Goal: Contribute content: Add original content to the website for others to see

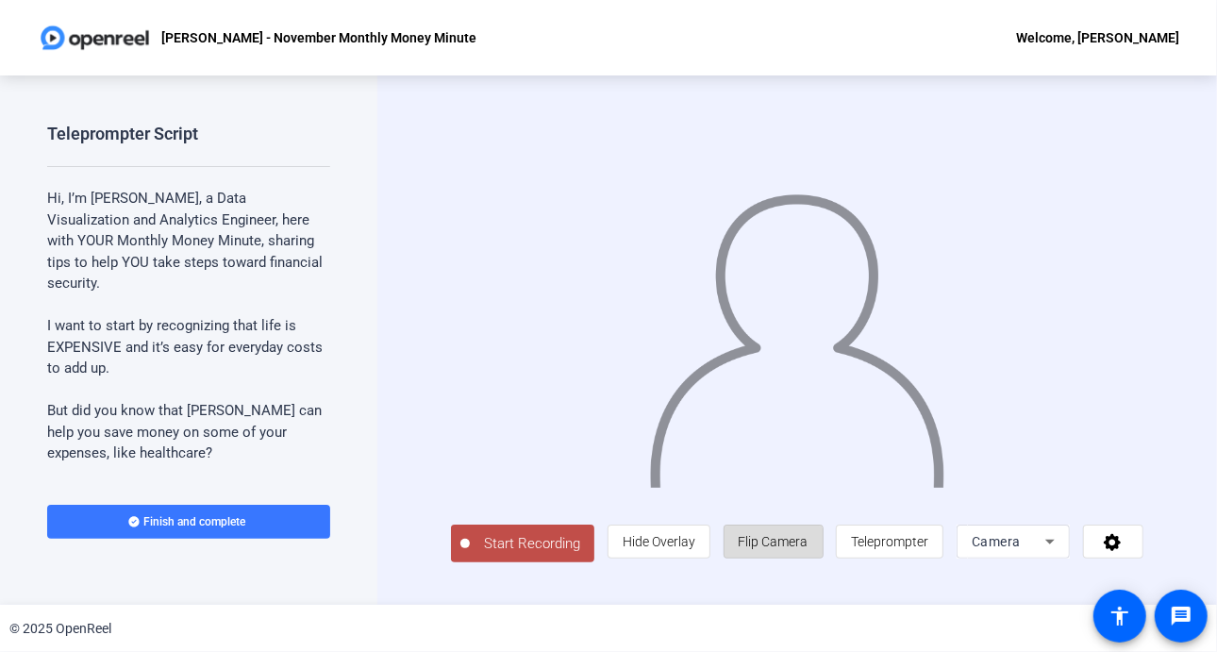
click at [781, 549] on span "Flip Camera" at bounding box center [774, 541] width 70 height 15
click at [551, 546] on span "Start Recording" at bounding box center [532, 544] width 125 height 22
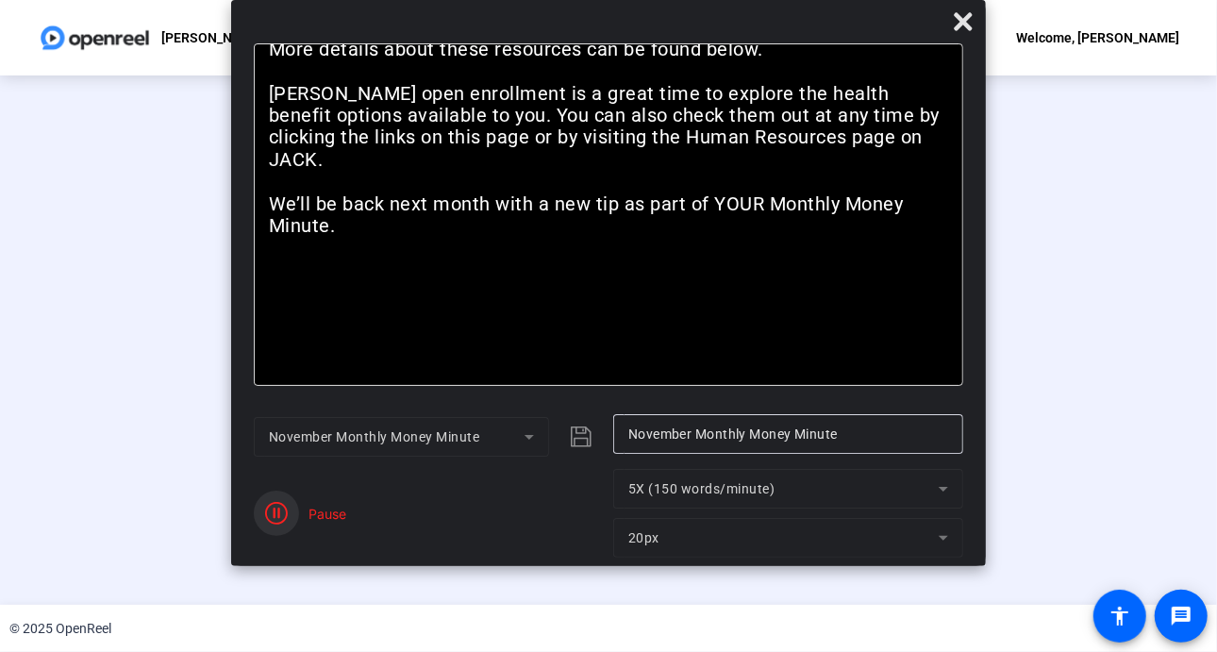
click at [281, 522] on icon "button" at bounding box center [276, 513] width 23 height 23
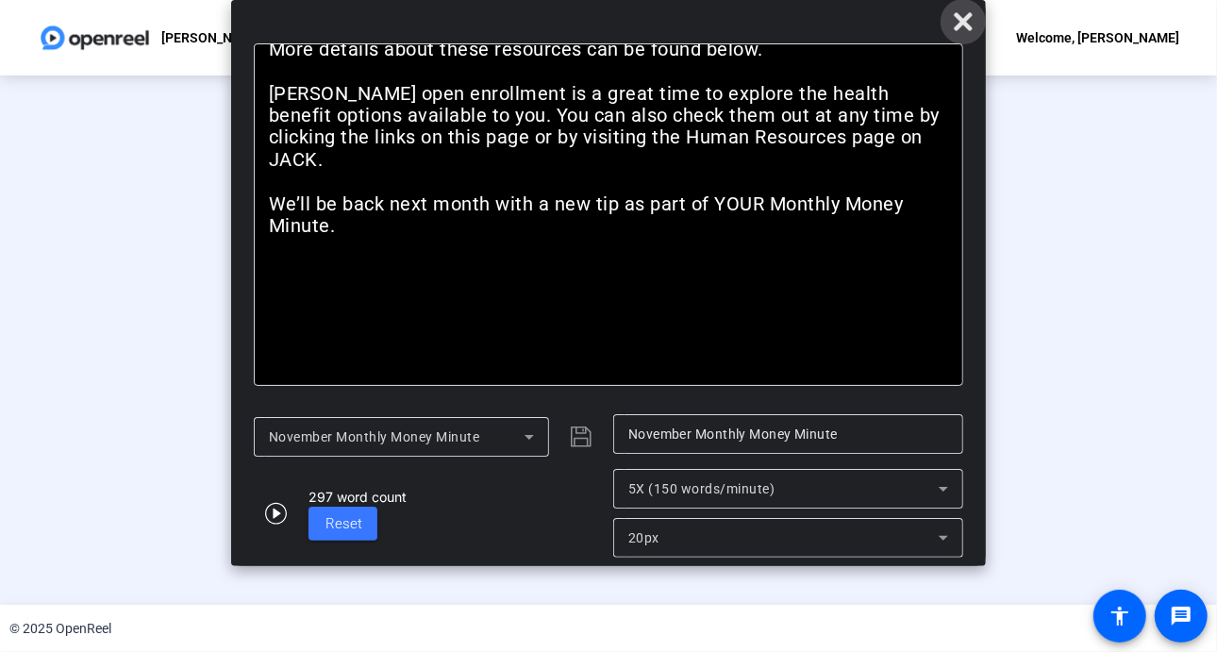
click at [961, 25] on icon at bounding box center [963, 21] width 18 height 18
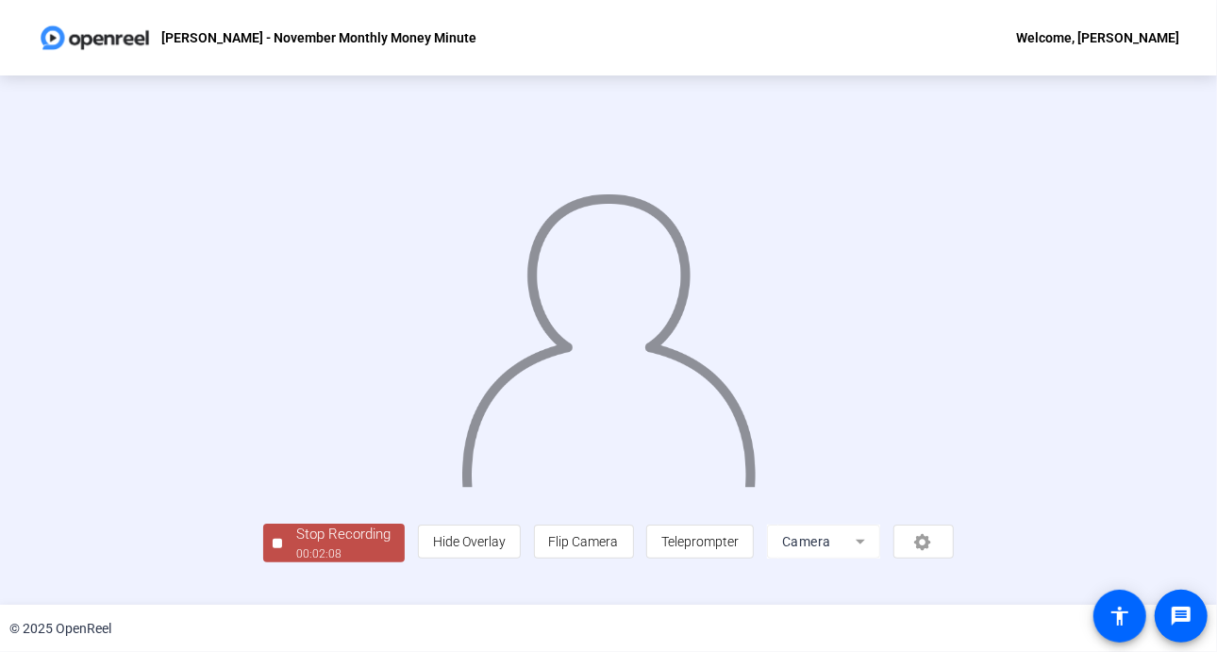
scroll to position [68, 0]
click at [296, 545] on div "Stop Recording" at bounding box center [343, 535] width 94 height 22
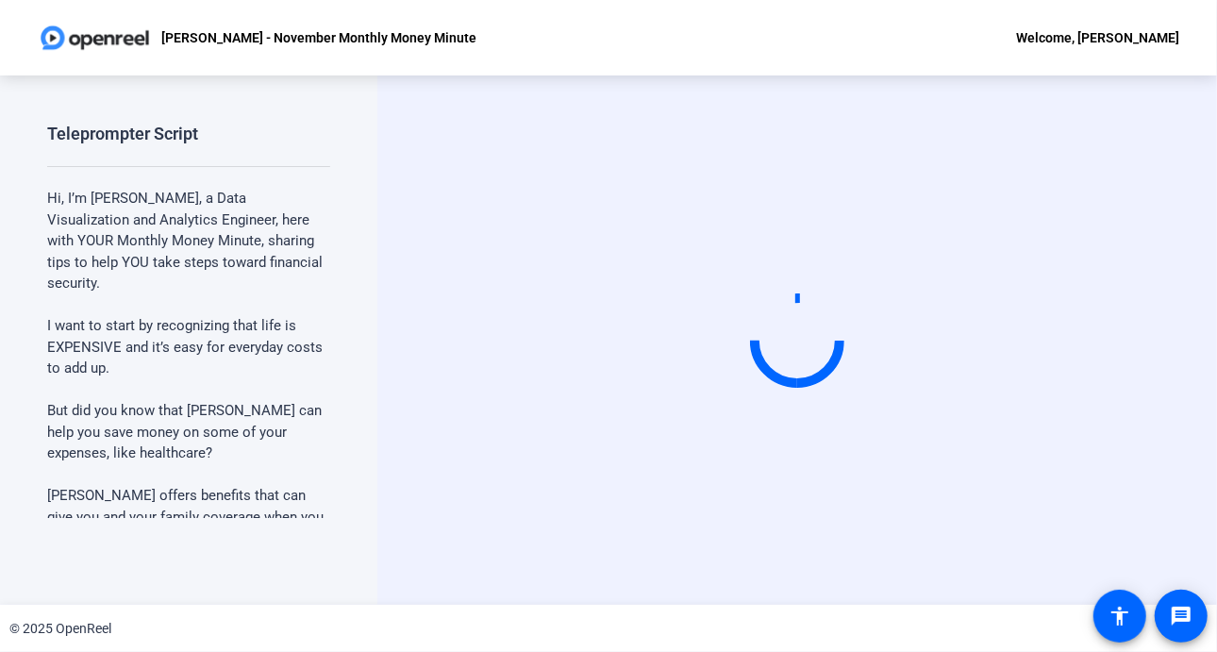
scroll to position [0, 0]
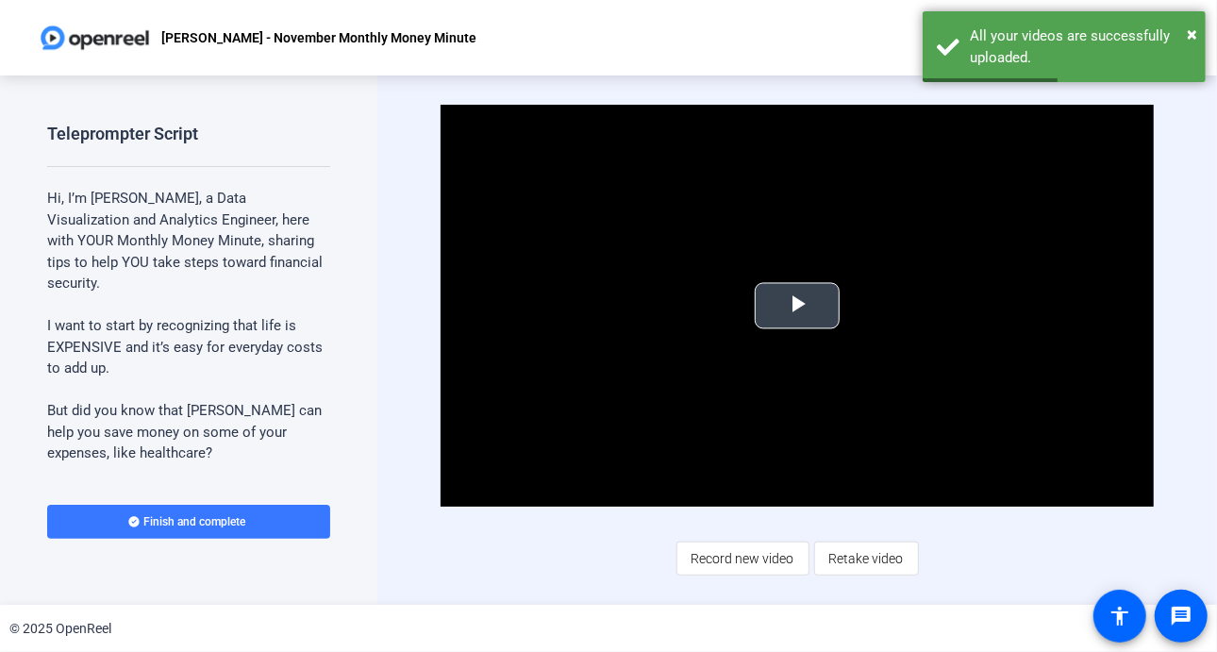
click at [797, 306] on span "Video Player" at bounding box center [797, 306] width 0 height 0
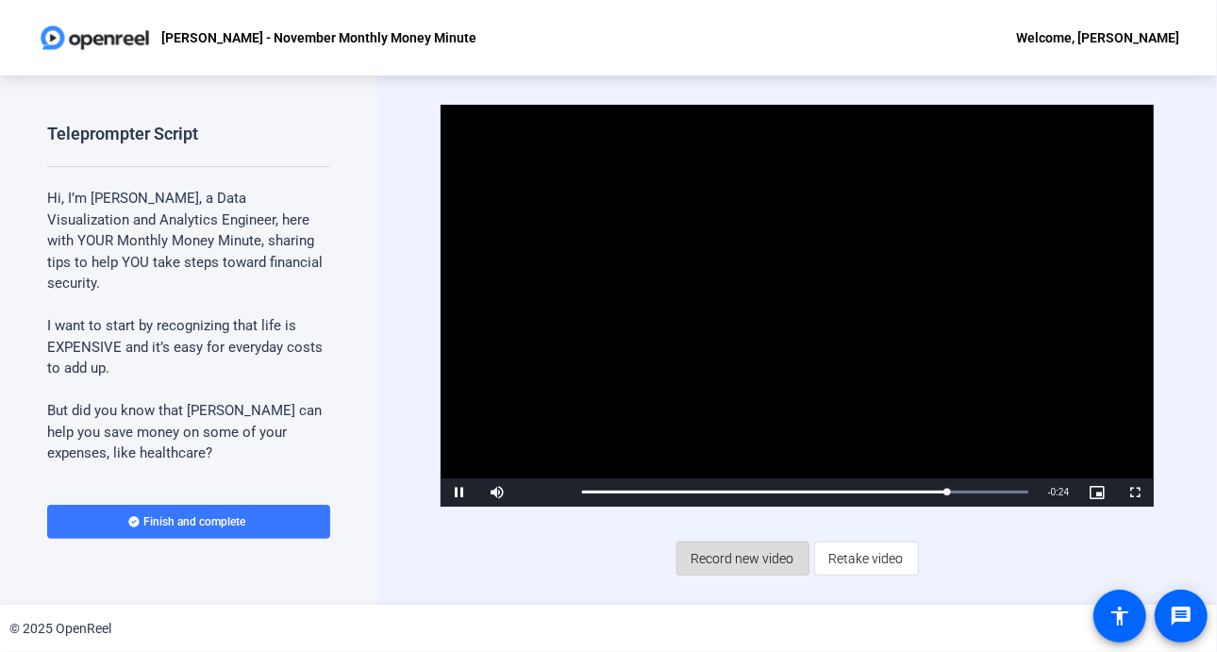
click at [740, 554] on span "Record new video" at bounding box center [743, 559] width 103 height 36
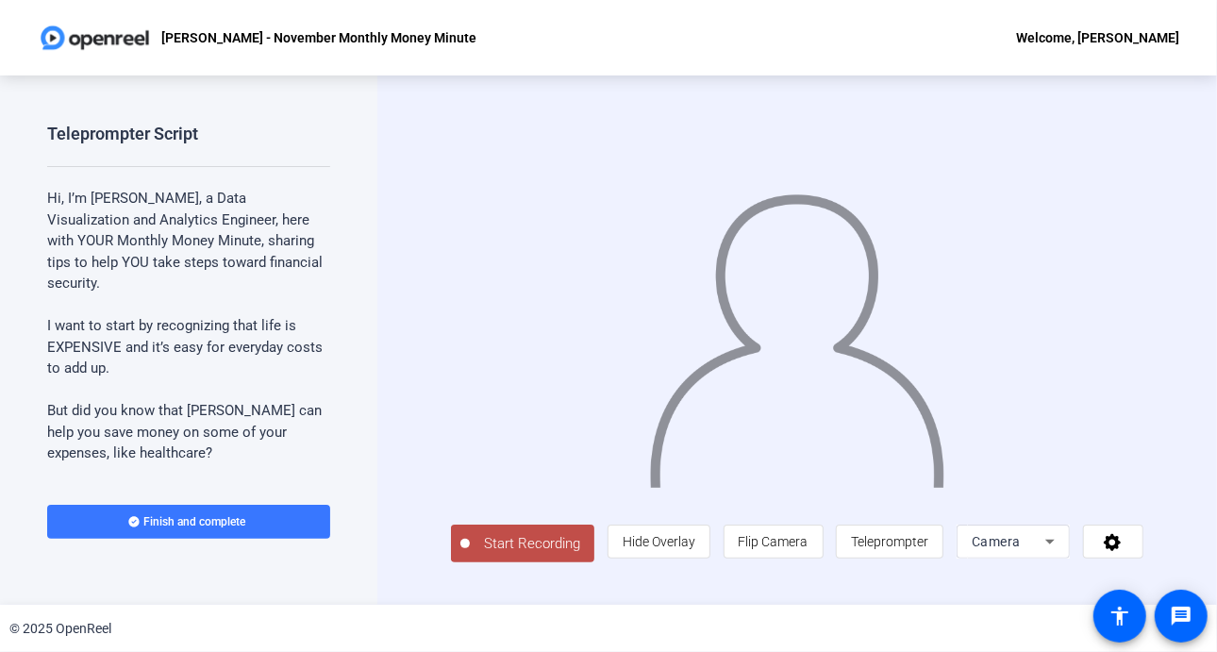
click at [740, 554] on span at bounding box center [774, 541] width 98 height 45
click at [783, 545] on span "Flip Camera" at bounding box center [774, 541] width 70 height 15
click at [511, 545] on span "Start Recording" at bounding box center [532, 544] width 125 height 22
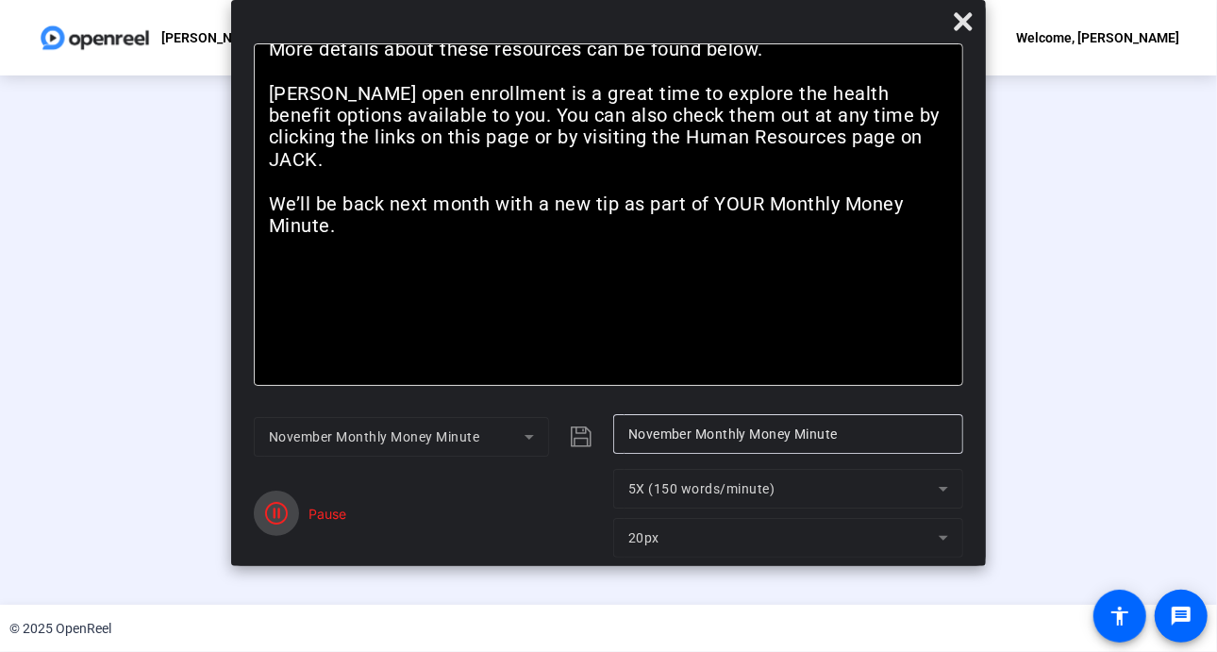
click at [293, 514] on span "button" at bounding box center [276, 513] width 45 height 45
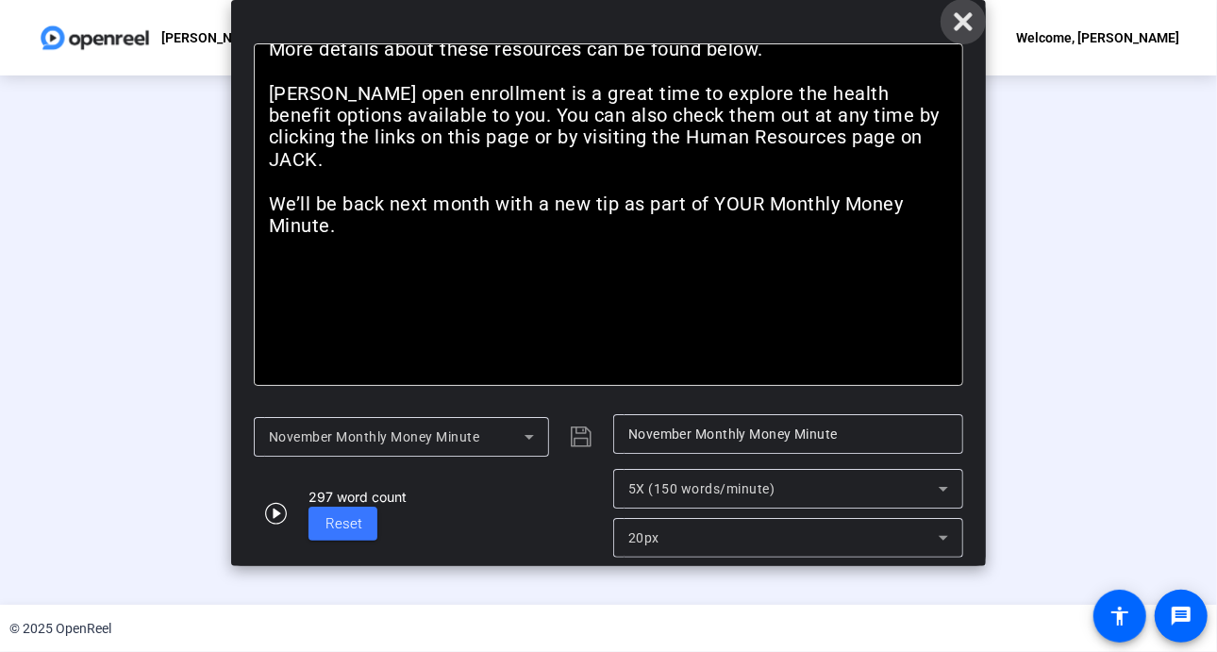
click at [966, 15] on icon at bounding box center [963, 21] width 23 height 23
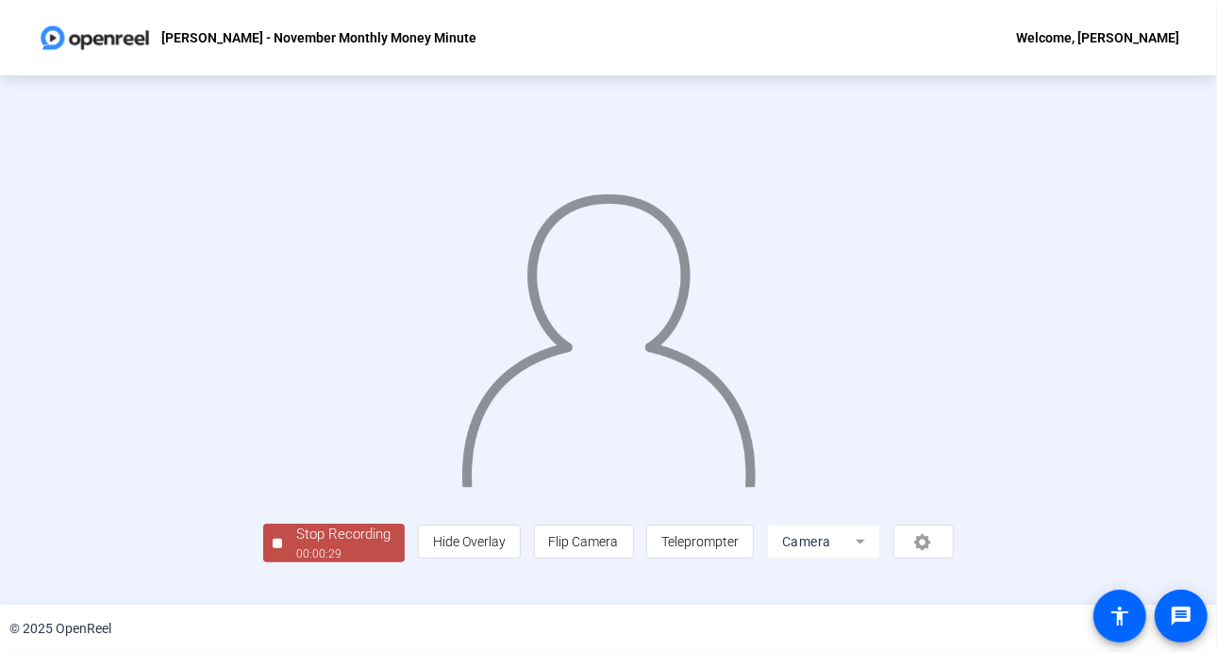
scroll to position [68, 0]
click at [296, 562] on div "00:00:32" at bounding box center [343, 553] width 94 height 17
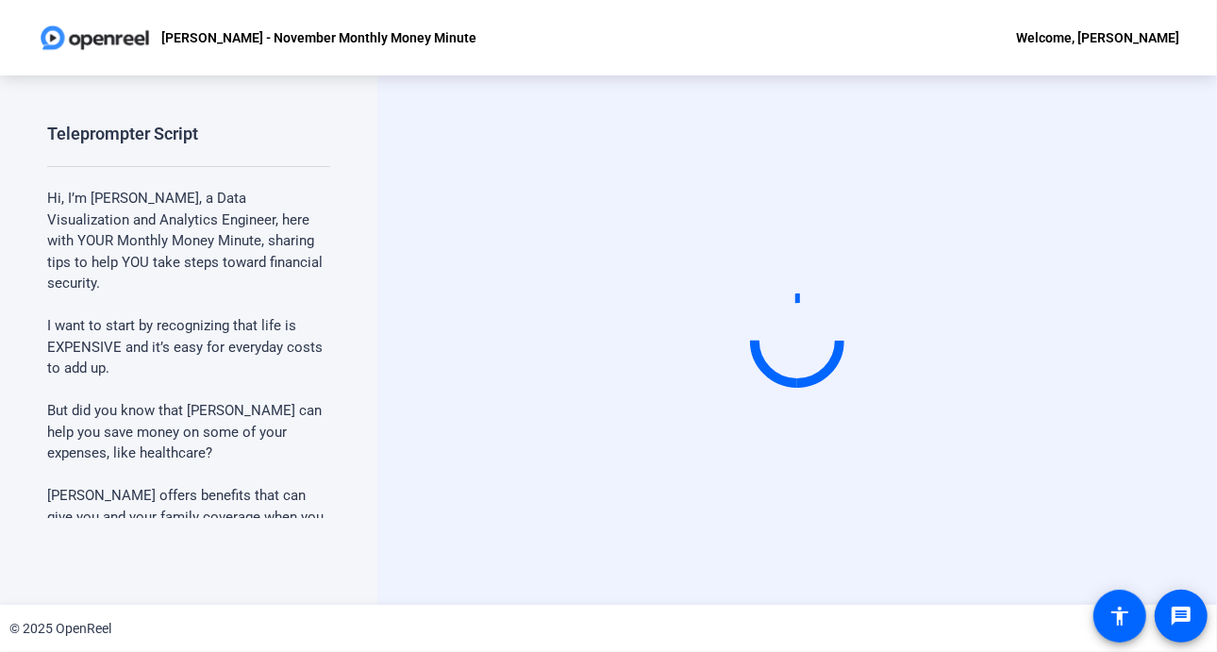
scroll to position [0, 0]
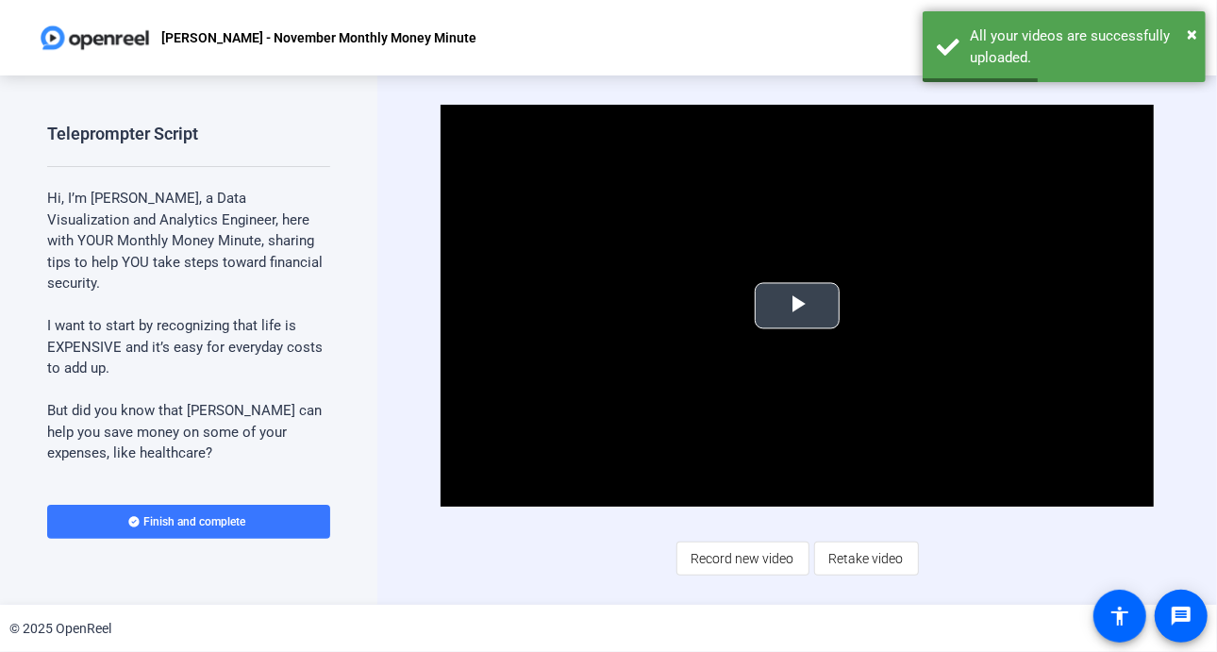
click at [797, 306] on span "Video Player" at bounding box center [797, 306] width 0 height 0
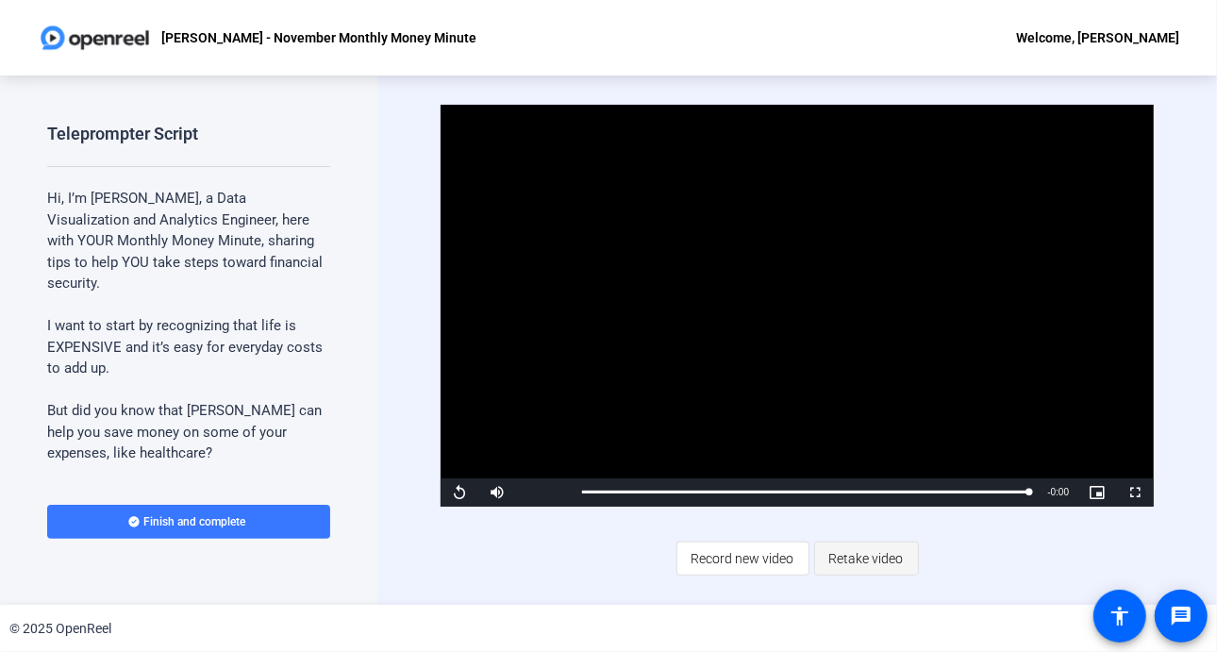
click at [874, 552] on span "Retake video" at bounding box center [867, 559] width 75 height 36
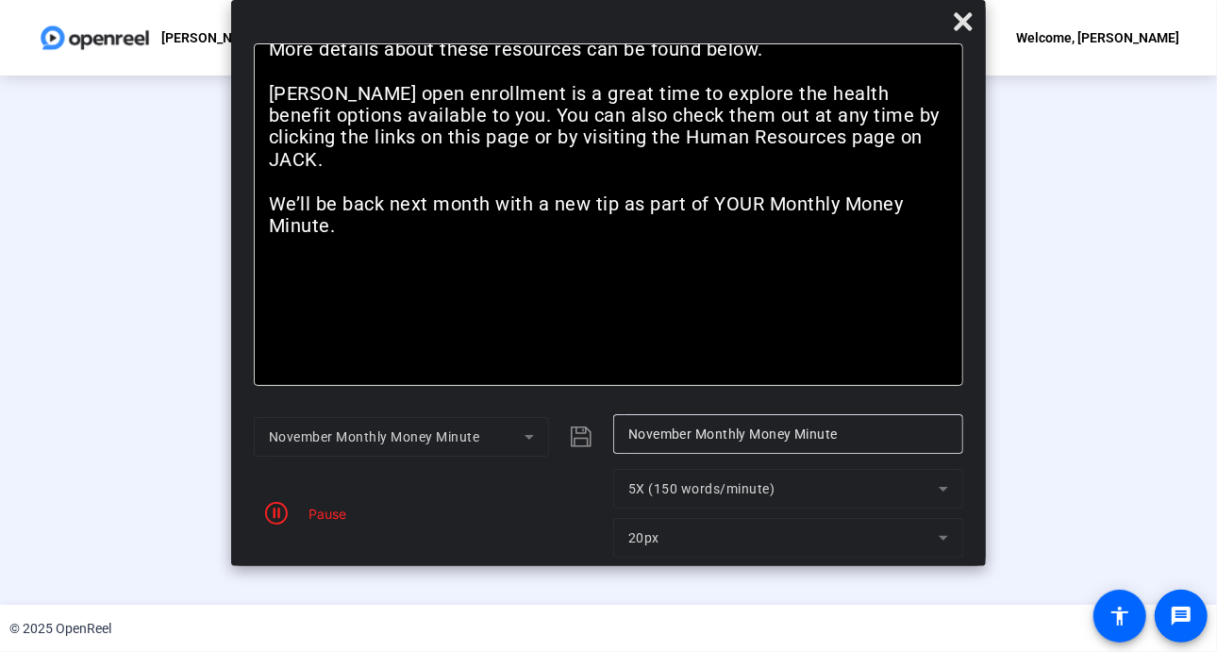
click at [306, 518] on div "Pause" at bounding box center [322, 514] width 47 height 20
click at [283, 507] on icon "button" at bounding box center [276, 513] width 23 height 23
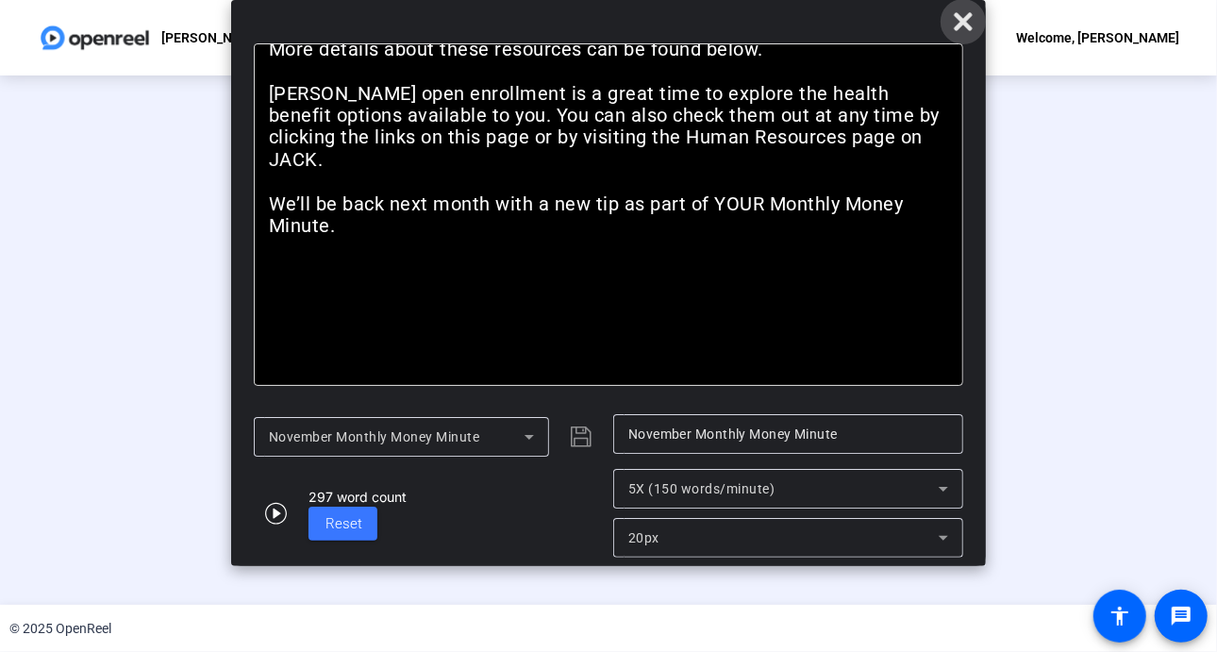
click at [963, 15] on icon at bounding box center [963, 21] width 23 height 23
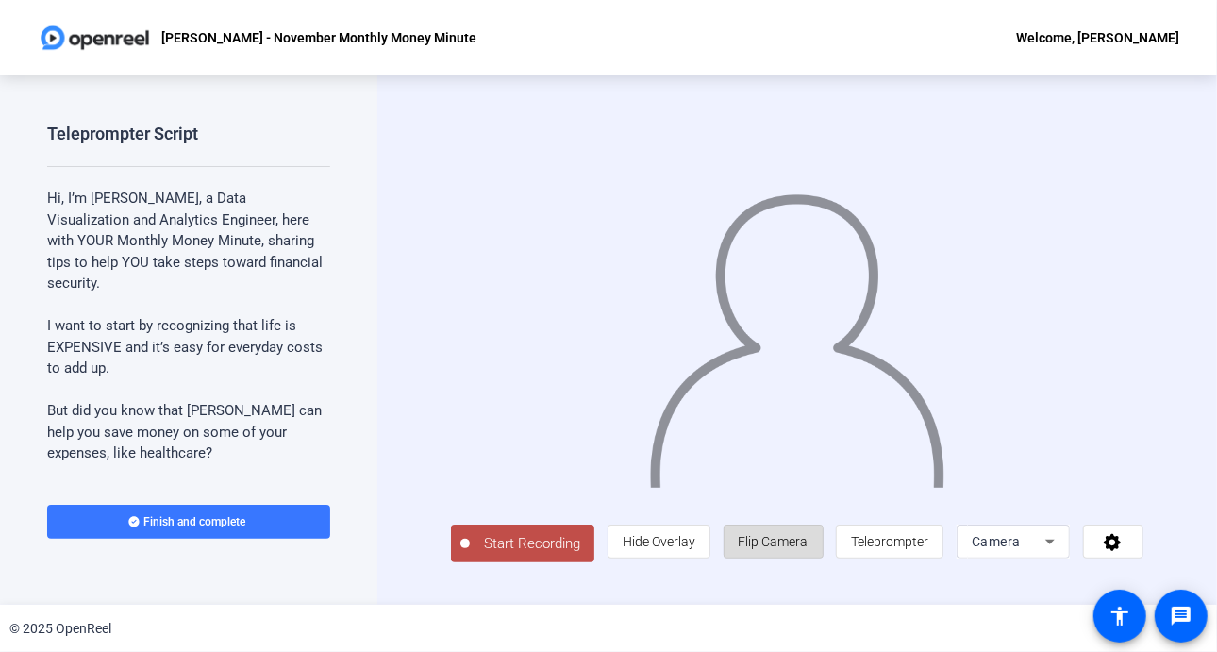
click at [760, 560] on span "Flip Camera" at bounding box center [774, 542] width 70 height 36
click at [496, 550] on span "Start Recording" at bounding box center [532, 544] width 125 height 22
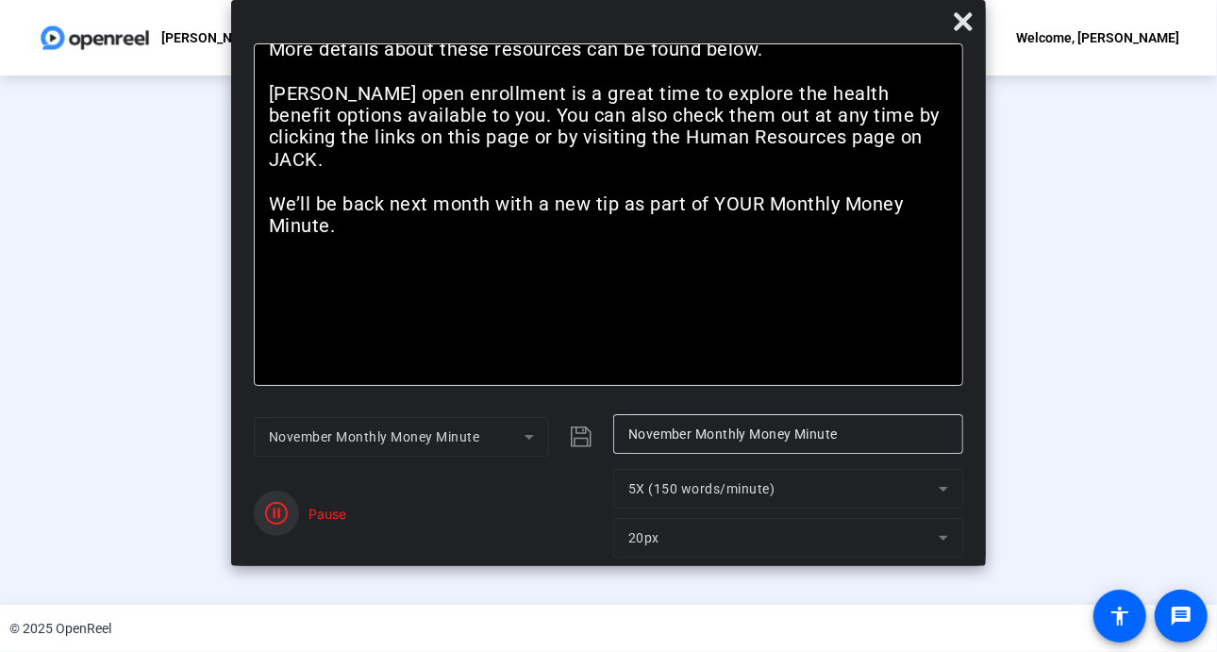
click at [272, 511] on icon "button" at bounding box center [276, 513] width 23 height 23
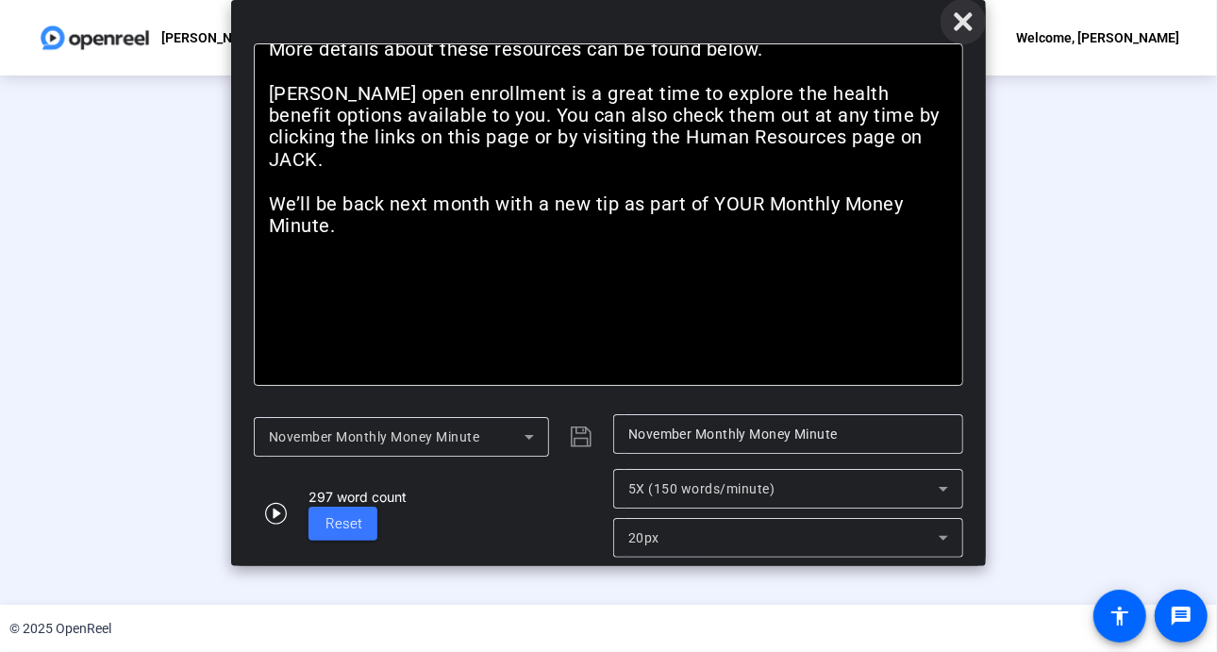
click at [971, 19] on icon at bounding box center [963, 21] width 23 height 23
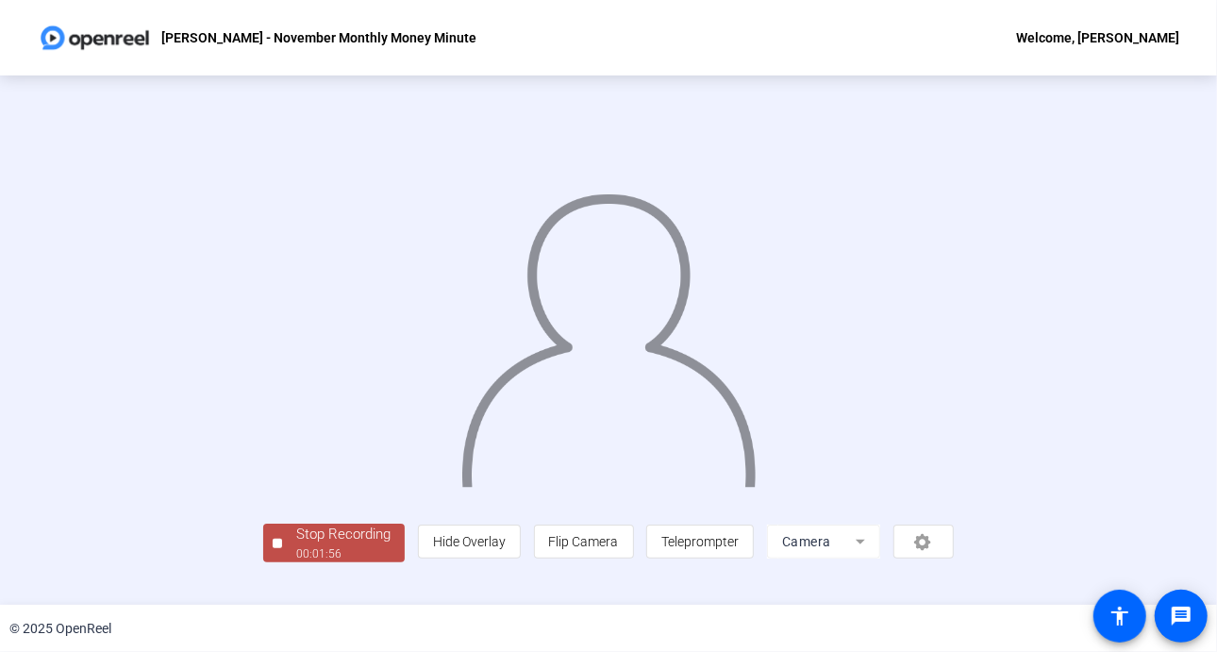
scroll to position [68, 0]
click at [296, 562] on div "00:02:00" at bounding box center [343, 553] width 94 height 17
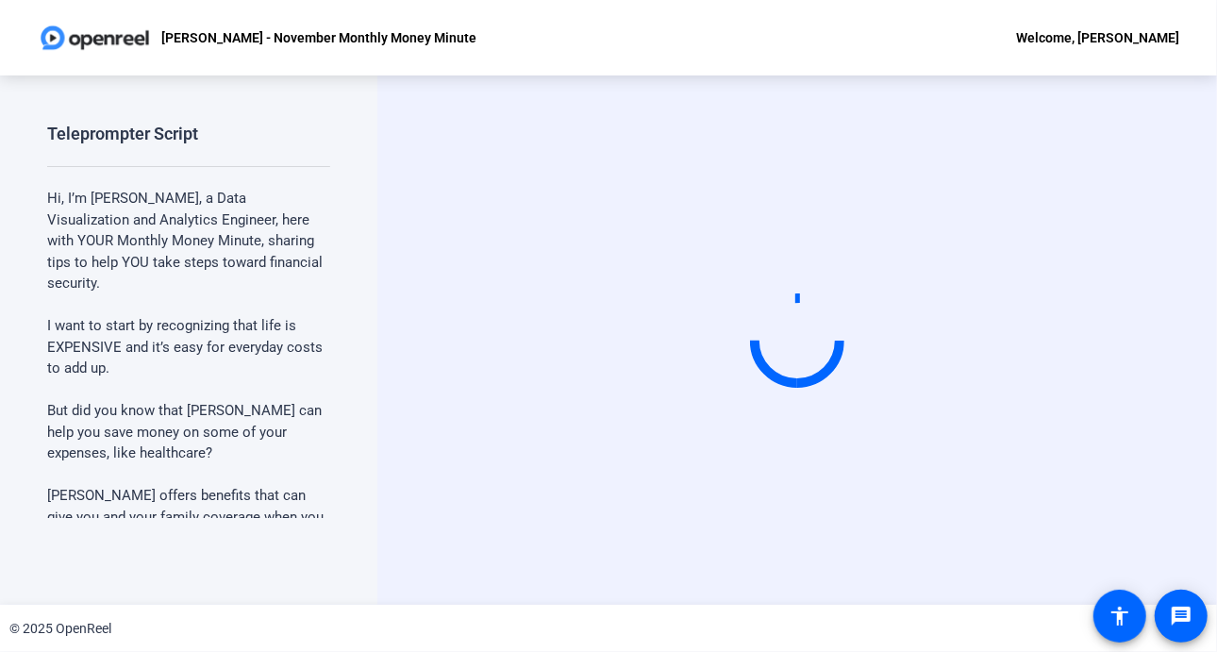
scroll to position [0, 0]
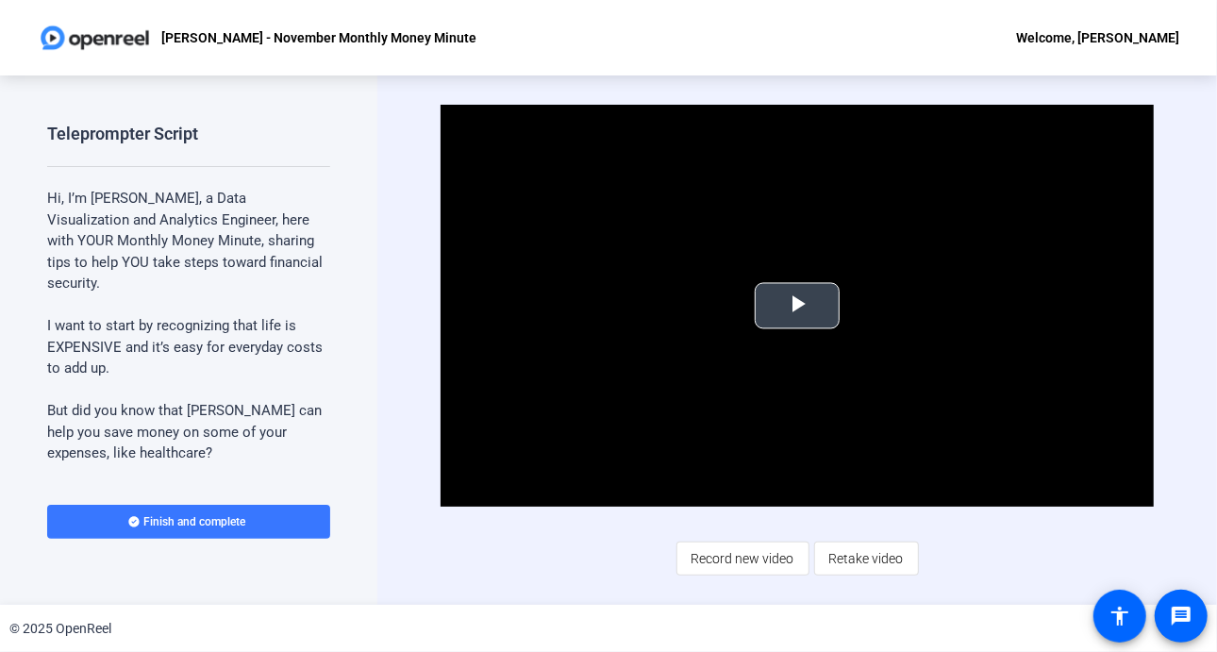
click at [797, 306] on span "Video Player" at bounding box center [797, 306] width 0 height 0
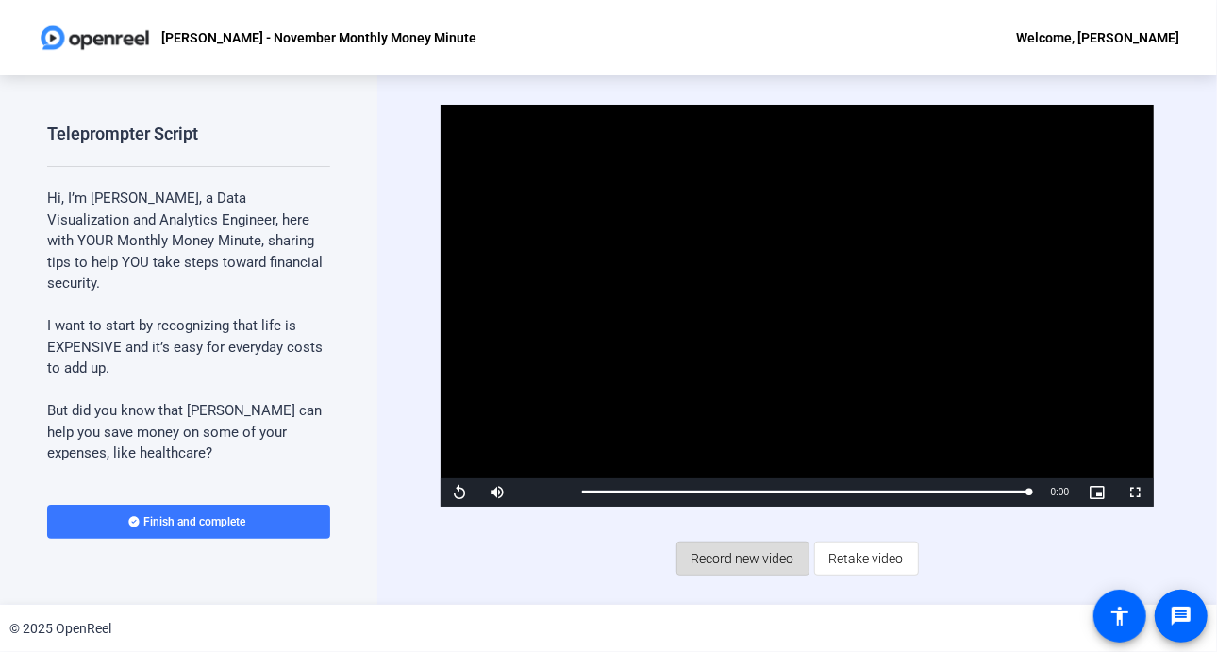
click at [736, 556] on span "Record new video" at bounding box center [743, 559] width 103 height 36
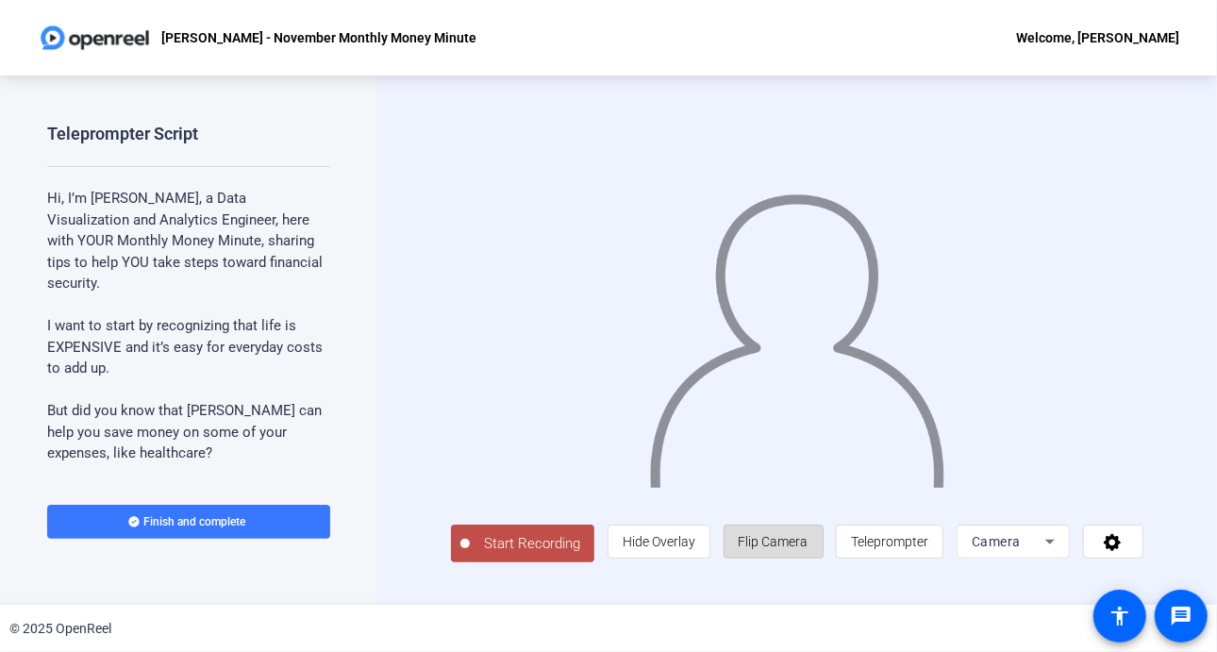
click at [800, 542] on span "Flip Camera" at bounding box center [774, 541] width 70 height 15
click at [913, 546] on span "Teleprompter" at bounding box center [889, 541] width 77 height 15
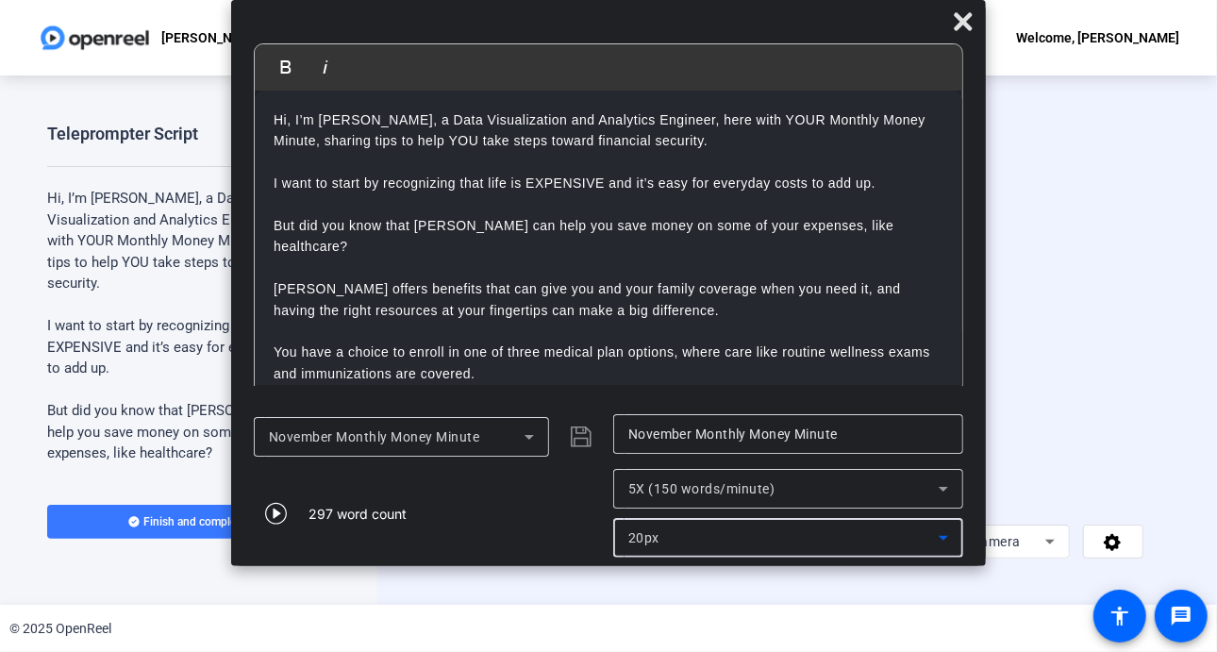
click at [913, 546] on div "20px" at bounding box center [784, 538] width 310 height 23
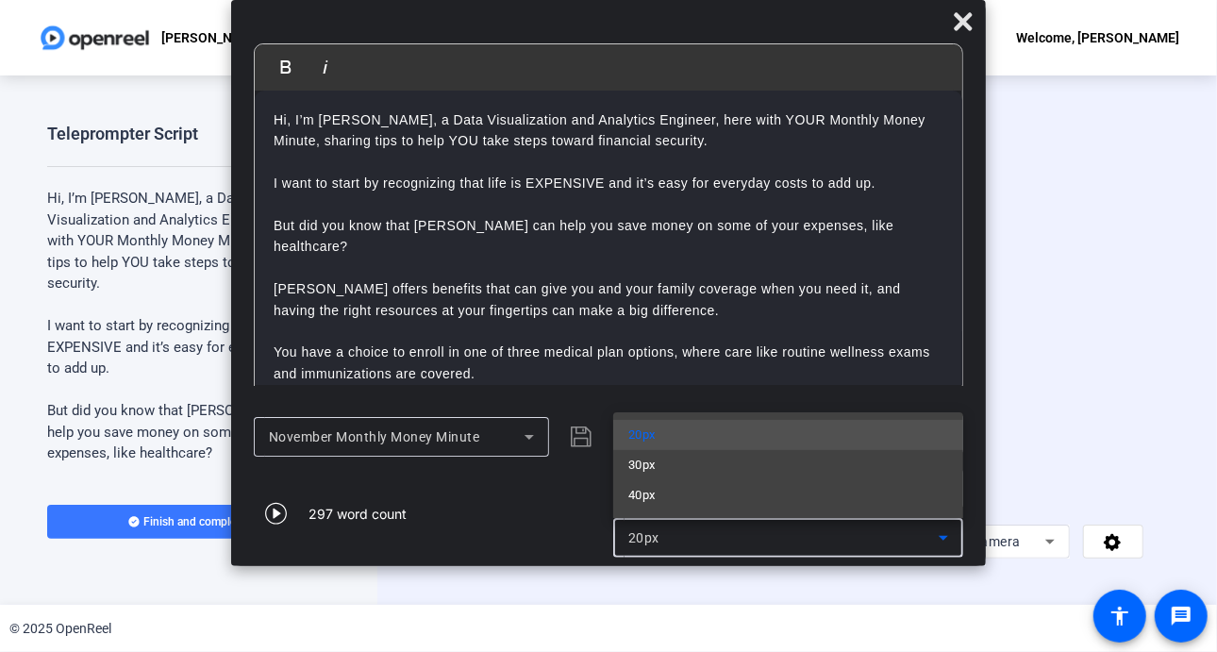
click at [972, 23] on div at bounding box center [608, 326] width 1217 height 652
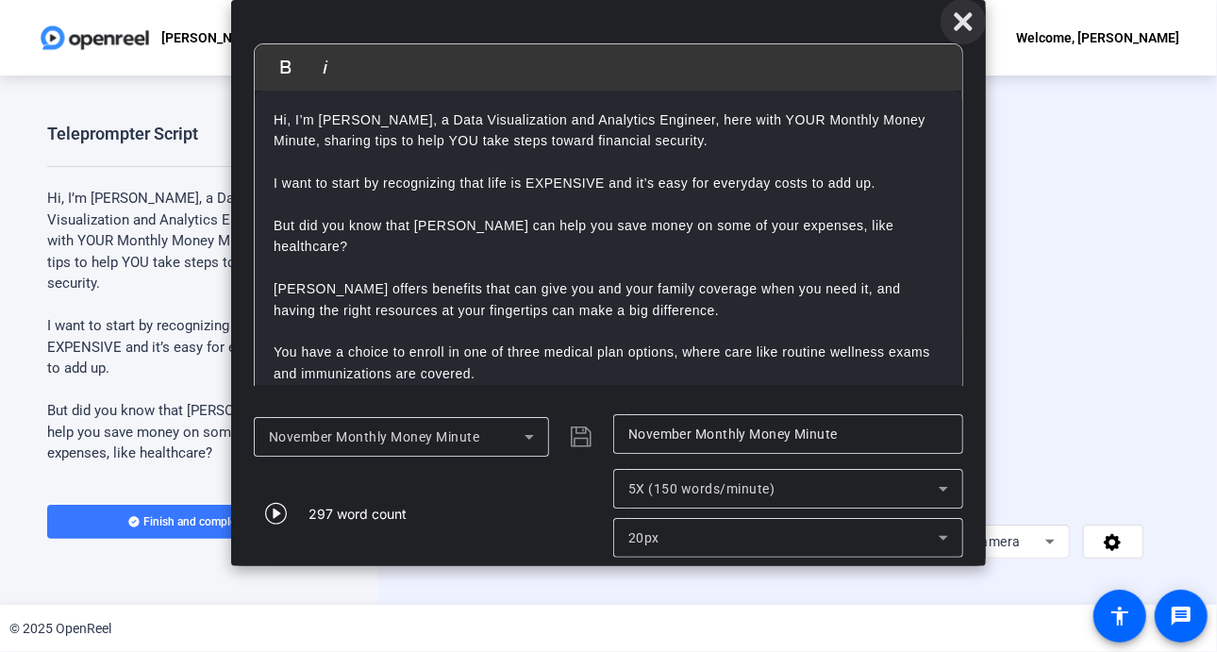
click at [967, 16] on icon at bounding box center [963, 21] width 18 height 18
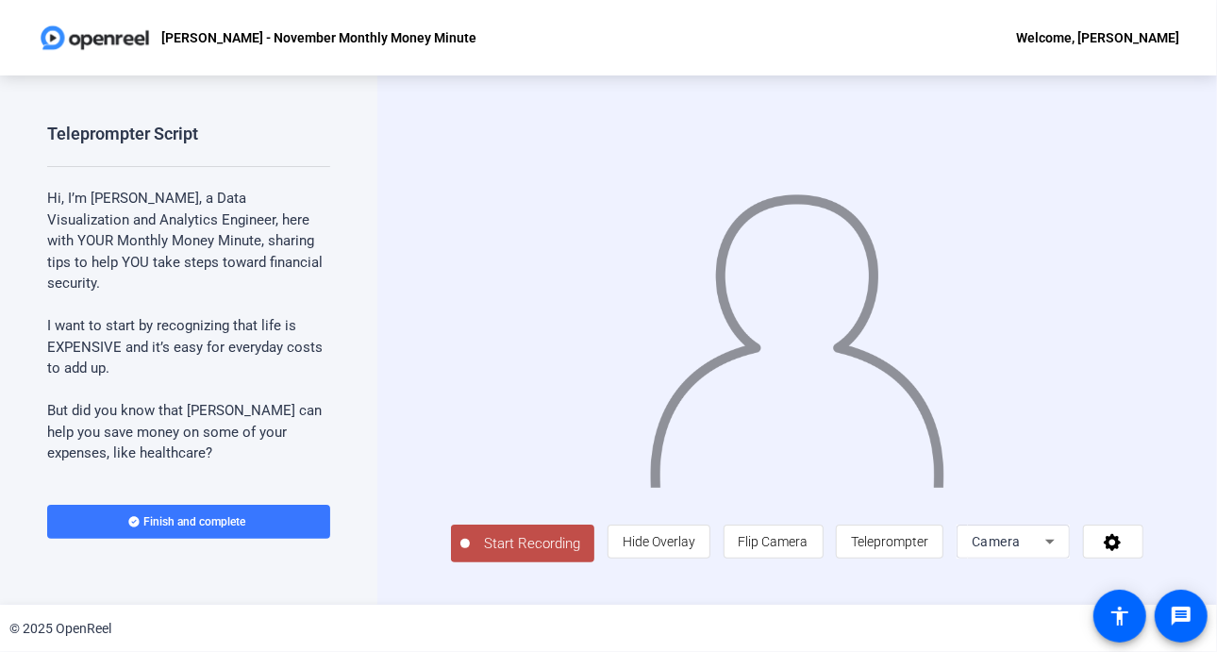
click at [508, 555] on span "Start Recording" at bounding box center [532, 544] width 125 height 22
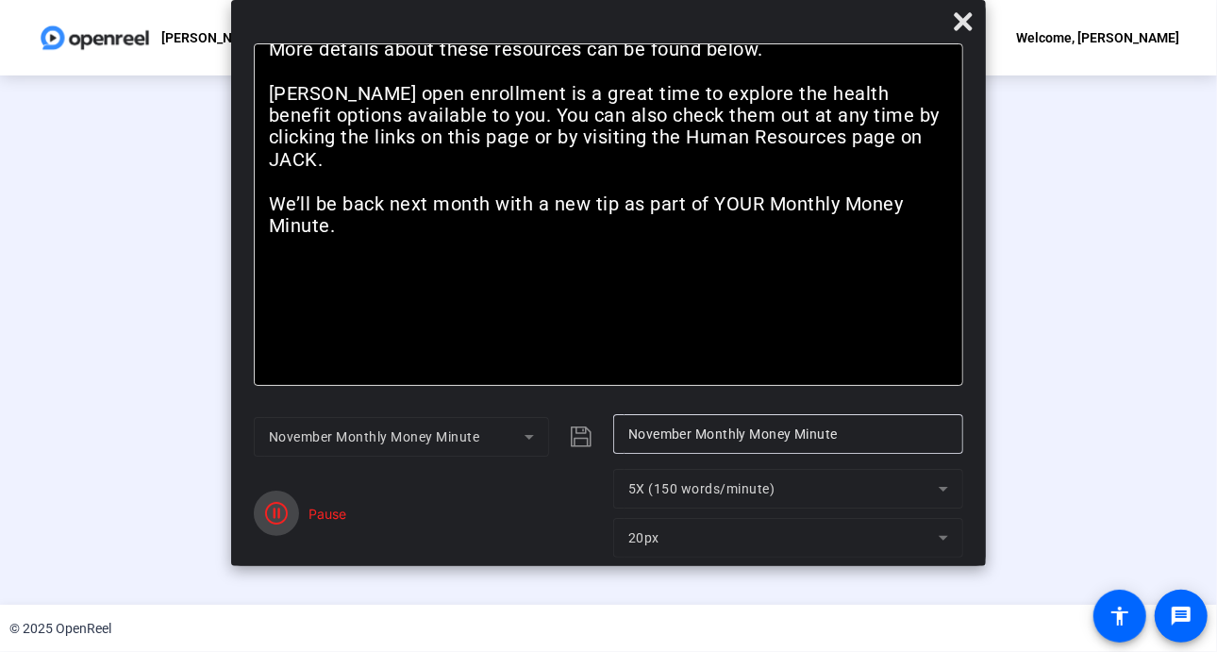
click at [280, 516] on icon "button" at bounding box center [276, 513] width 23 height 23
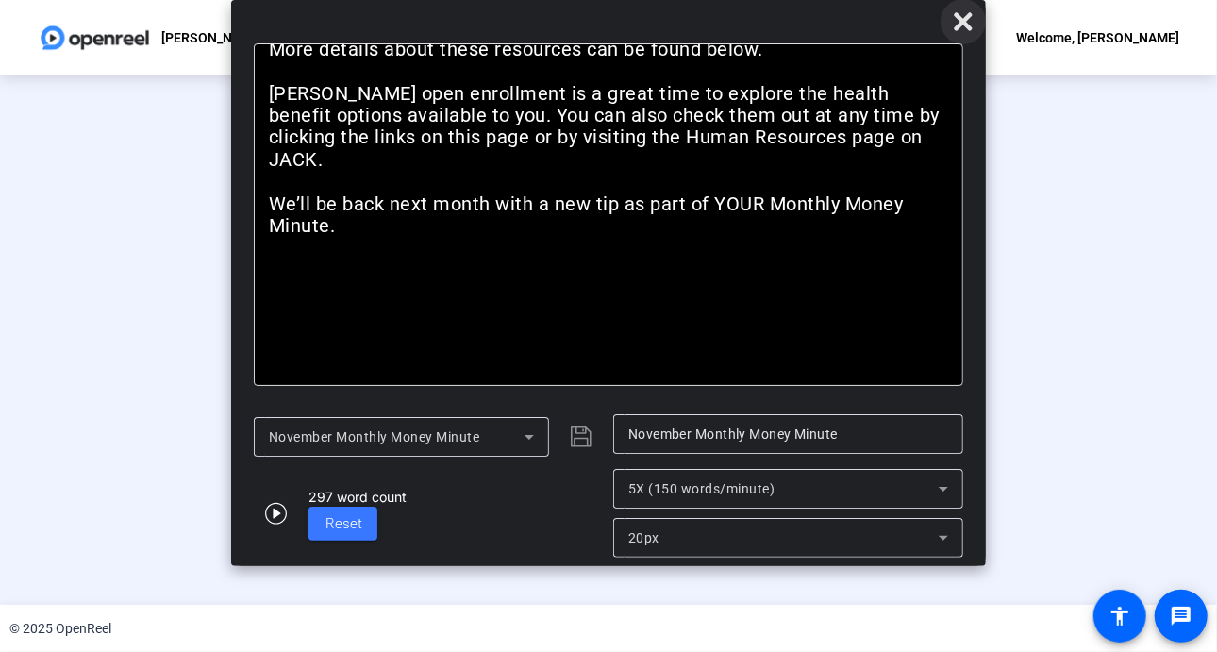
click at [971, 25] on icon at bounding box center [963, 21] width 23 height 23
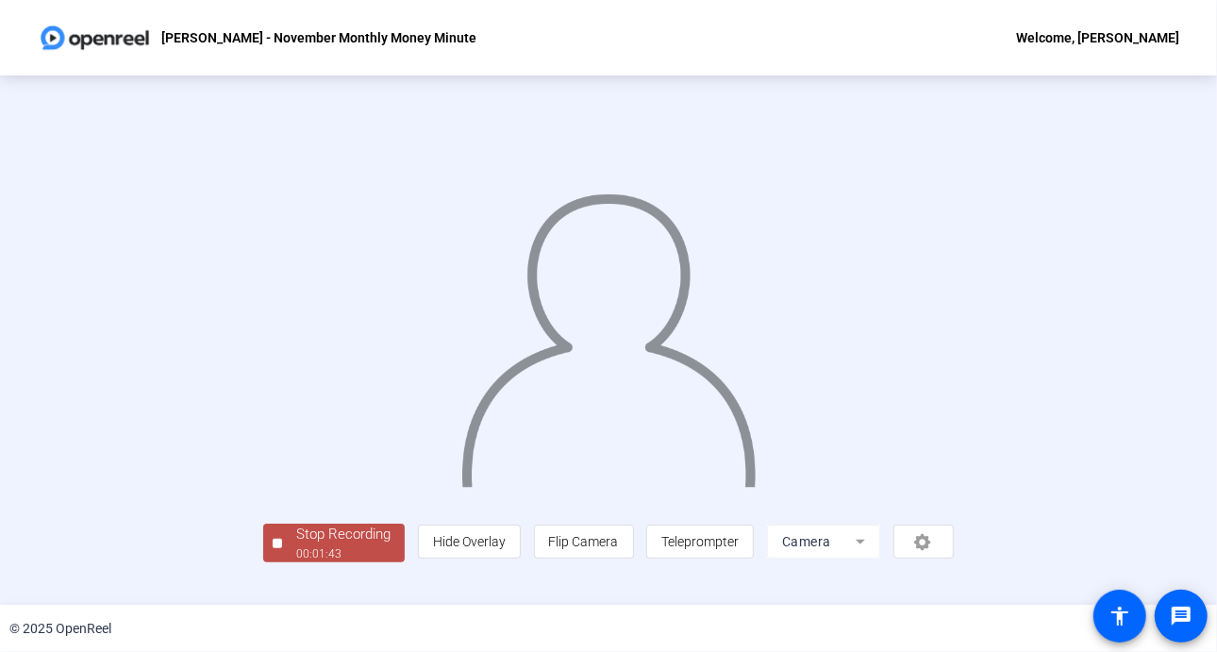
scroll to position [68, 0]
click at [296, 562] on div "00:01:45" at bounding box center [343, 553] width 94 height 17
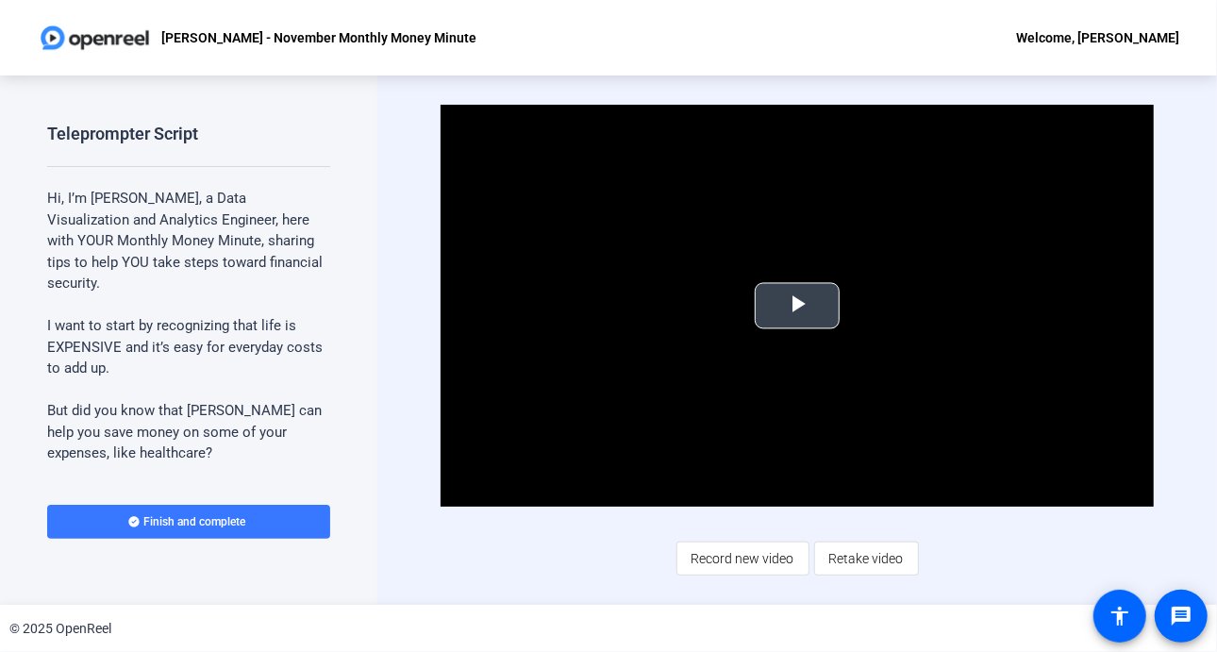
click at [797, 306] on span "Video Player" at bounding box center [797, 306] width 0 height 0
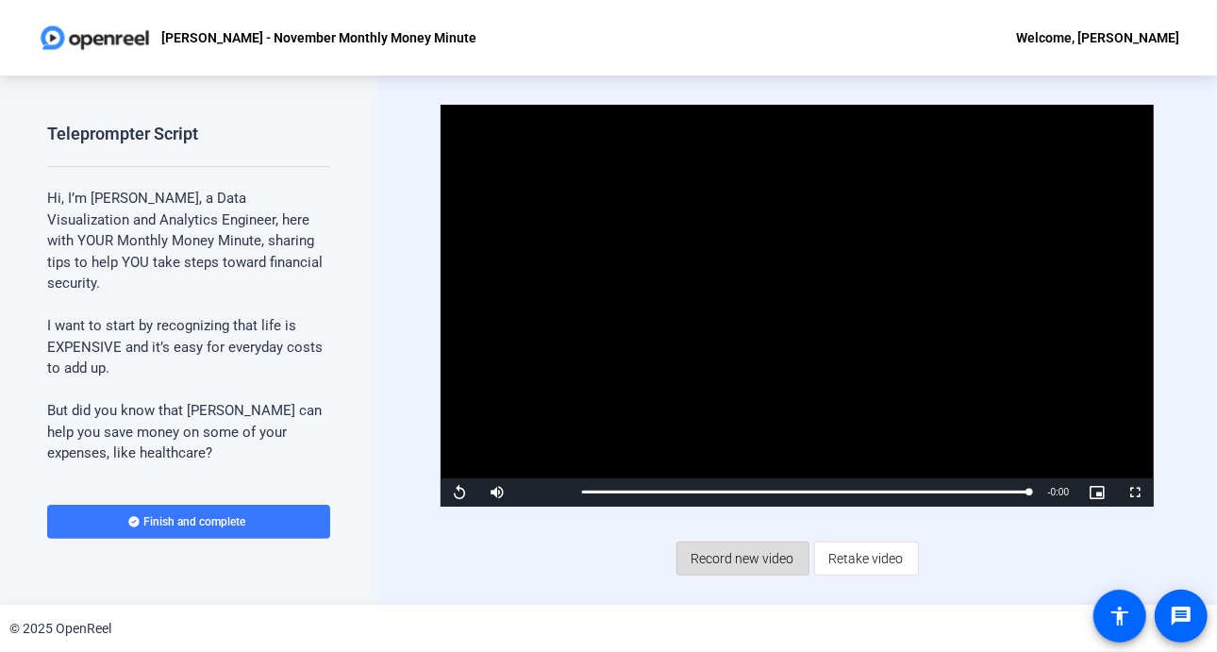
click at [746, 558] on span "Record new video" at bounding box center [743, 559] width 103 height 36
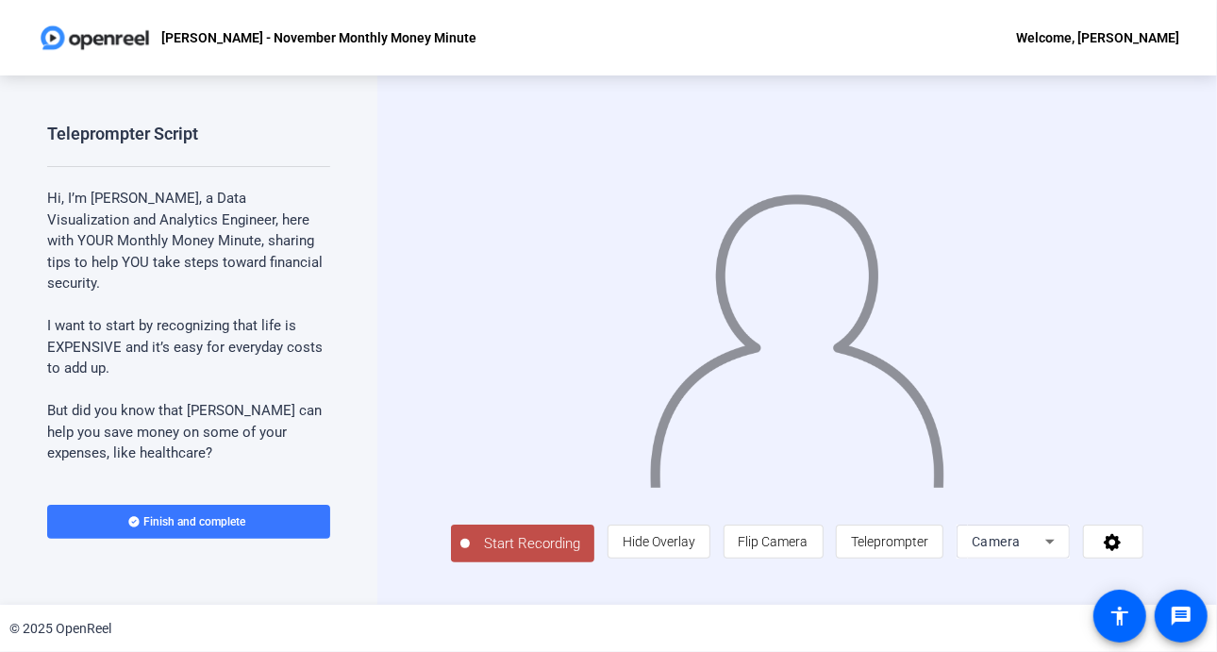
click at [746, 558] on span at bounding box center [774, 541] width 98 height 45
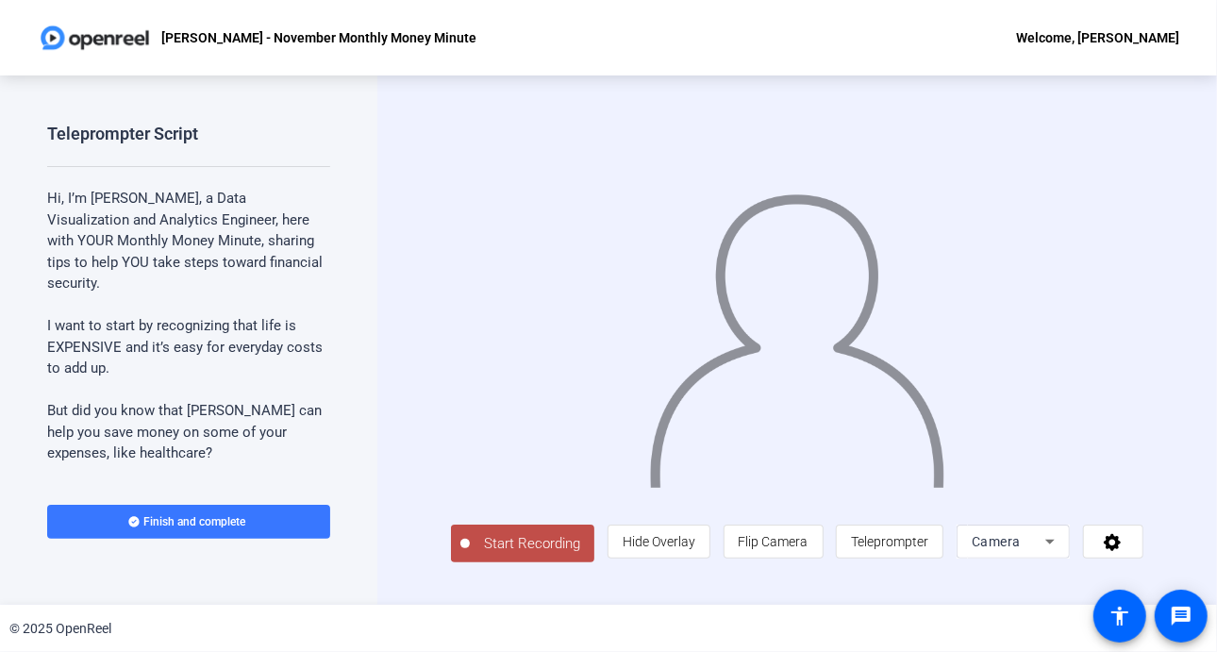
click at [555, 554] on span "Start Recording" at bounding box center [532, 544] width 125 height 22
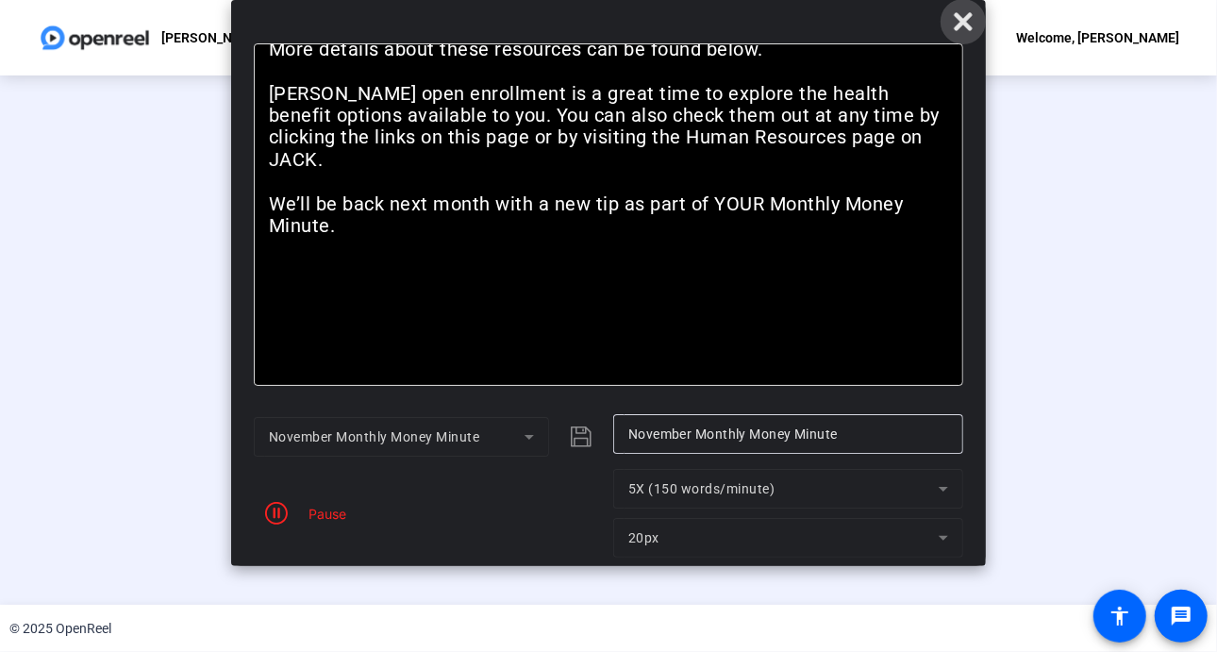
click at [964, 25] on icon at bounding box center [963, 21] width 18 height 18
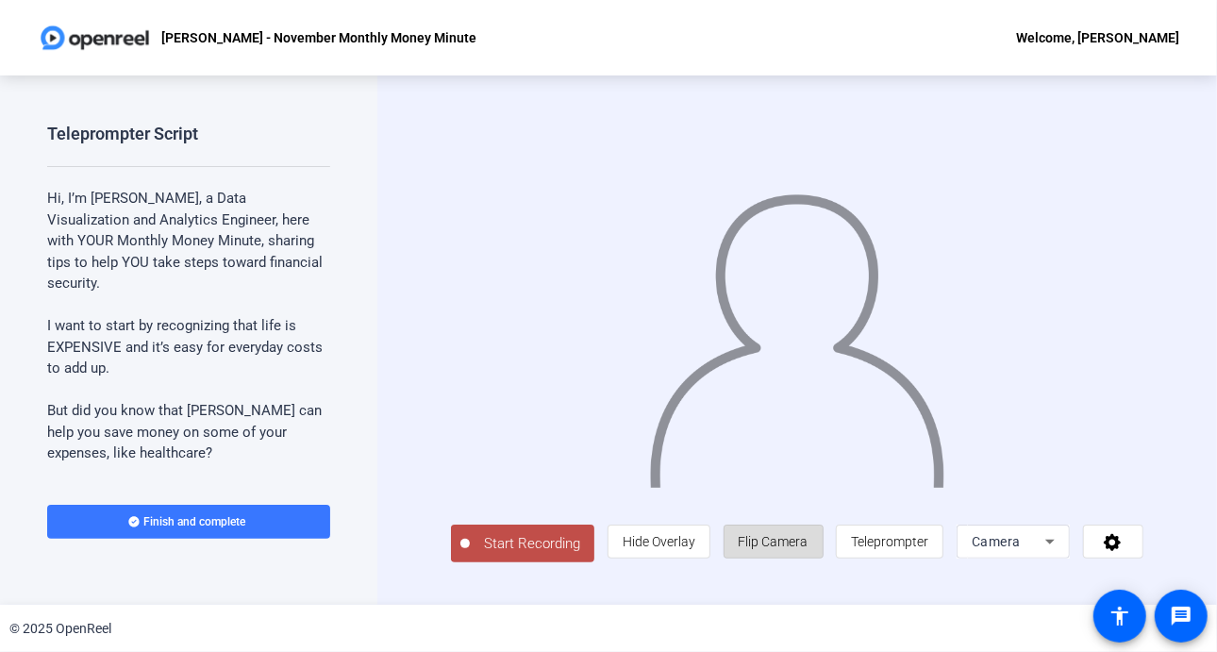
click at [798, 549] on span "Flip Camera" at bounding box center [774, 541] width 70 height 15
click at [499, 547] on span "Start Recording" at bounding box center [532, 544] width 125 height 22
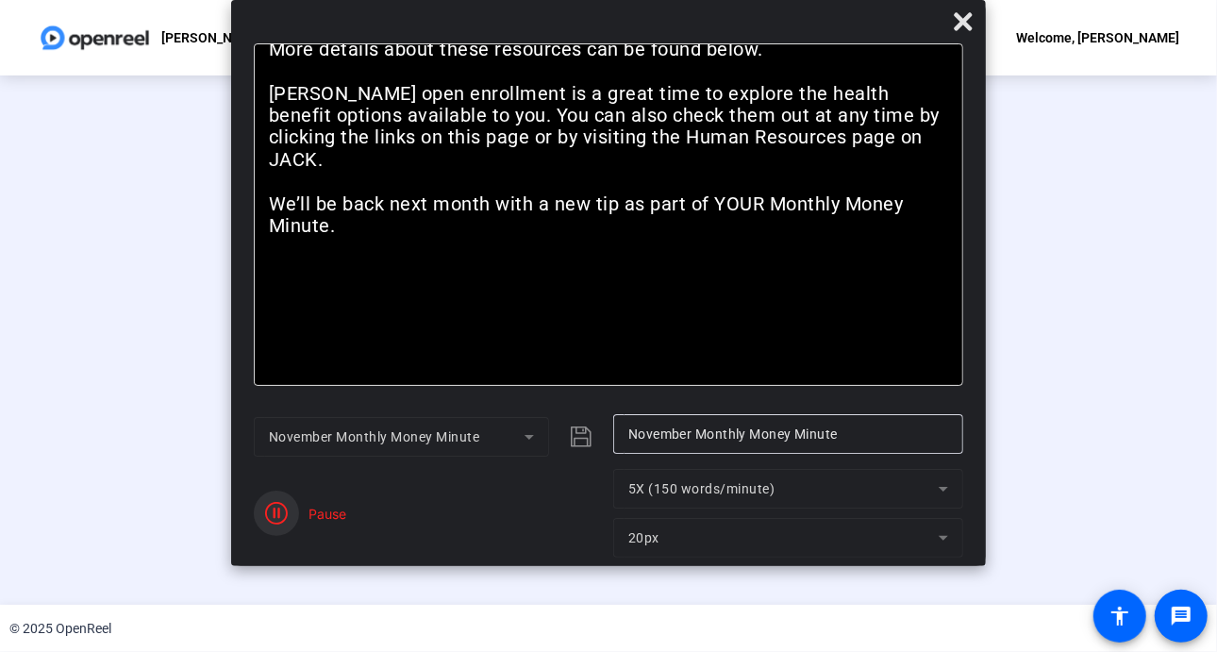
click at [291, 510] on span "button" at bounding box center [276, 513] width 45 height 45
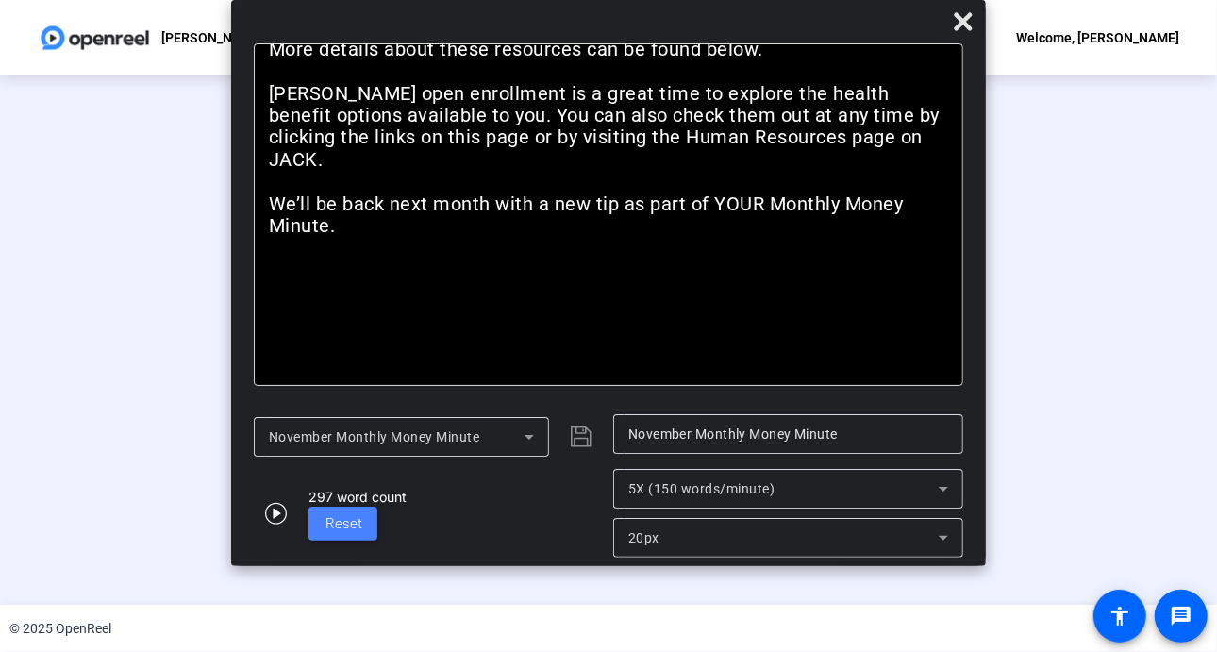
click at [356, 520] on span "Reset" at bounding box center [344, 523] width 37 height 17
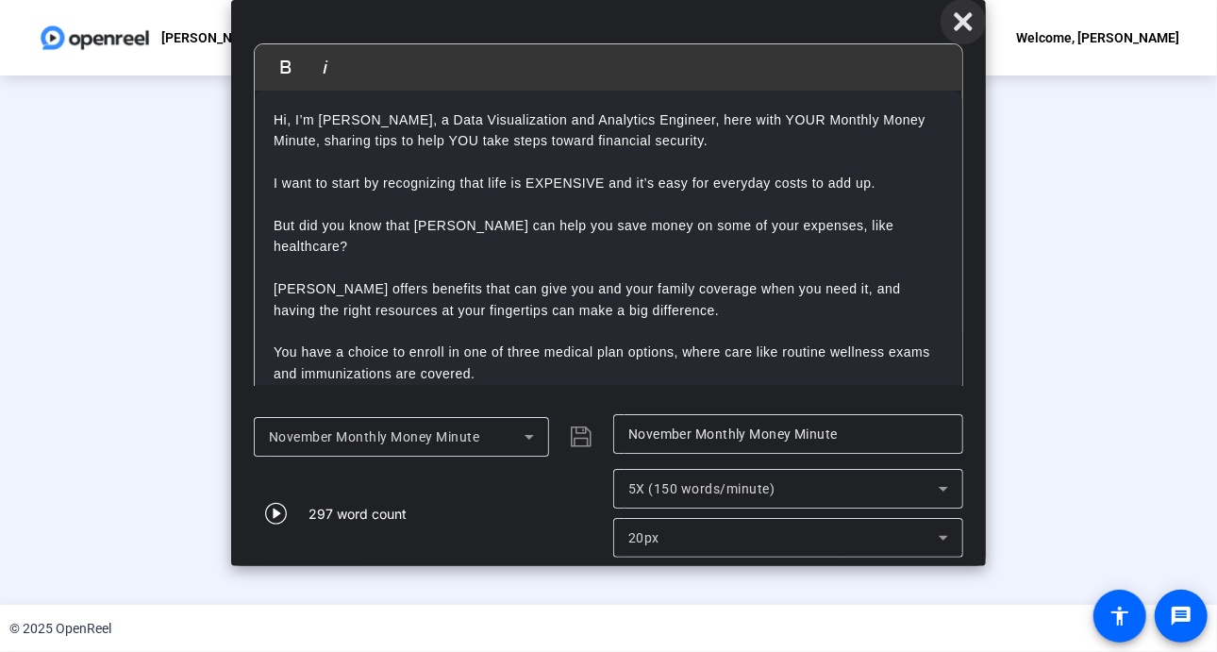
click at [959, 22] on icon at bounding box center [963, 21] width 23 height 23
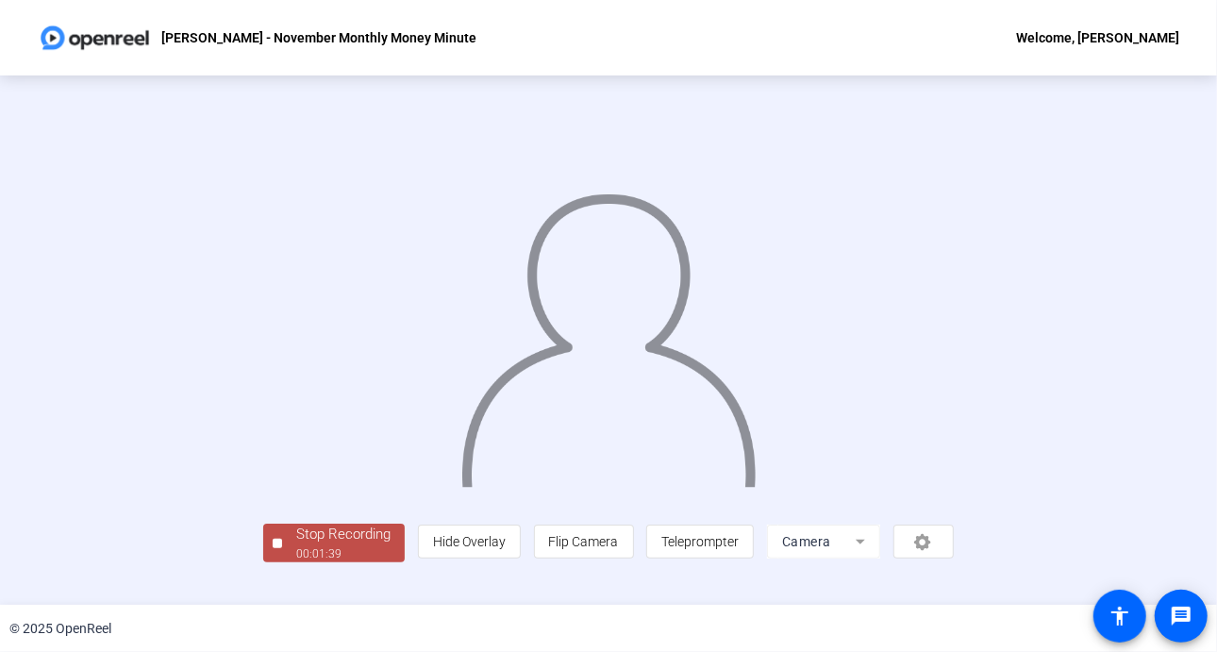
scroll to position [68, 0]
click at [296, 545] on div "Stop Recording" at bounding box center [343, 535] width 94 height 22
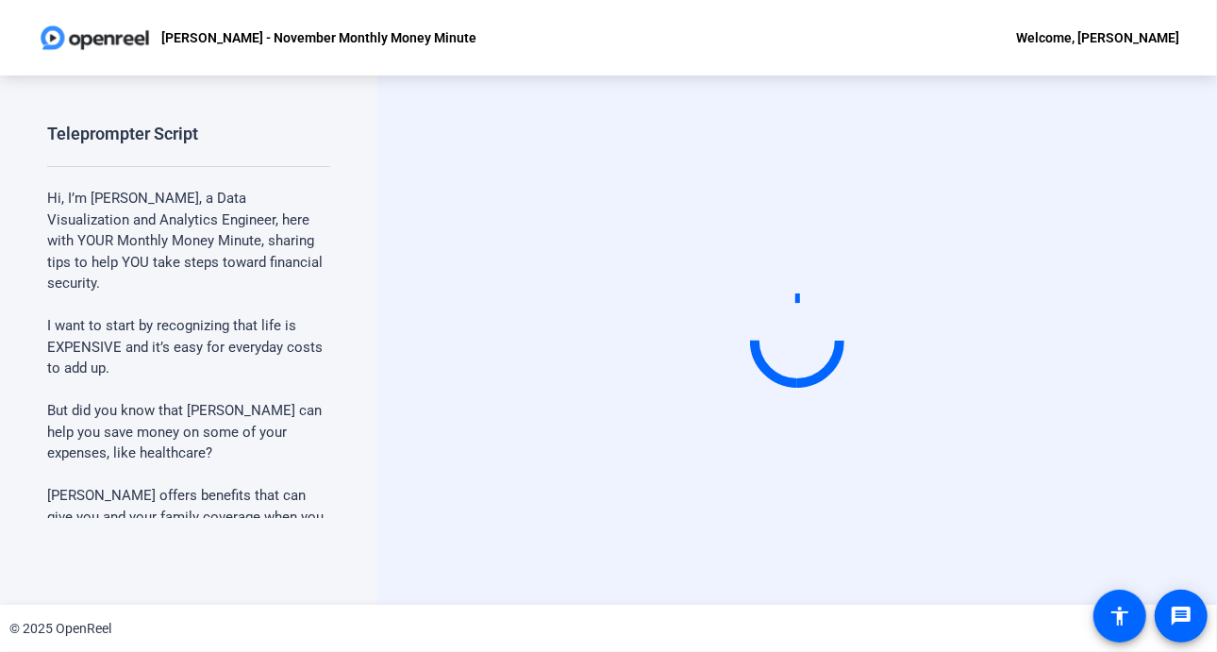
scroll to position [0, 0]
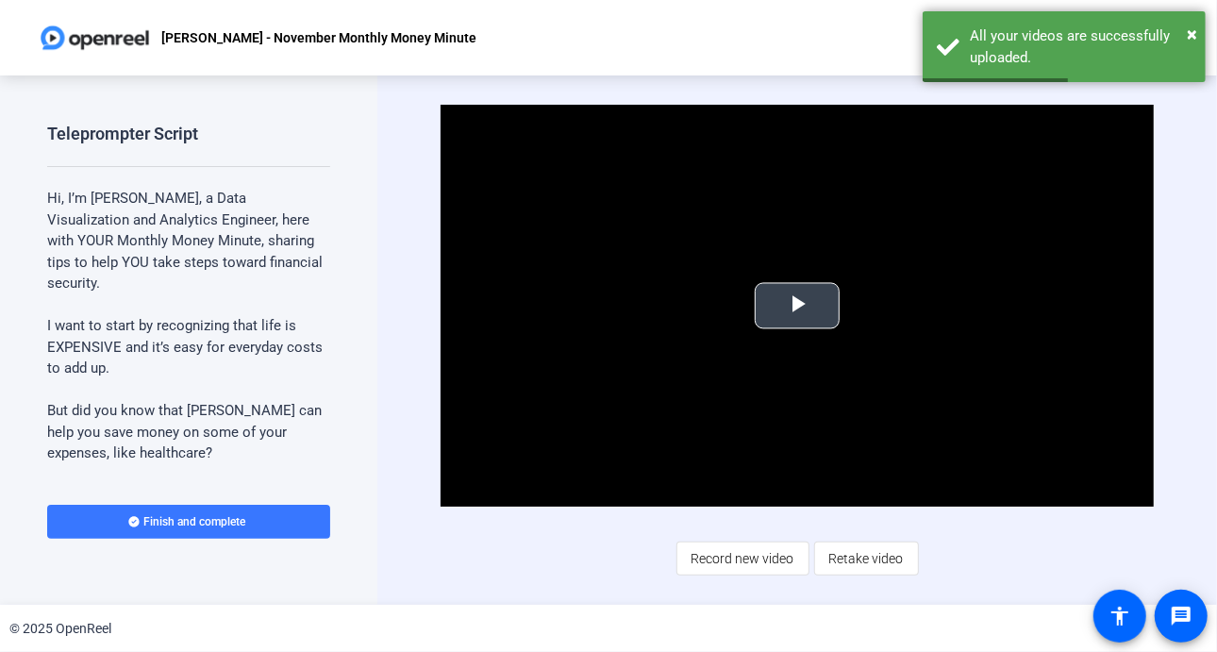
click at [797, 306] on span "Video Player" at bounding box center [797, 306] width 0 height 0
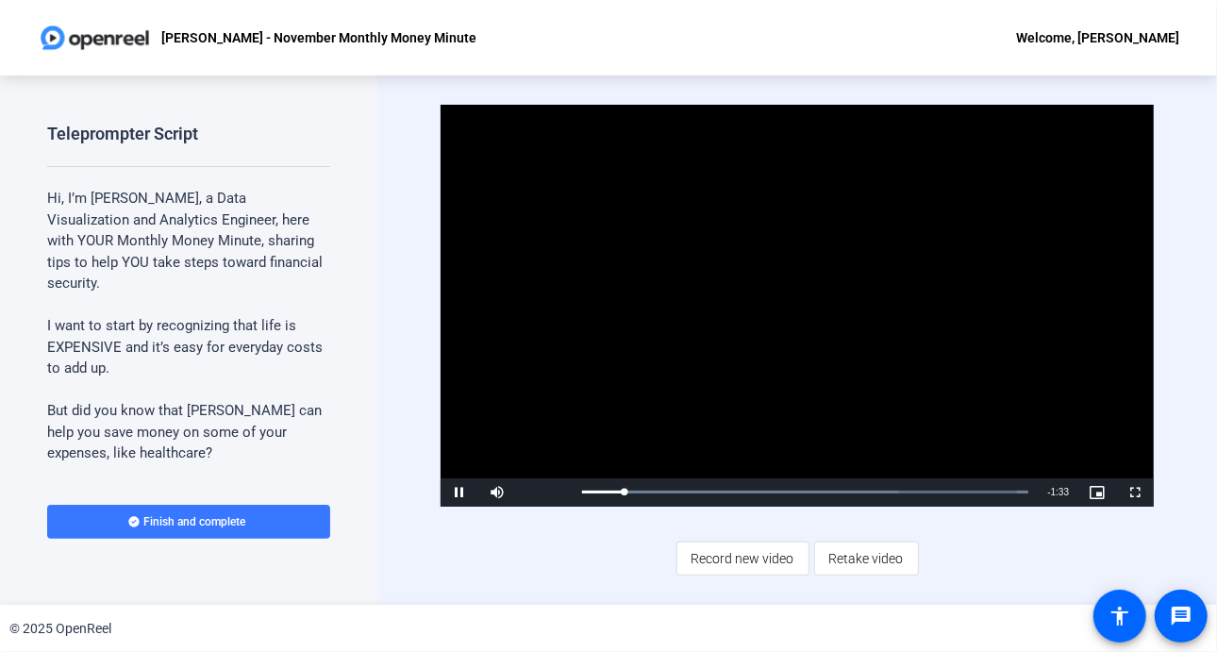
drag, startPoint x: 796, startPoint y: 305, endPoint x: 756, endPoint y: 276, distance: 50.0
click at [756, 276] on video "Video Player" at bounding box center [798, 306] width 714 height 402
click at [700, 361] on video "Video Player" at bounding box center [798, 306] width 714 height 402
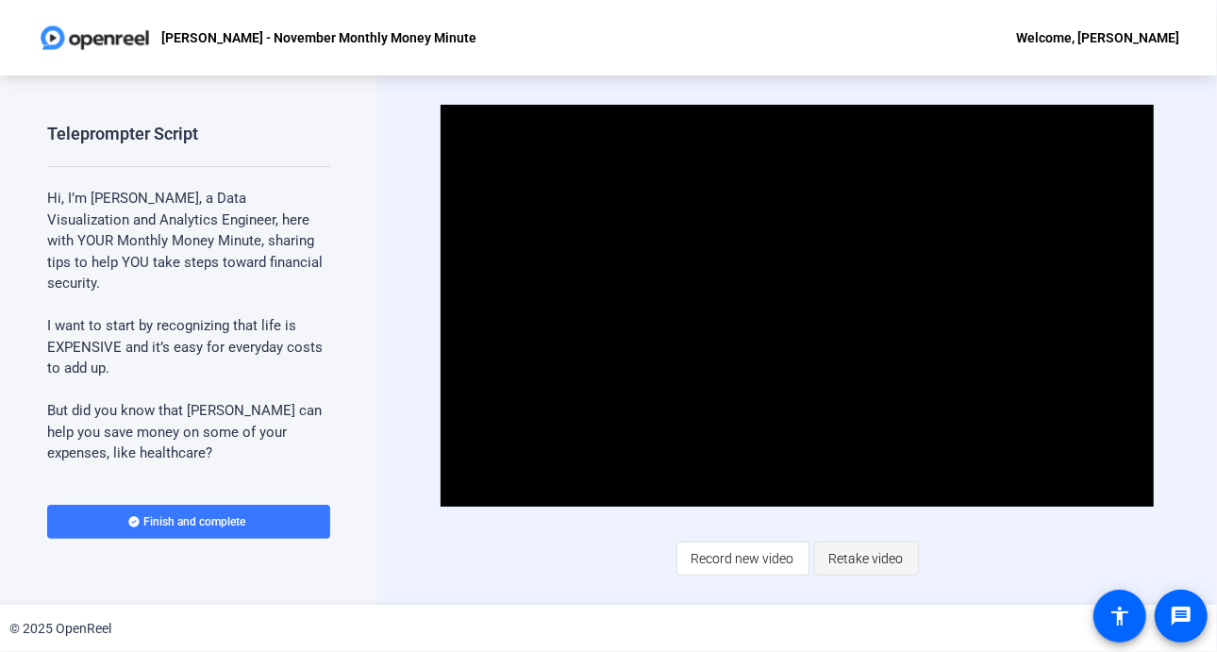
click at [880, 552] on span "Retake video" at bounding box center [867, 559] width 75 height 36
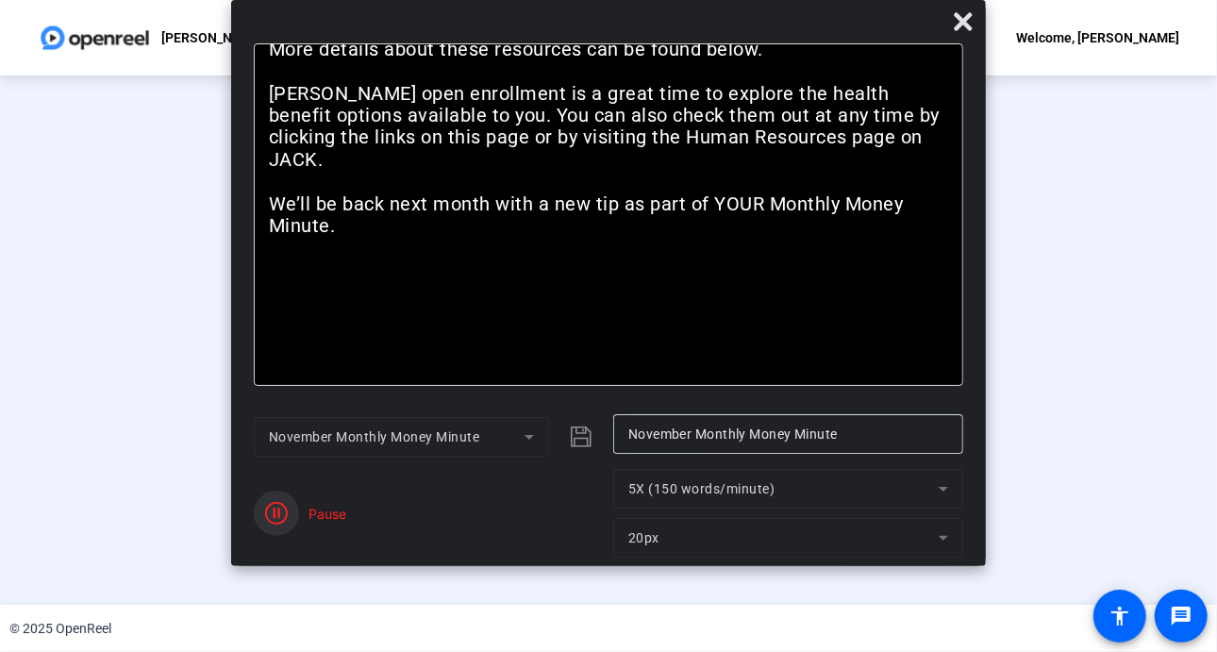
click at [286, 501] on span "button" at bounding box center [276, 513] width 45 height 45
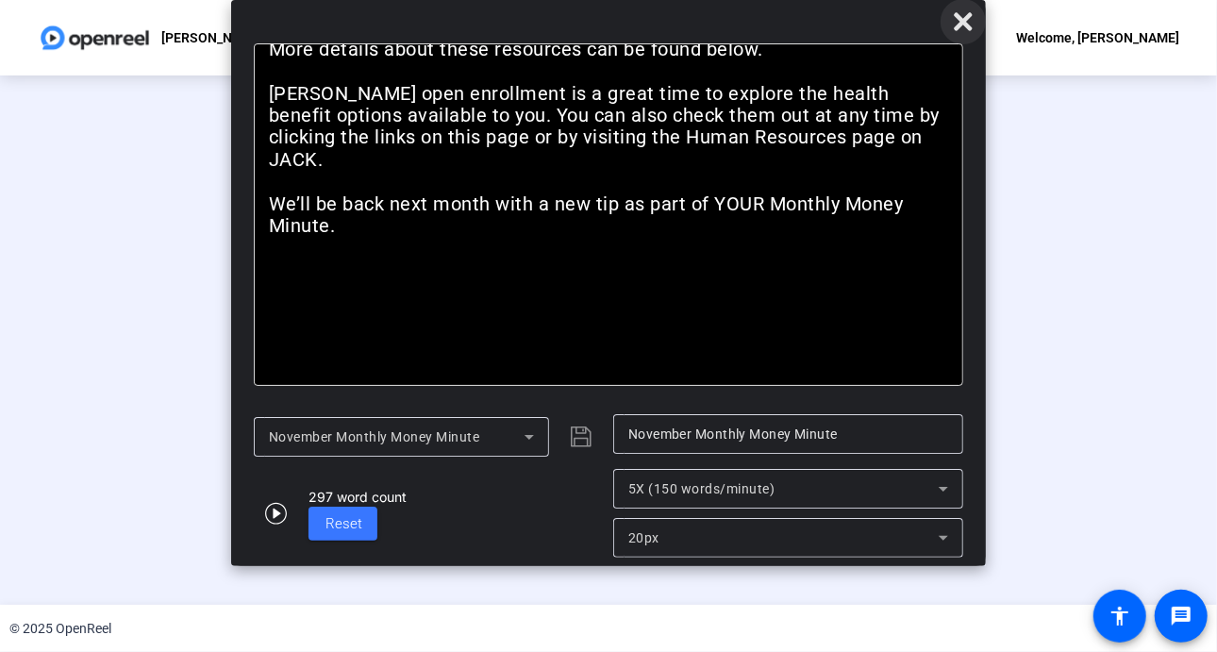
click at [954, 16] on icon at bounding box center [963, 21] width 23 height 23
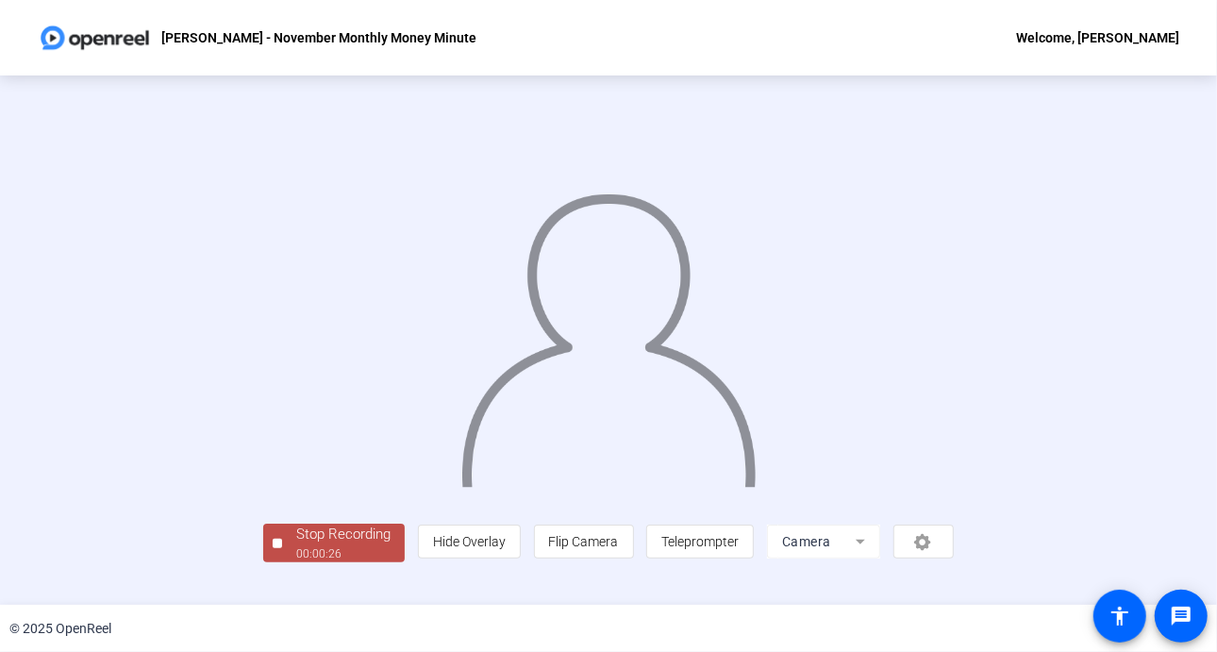
click at [651, 350] on img at bounding box center [609, 331] width 299 height 310
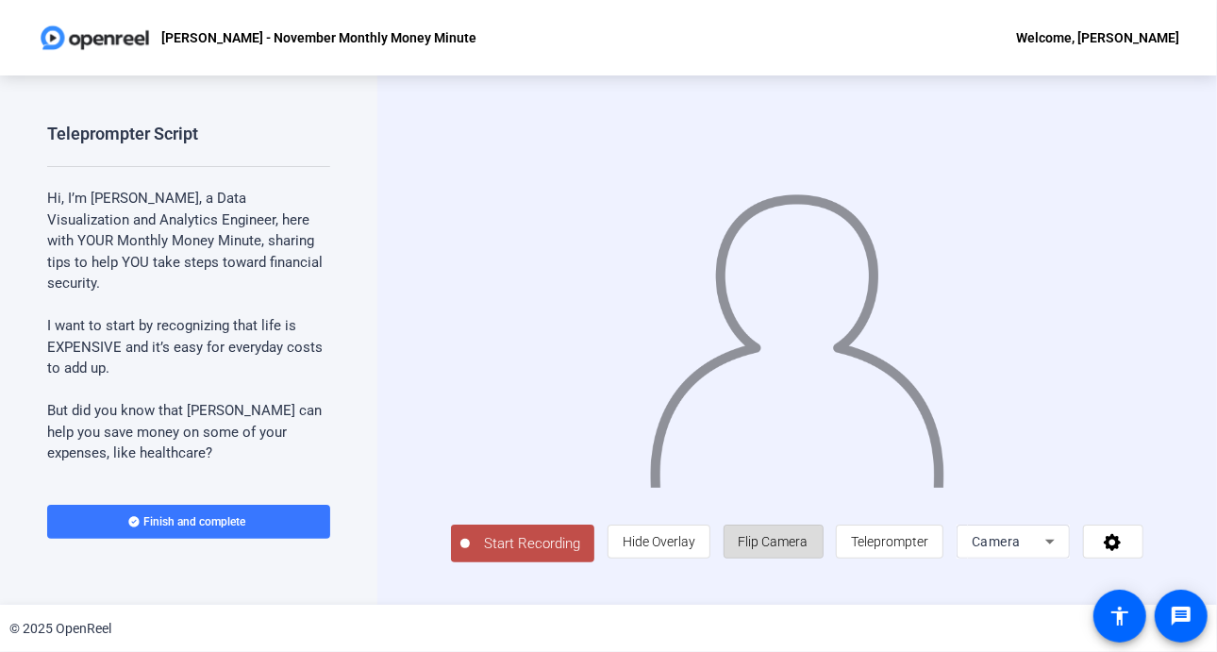
click at [809, 529] on span "Flip Camera" at bounding box center [774, 542] width 70 height 36
click at [797, 549] on span "Flip Camera" at bounding box center [774, 541] width 70 height 15
click at [781, 546] on span "Flip Camera" at bounding box center [774, 541] width 70 height 15
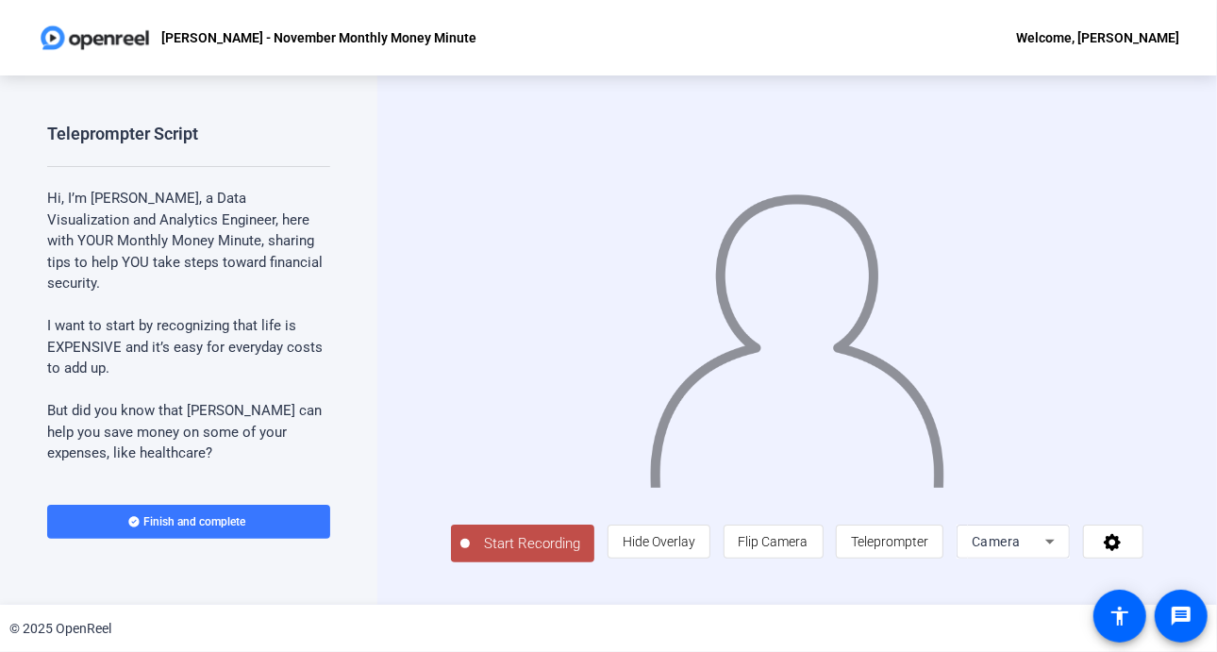
click at [478, 550] on span "Start Recording" at bounding box center [532, 544] width 125 height 22
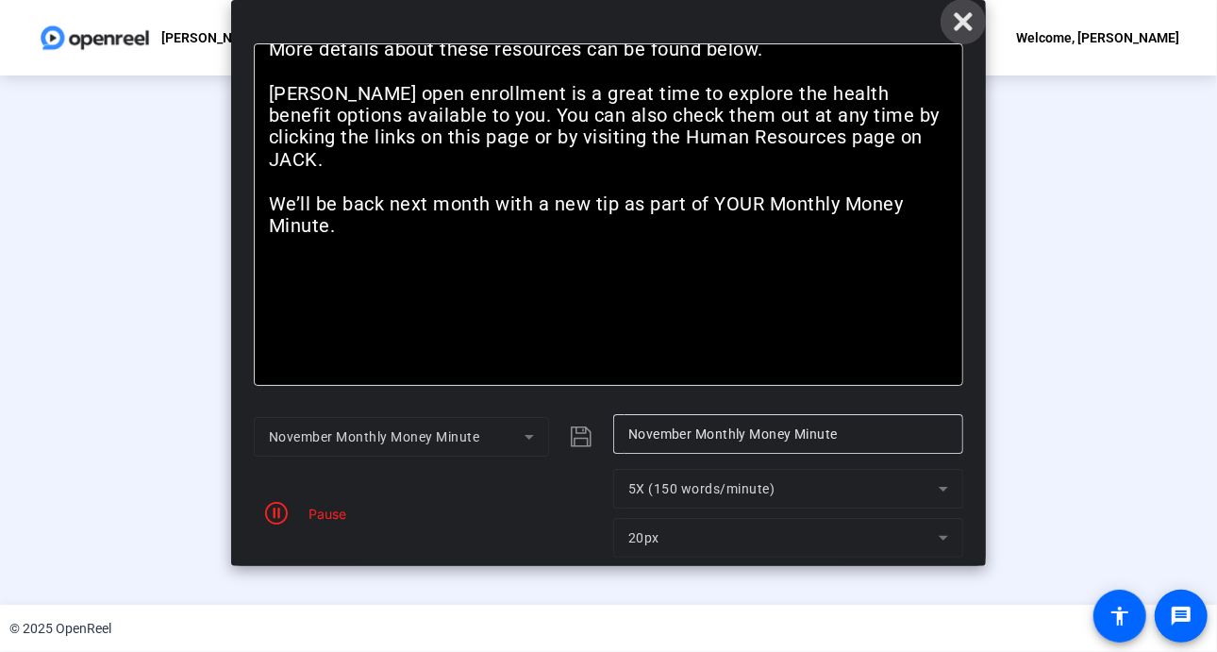
click at [972, 16] on icon at bounding box center [963, 21] width 23 height 23
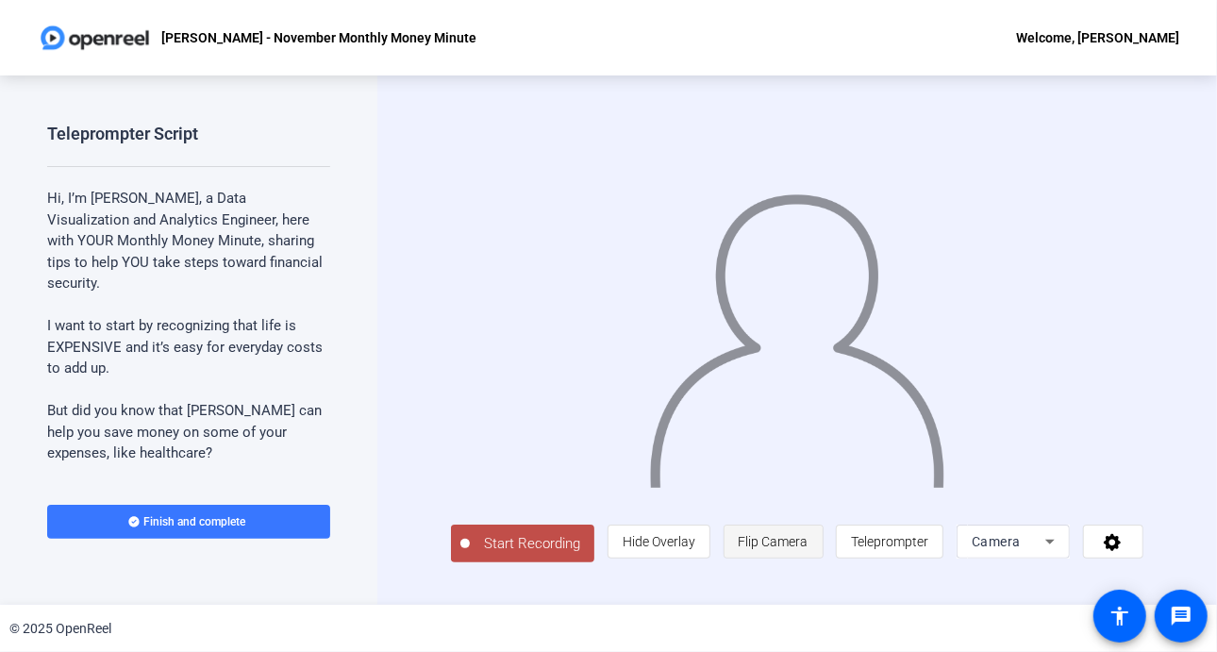
click at [792, 549] on span "Flip Camera" at bounding box center [774, 541] width 70 height 15
click at [467, 535] on button "Start Recording" at bounding box center [522, 544] width 143 height 38
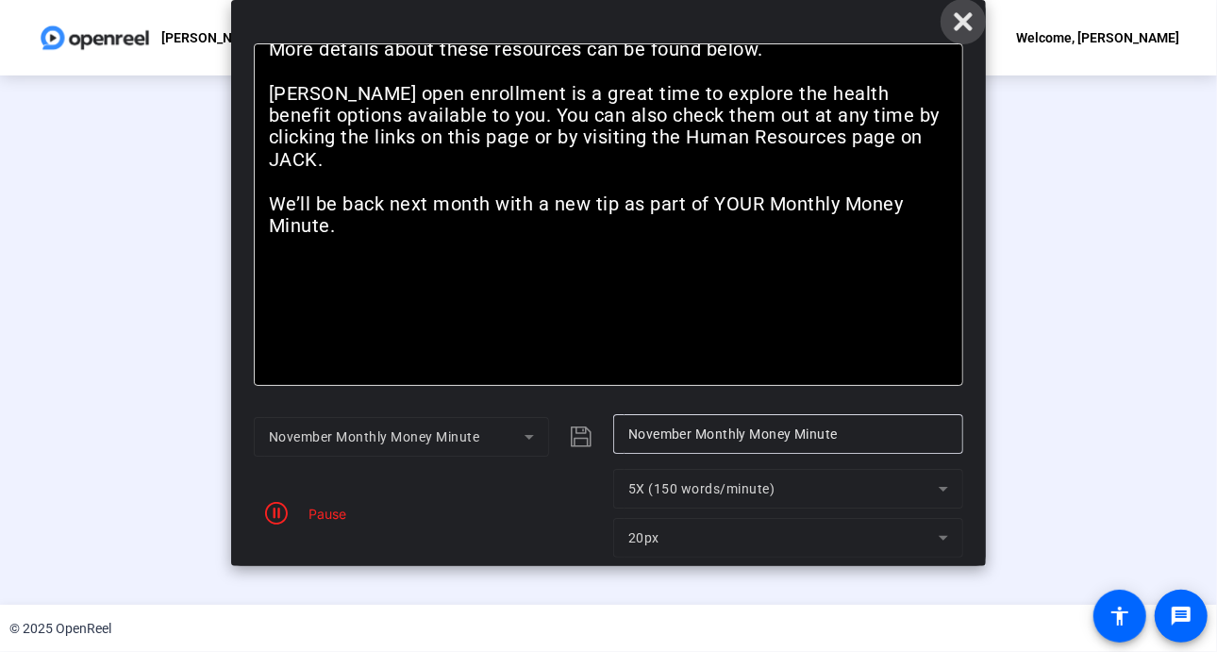
click at [973, 23] on icon at bounding box center [963, 21] width 23 height 23
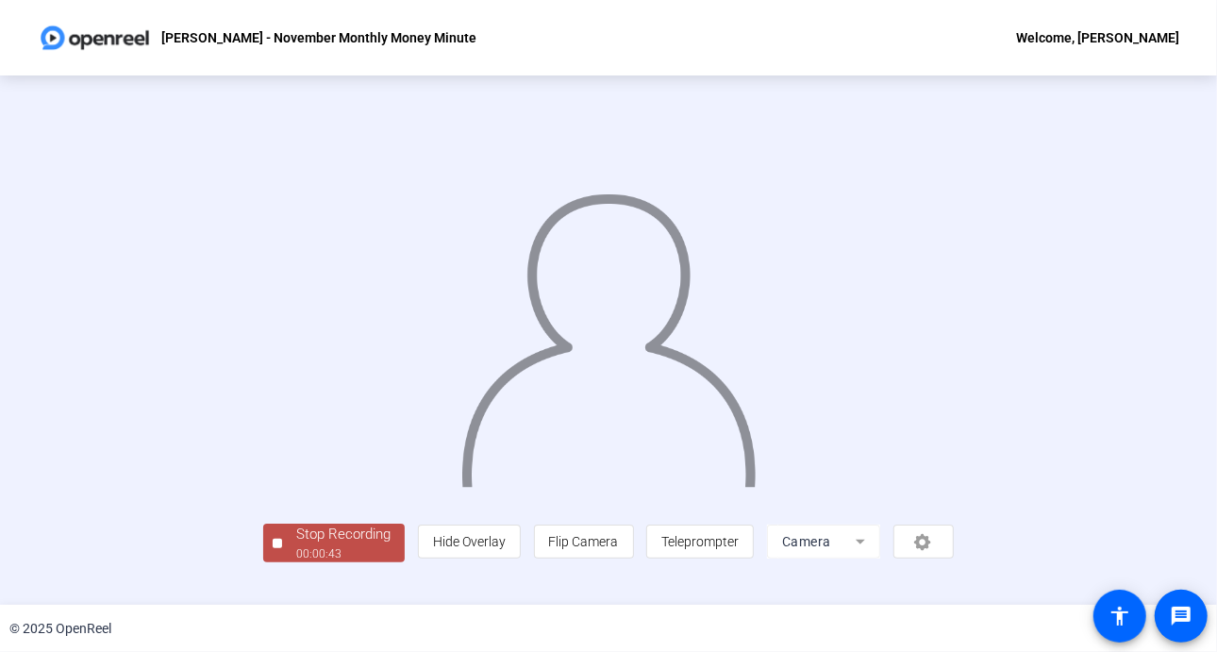
click at [296, 545] on div "Stop Recording" at bounding box center [343, 535] width 94 height 22
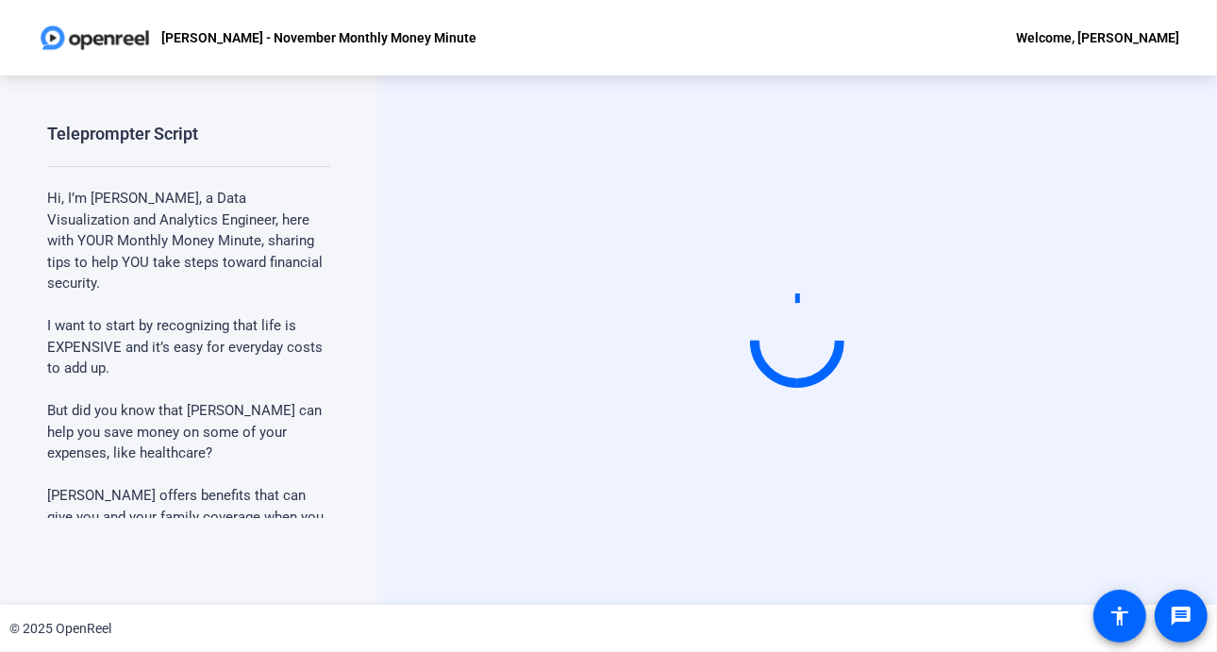
click at [235, 37] on p "[PERSON_NAME] - November Monthly Money Minute" at bounding box center [318, 37] width 315 height 23
click at [125, 44] on img at bounding box center [95, 38] width 114 height 38
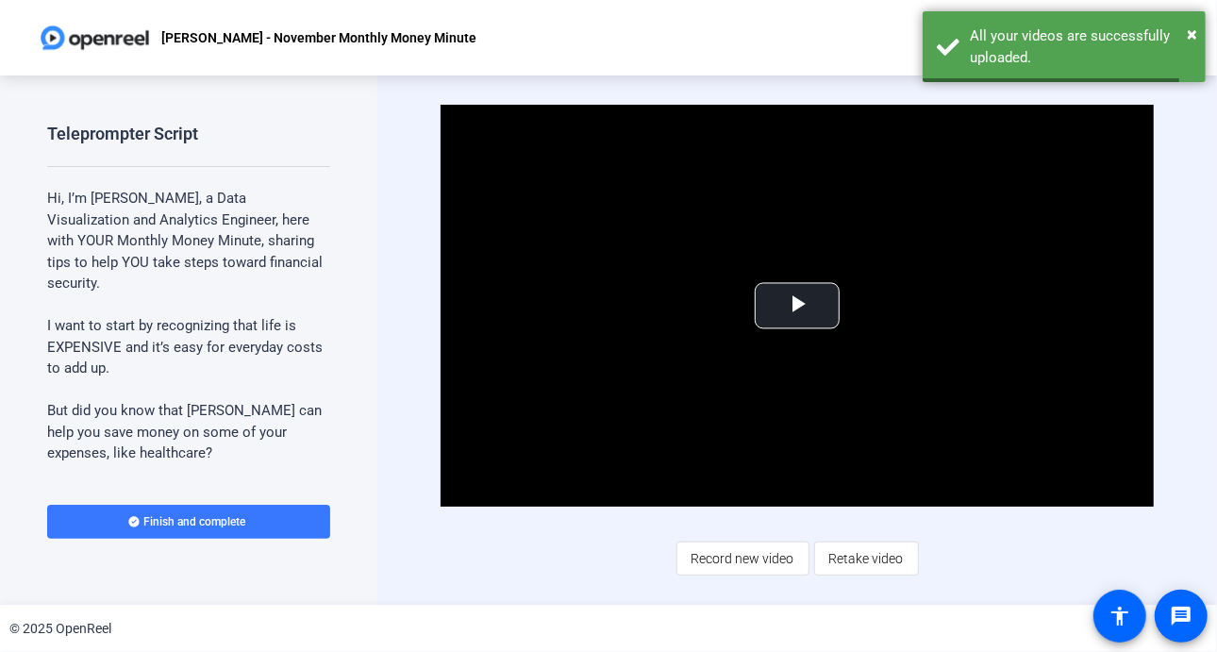
click at [137, 136] on div "Teleprompter Script" at bounding box center [122, 134] width 151 height 23
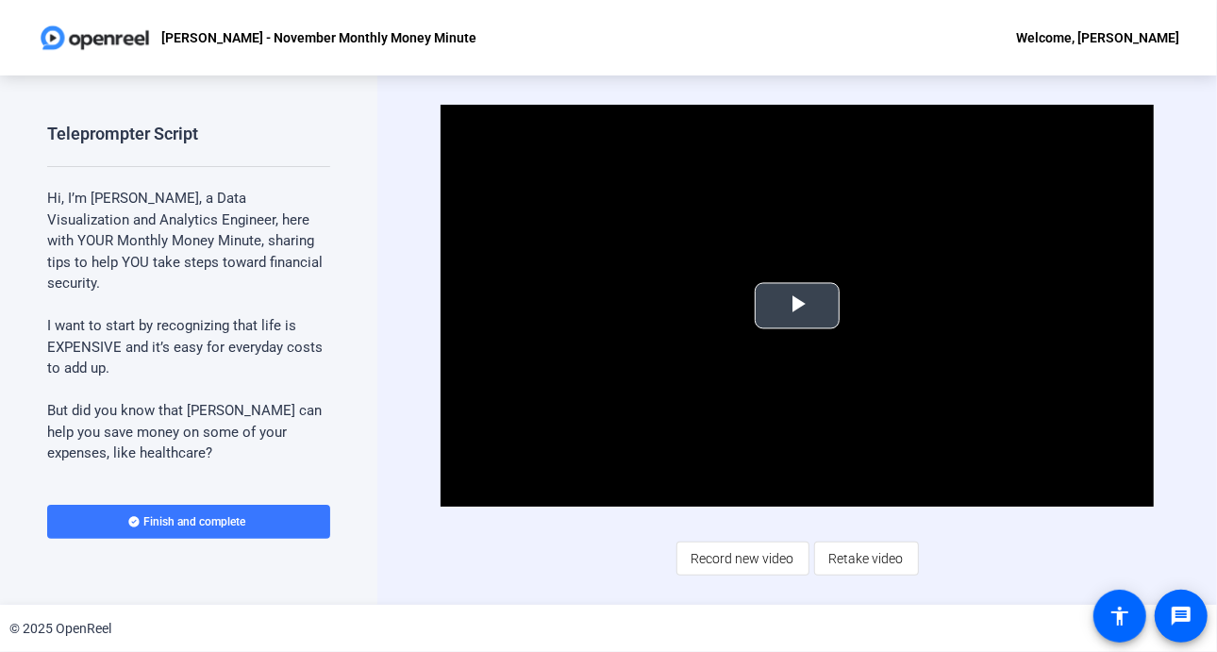
click at [797, 306] on span "Video Player" at bounding box center [797, 306] width 0 height 0
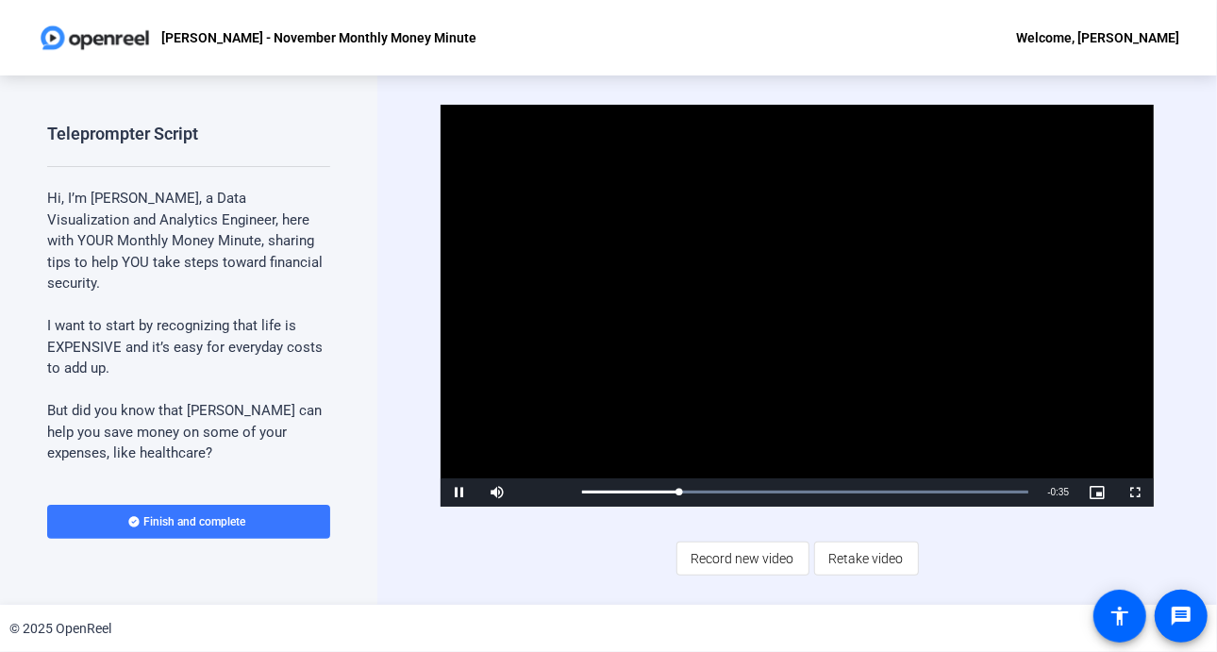
click at [577, 551] on div "Video Player is loading. Play Video Pause Mute Current Time 0:09 / Duration 0:4…" at bounding box center [798, 340] width 714 height 471
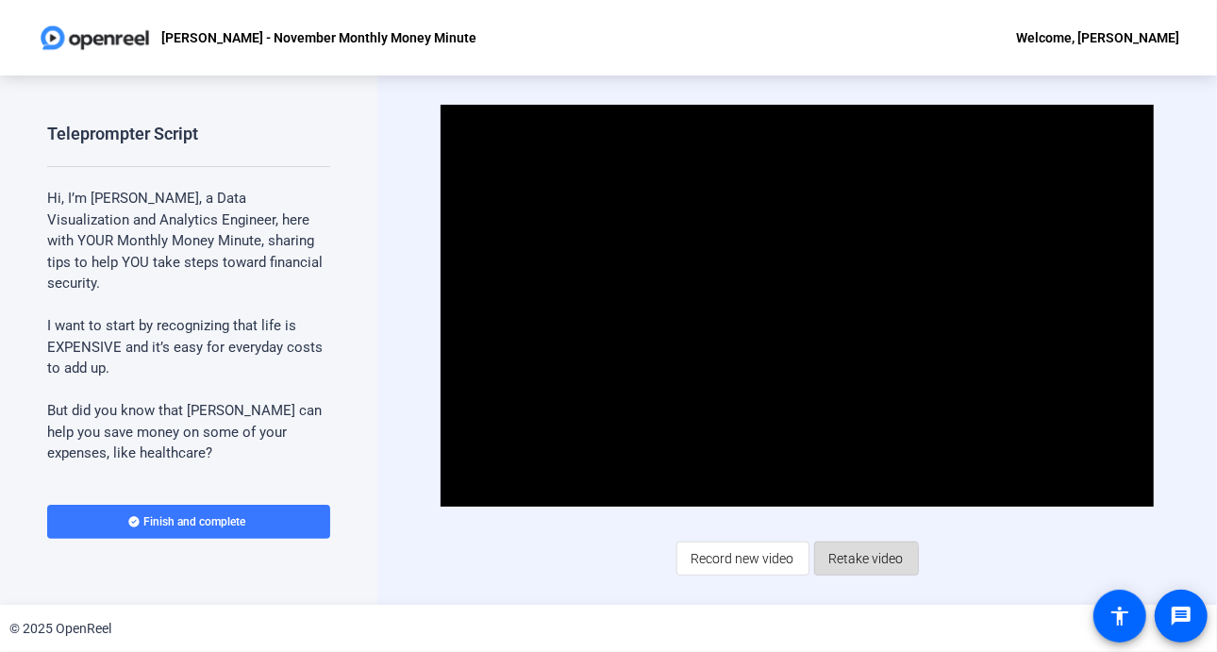
click at [849, 560] on span "Retake video" at bounding box center [867, 559] width 75 height 36
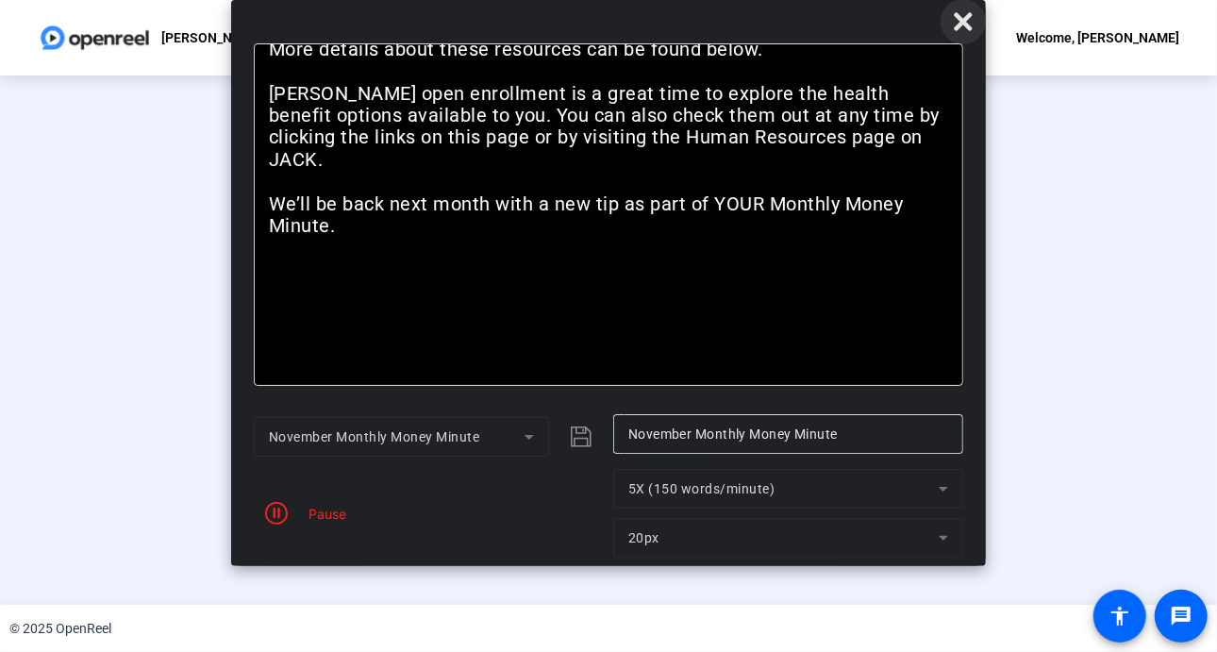
click at [962, 17] on icon at bounding box center [963, 21] width 18 height 18
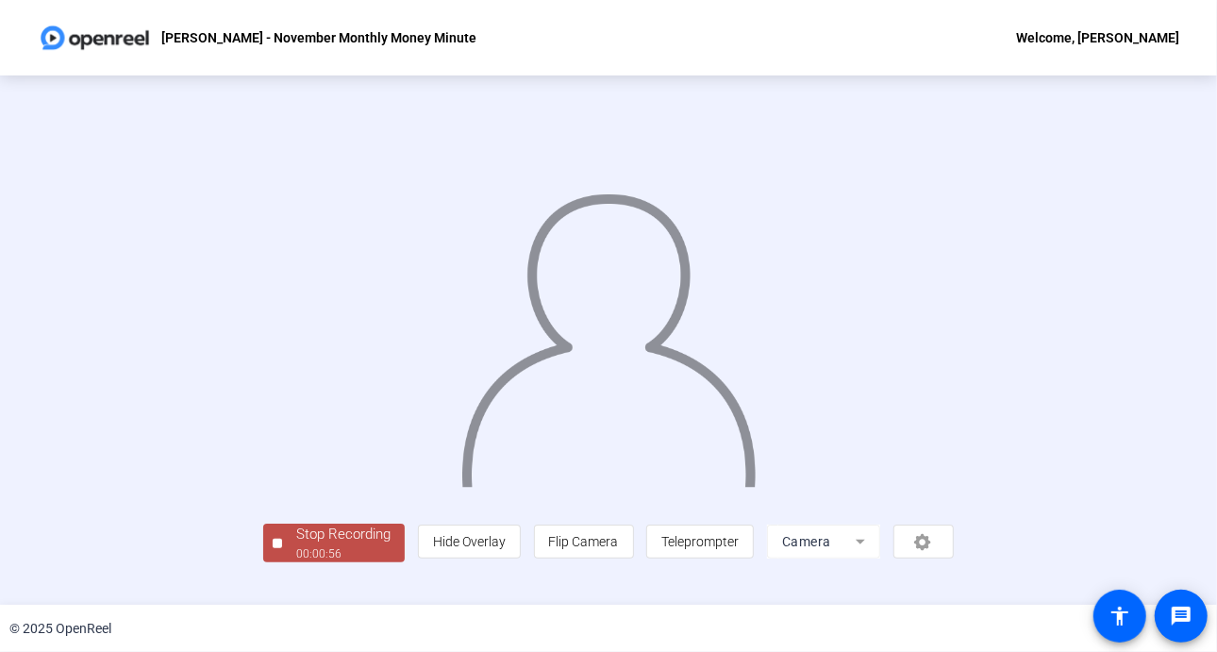
click at [460, 333] on img at bounding box center [609, 331] width 299 height 310
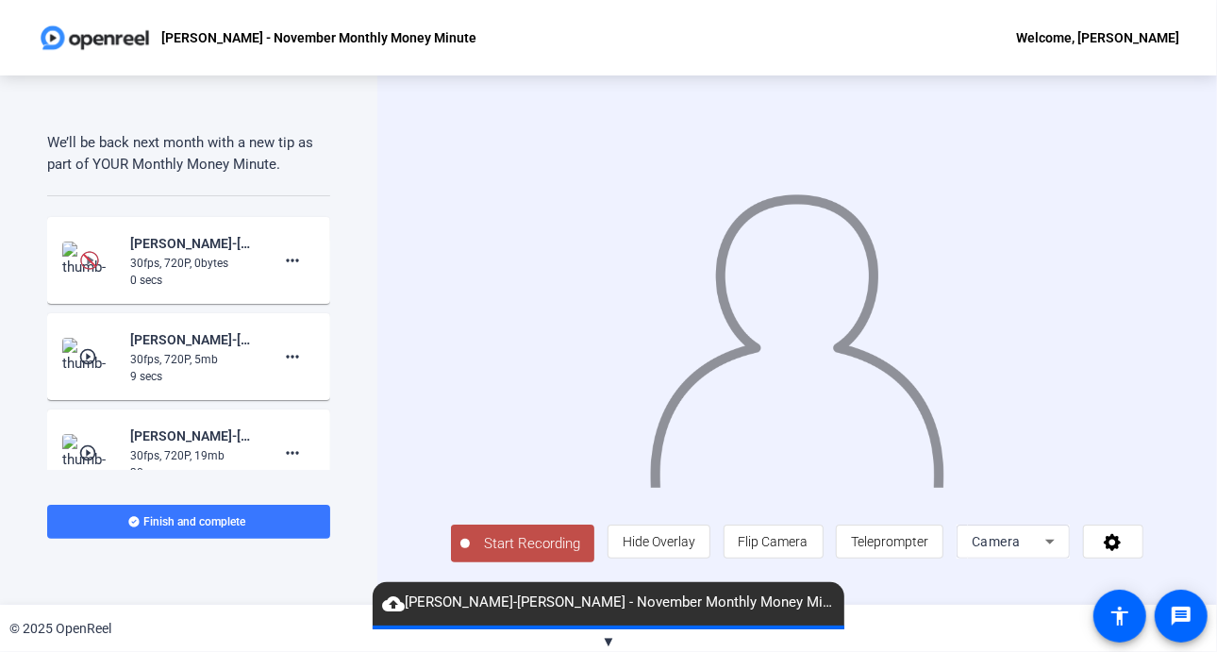
scroll to position [1263, 0]
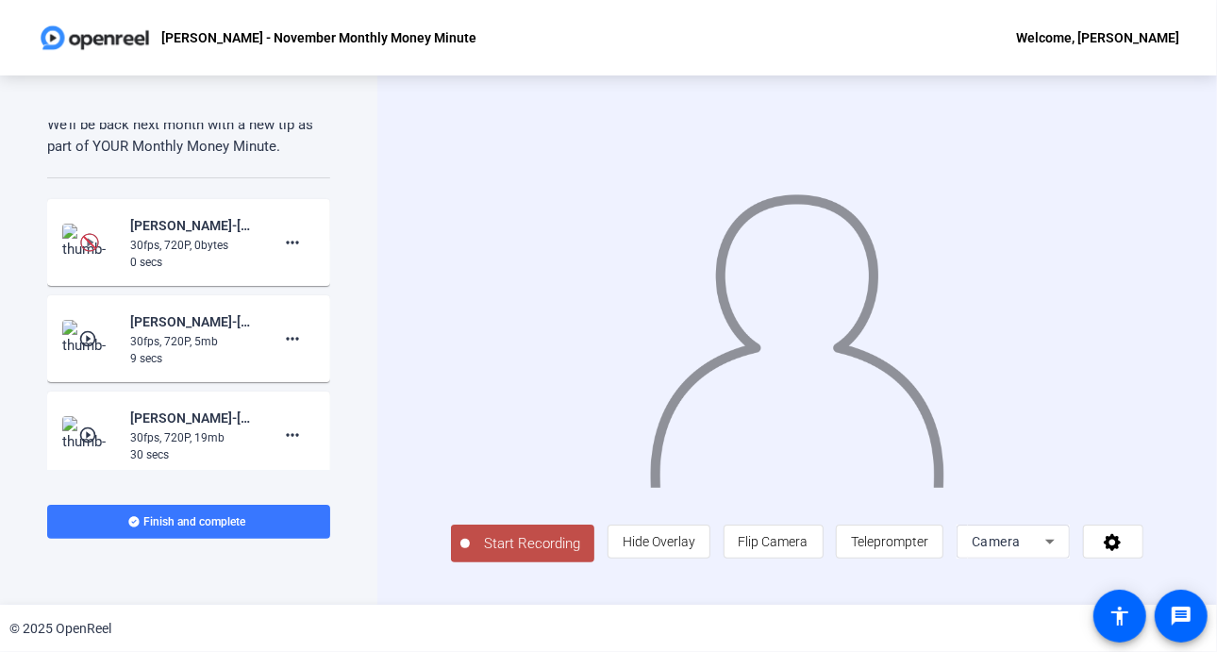
click at [193, 237] on div "30fps, 720P, 0bytes" at bounding box center [193, 245] width 126 height 17
click at [289, 240] on mat-icon "more_horiz" at bounding box center [292, 242] width 23 height 23
click at [302, 280] on span "Delete clip" at bounding box center [313, 280] width 75 height 23
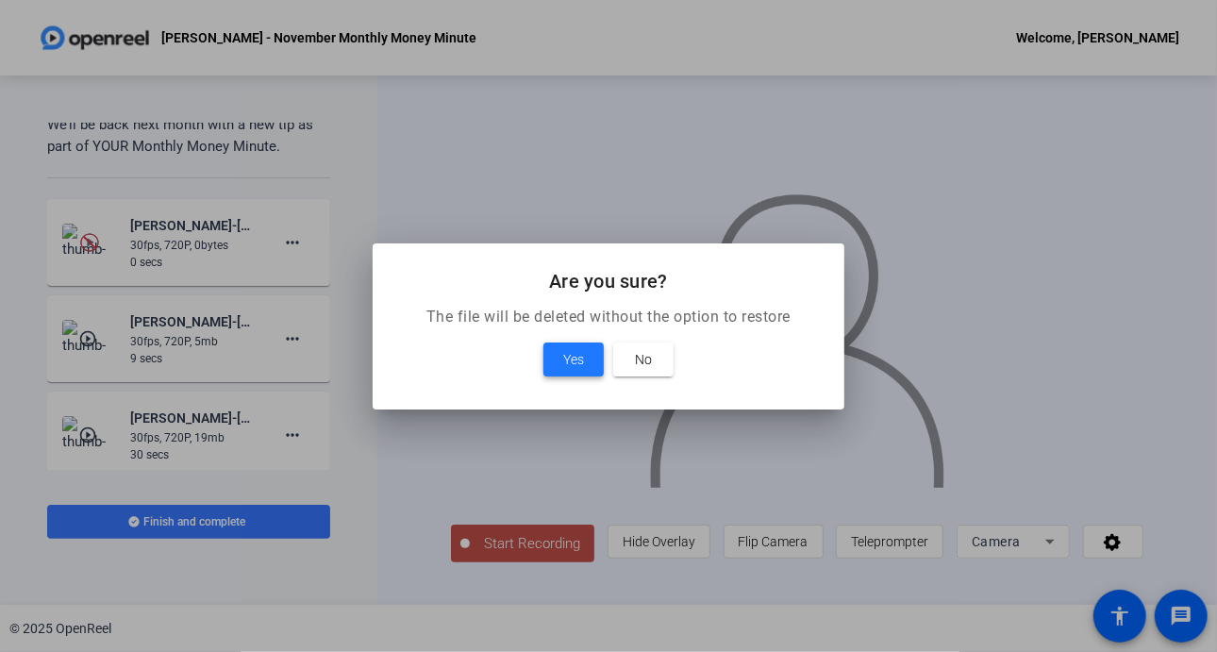
click at [571, 361] on span "Yes" at bounding box center [573, 359] width 21 height 23
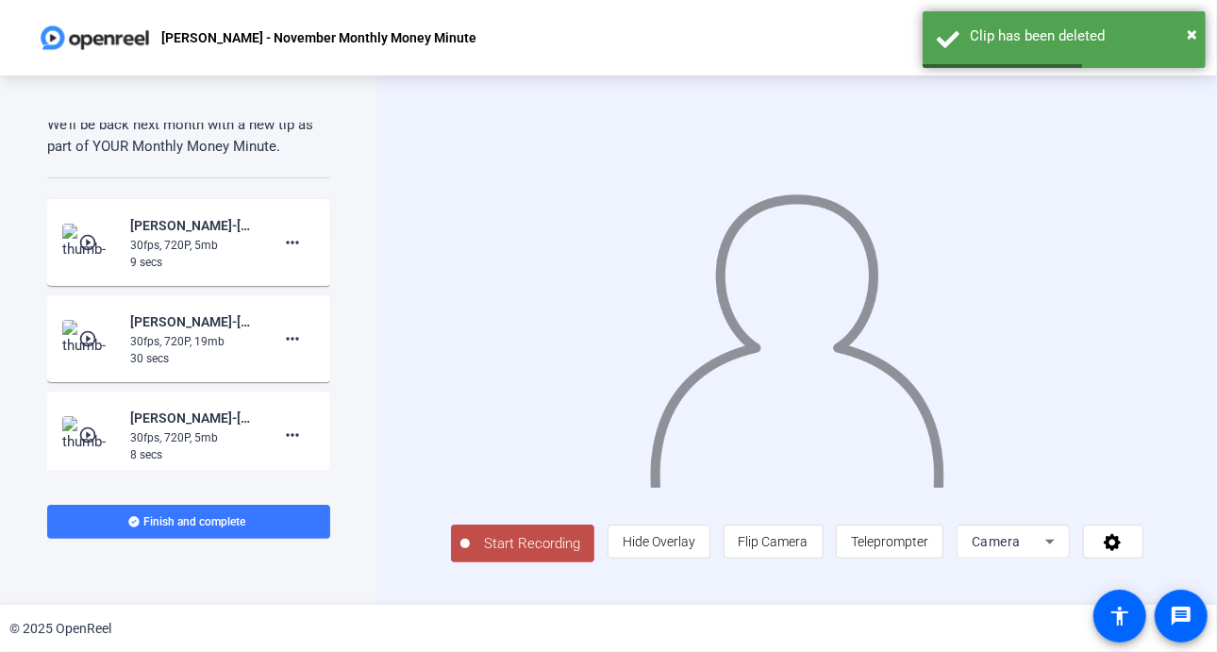
click at [92, 243] on mat-icon "play_circle_outline" at bounding box center [89, 242] width 23 height 19
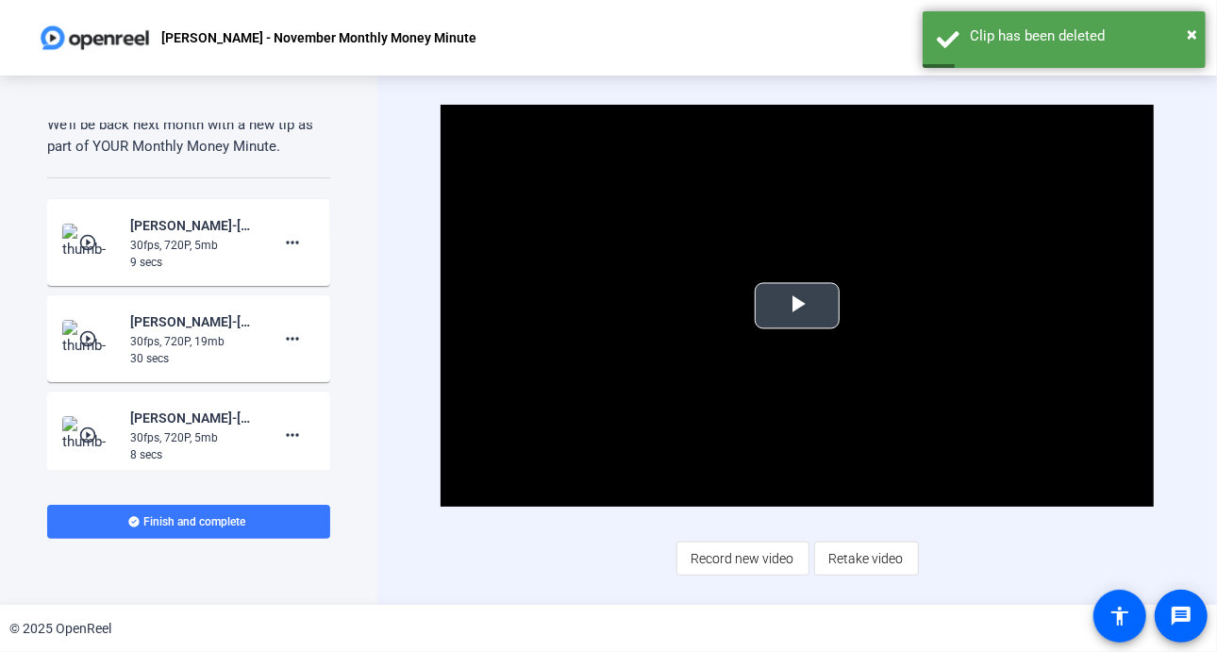
click at [797, 306] on span "Video Player" at bounding box center [797, 306] width 0 height 0
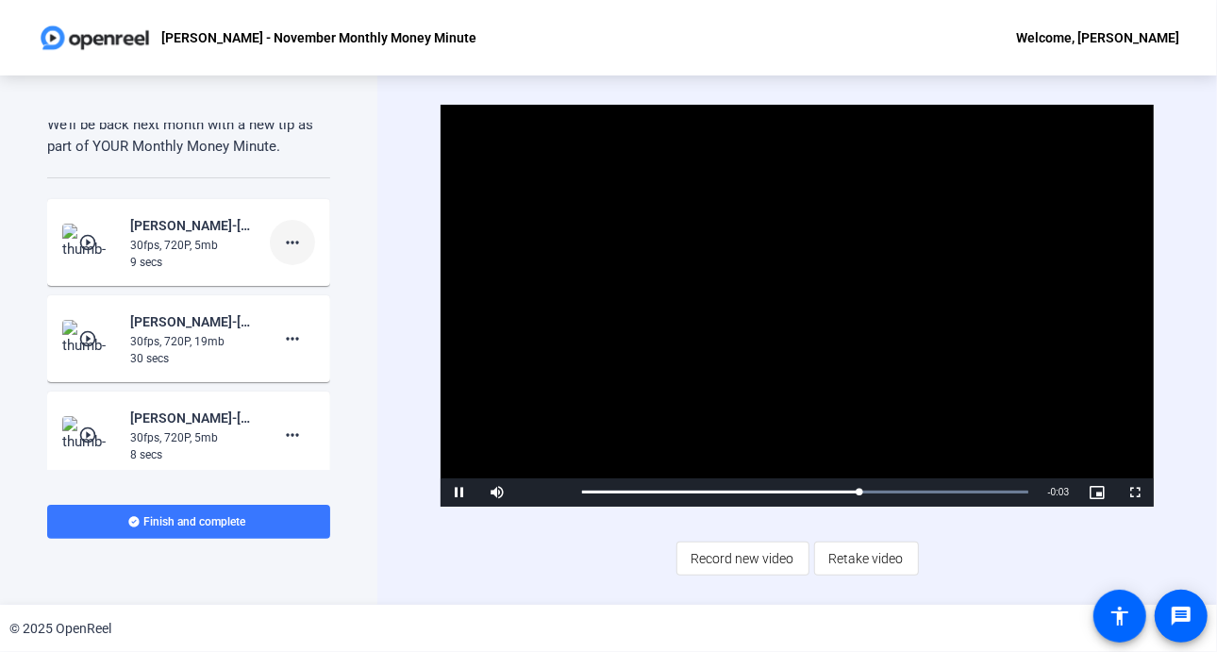
click at [292, 240] on mat-icon "more_horiz" at bounding box center [292, 242] width 23 height 23
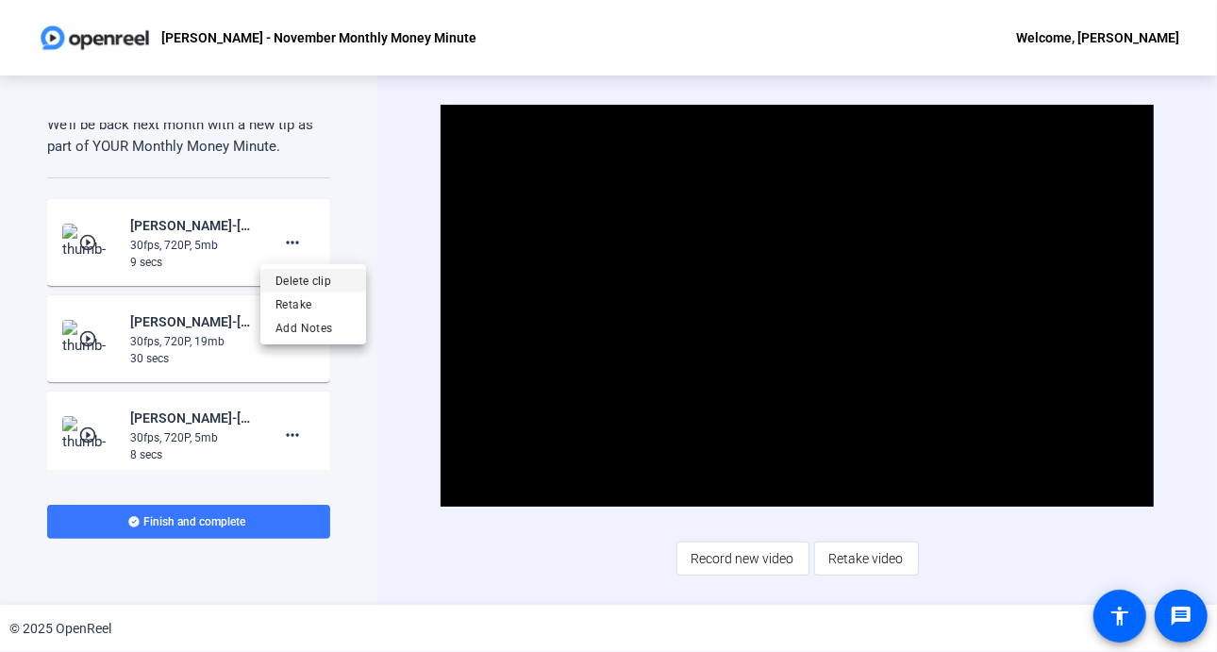
click at [296, 277] on span "Delete clip" at bounding box center [313, 280] width 75 height 23
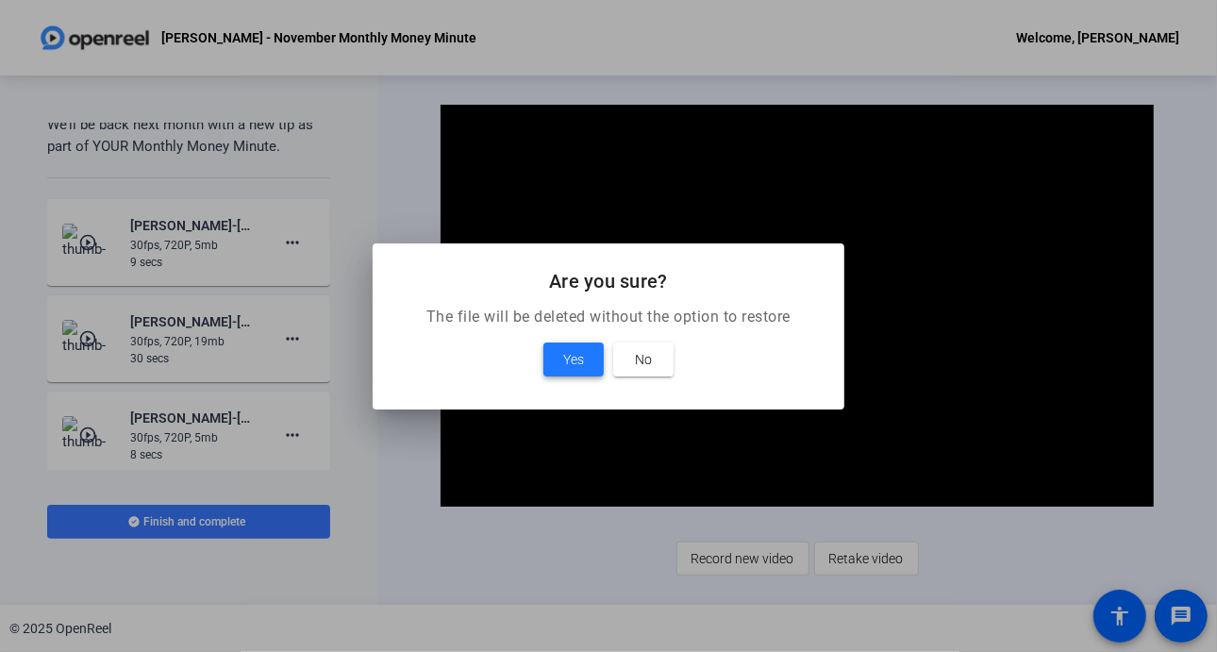
click at [560, 353] on span at bounding box center [574, 359] width 60 height 45
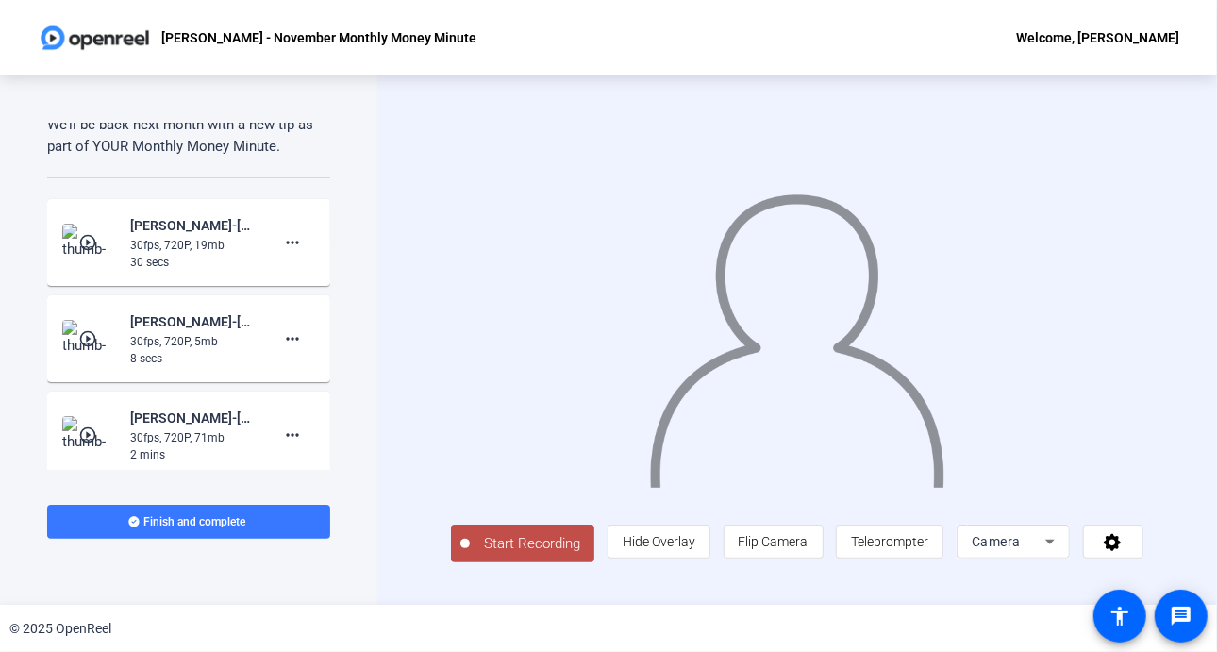
click at [98, 268] on div "play_circle_outline Audrey Powe-Audrey Powe - November Monthly Money Min-Audrey…" at bounding box center [188, 242] width 253 height 57
click at [97, 233] on mat-icon "play_circle_outline" at bounding box center [89, 242] width 23 height 19
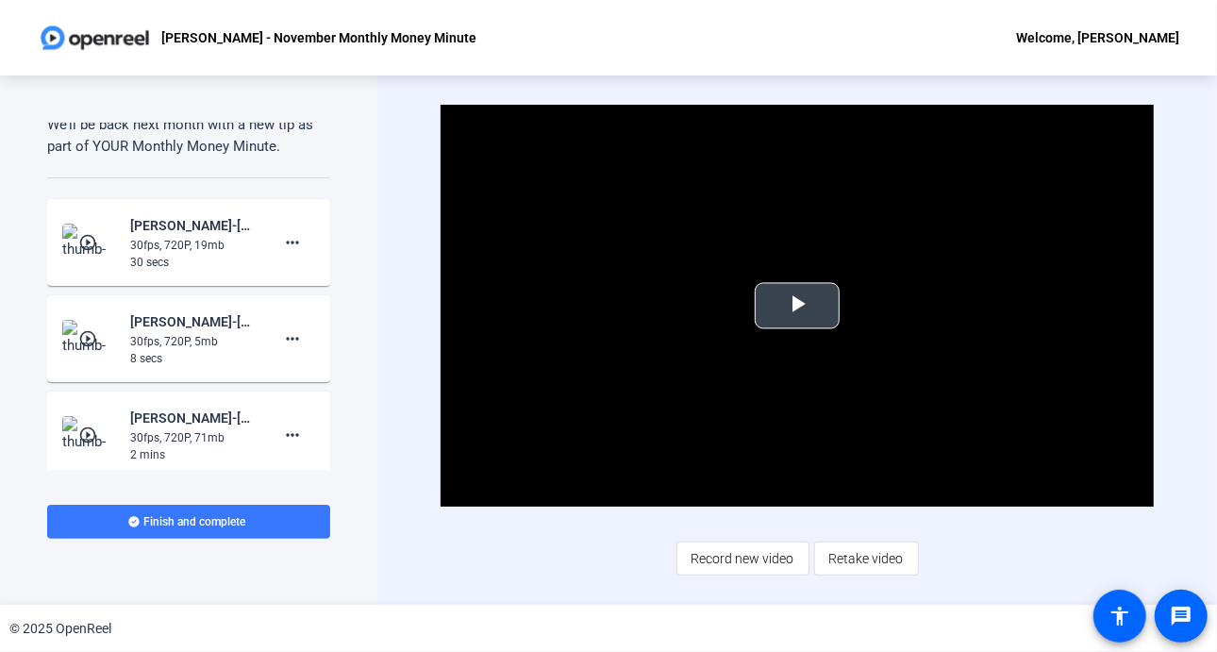
click at [797, 306] on span "Video Player" at bounding box center [797, 306] width 0 height 0
click at [285, 238] on mat-icon "more_horiz" at bounding box center [292, 242] width 23 height 23
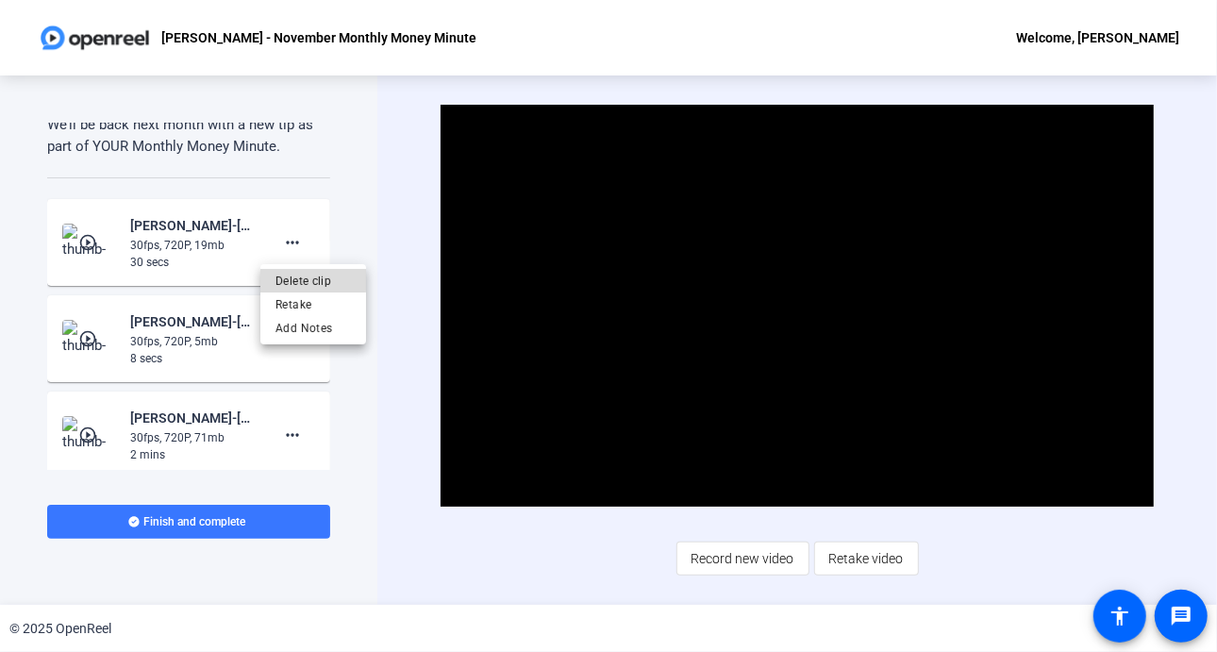
click at [303, 280] on span "Delete clip" at bounding box center [313, 280] width 75 height 23
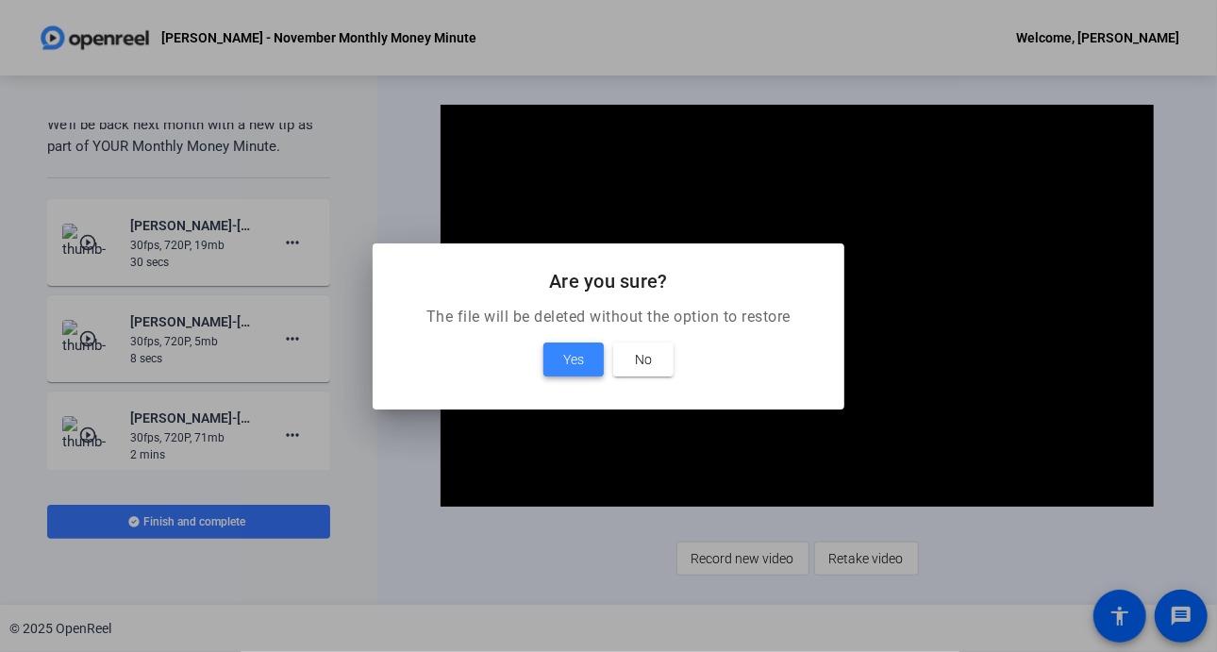
click at [574, 360] on span "Yes" at bounding box center [573, 359] width 21 height 23
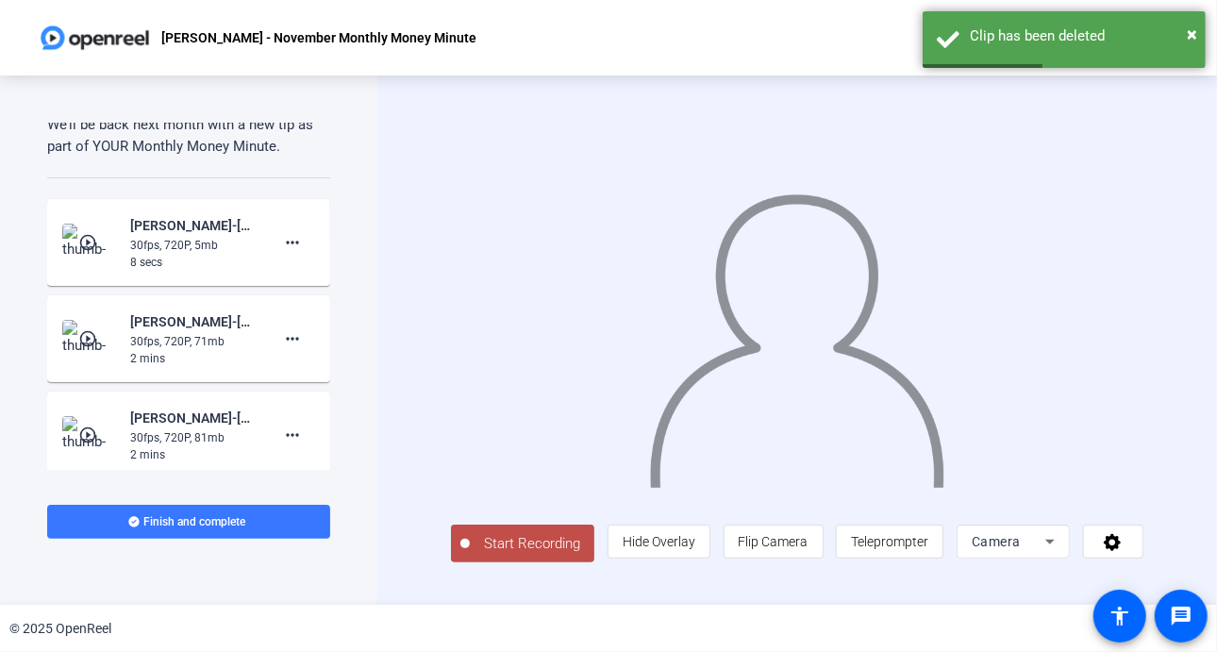
click at [92, 241] on mat-icon "play_circle_outline" at bounding box center [89, 242] width 23 height 19
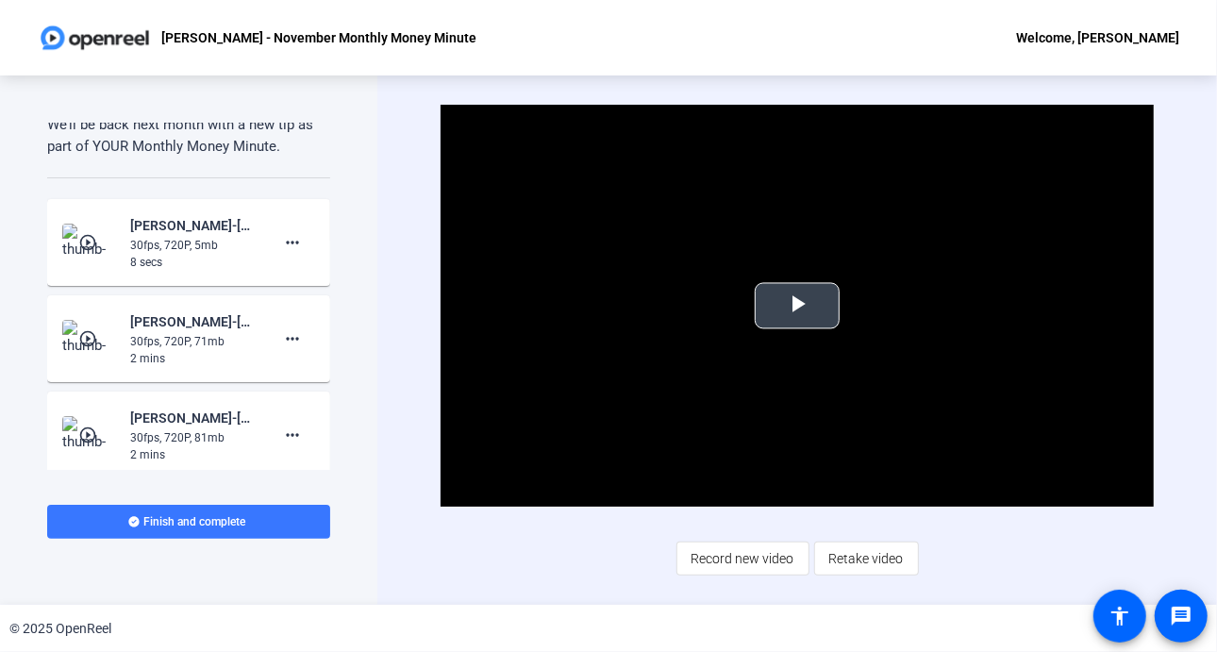
click at [797, 306] on span "Video Player" at bounding box center [797, 306] width 0 height 0
click at [289, 237] on mat-icon "more_horiz" at bounding box center [292, 242] width 23 height 23
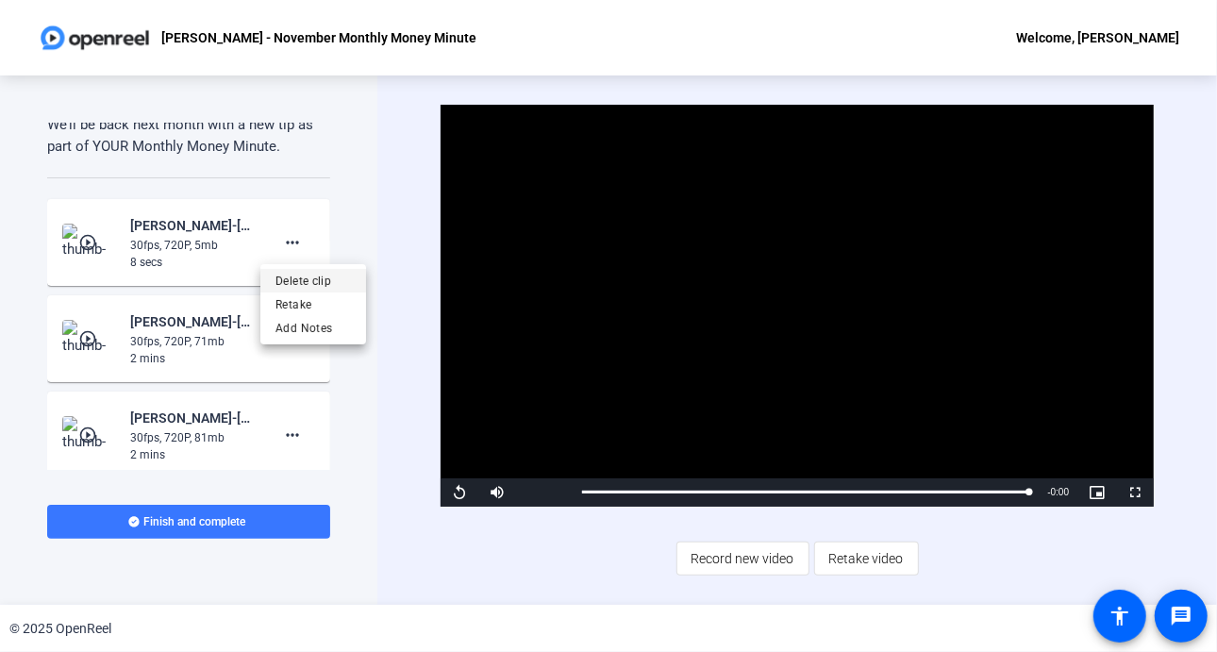
click at [297, 277] on span "Delete clip" at bounding box center [313, 280] width 75 height 23
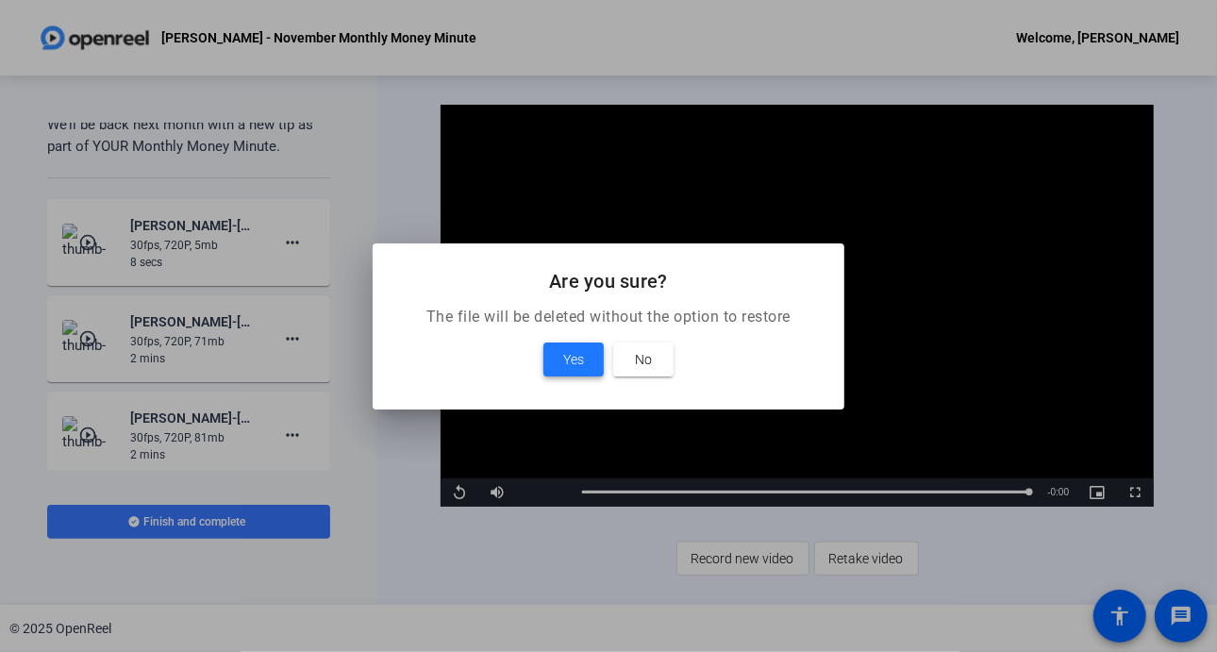
click at [570, 356] on span "Yes" at bounding box center [573, 359] width 21 height 23
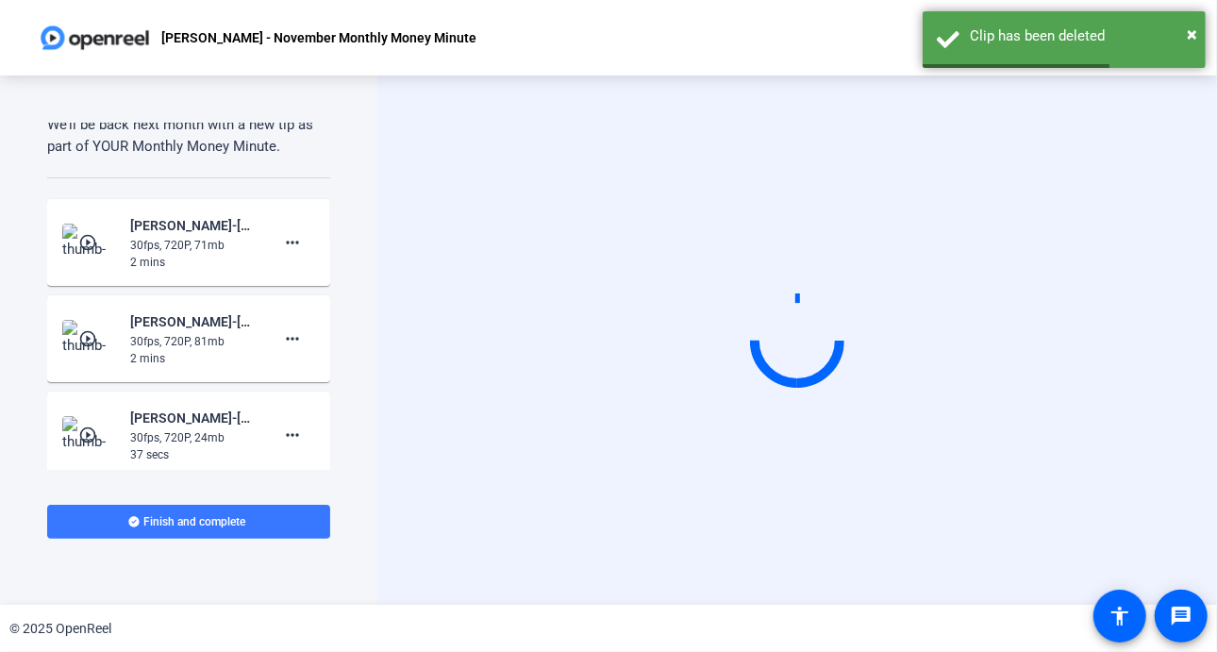
click at [95, 230] on img at bounding box center [90, 243] width 56 height 38
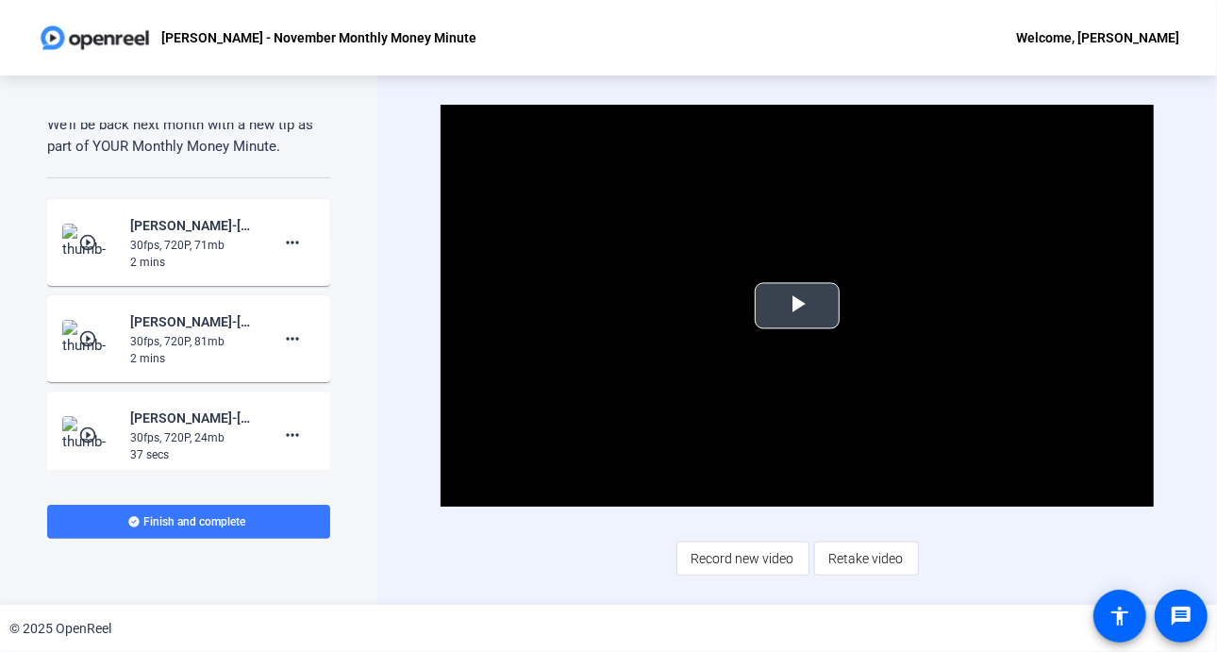
click at [797, 306] on span "Video Player" at bounding box center [797, 306] width 0 height 0
click at [108, 331] on img at bounding box center [90, 339] width 56 height 38
click at [797, 306] on span "Video Player" at bounding box center [797, 306] width 0 height 0
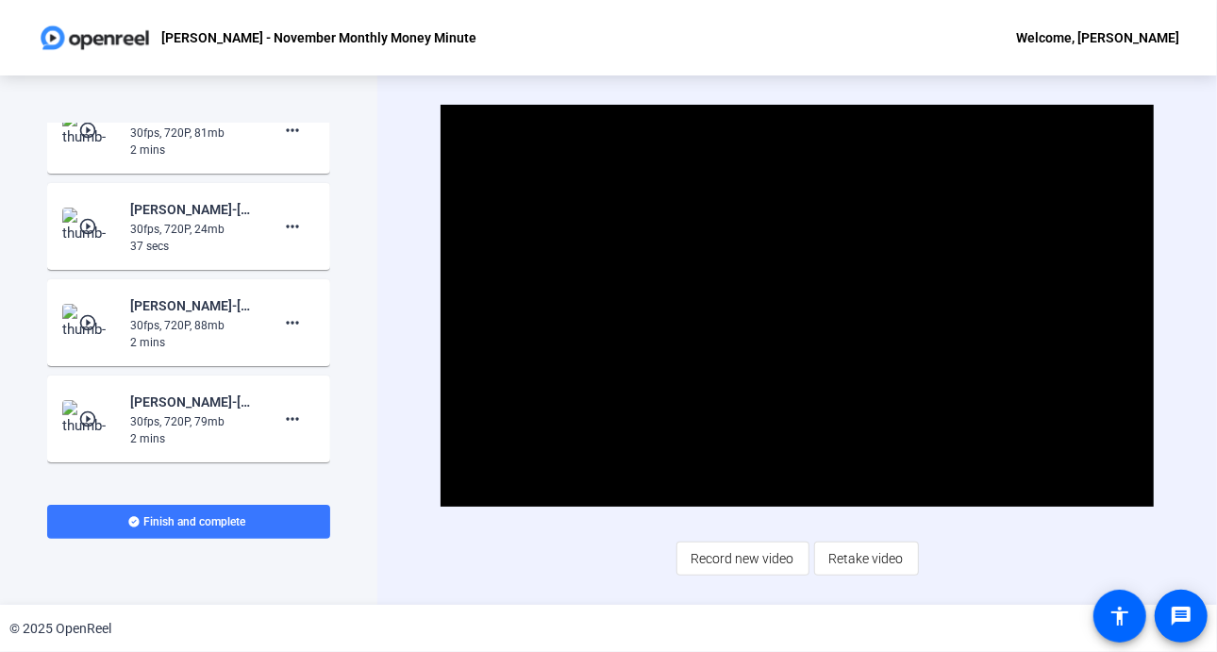
scroll to position [1474, 0]
click at [292, 219] on mat-icon "more_horiz" at bounding box center [292, 223] width 23 height 23
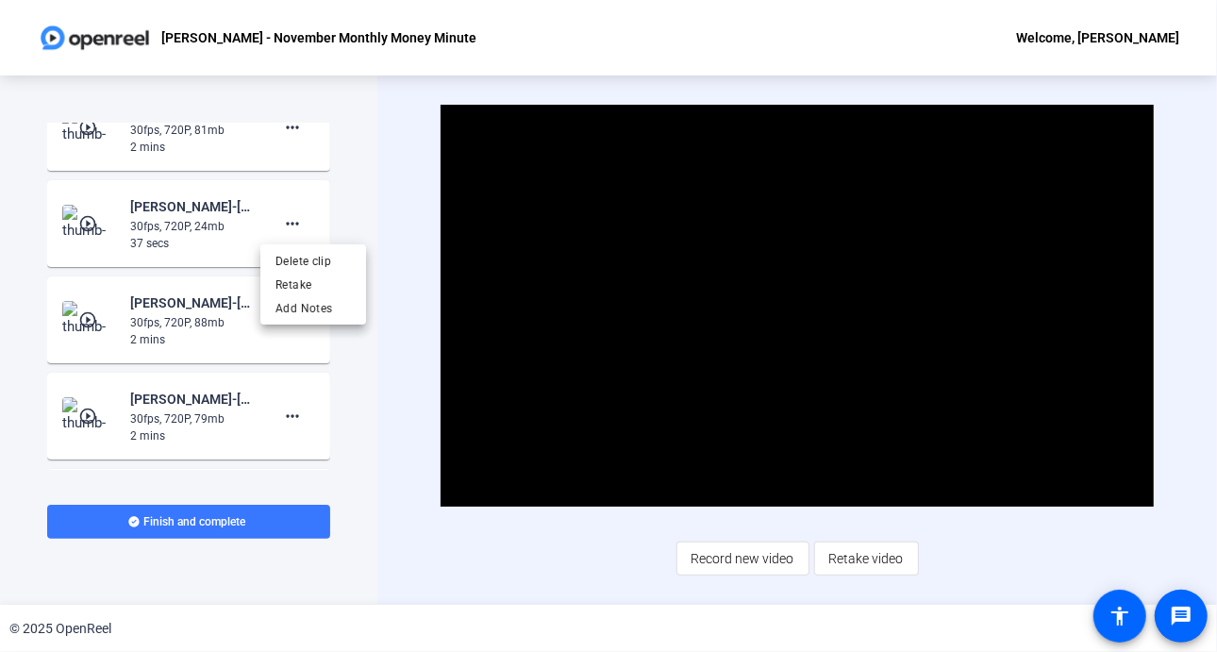
click at [364, 195] on div at bounding box center [608, 326] width 1217 height 652
click at [88, 311] on mat-icon "play_circle_outline" at bounding box center [89, 319] width 23 height 19
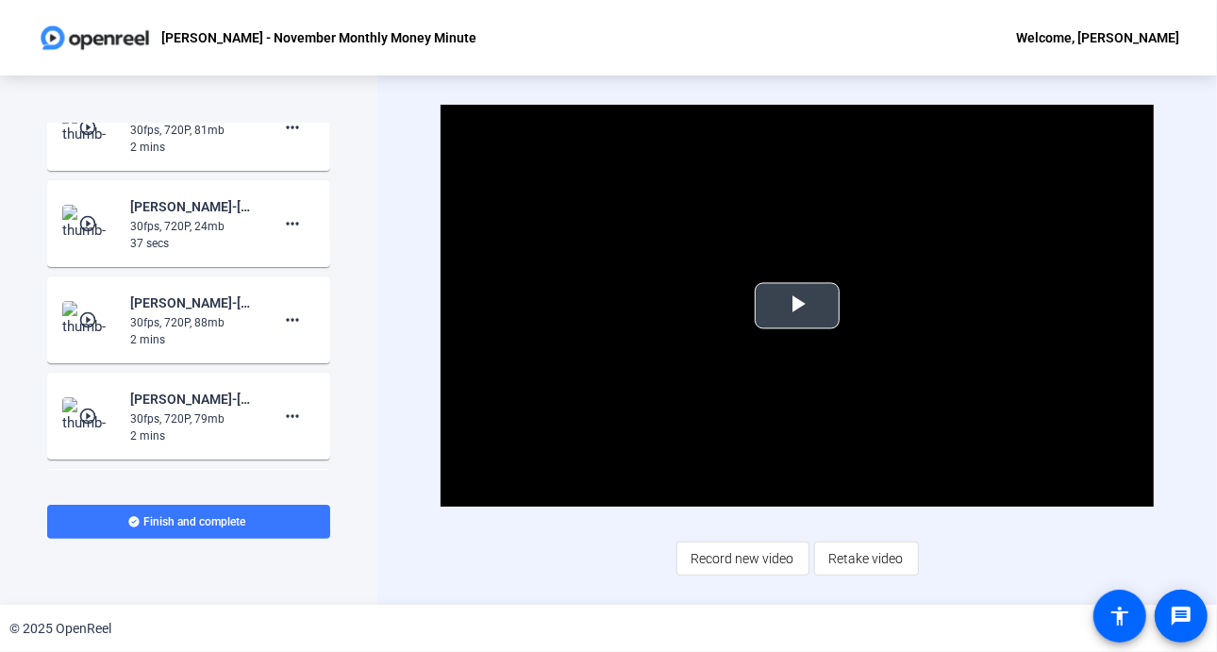
click at [797, 306] on span "Video Player" at bounding box center [797, 306] width 0 height 0
click at [287, 315] on mat-icon "more_horiz" at bounding box center [292, 320] width 23 height 23
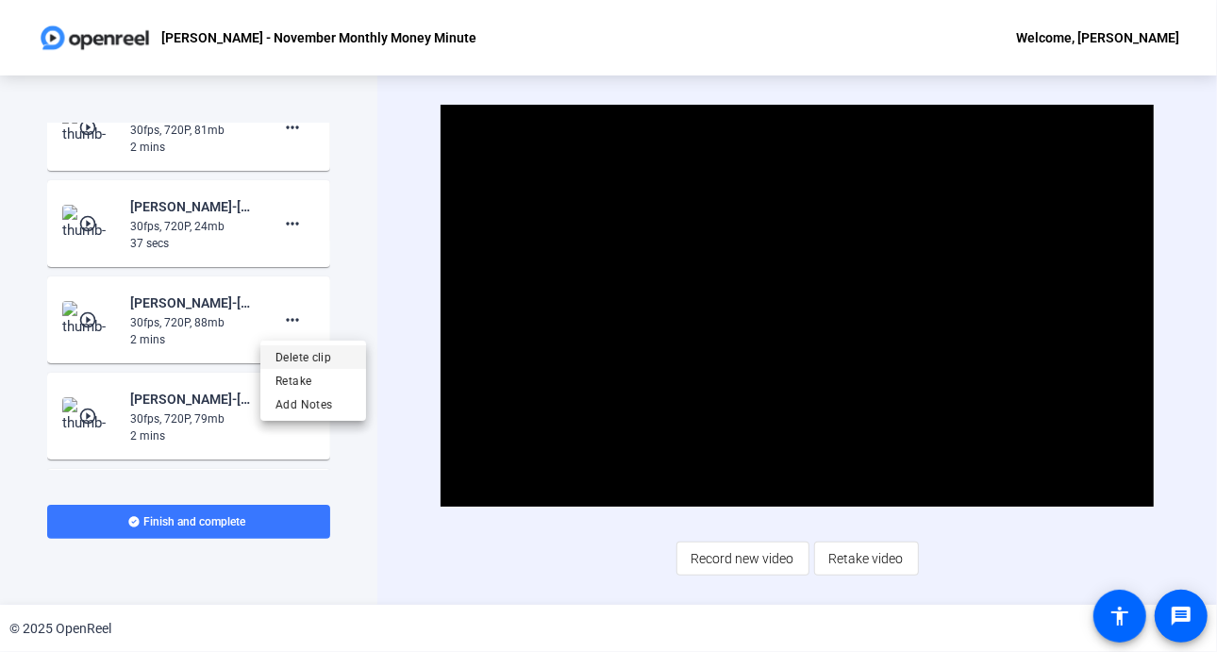
click at [318, 355] on span "Delete clip" at bounding box center [313, 357] width 75 height 23
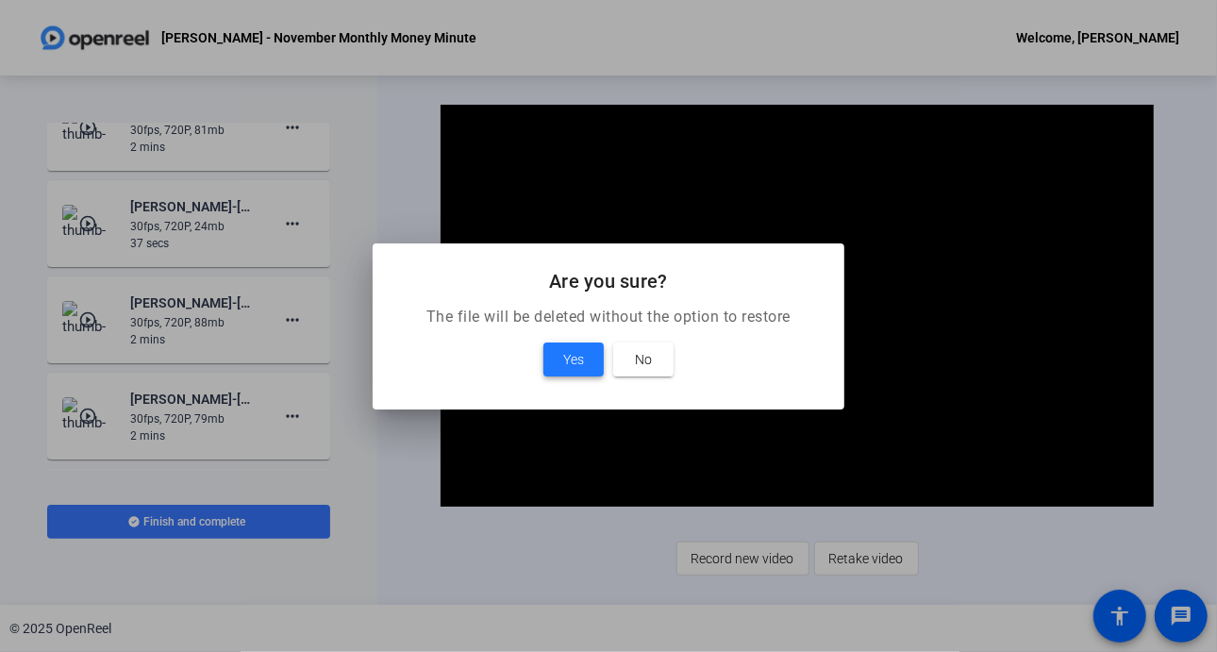
click at [567, 358] on span "Yes" at bounding box center [573, 359] width 21 height 23
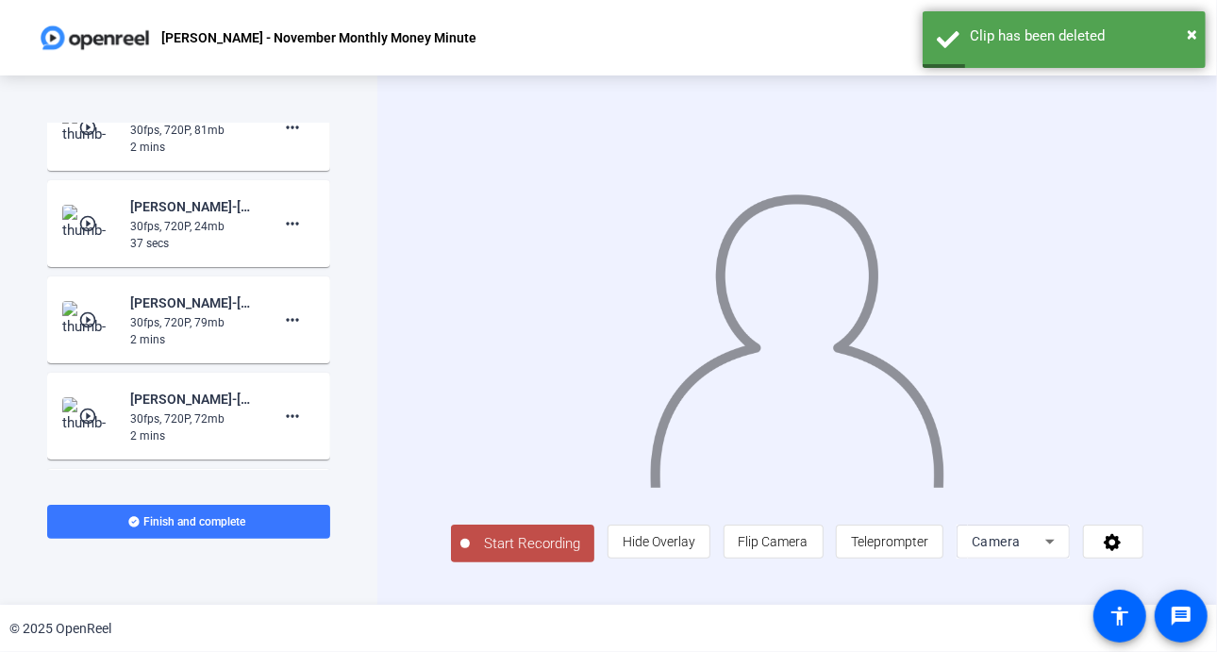
click at [89, 313] on mat-icon "play_circle_outline" at bounding box center [89, 319] width 23 height 19
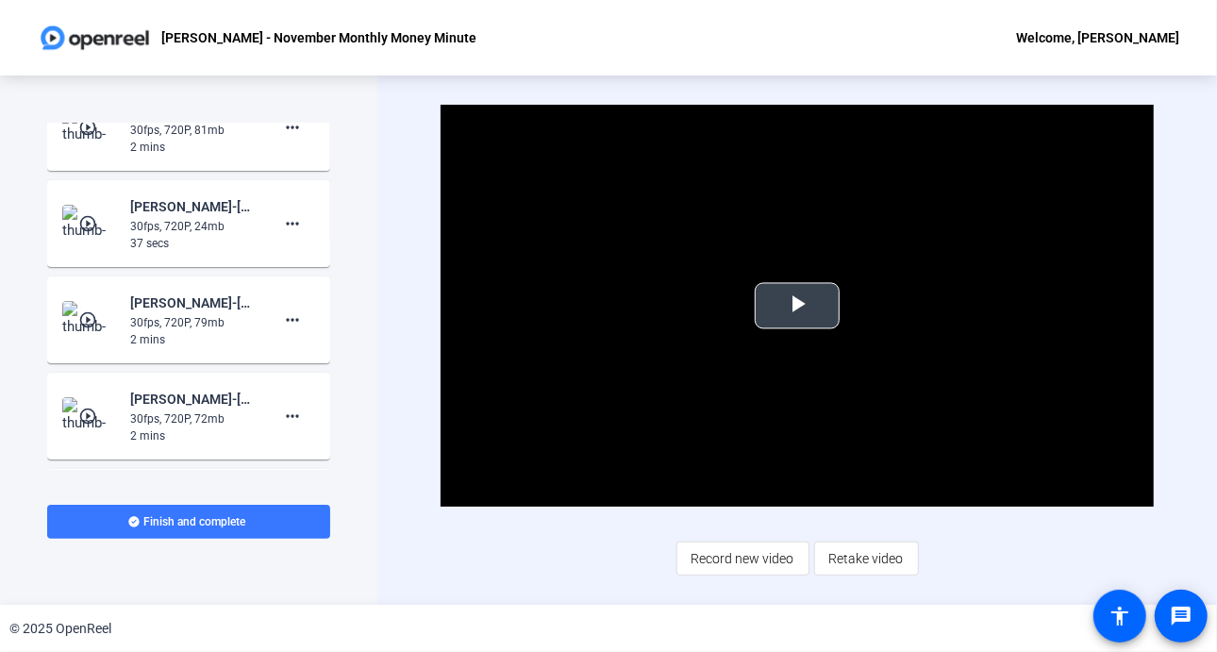
click at [797, 306] on span "Video Player" at bounding box center [797, 306] width 0 height 0
click at [292, 313] on mat-icon "more_horiz" at bounding box center [292, 320] width 23 height 23
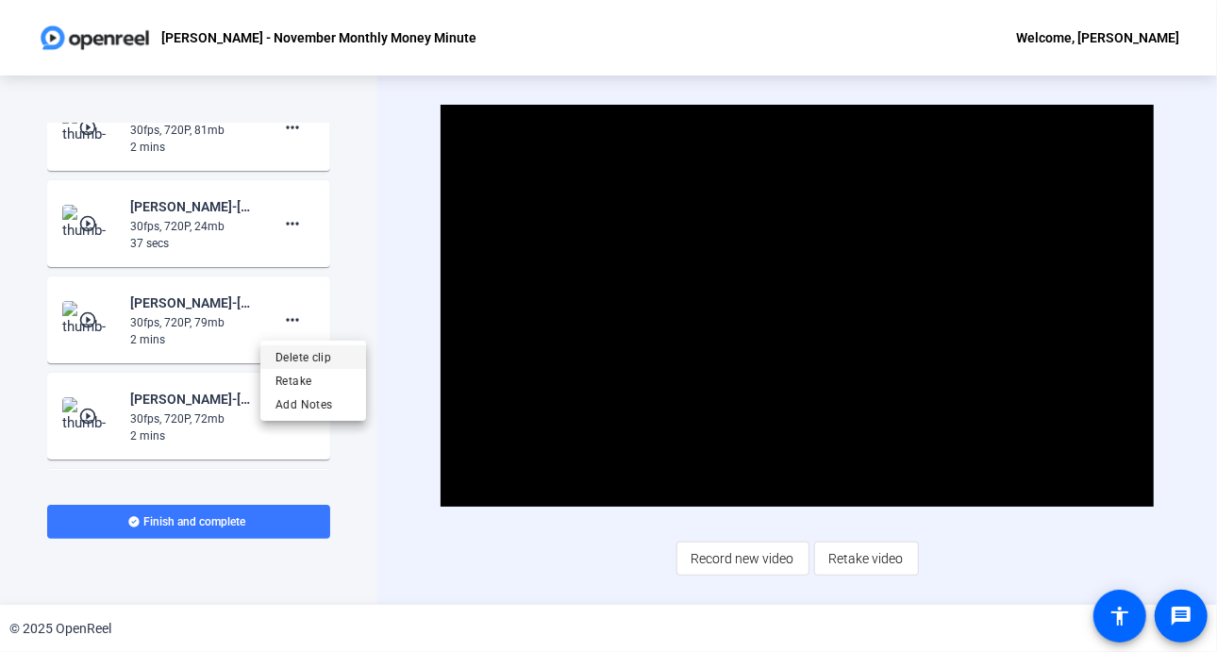
click at [305, 361] on span "Delete clip" at bounding box center [313, 357] width 75 height 23
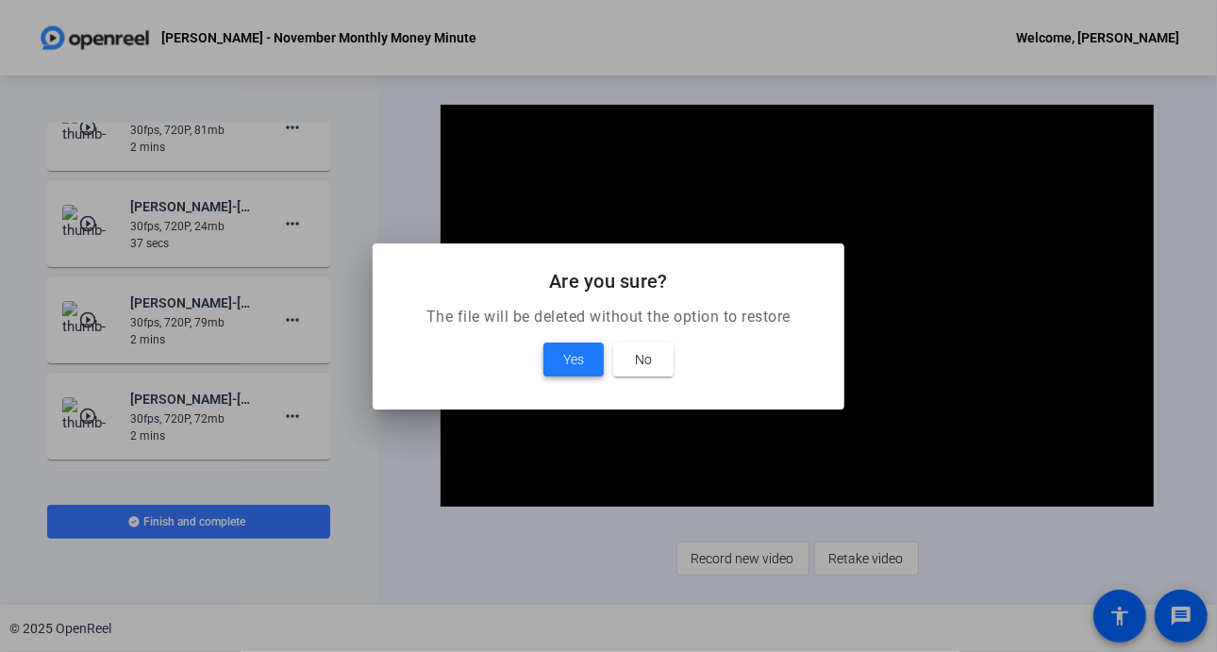
click at [562, 345] on span at bounding box center [574, 359] width 60 height 45
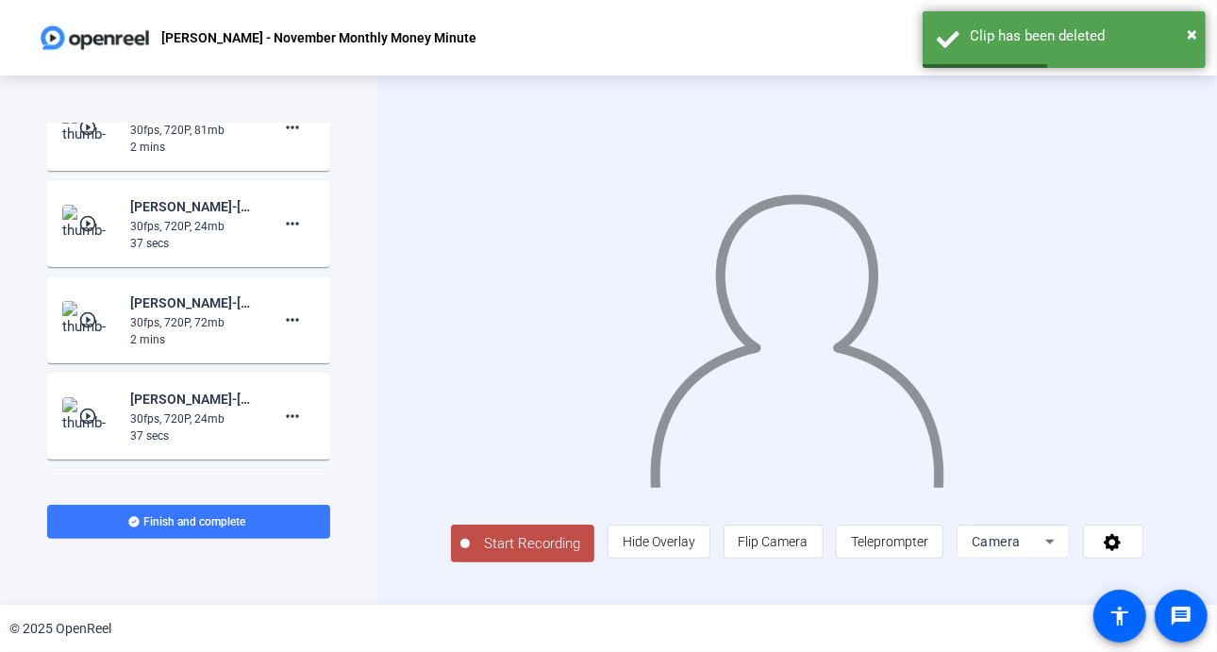
click at [88, 311] on mat-icon "play_circle_outline" at bounding box center [89, 319] width 23 height 19
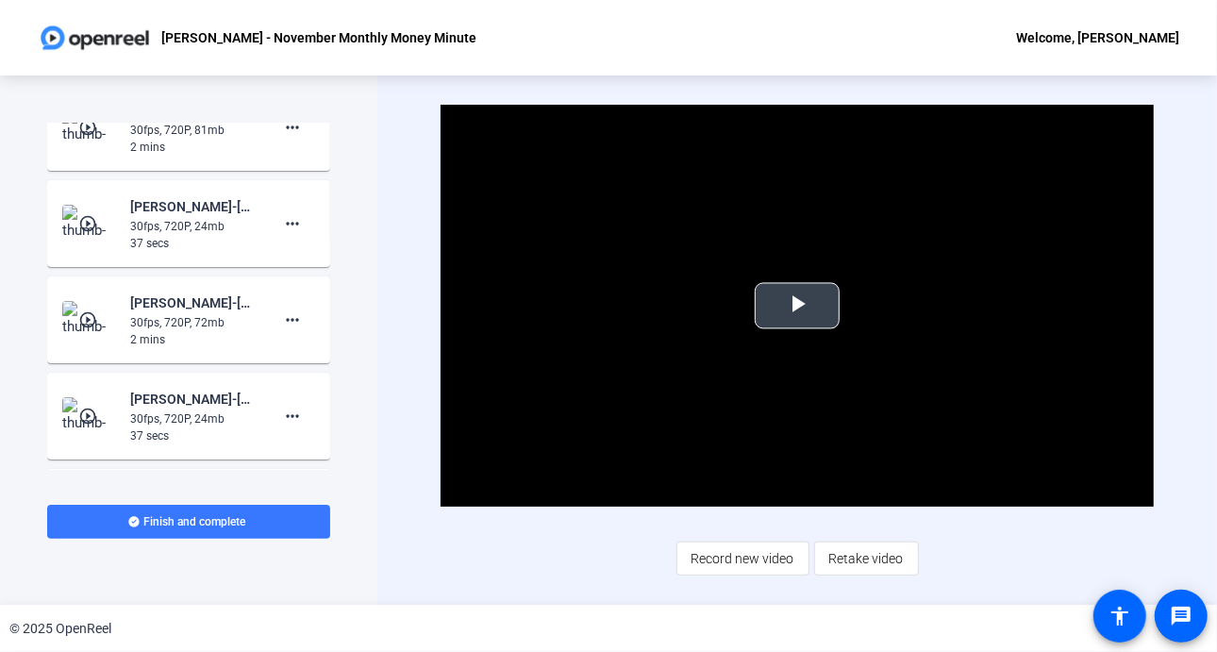
click at [797, 306] on span "Video Player" at bounding box center [797, 306] width 0 height 0
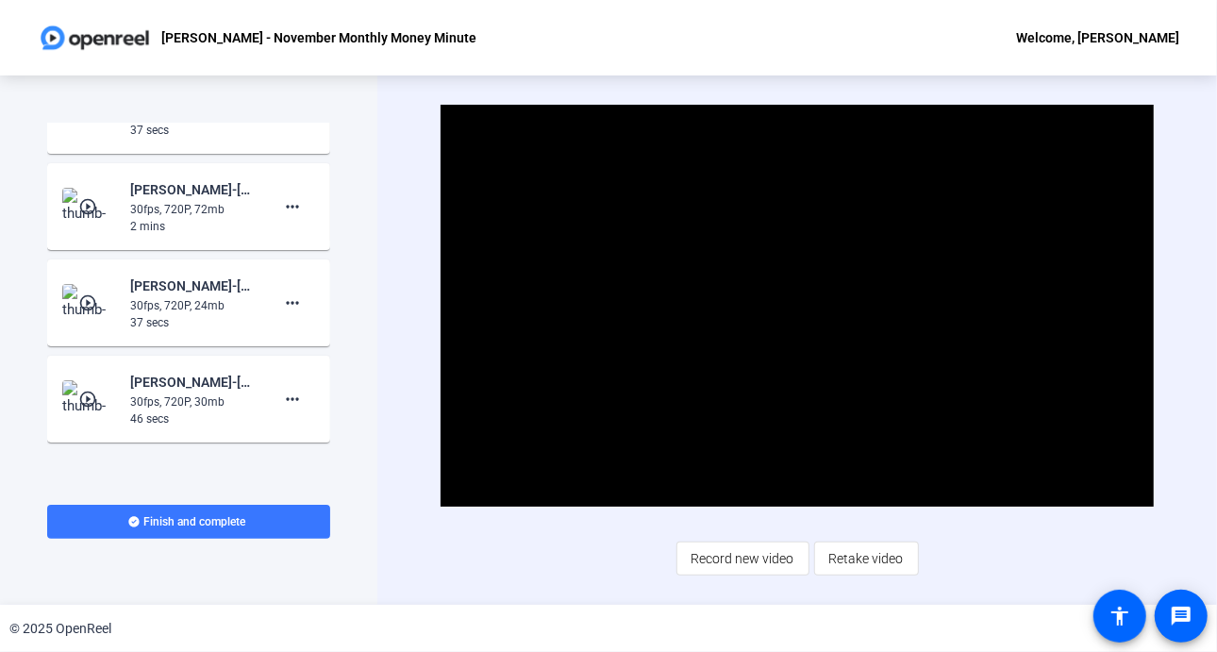
scroll to position [1564, 0]
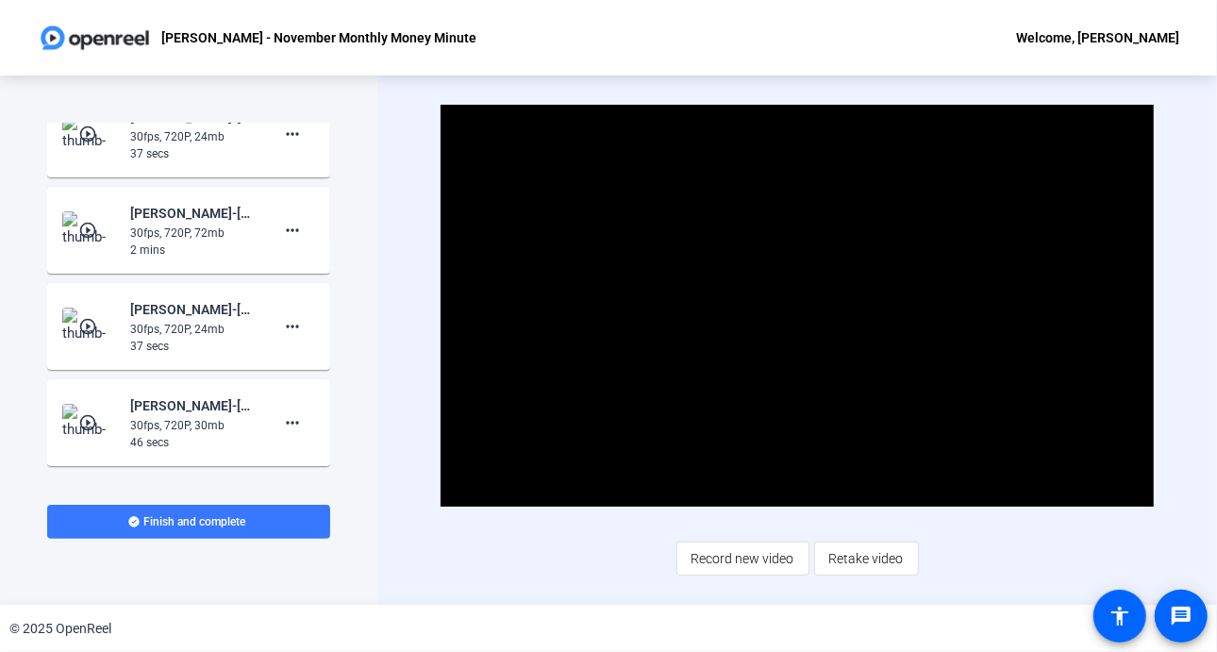
click at [89, 326] on mat-icon "play_circle_outline" at bounding box center [89, 326] width 23 height 19
click at [797, 306] on span "Video Player" at bounding box center [797, 306] width 0 height 0
click at [283, 326] on mat-icon "more_horiz" at bounding box center [292, 326] width 23 height 23
click at [313, 368] on span "Delete clip" at bounding box center [313, 365] width 75 height 23
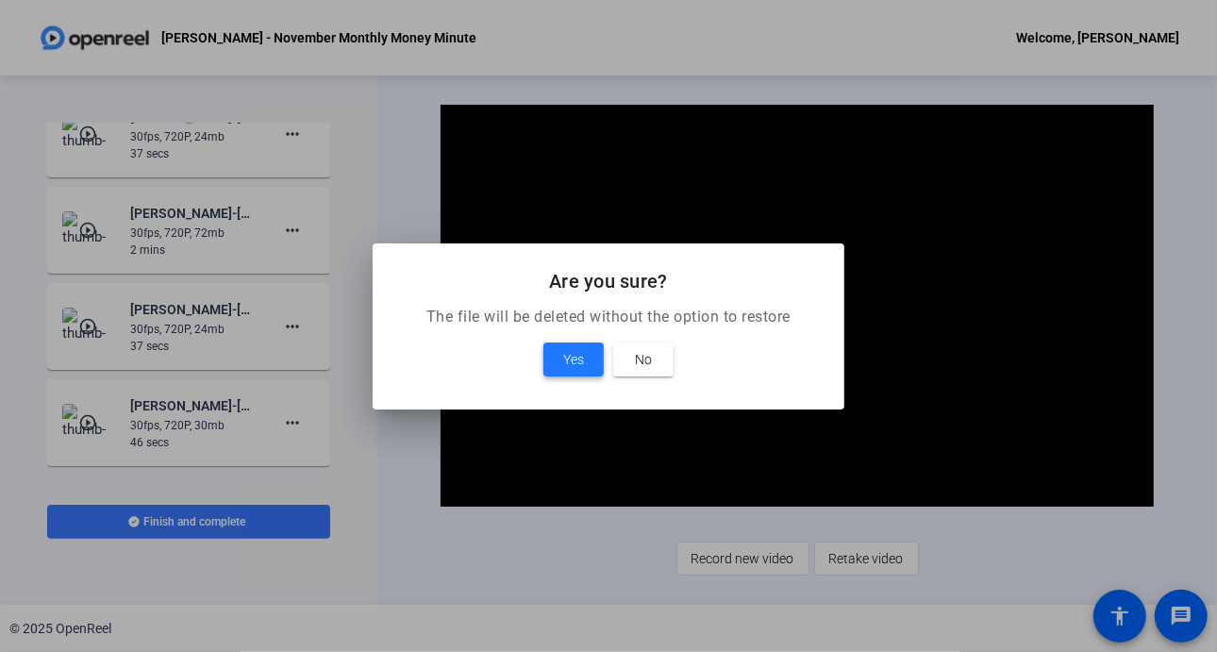
click at [568, 356] on span "Yes" at bounding box center [573, 359] width 21 height 23
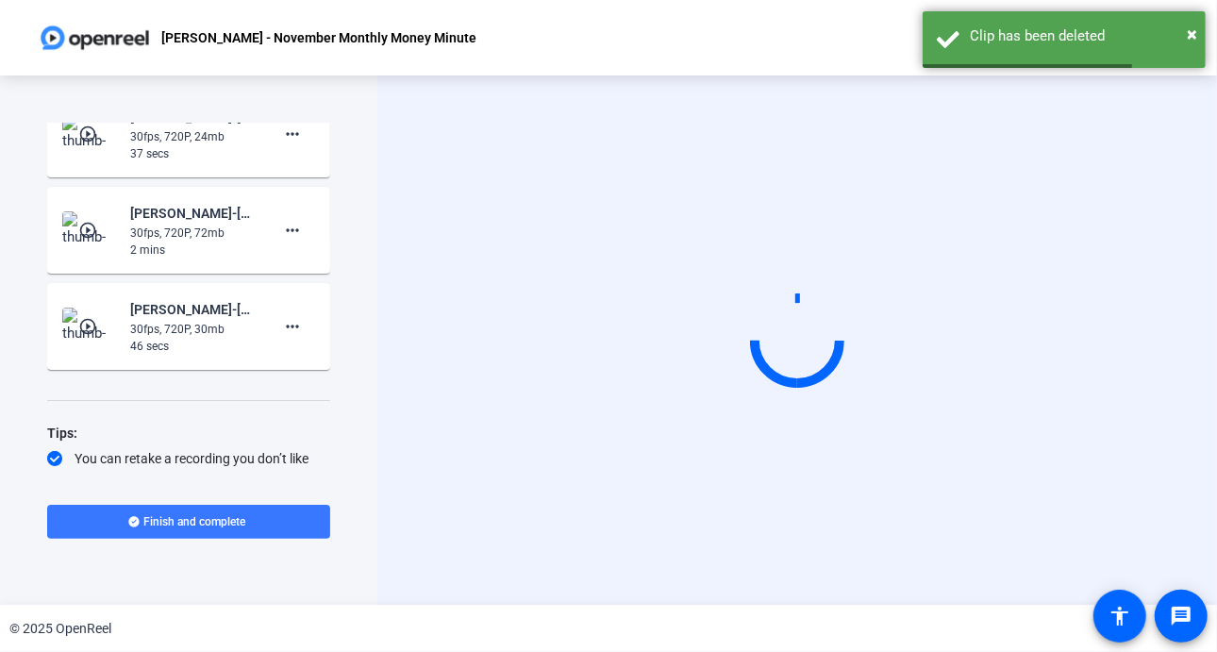
click at [83, 328] on mat-icon "play_circle_outline" at bounding box center [89, 326] width 23 height 19
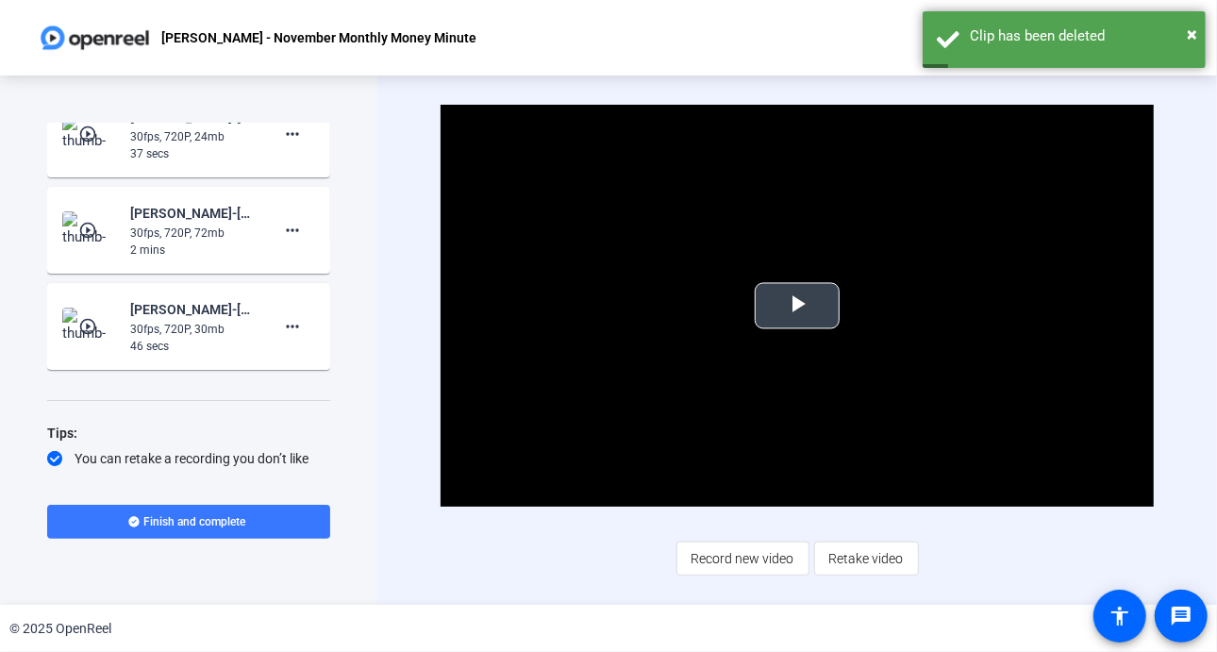
click at [797, 306] on span "Video Player" at bounding box center [797, 306] width 0 height 0
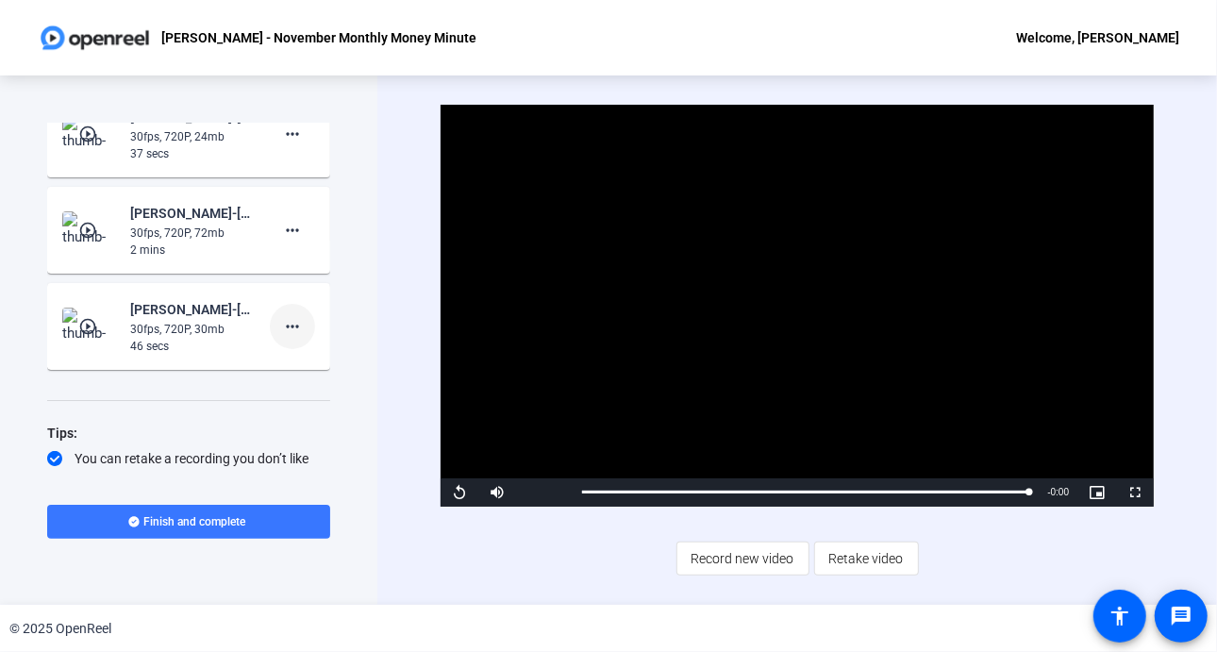
click at [284, 320] on mat-icon "more_horiz" at bounding box center [292, 326] width 23 height 23
click at [308, 361] on span "Delete clip" at bounding box center [313, 365] width 75 height 23
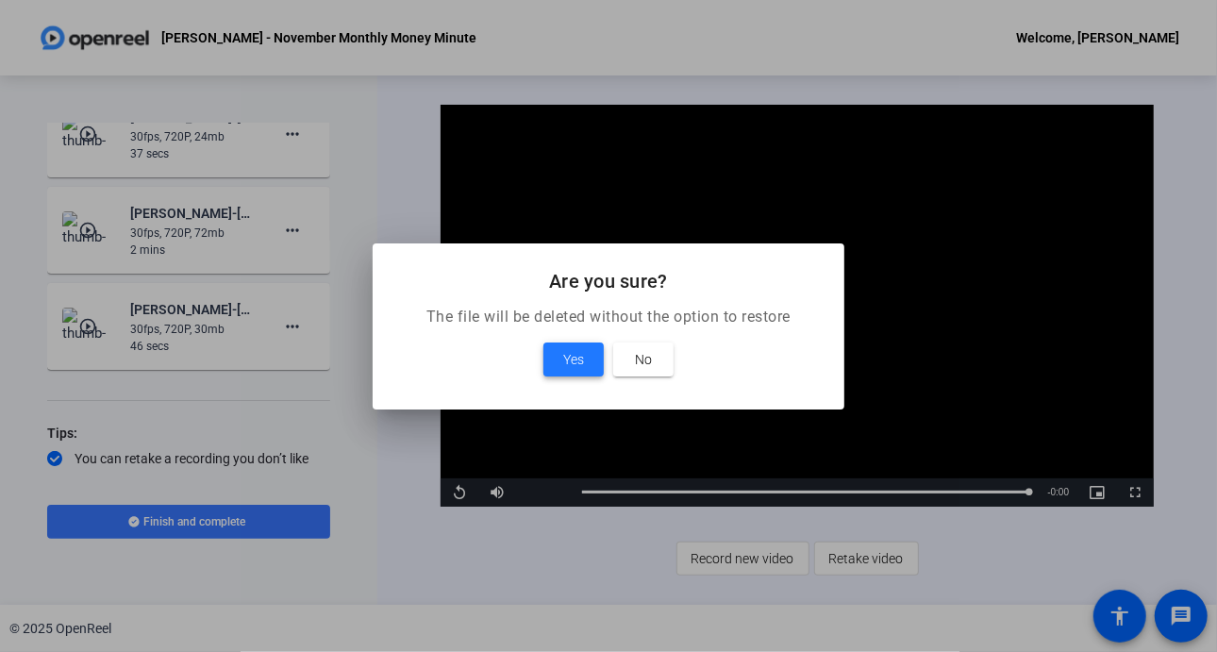
click at [584, 355] on span at bounding box center [574, 359] width 60 height 45
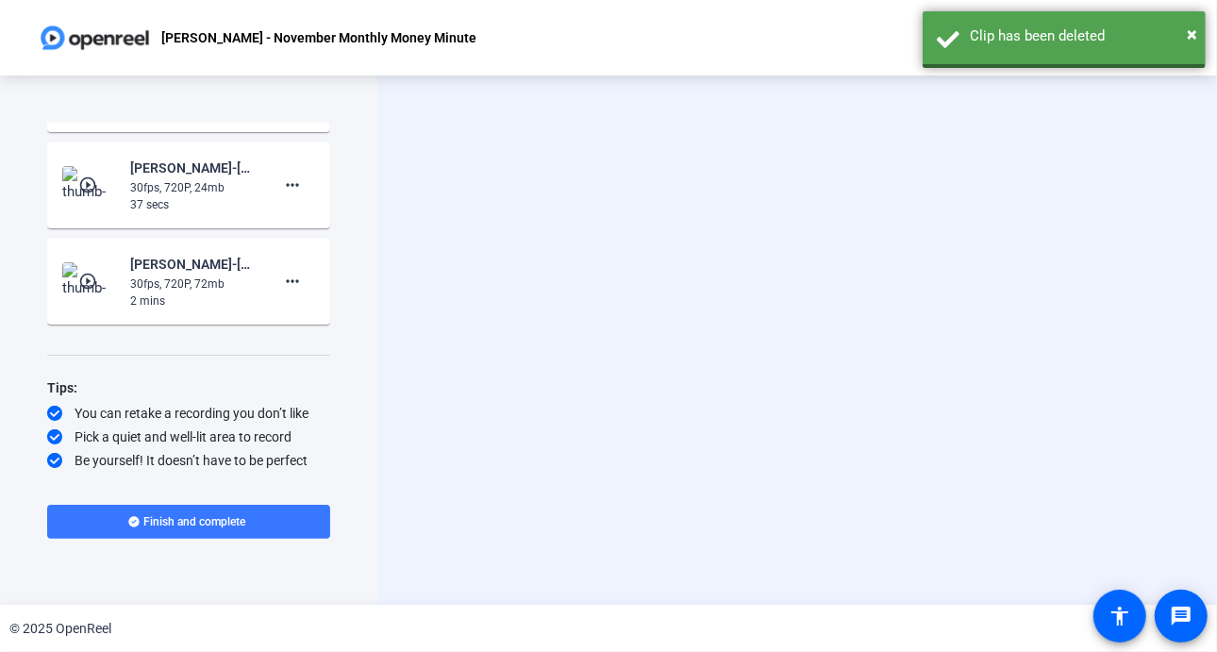
scroll to position [1511, 0]
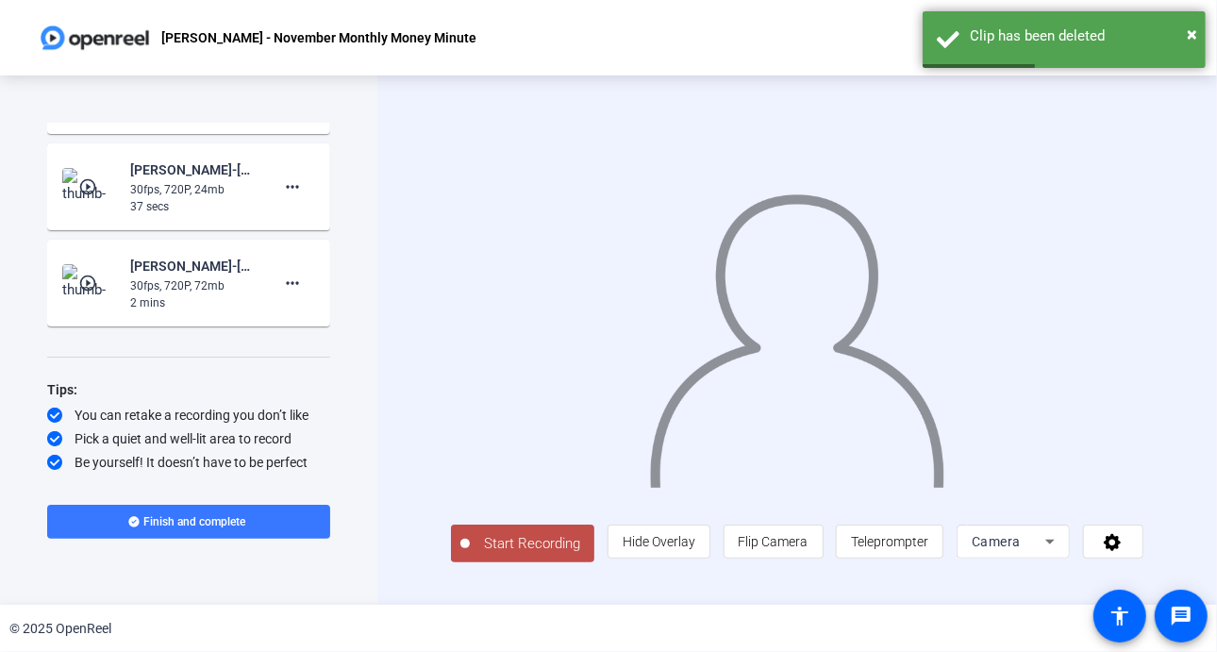
click at [85, 279] on mat-icon "play_circle_outline" at bounding box center [89, 283] width 23 height 19
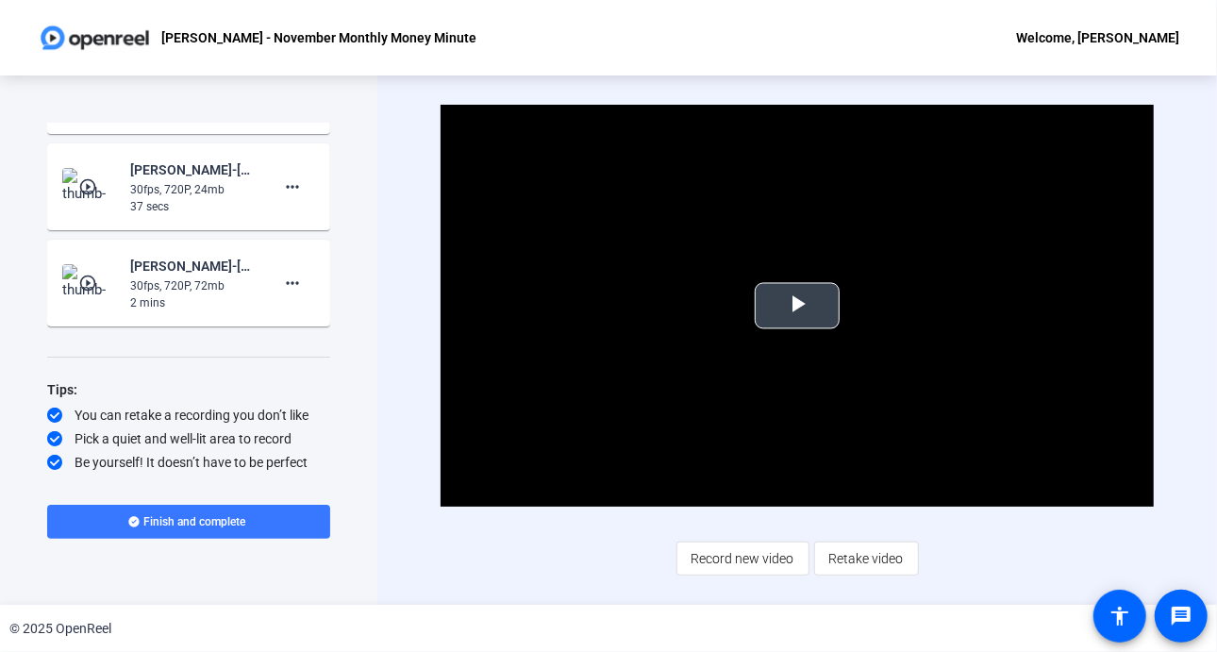
click at [797, 306] on span "Video Player" at bounding box center [797, 306] width 0 height 0
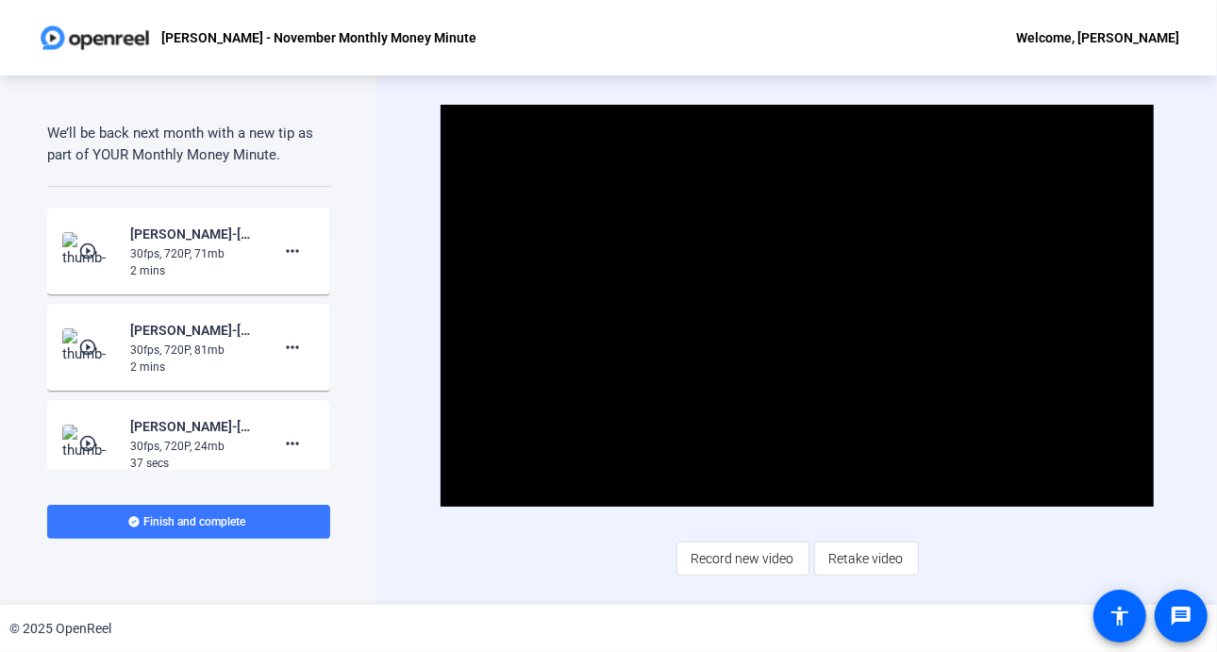
scroll to position [1261, 0]
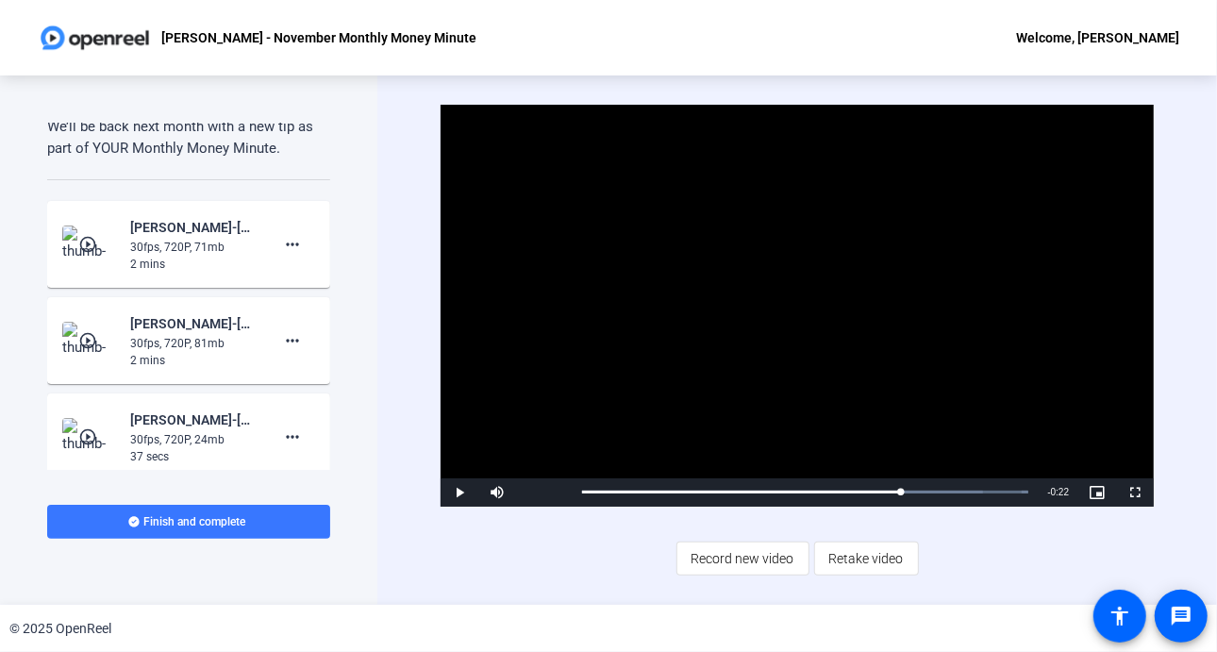
drag, startPoint x: 631, startPoint y: 494, endPoint x: 937, endPoint y: 508, distance: 306.1
click at [937, 508] on div "Video Player is loading. Play Video Play Mute Current Time 1:17 / Duration 1:48…" at bounding box center [798, 340] width 714 height 471
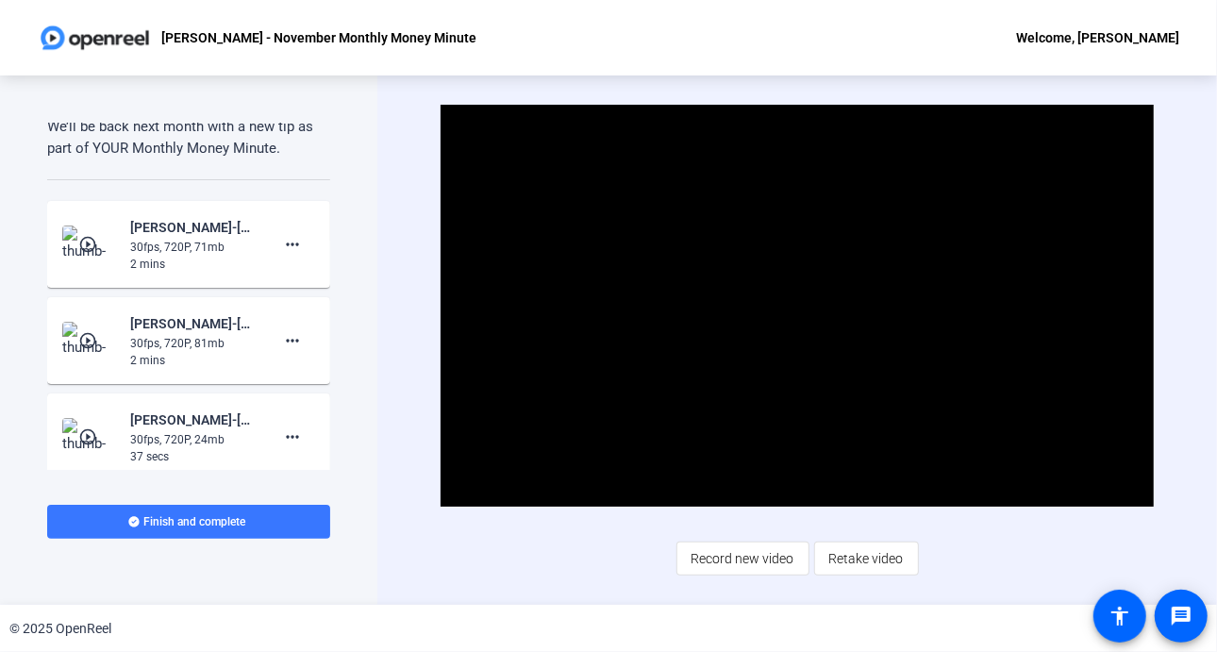
scroll to position [1230, 0]
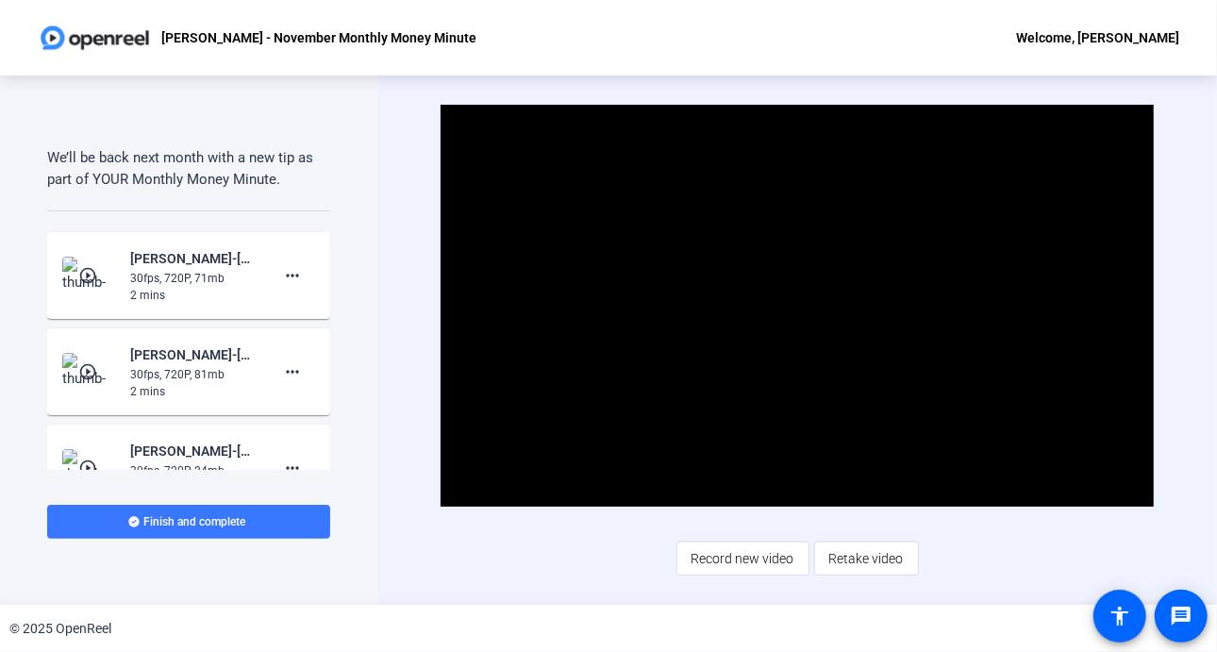
click at [88, 279] on mat-icon "play_circle_outline" at bounding box center [89, 275] width 23 height 19
click at [797, 306] on span "Video Player" at bounding box center [797, 306] width 0 height 0
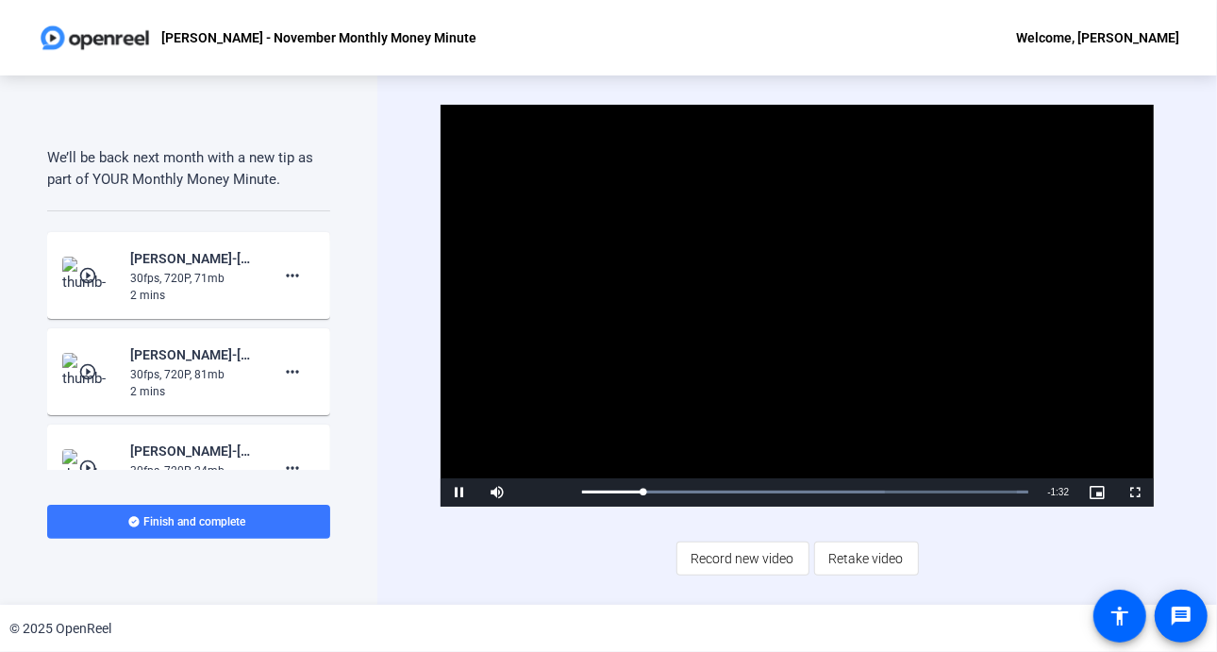
click at [84, 367] on mat-icon "play_circle_outline" at bounding box center [89, 371] width 23 height 19
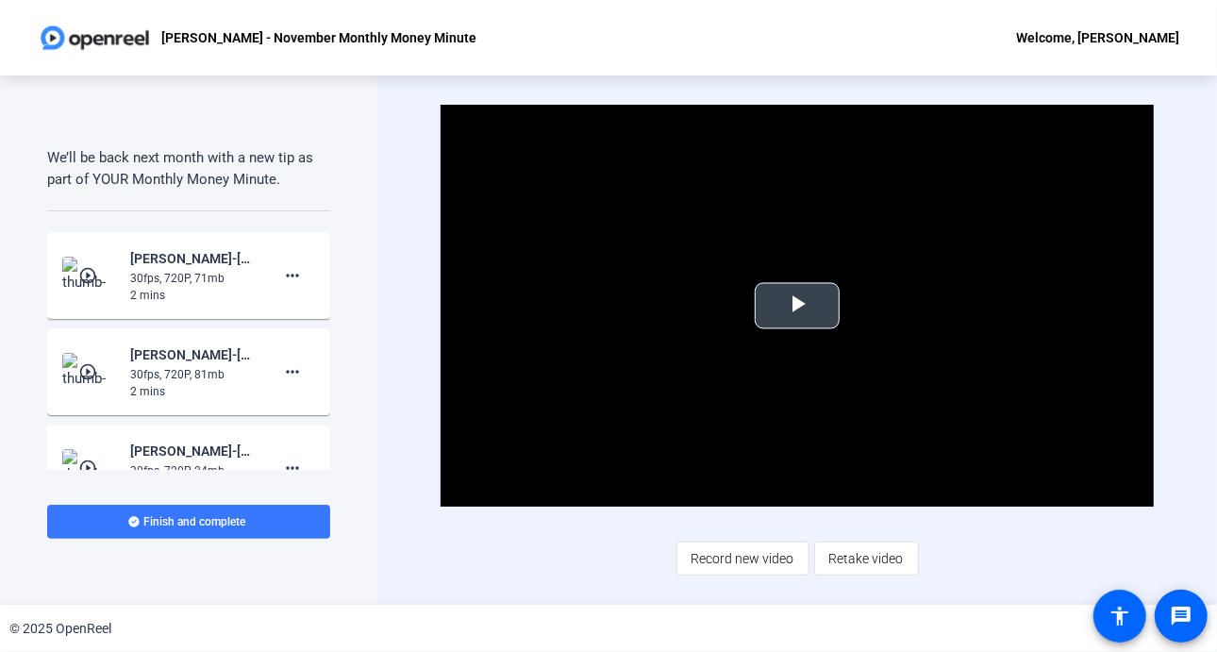
click at [797, 306] on span "Video Player" at bounding box center [797, 306] width 0 height 0
drag, startPoint x: 530, startPoint y: 281, endPoint x: 325, endPoint y: 371, distance: 224.4
click at [325, 371] on div "Teleprompter Script Hi, I’m Audrey Powe, a Data Visualization and Analytics Eng…" at bounding box center [608, 339] width 1217 height 529
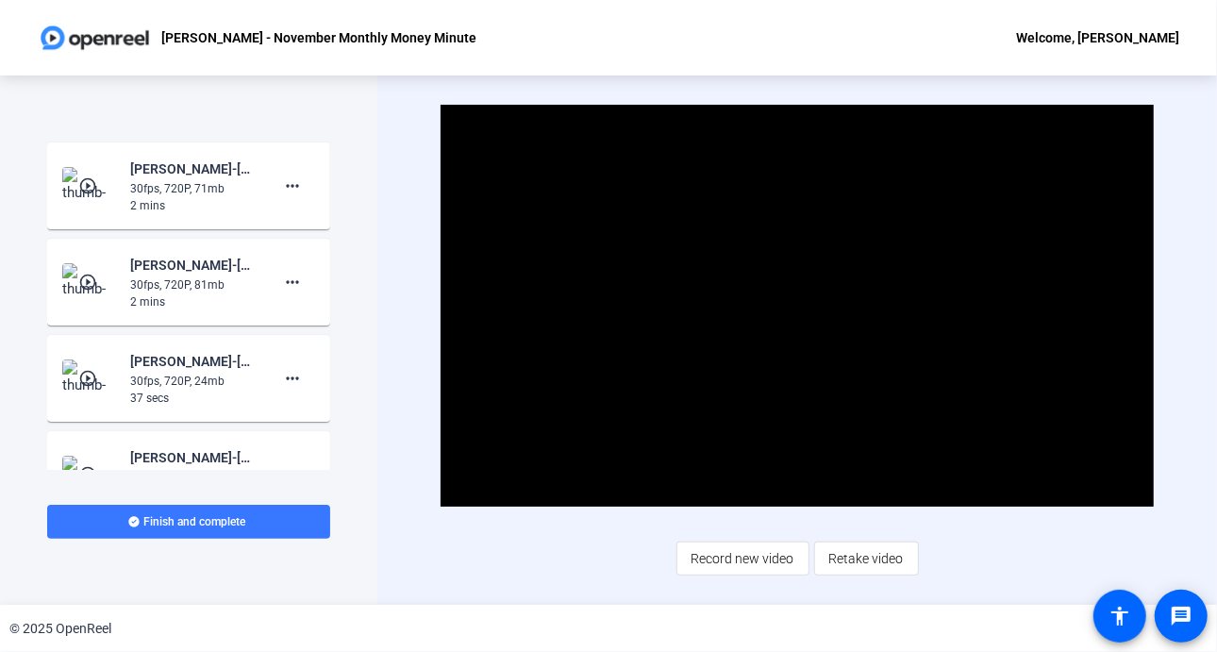
scroll to position [1322, 0]
click at [92, 361] on img at bounding box center [90, 376] width 56 height 38
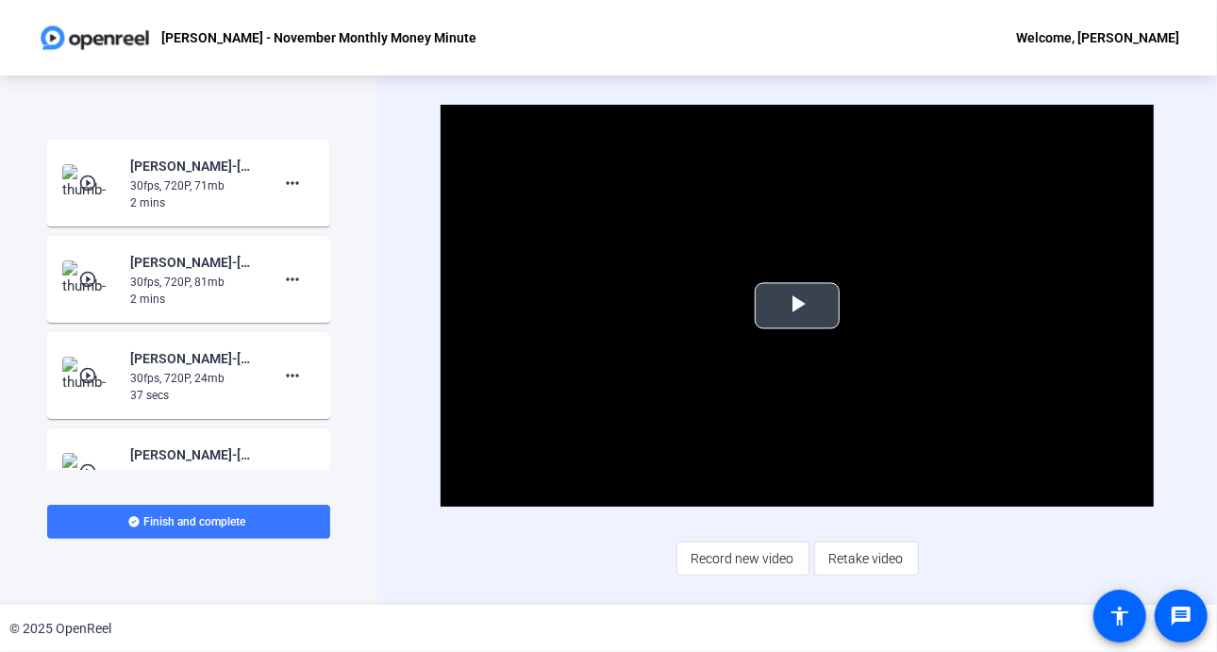
click at [797, 306] on span "Video Player" at bounding box center [797, 306] width 0 height 0
click at [87, 369] on mat-icon "play_circle_outline" at bounding box center [89, 375] width 23 height 19
click at [797, 306] on span "Video Player" at bounding box center [797, 306] width 0 height 0
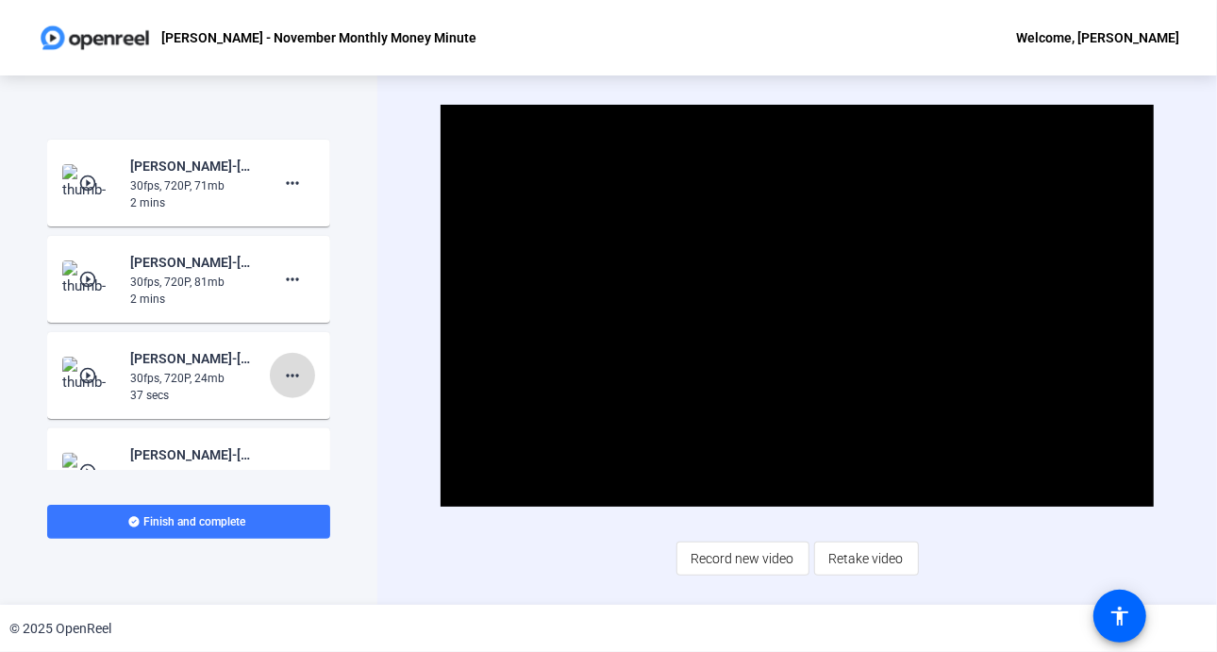
click at [285, 373] on mat-icon "more_horiz" at bounding box center [292, 375] width 23 height 23
click at [305, 407] on span "Delete clip" at bounding box center [313, 414] width 75 height 23
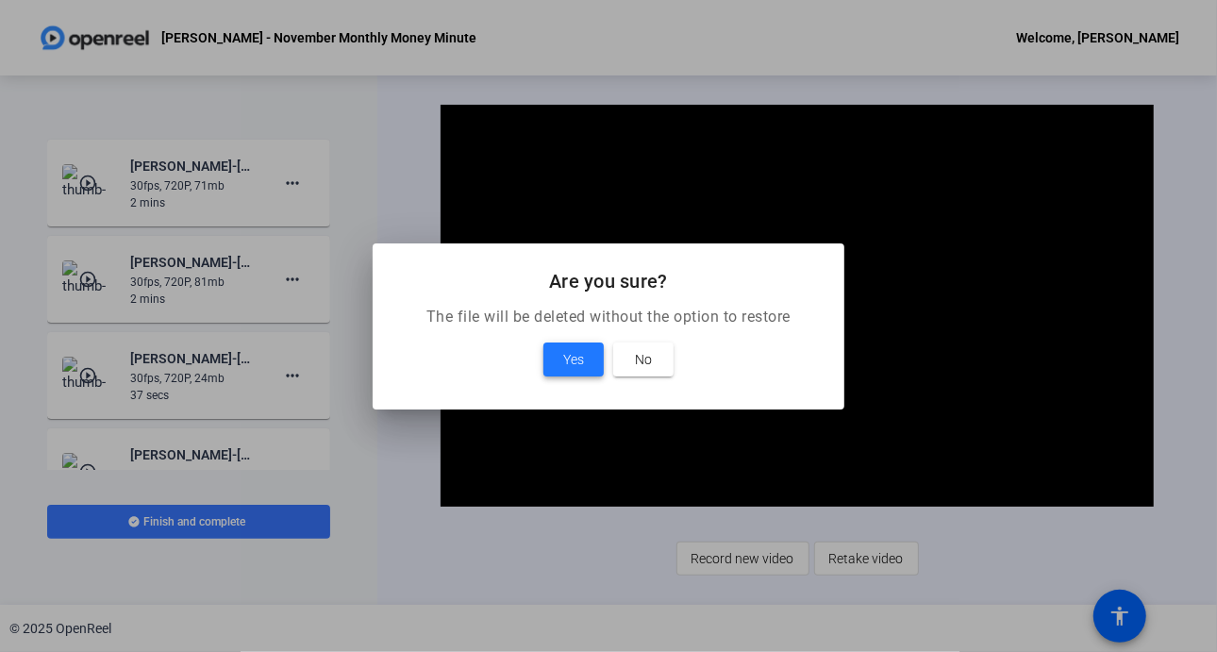
click at [561, 359] on span at bounding box center [574, 359] width 60 height 45
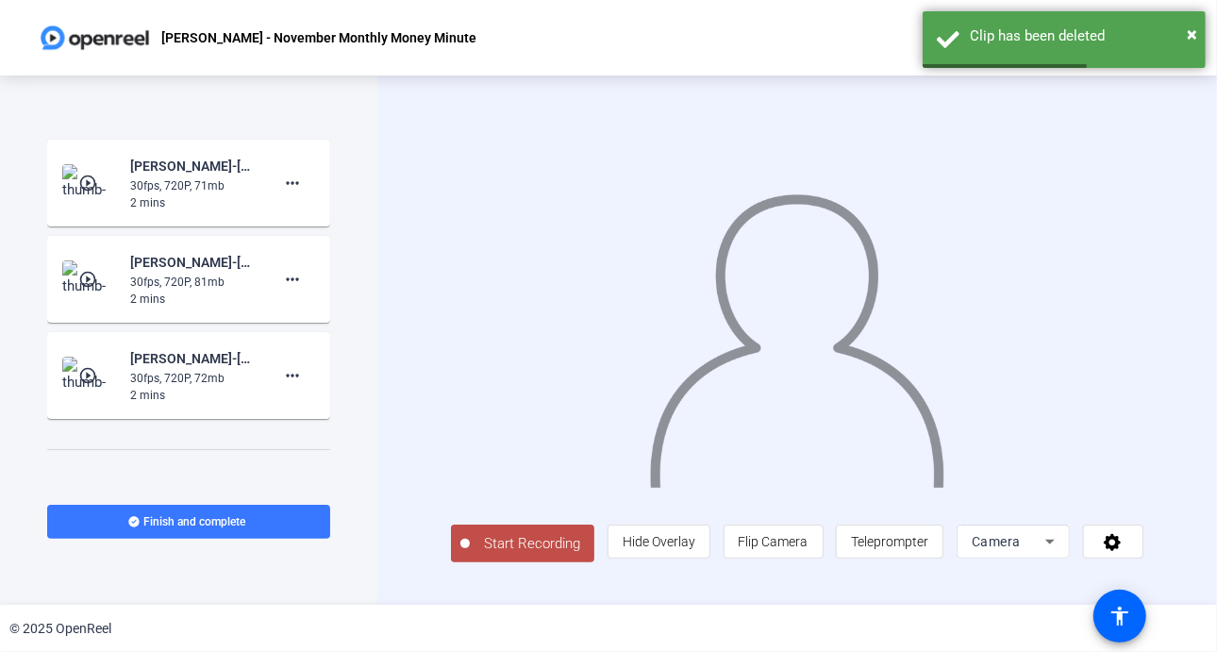
drag, startPoint x: 329, startPoint y: 410, endPoint x: 316, endPoint y: 393, distance: 21.5
click at [316, 393] on div "Teleprompter Script Hi, I’m Audrey Powe, a Data Visualization and Analytics Eng…" at bounding box center [188, 296] width 283 height 347
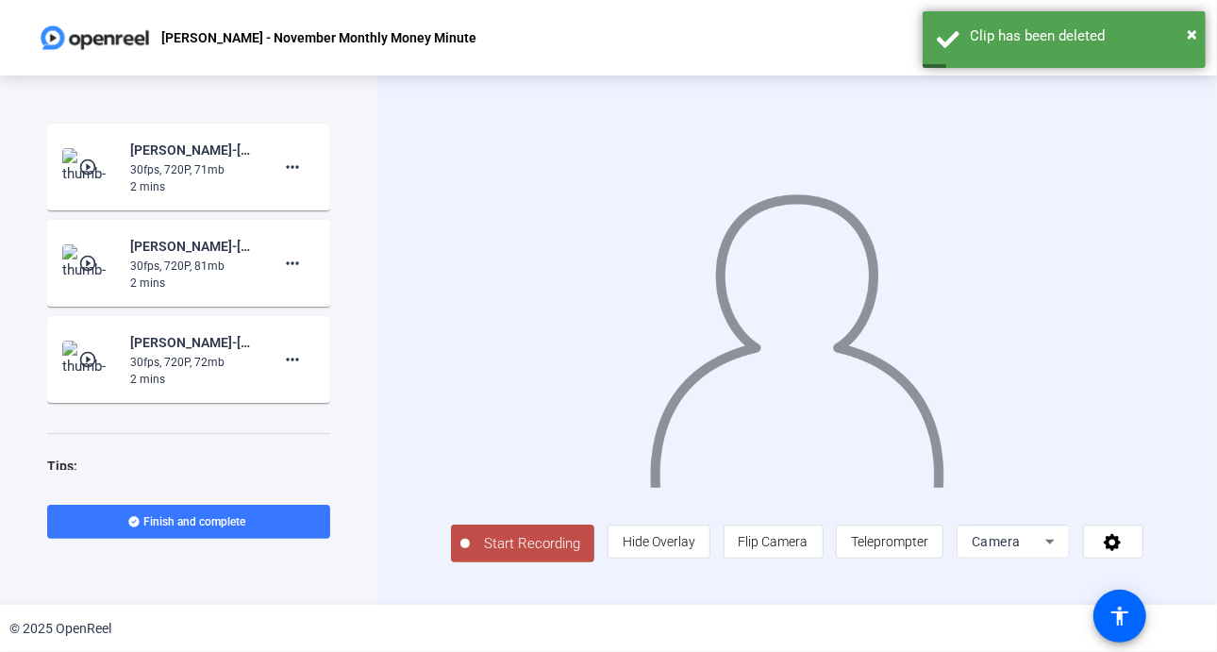
scroll to position [1341, 0]
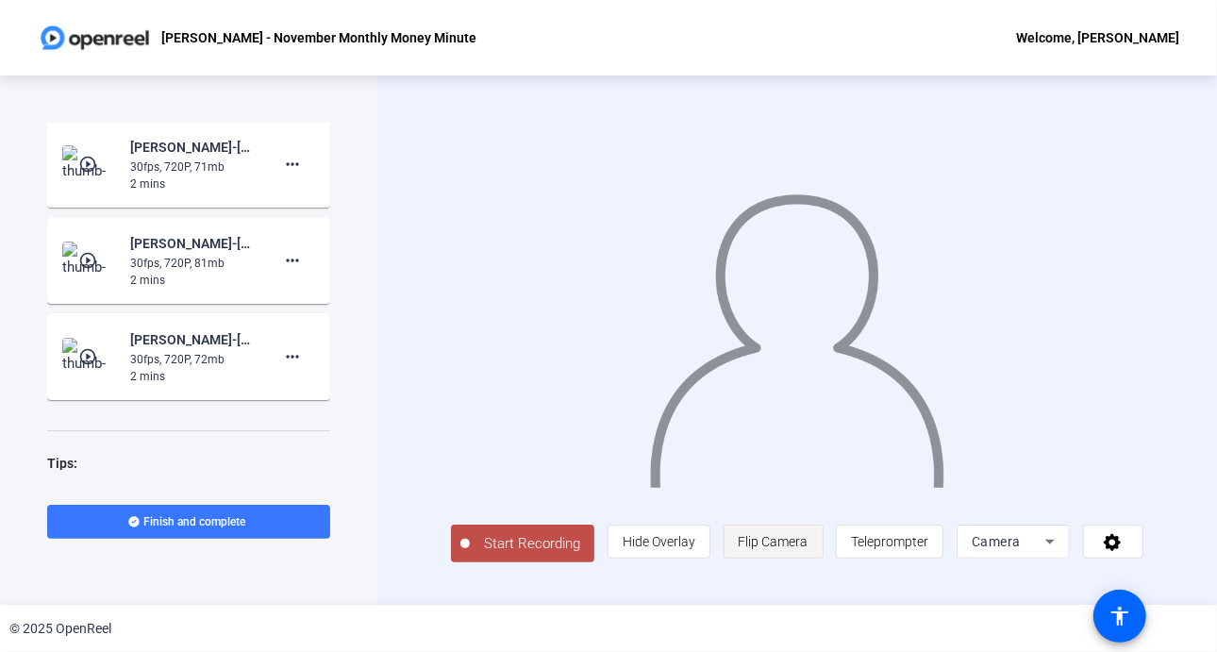
click at [808, 541] on span "Flip Camera" at bounding box center [774, 541] width 70 height 15
click at [505, 536] on button "Start Recording" at bounding box center [522, 544] width 143 height 38
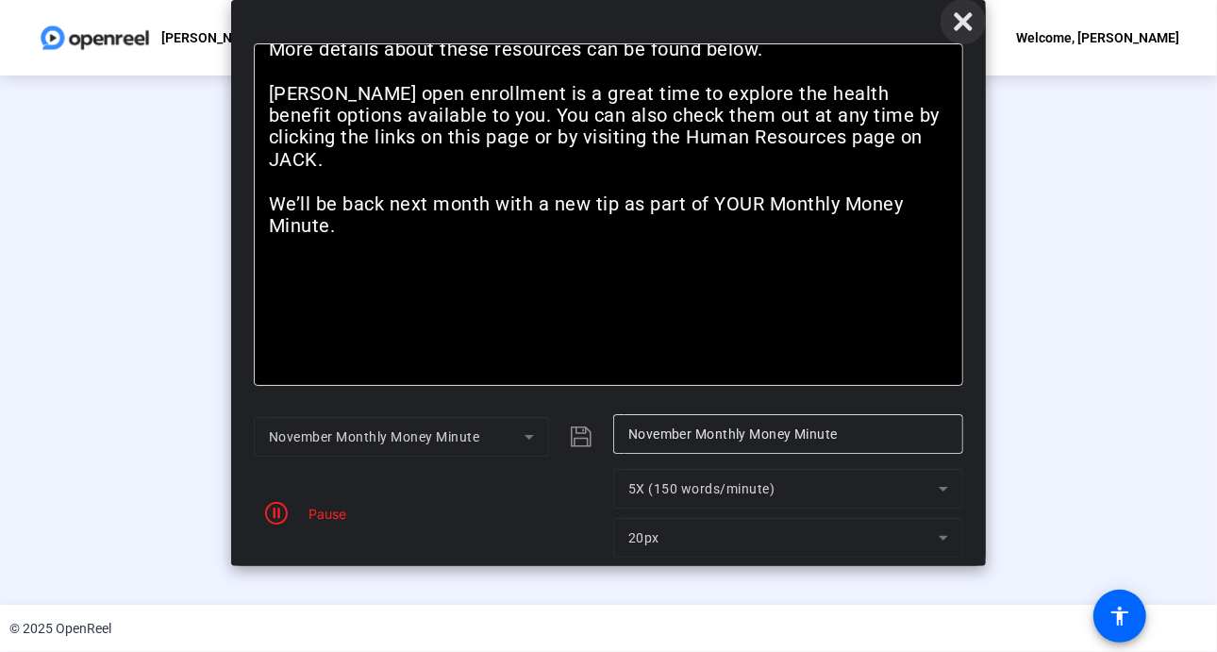
click at [961, 29] on icon at bounding box center [963, 21] width 23 height 23
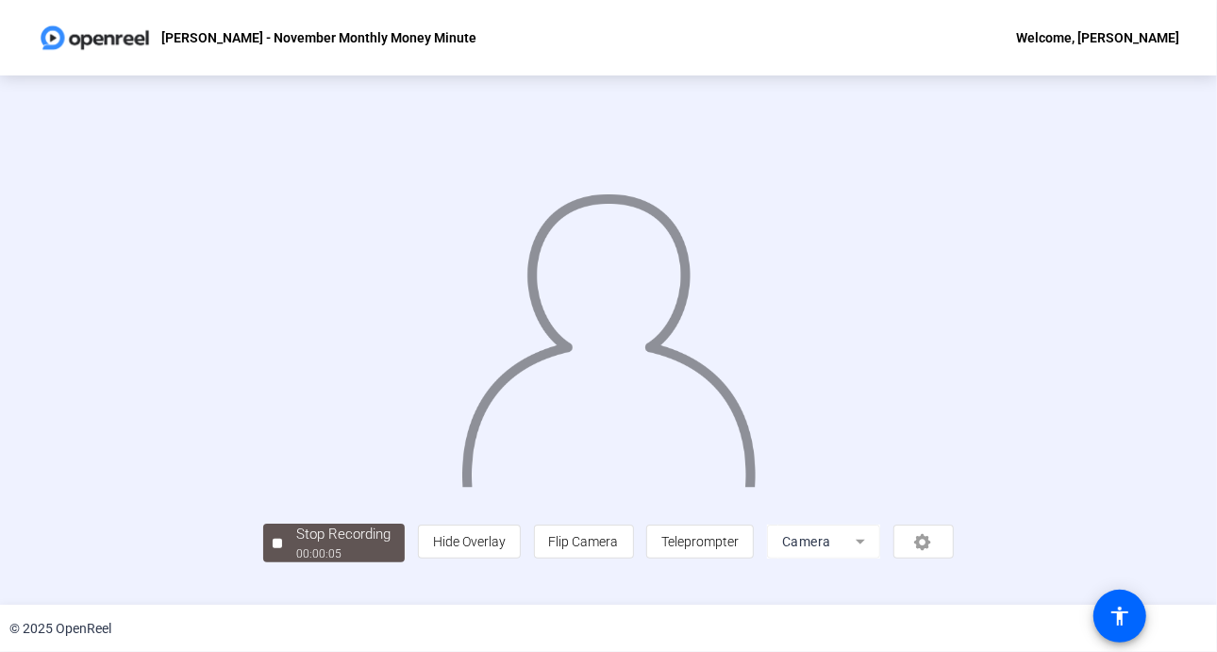
click at [595, 351] on img at bounding box center [609, 331] width 299 height 310
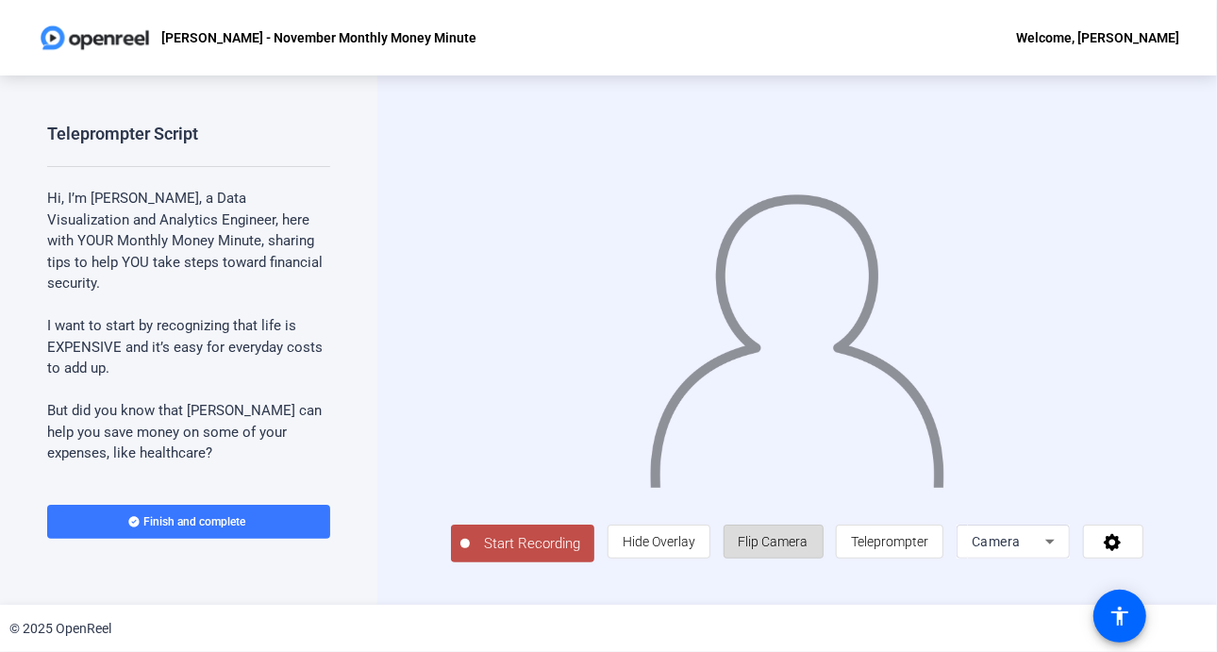
click at [802, 548] on span "Flip Camera" at bounding box center [774, 541] width 70 height 15
click at [479, 536] on button "Start Recording" at bounding box center [522, 544] width 143 height 38
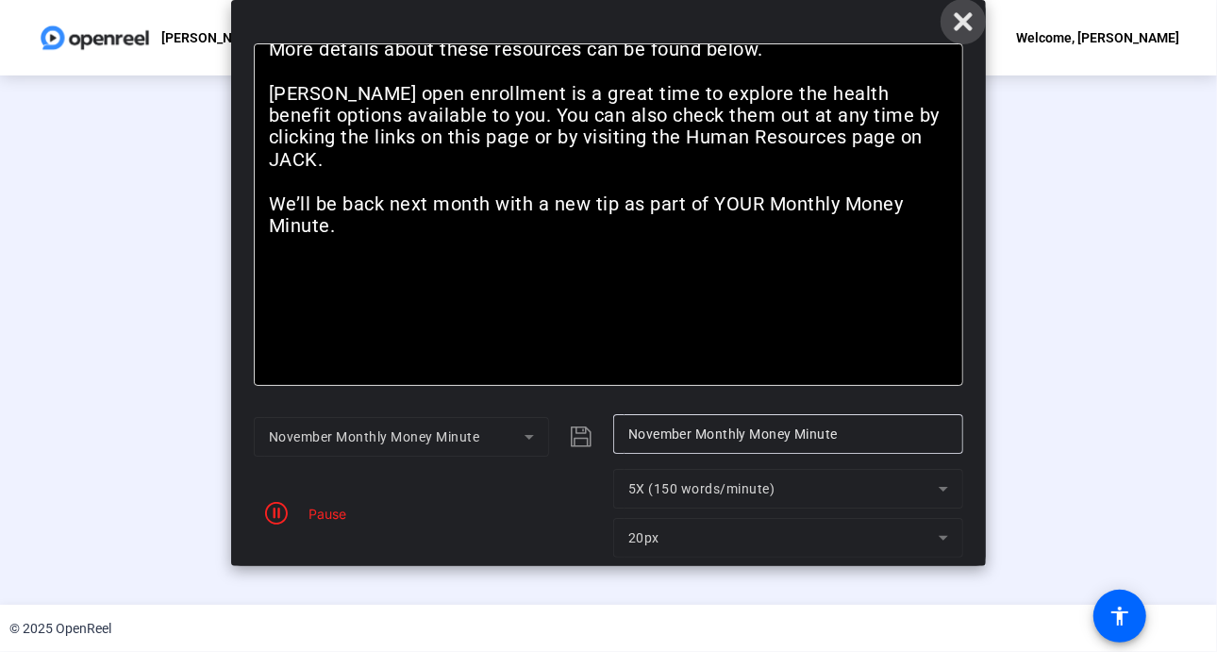
click at [970, 25] on icon at bounding box center [963, 21] width 18 height 18
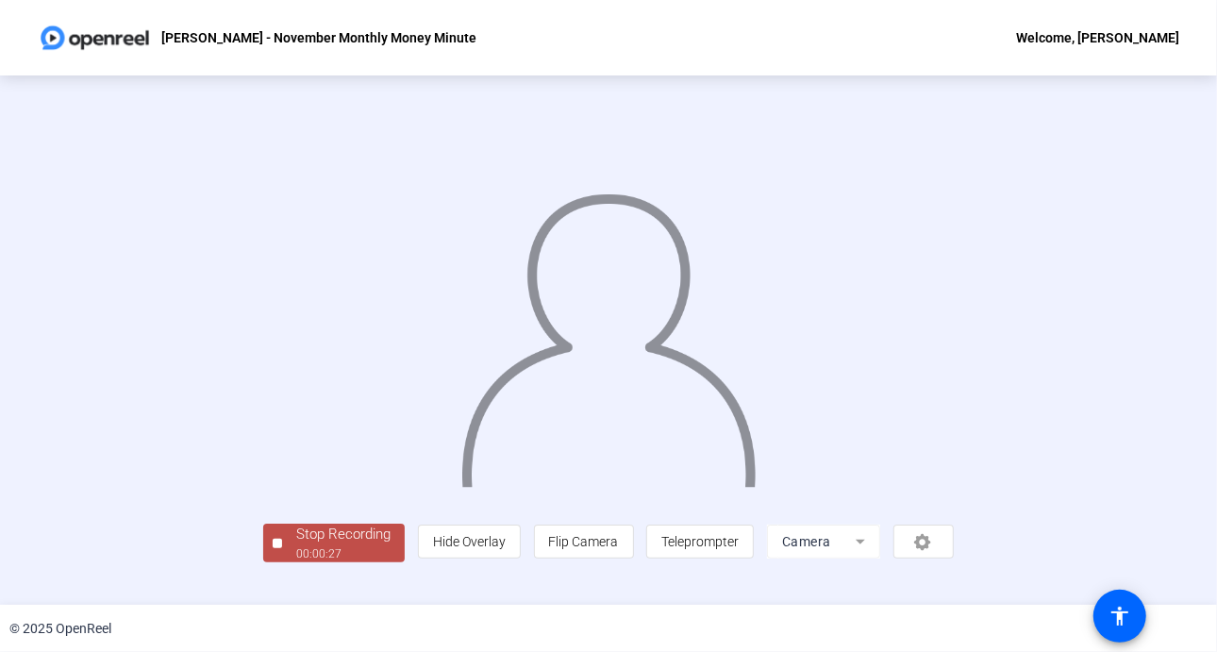
scroll to position [68, 0]
click at [296, 545] on div "Stop Recording" at bounding box center [343, 535] width 94 height 22
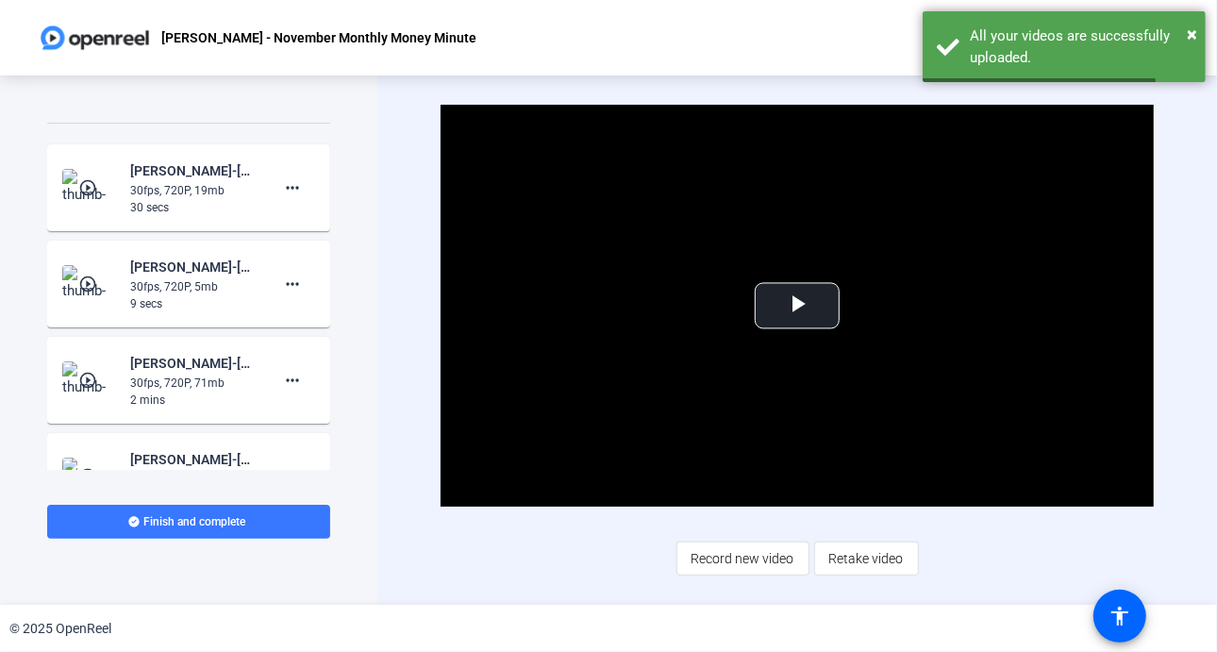
scroll to position [1300, 0]
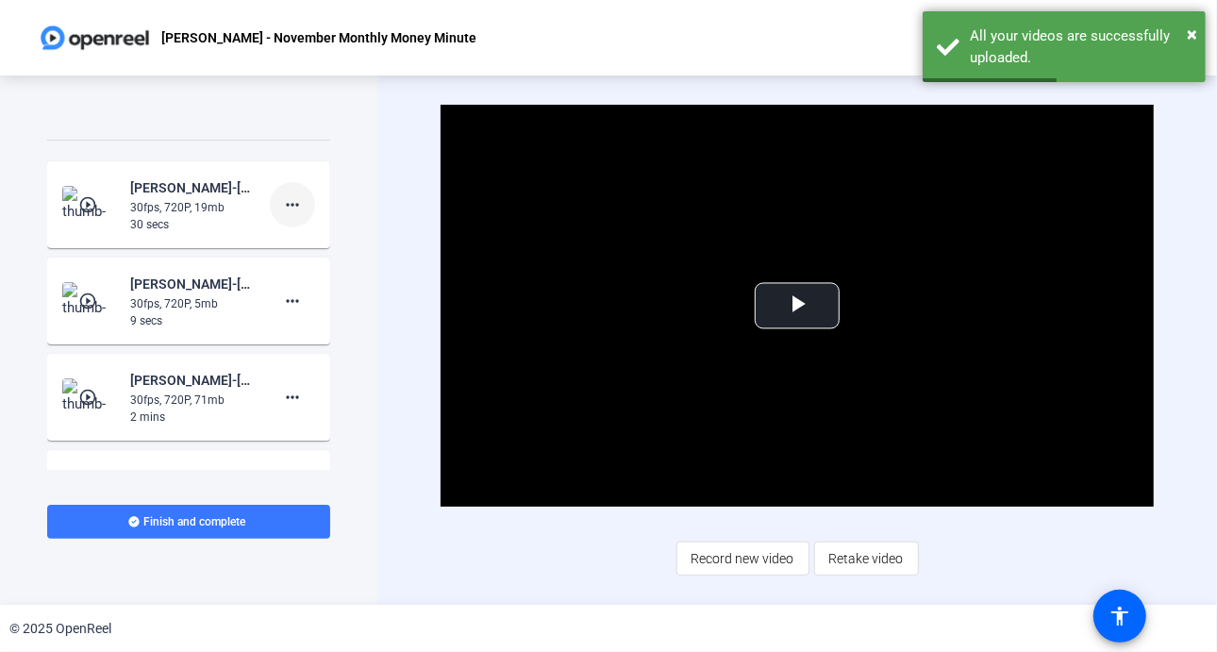
click at [284, 197] on mat-icon "more_horiz" at bounding box center [292, 204] width 23 height 23
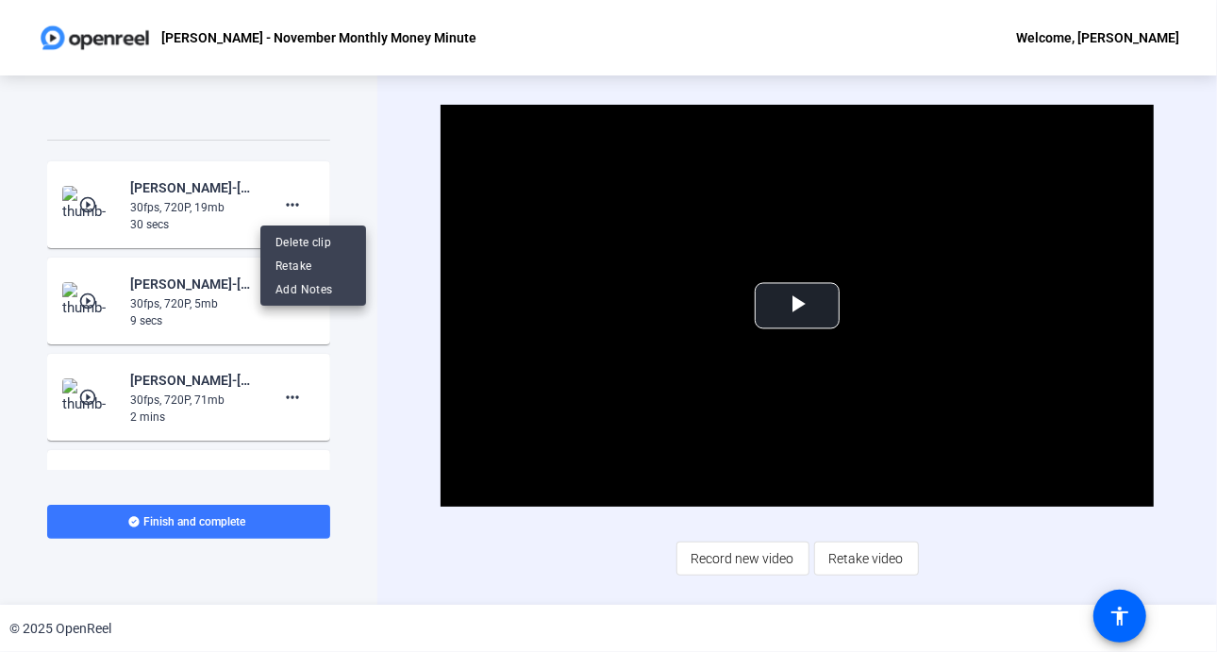
click at [317, 226] on div "Delete clip Retake Add Notes" at bounding box center [313, 266] width 106 height 80
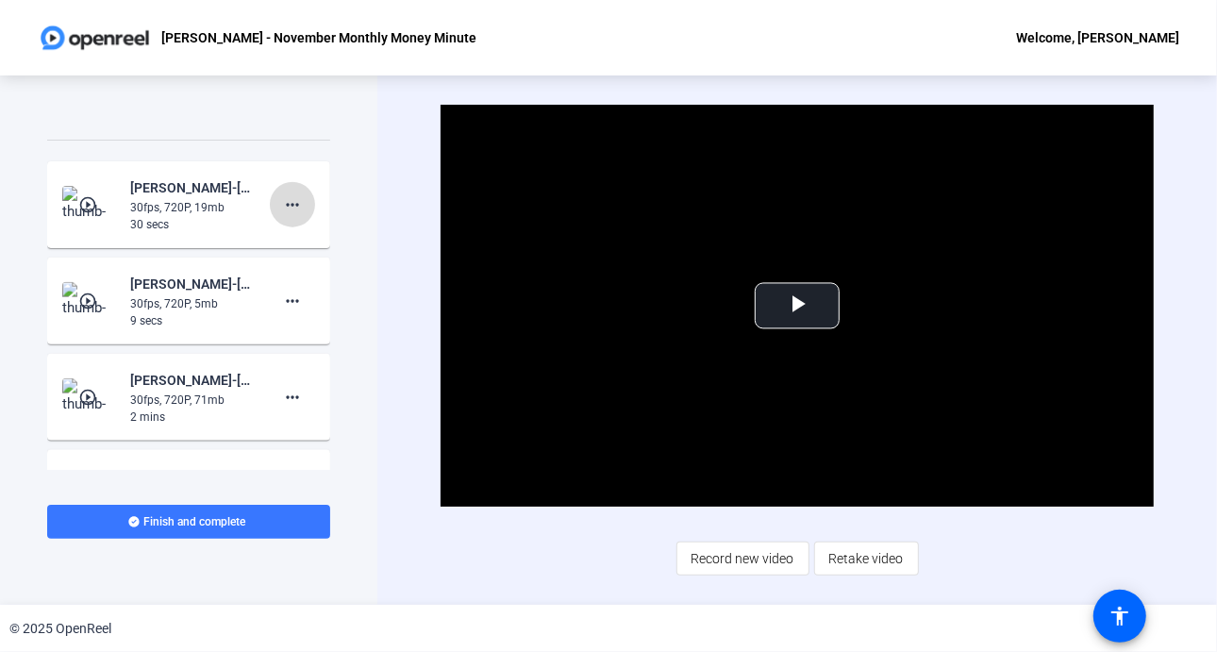
click at [281, 193] on mat-icon "more_horiz" at bounding box center [292, 204] width 23 height 23
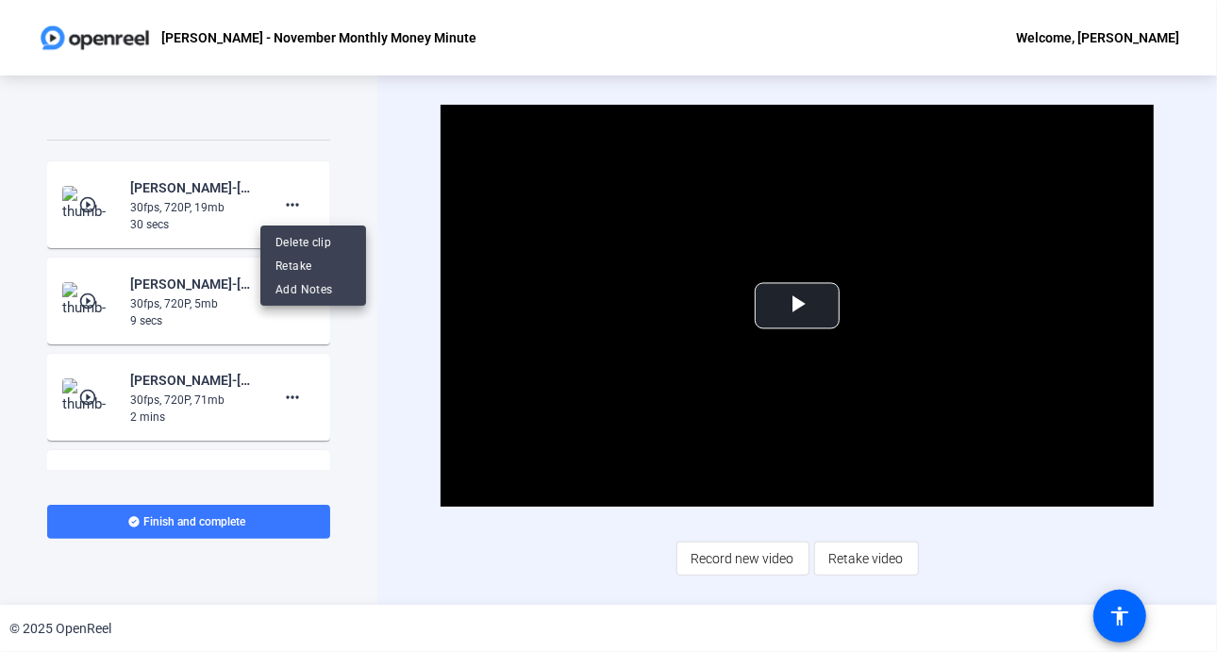
click at [813, 286] on div at bounding box center [608, 326] width 1217 height 652
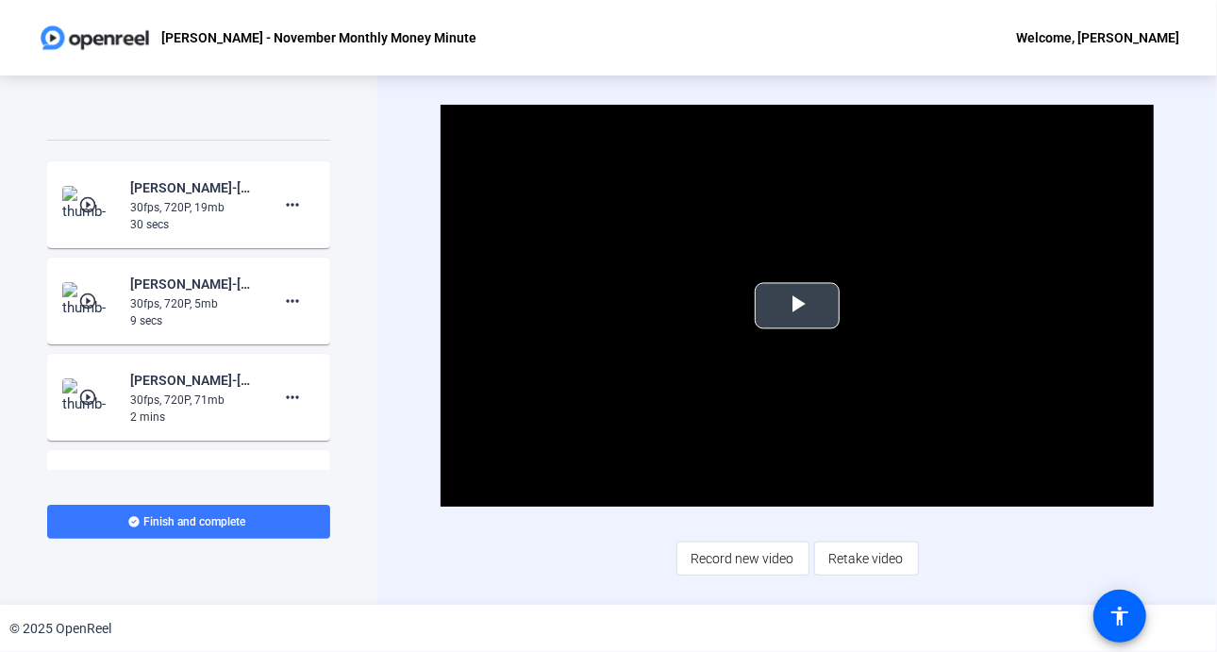
click at [797, 306] on span "Video Player" at bounding box center [797, 306] width 0 height 0
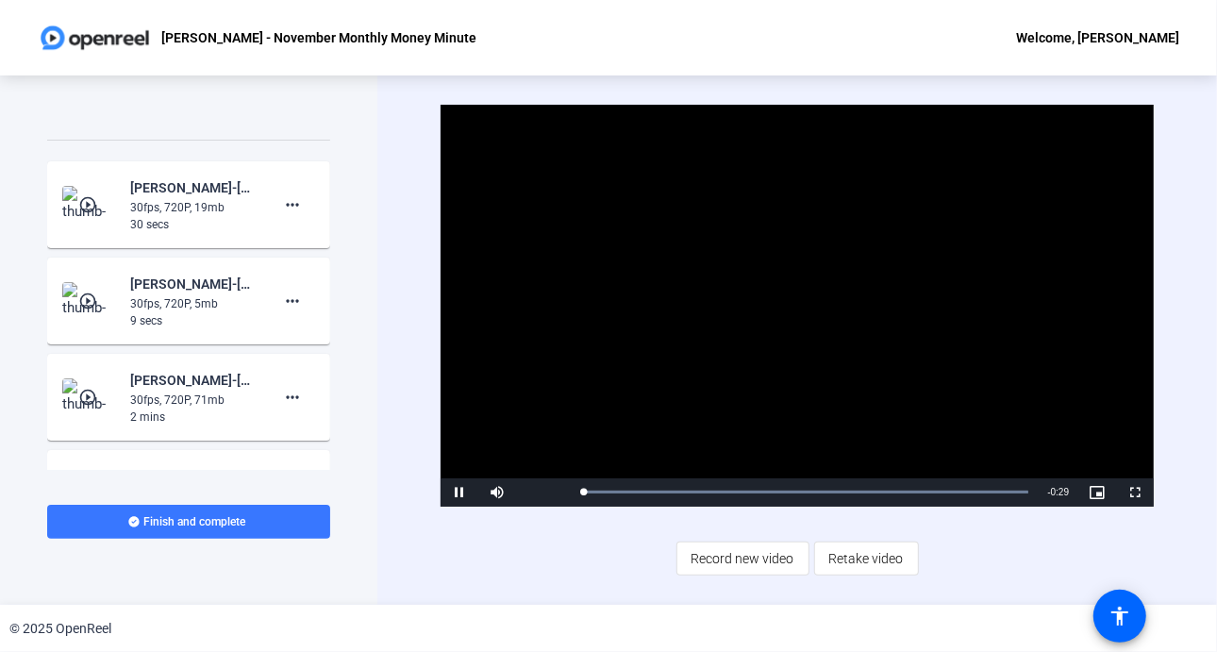
click at [810, 311] on video "Video Player" at bounding box center [798, 306] width 714 height 402
click at [459, 493] on span "Video Player" at bounding box center [460, 493] width 38 height 0
click at [870, 552] on span "Retake video" at bounding box center [867, 559] width 75 height 36
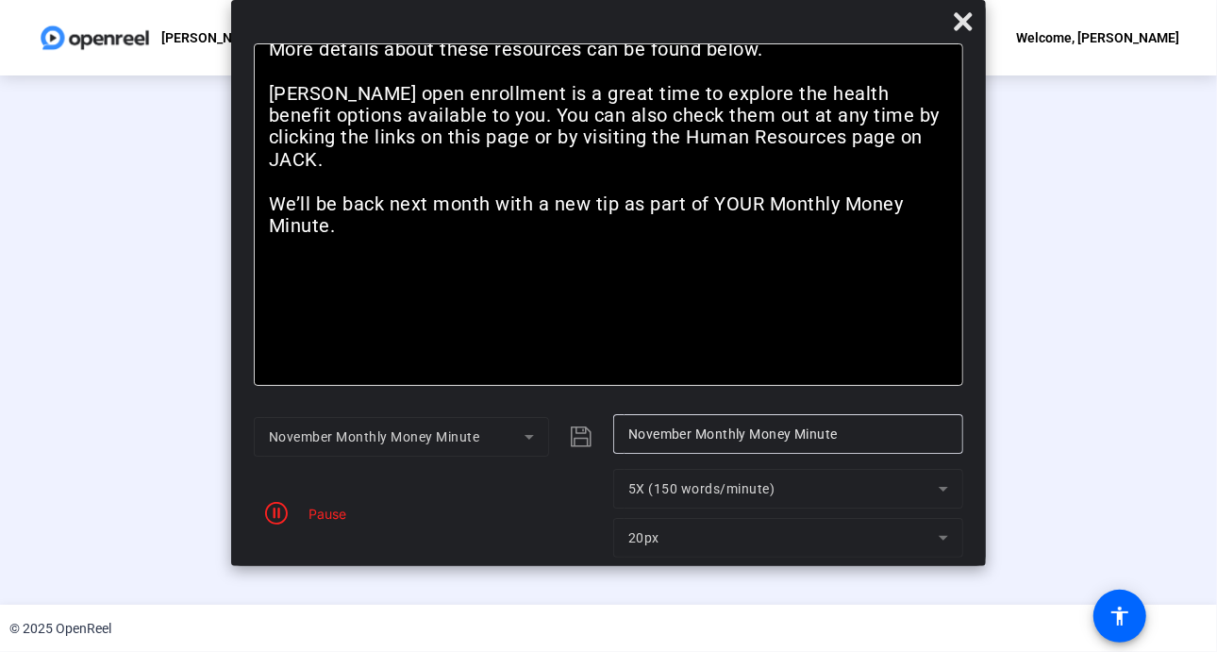
click at [748, 412] on mat-dialog-actions "November Monthly Money Minute November Monthly Money Minute Pause 5X (150 words…" at bounding box center [608, 485] width 755 height 161
click at [277, 520] on icon "button" at bounding box center [276, 513] width 23 height 23
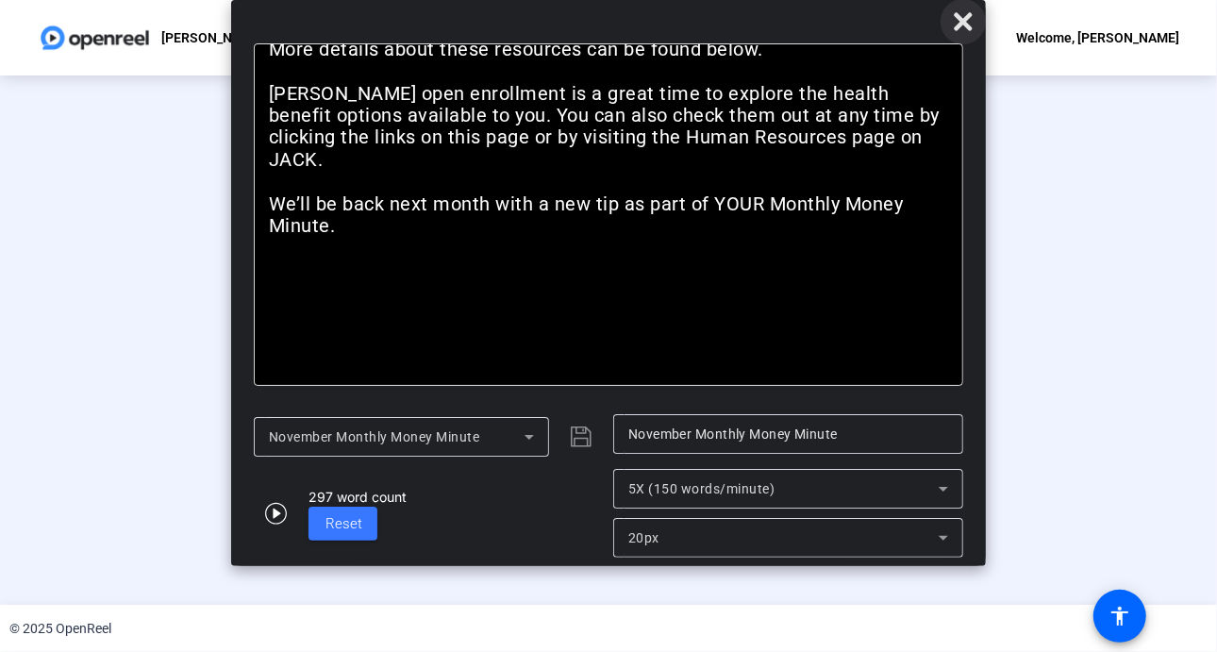
click at [972, 25] on icon at bounding box center [963, 21] width 23 height 23
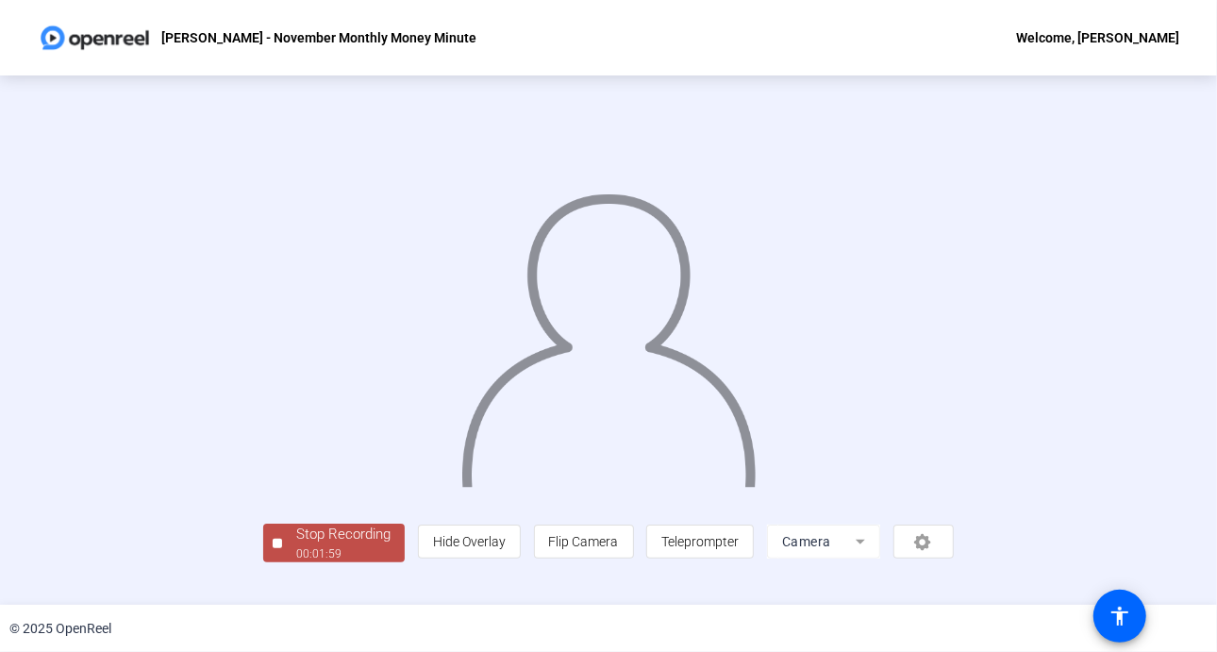
click at [526, 210] on img at bounding box center [609, 331] width 299 height 310
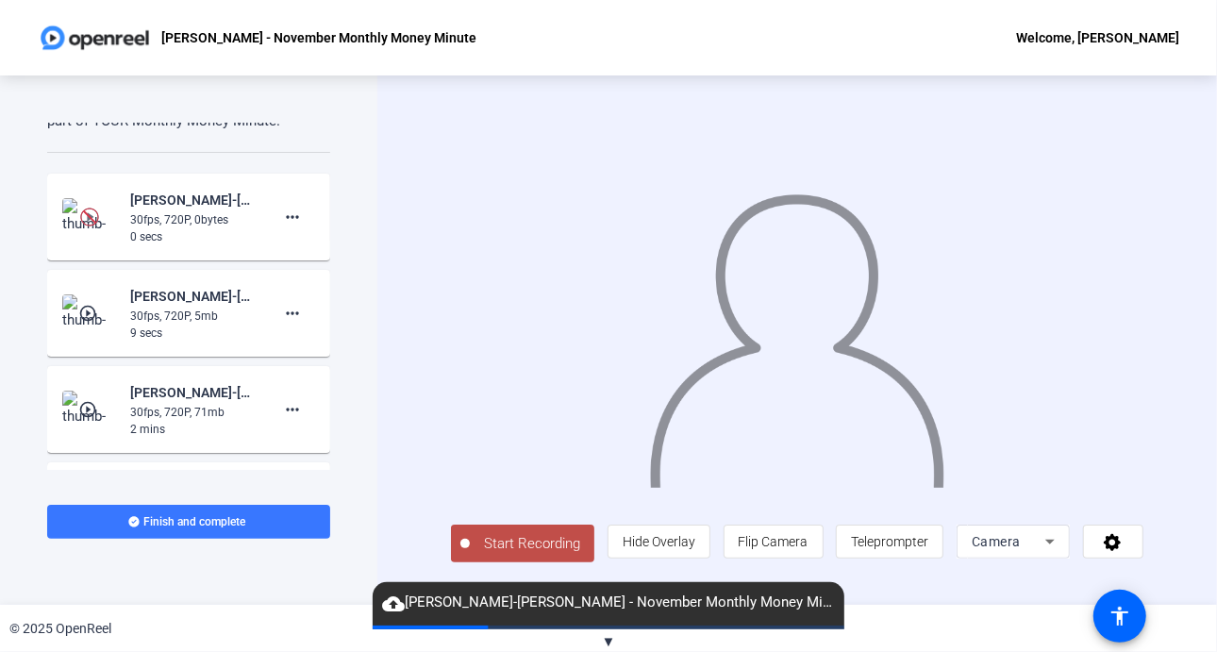
scroll to position [1289, 0]
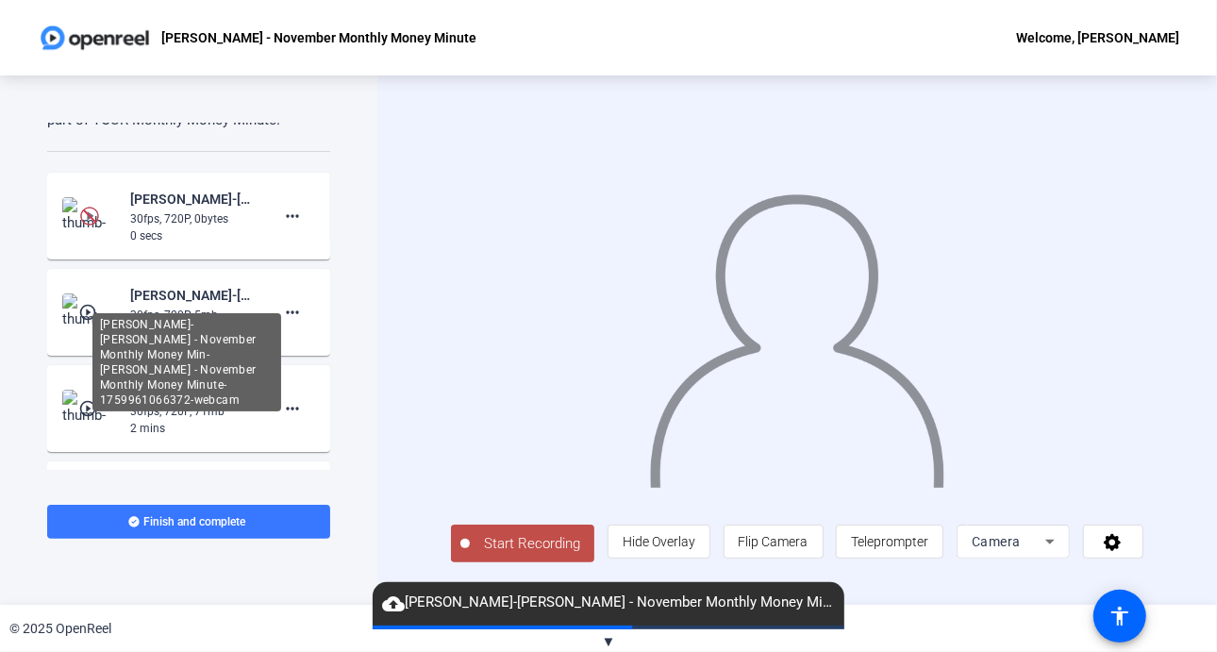
click at [92, 313] on div "Audrey Powe-Audrey Powe - November Monthly Money Min-Audrey Powe - November Mon…" at bounding box center [186, 362] width 189 height 98
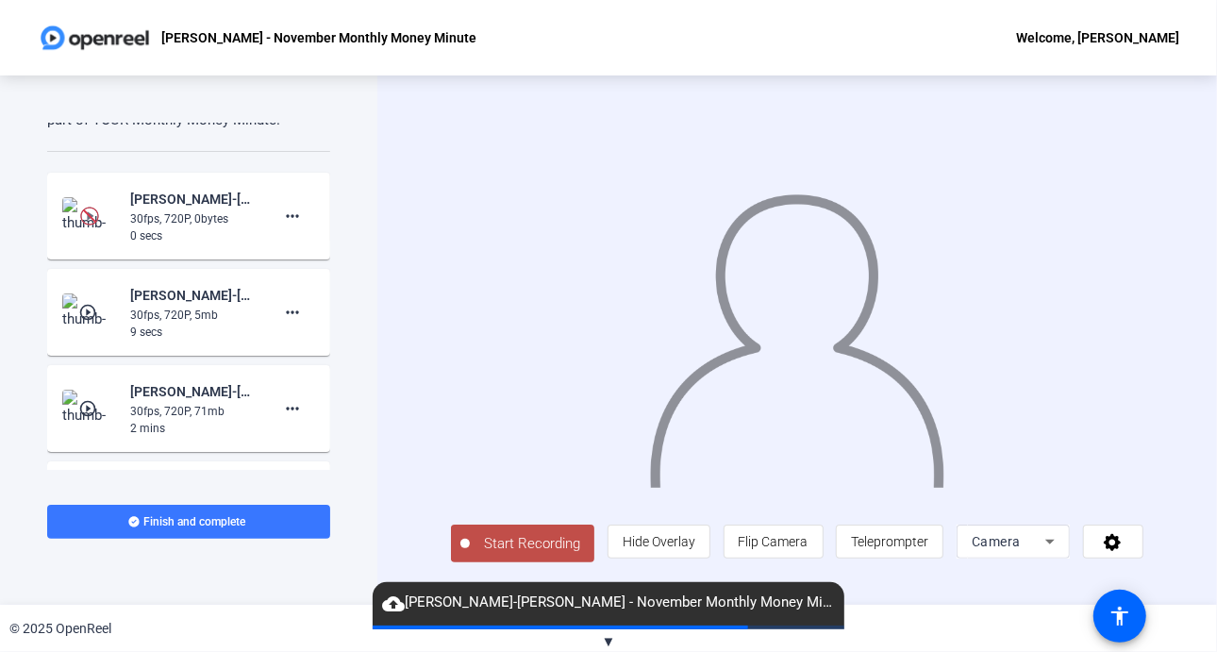
click at [77, 297] on img at bounding box center [90, 312] width 56 height 38
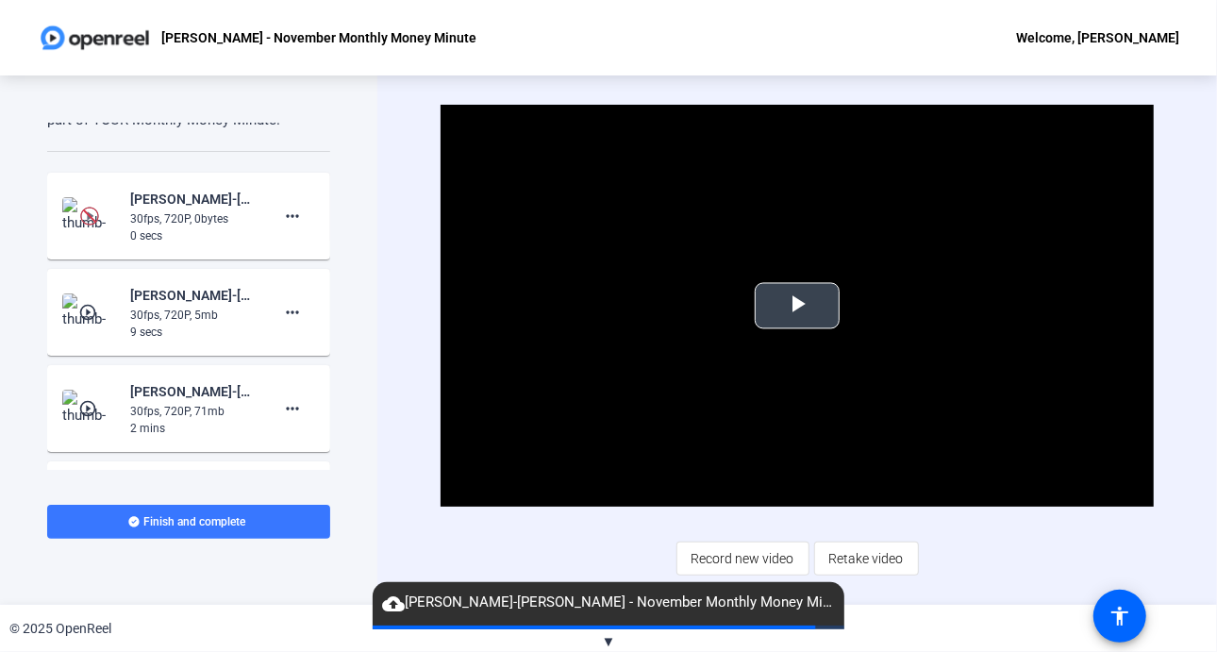
click at [797, 306] on span "Video Player" at bounding box center [797, 306] width 0 height 0
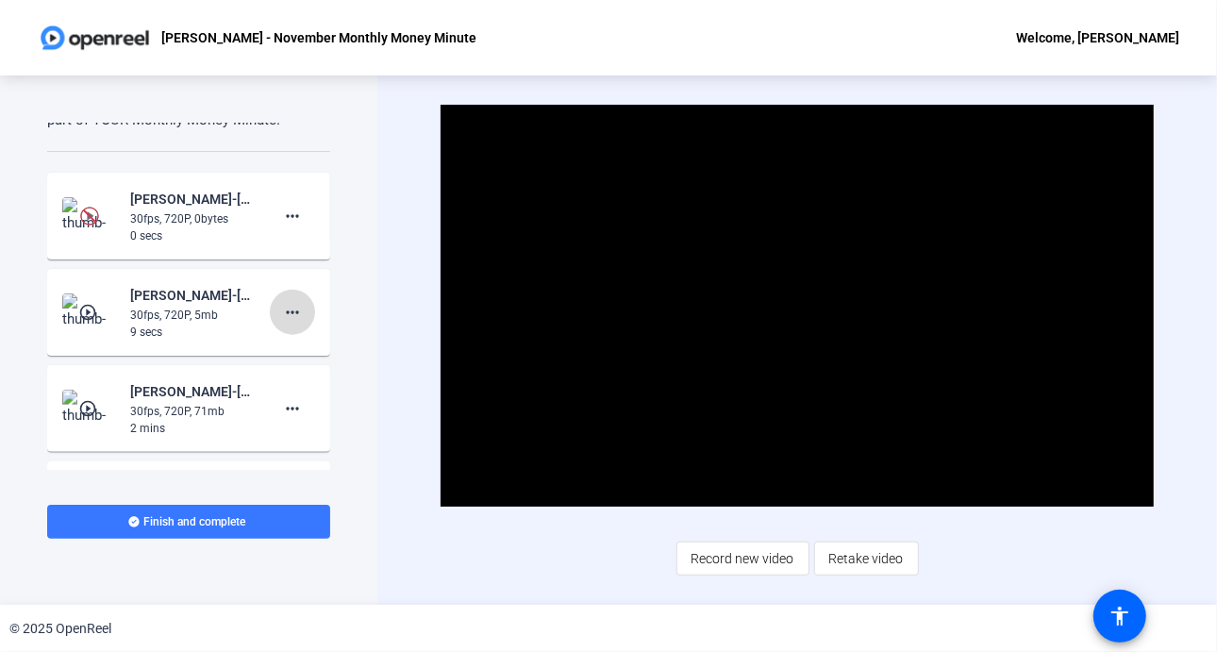
click at [291, 310] on mat-icon "more_horiz" at bounding box center [292, 312] width 23 height 23
click at [296, 349] on span "Delete clip" at bounding box center [313, 350] width 75 height 23
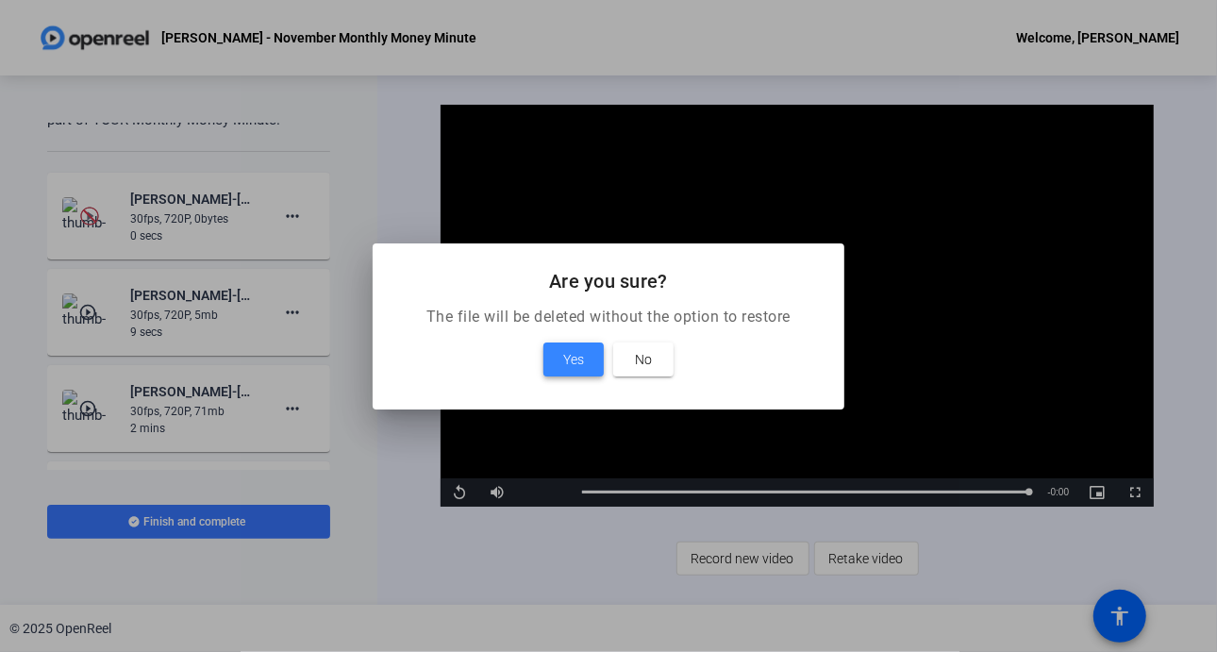
click at [570, 351] on span "Yes" at bounding box center [573, 359] width 21 height 23
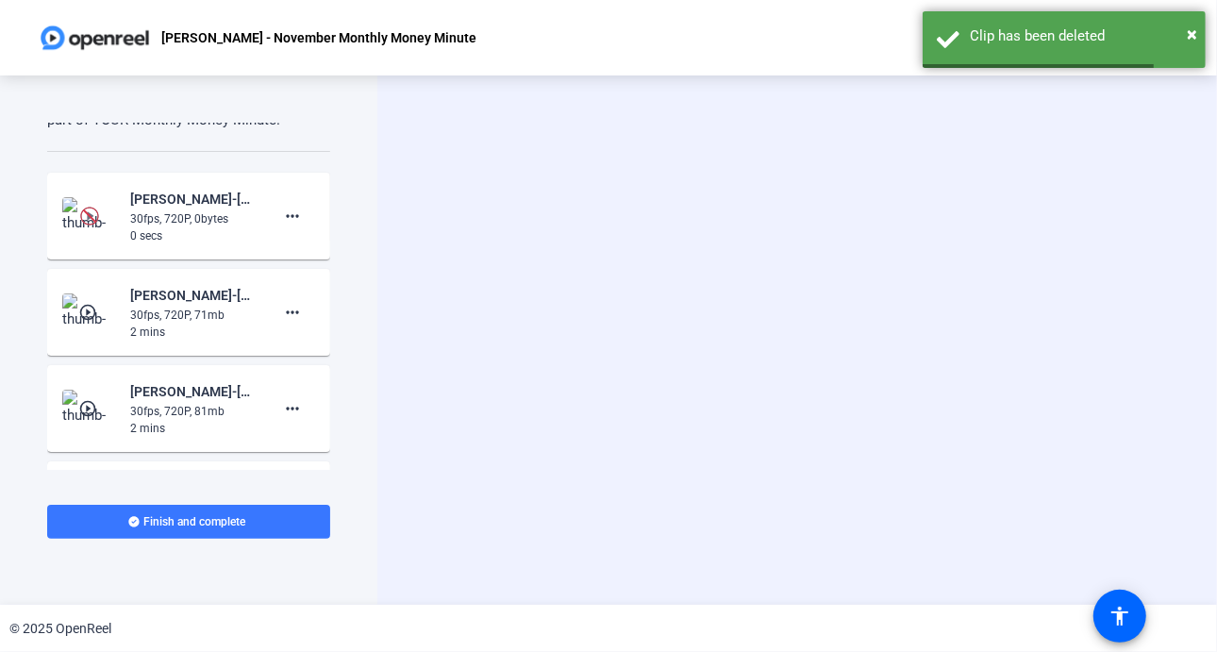
click at [135, 215] on div "30fps, 720P, 0bytes" at bounding box center [193, 218] width 126 height 17
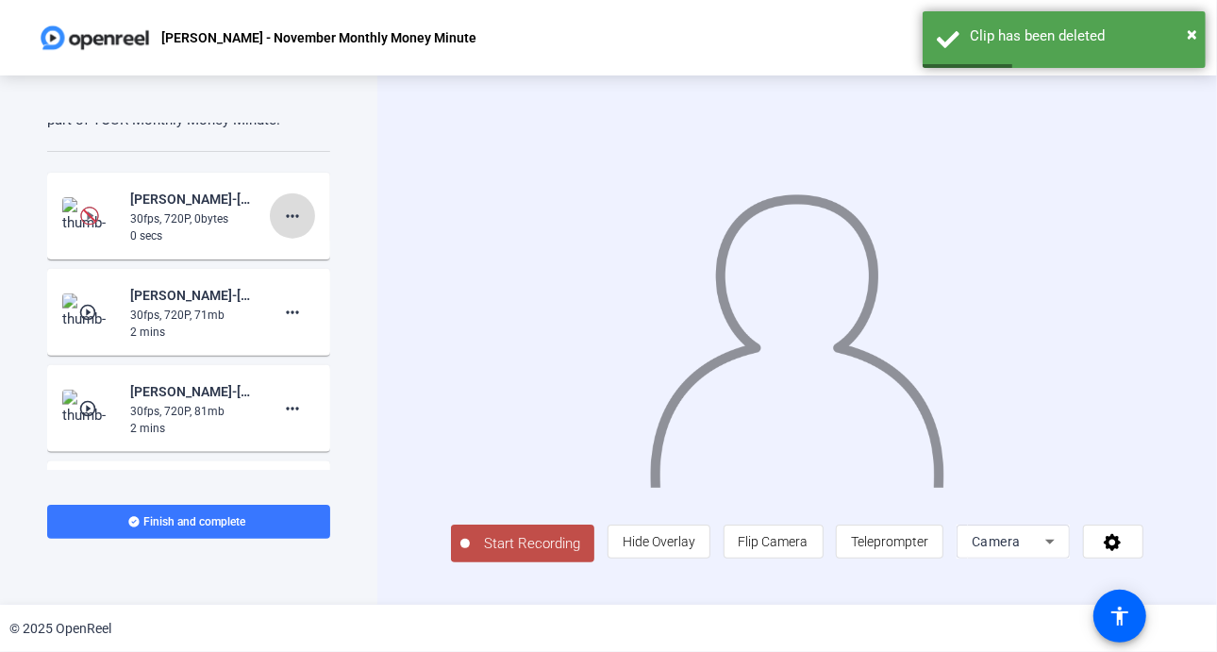
click at [285, 215] on mat-icon "more_horiz" at bounding box center [292, 216] width 23 height 23
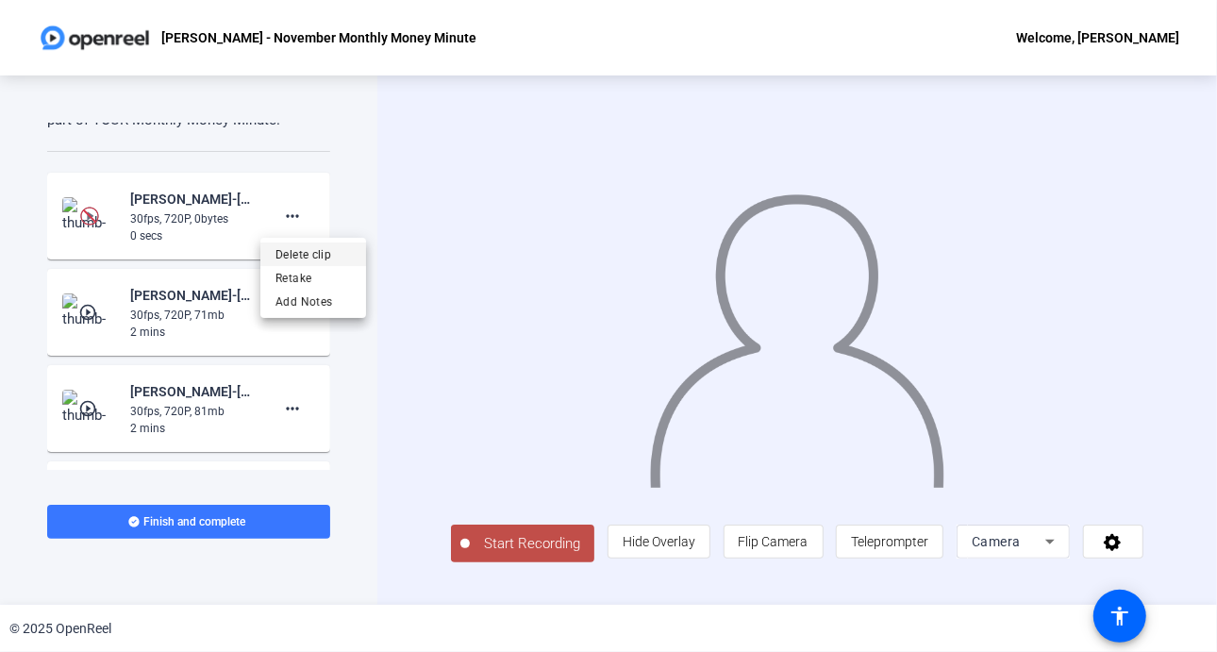
click at [310, 257] on span "Delete clip" at bounding box center [313, 254] width 75 height 23
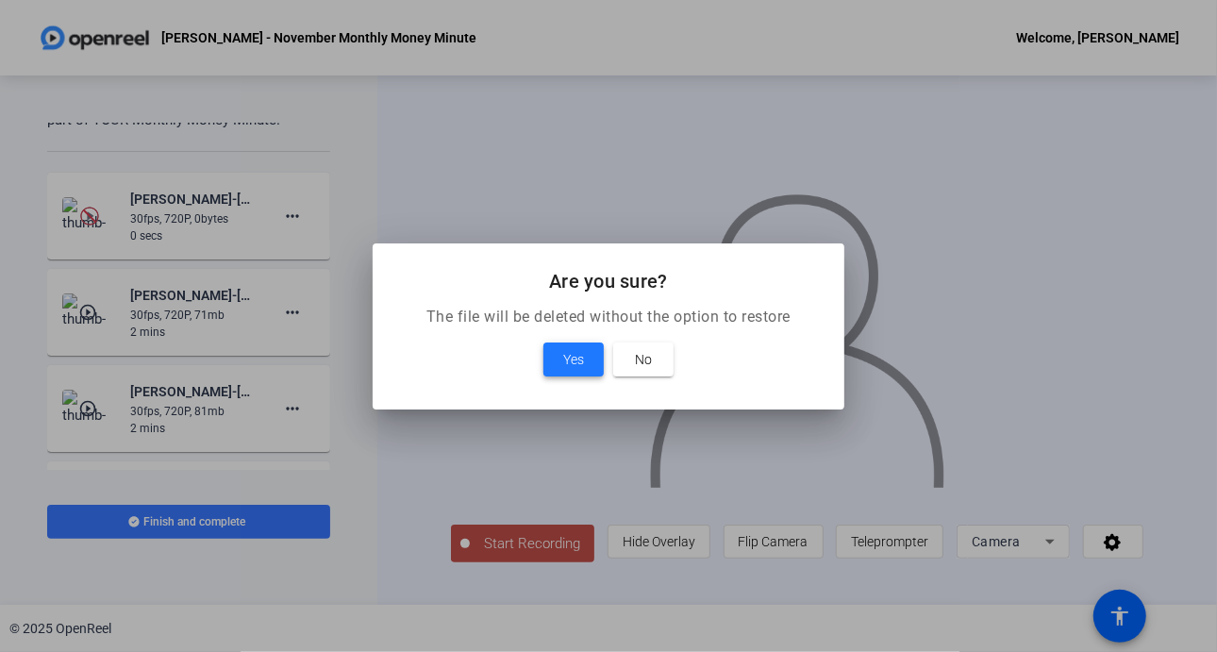
click at [579, 343] on span at bounding box center [574, 359] width 60 height 45
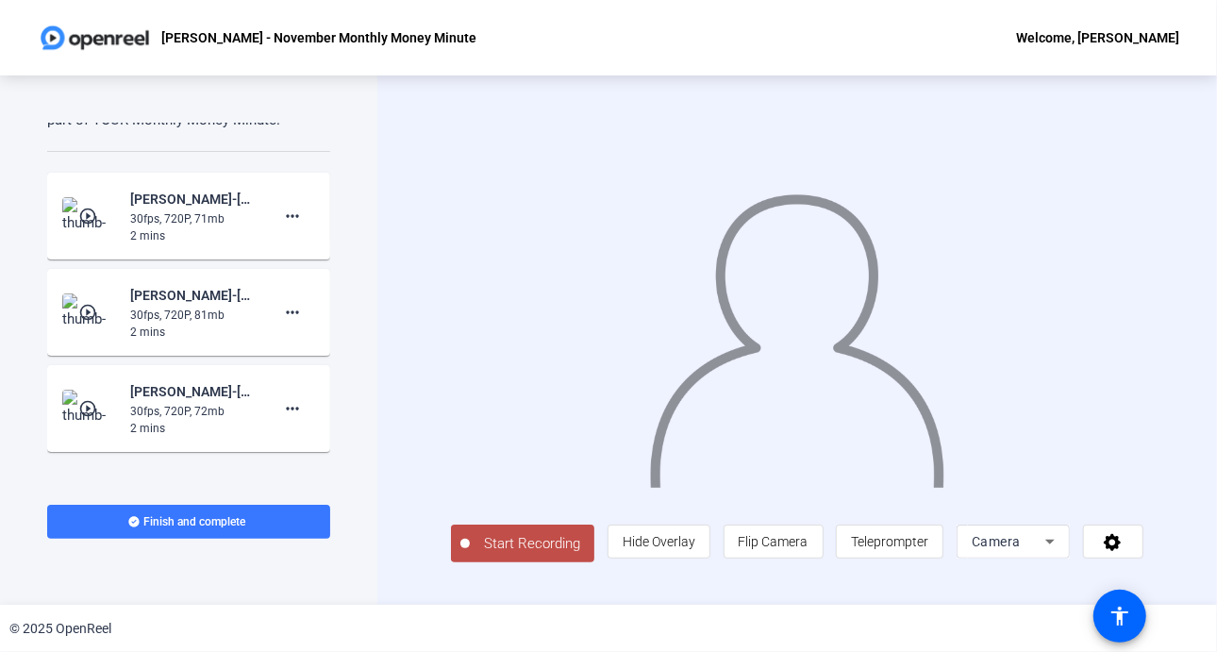
click at [496, 547] on span "Start Recording" at bounding box center [532, 544] width 125 height 22
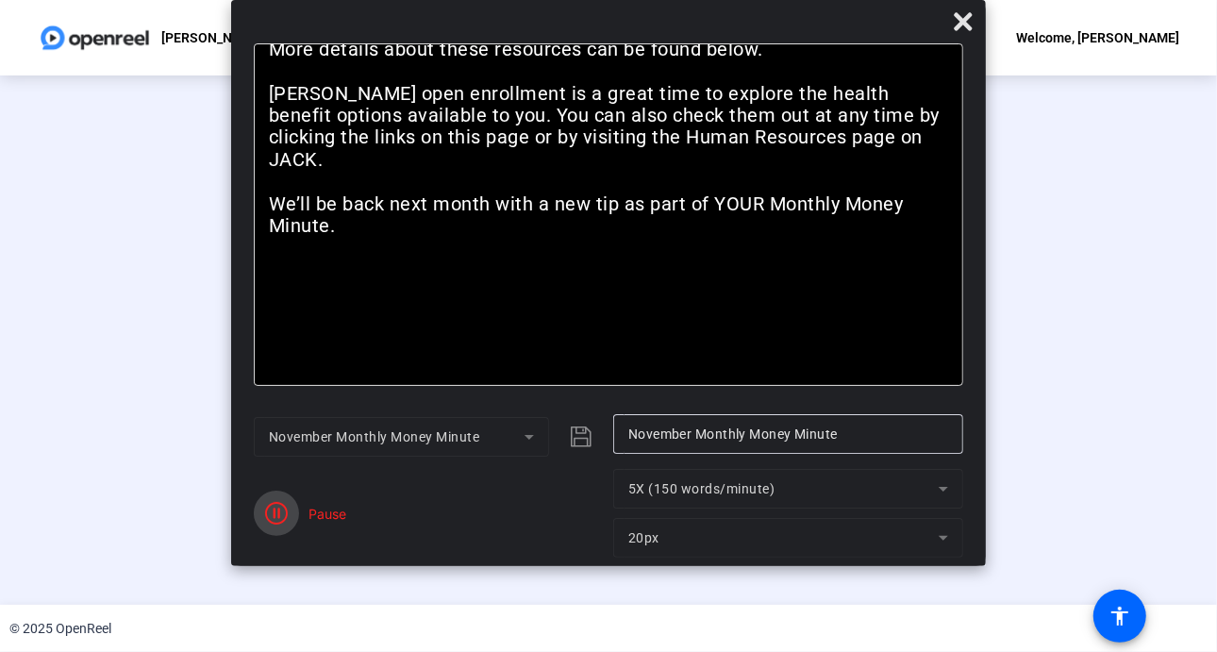
click at [277, 517] on icon "button" at bounding box center [276, 513] width 23 height 23
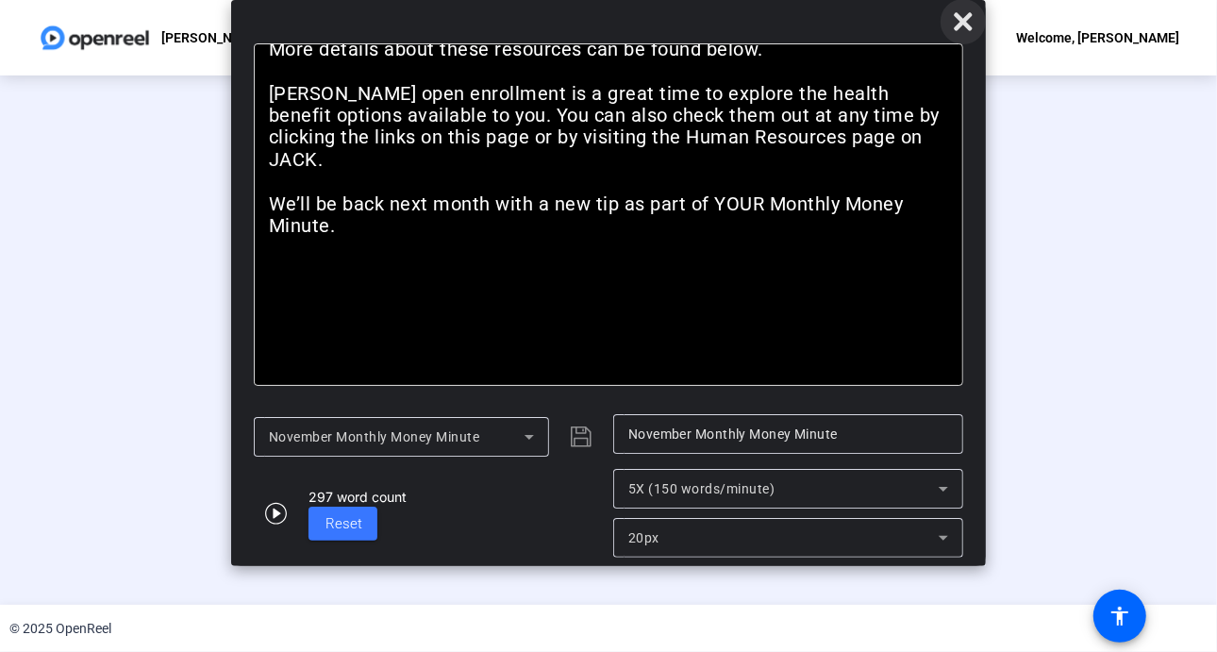
click at [970, 20] on icon at bounding box center [963, 21] width 23 height 23
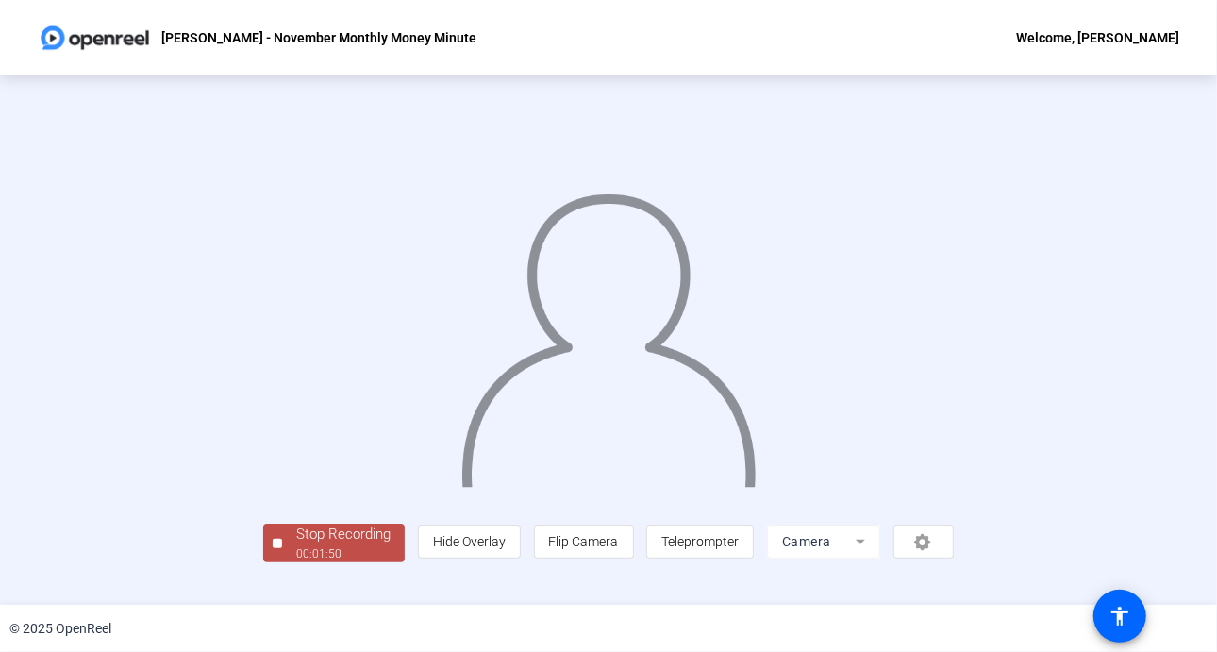
scroll to position [68, 0]
click at [296, 562] on div "00:01:52" at bounding box center [343, 553] width 94 height 17
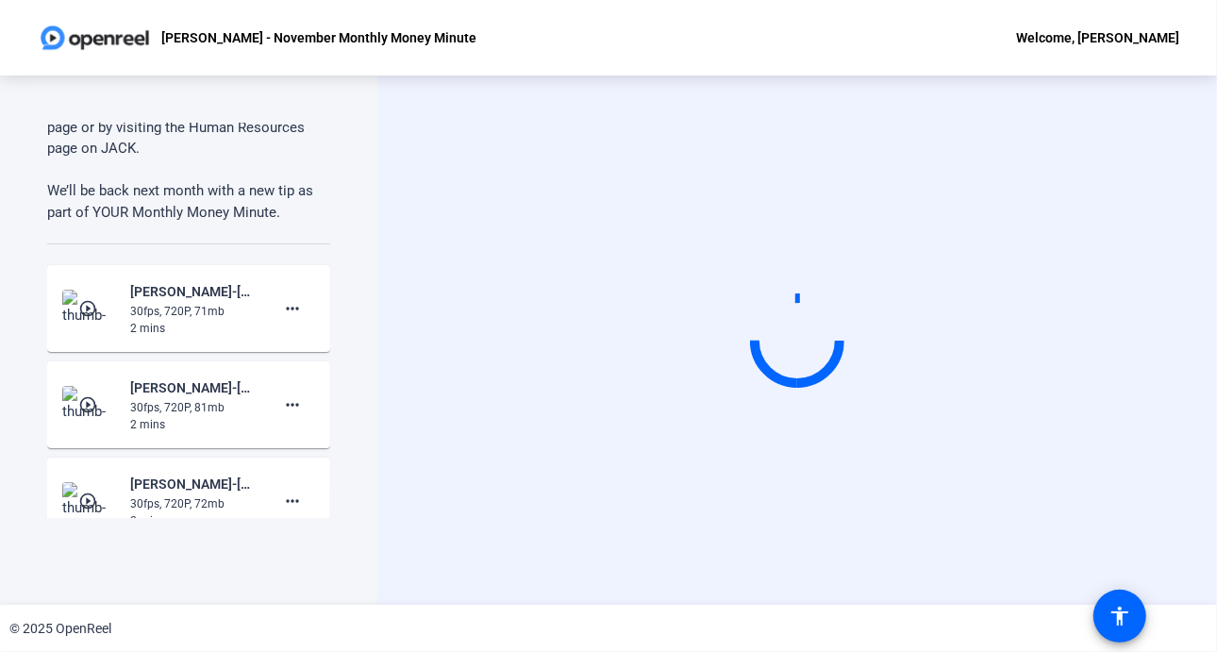
scroll to position [1206, 0]
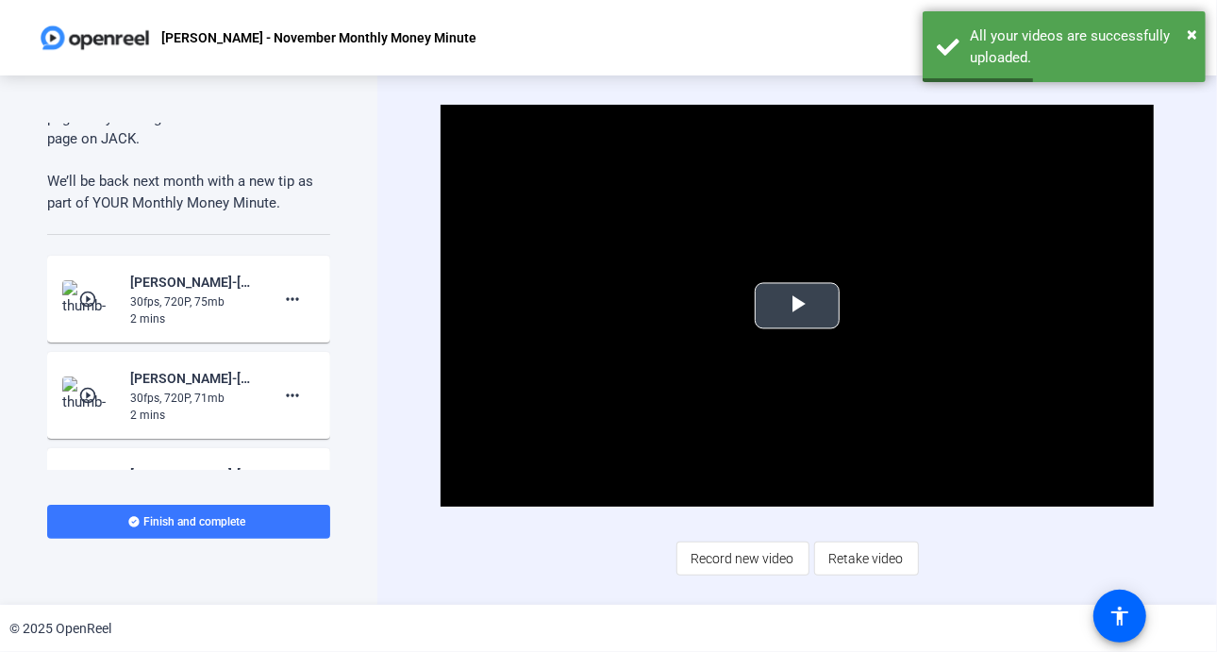
click at [797, 306] on span "Video Player" at bounding box center [797, 306] width 0 height 0
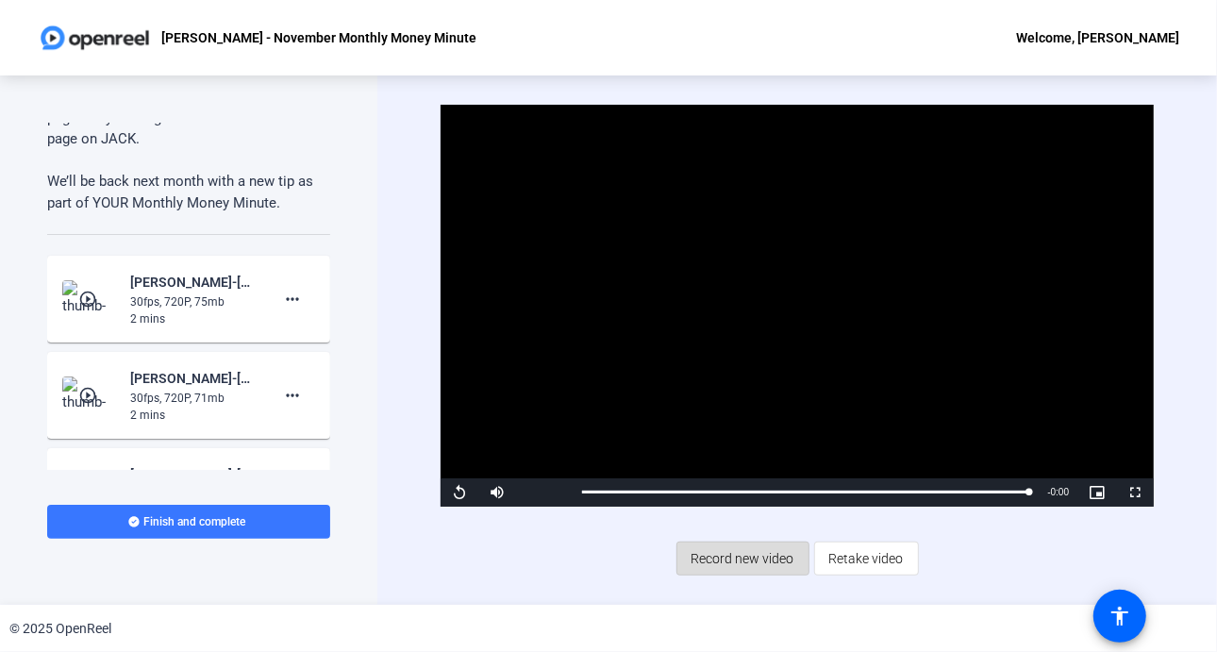
click at [731, 546] on span "Record new video" at bounding box center [743, 559] width 103 height 36
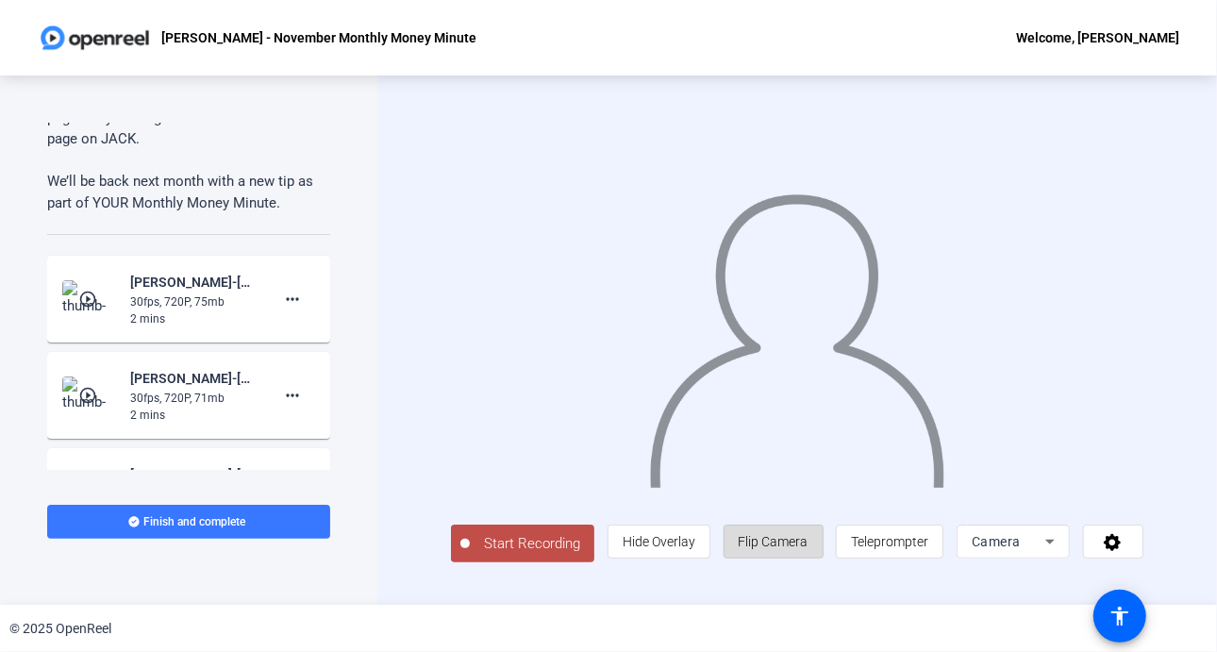
click at [789, 540] on span "Flip Camera" at bounding box center [774, 541] width 70 height 15
click at [749, 522] on div "Start Recording person Hide Overlay flip Flip Camera article Teleprompter Camera" at bounding box center [797, 340] width 693 height 444
click at [493, 545] on span "Start Recording" at bounding box center [532, 544] width 125 height 22
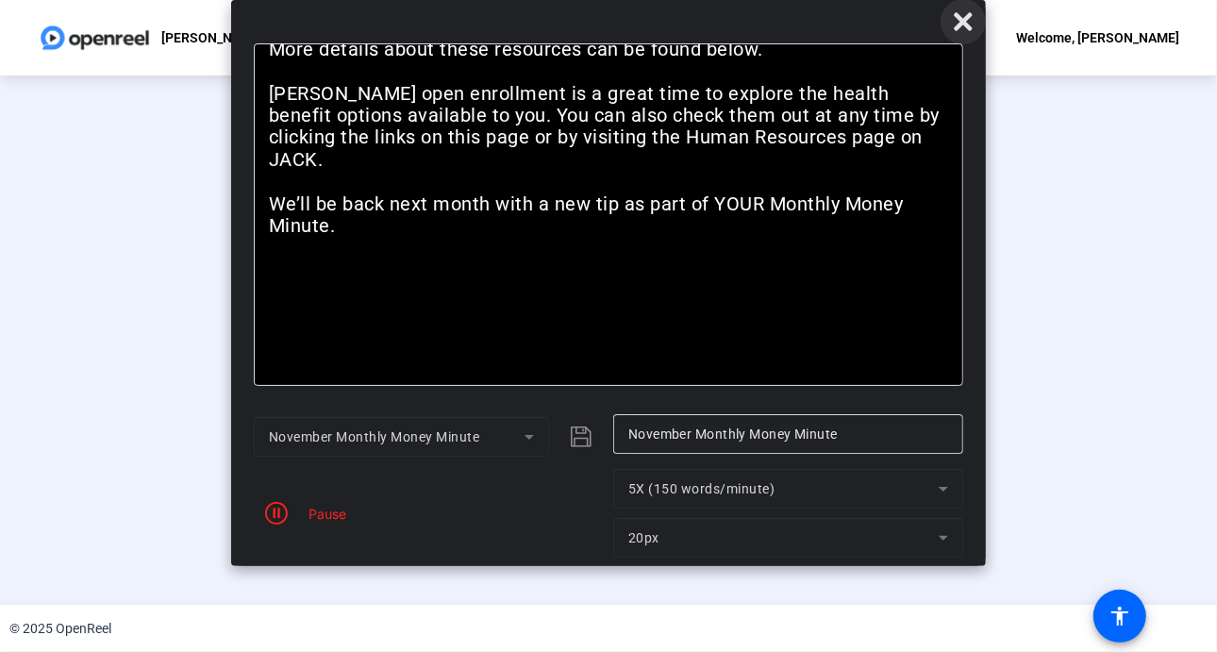
click at [959, 12] on icon at bounding box center [963, 21] width 23 height 23
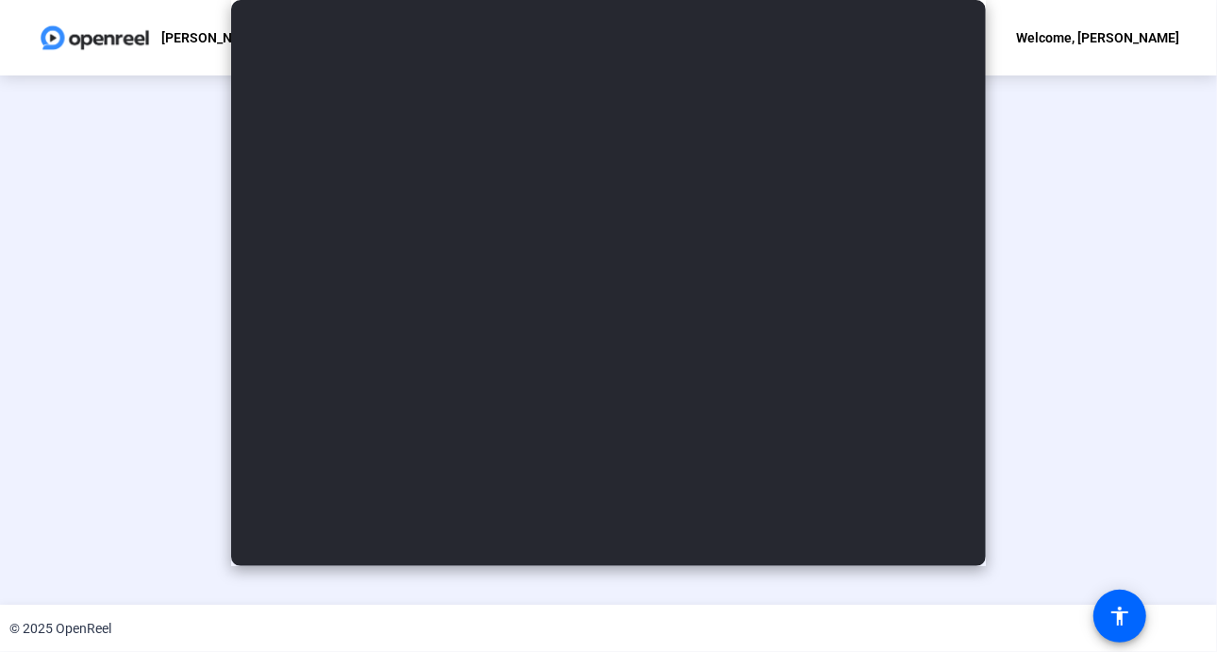
scroll to position [68, 0]
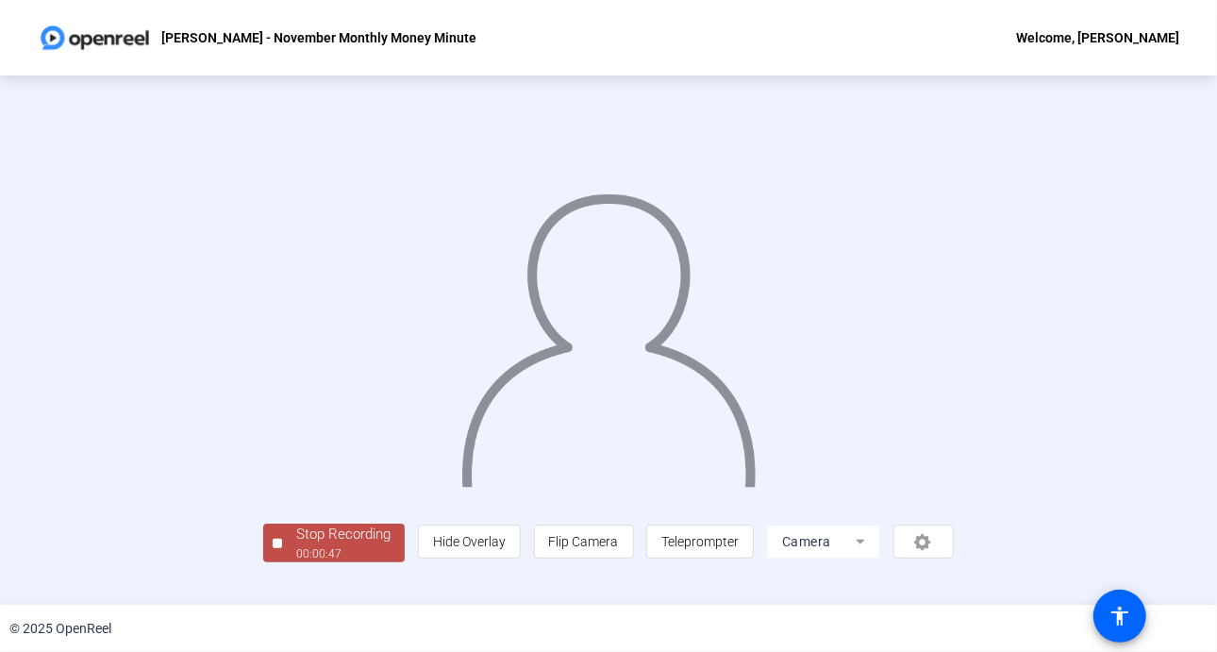
click at [296, 545] on div "Stop Recording" at bounding box center [343, 535] width 94 height 22
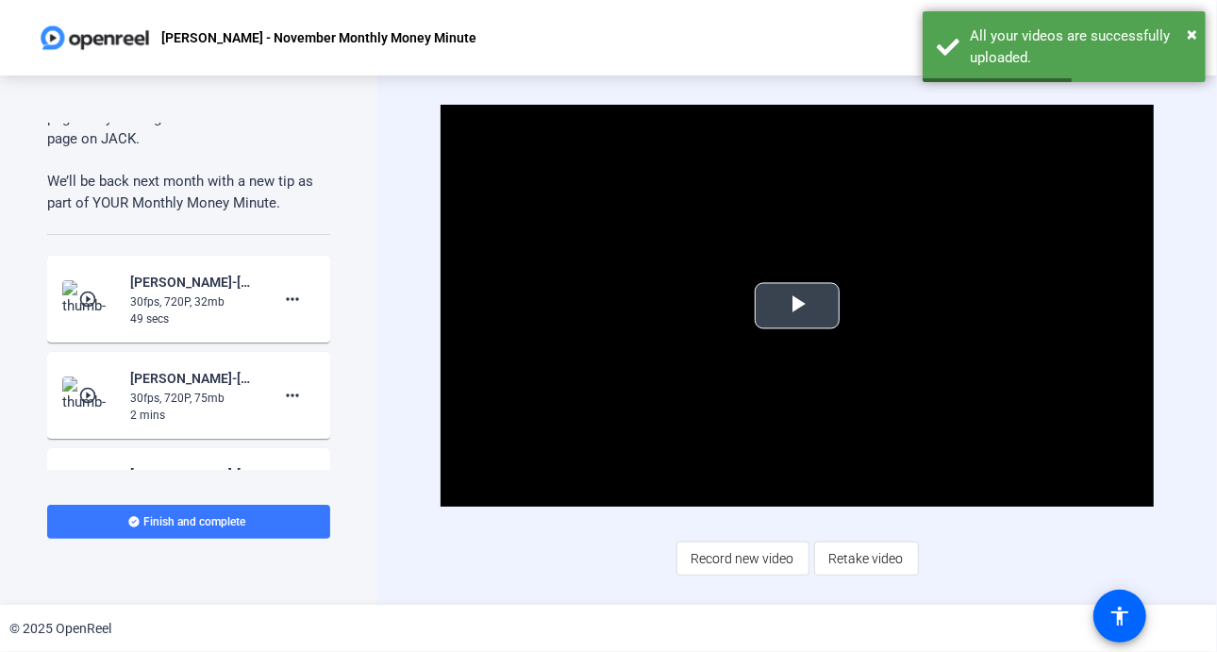
click at [797, 306] on span "Video Player" at bounding box center [797, 306] width 0 height 0
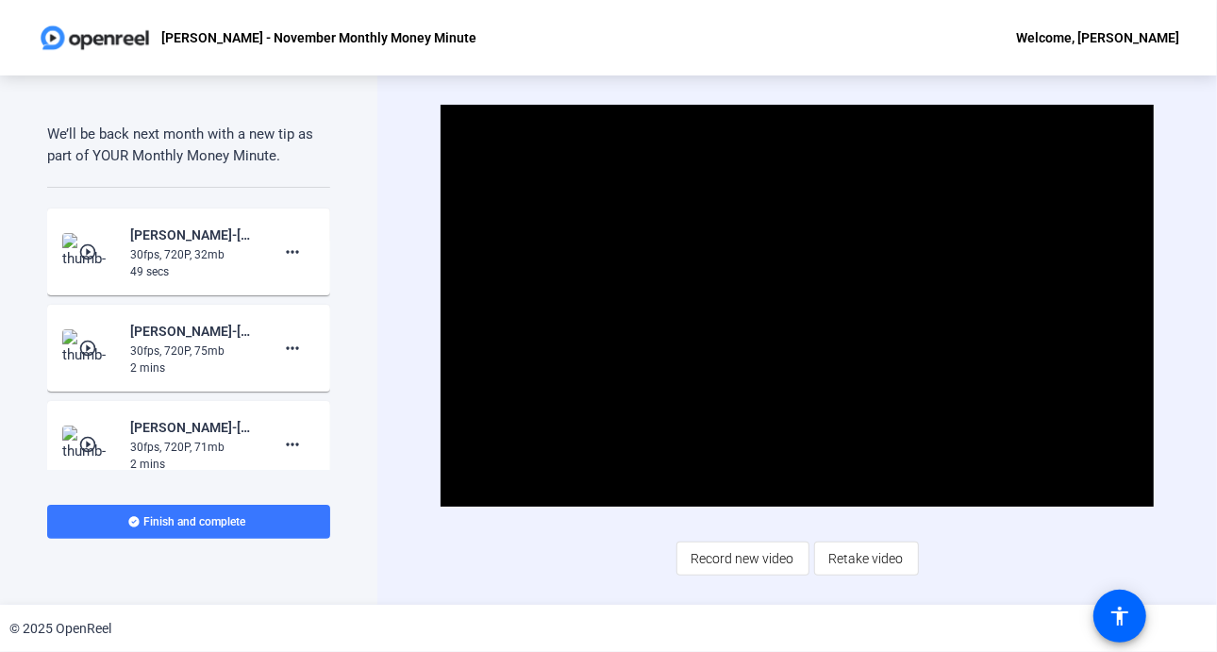
scroll to position [1260, 0]
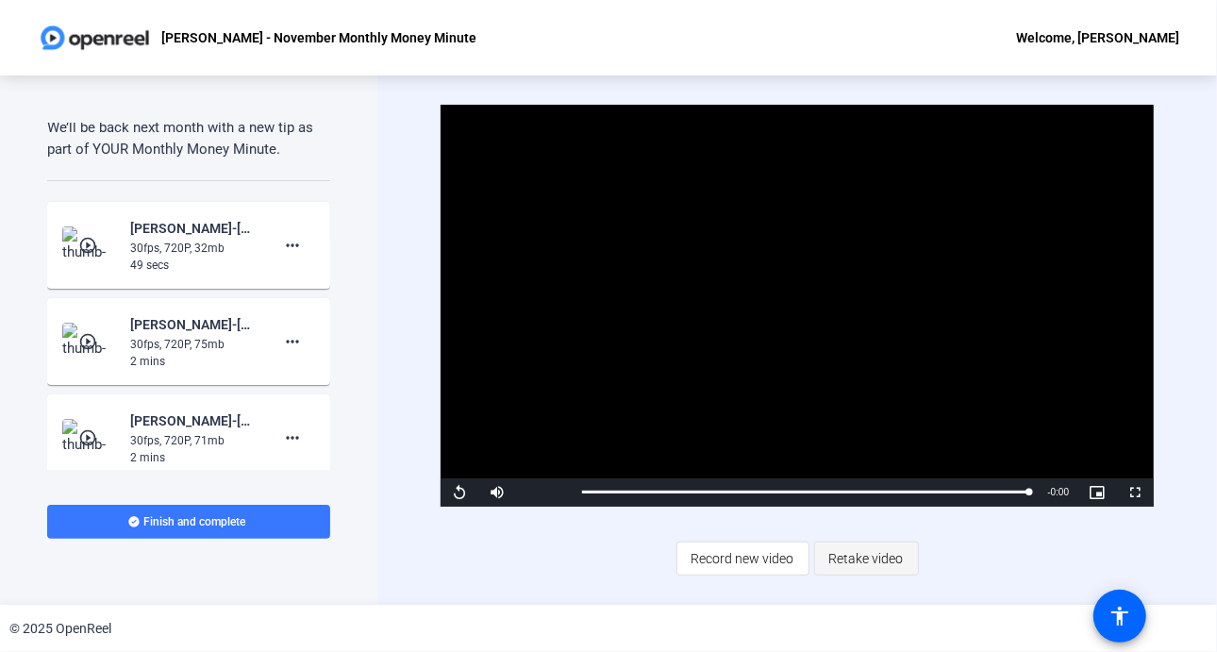
click at [863, 559] on span "Retake video" at bounding box center [867, 559] width 75 height 36
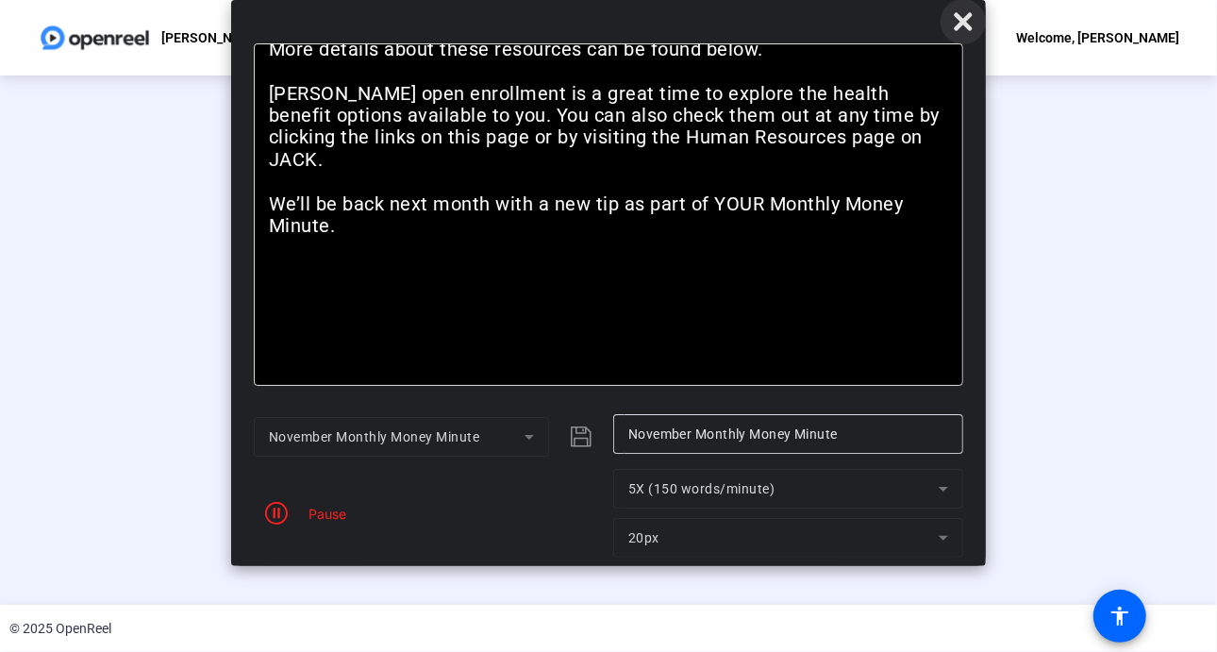
click at [965, 20] on icon at bounding box center [963, 21] width 18 height 18
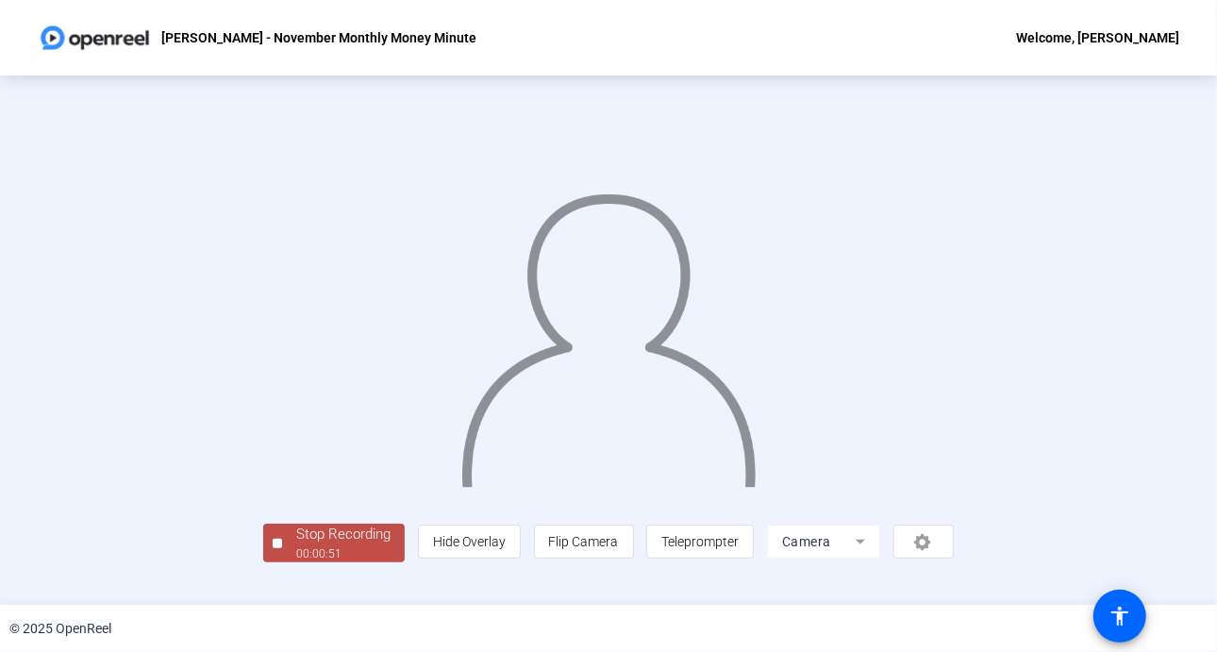
click at [460, 388] on img at bounding box center [609, 331] width 299 height 310
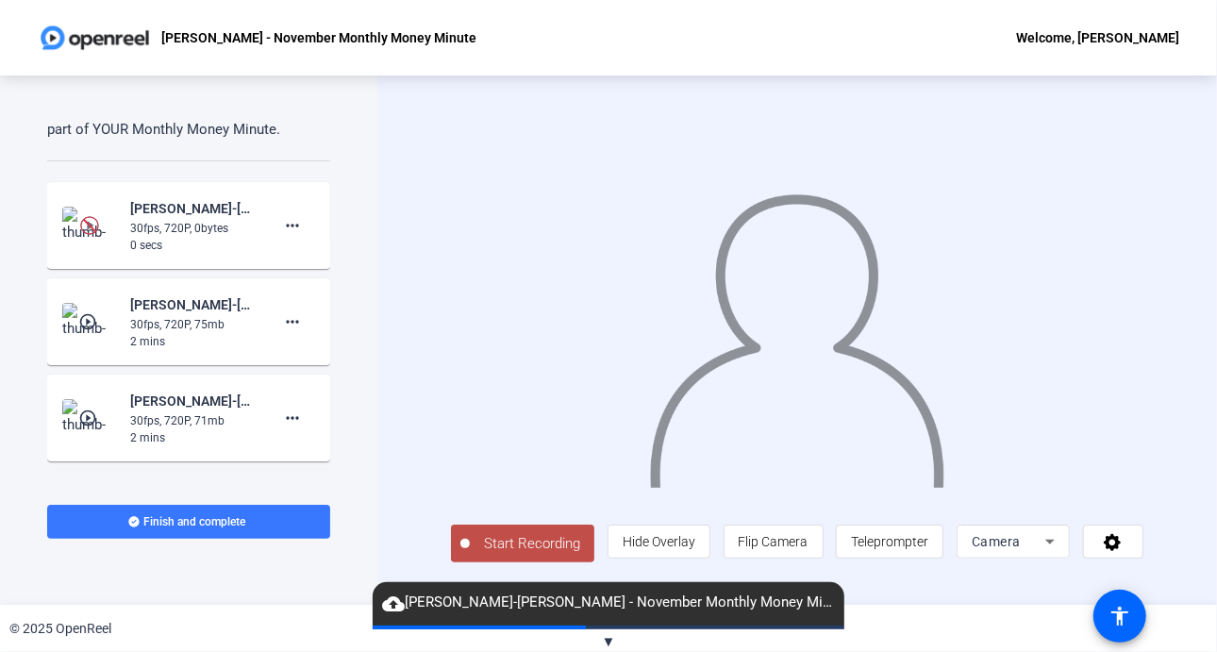
scroll to position [1260, 0]
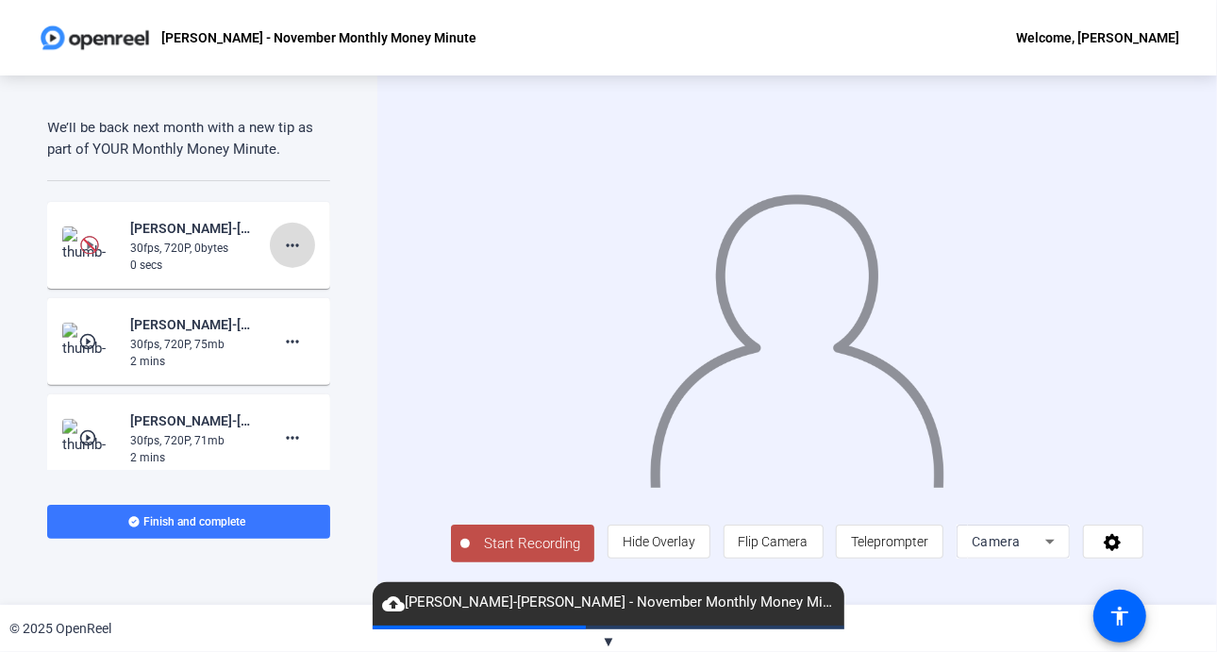
click at [281, 242] on mat-icon "more_horiz" at bounding box center [292, 245] width 23 height 23
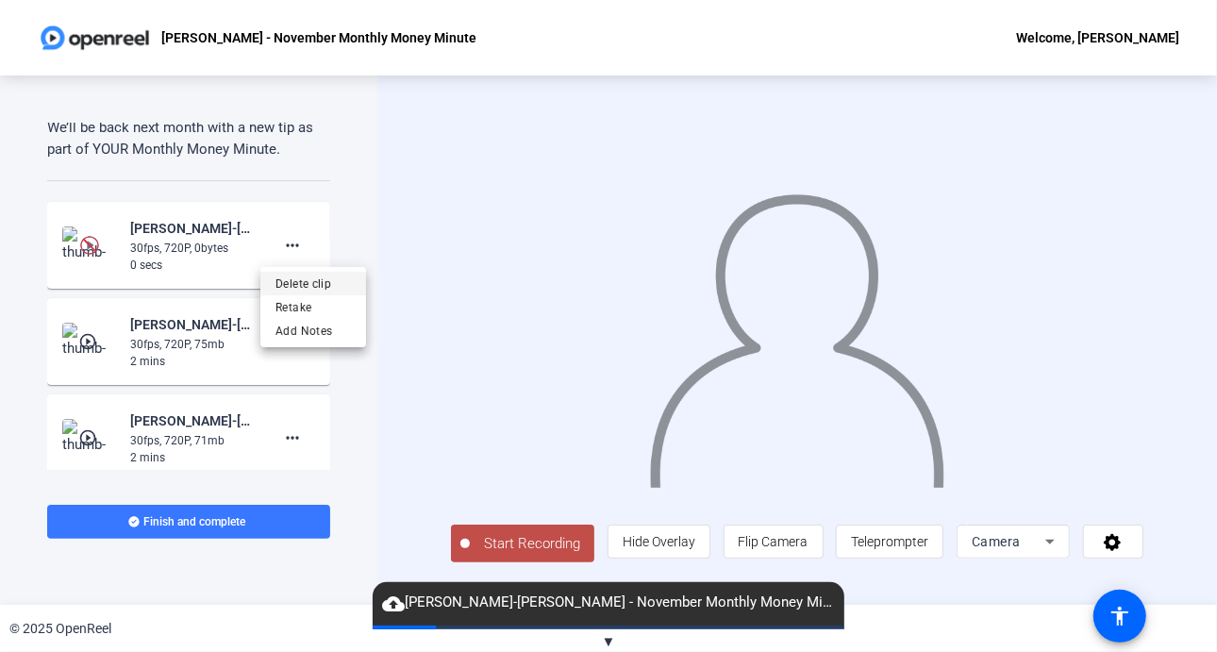
click at [303, 277] on span "Delete clip" at bounding box center [313, 283] width 75 height 23
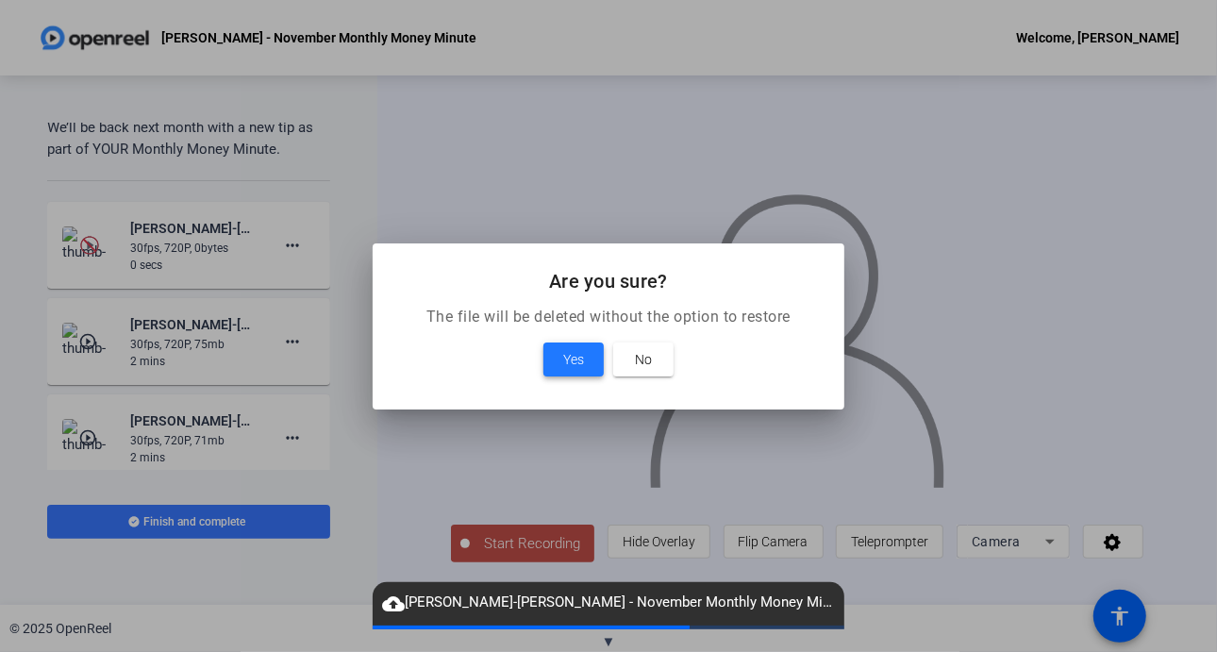
click at [573, 359] on span "Yes" at bounding box center [573, 359] width 21 height 23
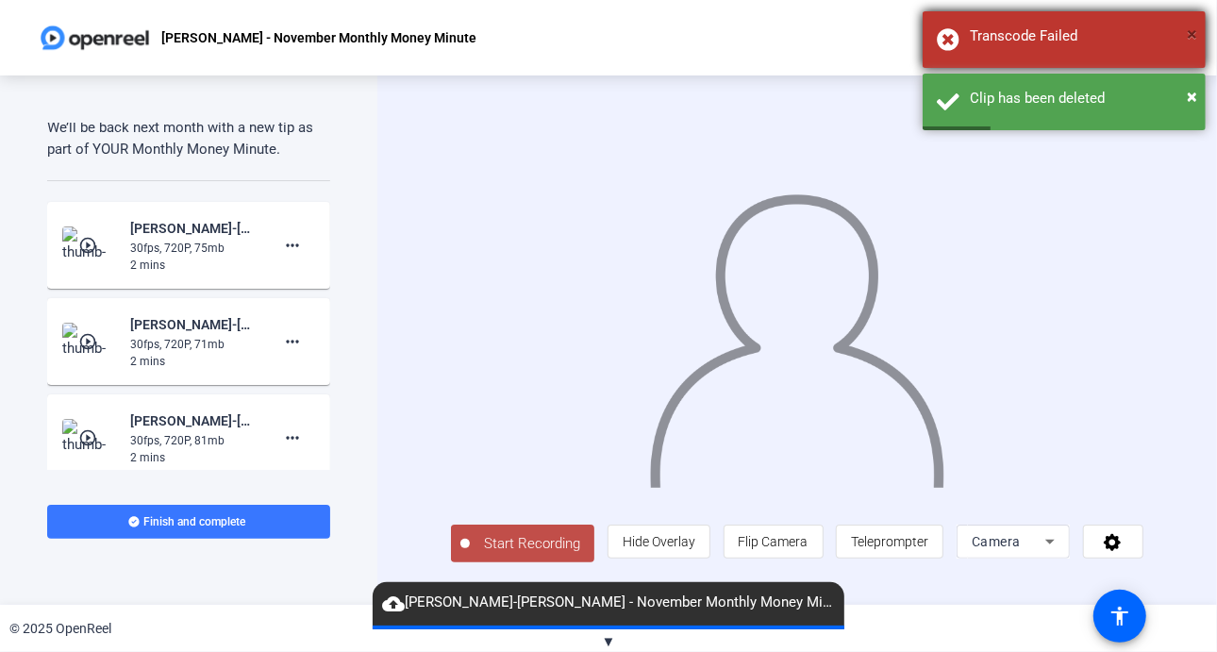
click at [1192, 32] on span "×" at bounding box center [1192, 34] width 10 height 23
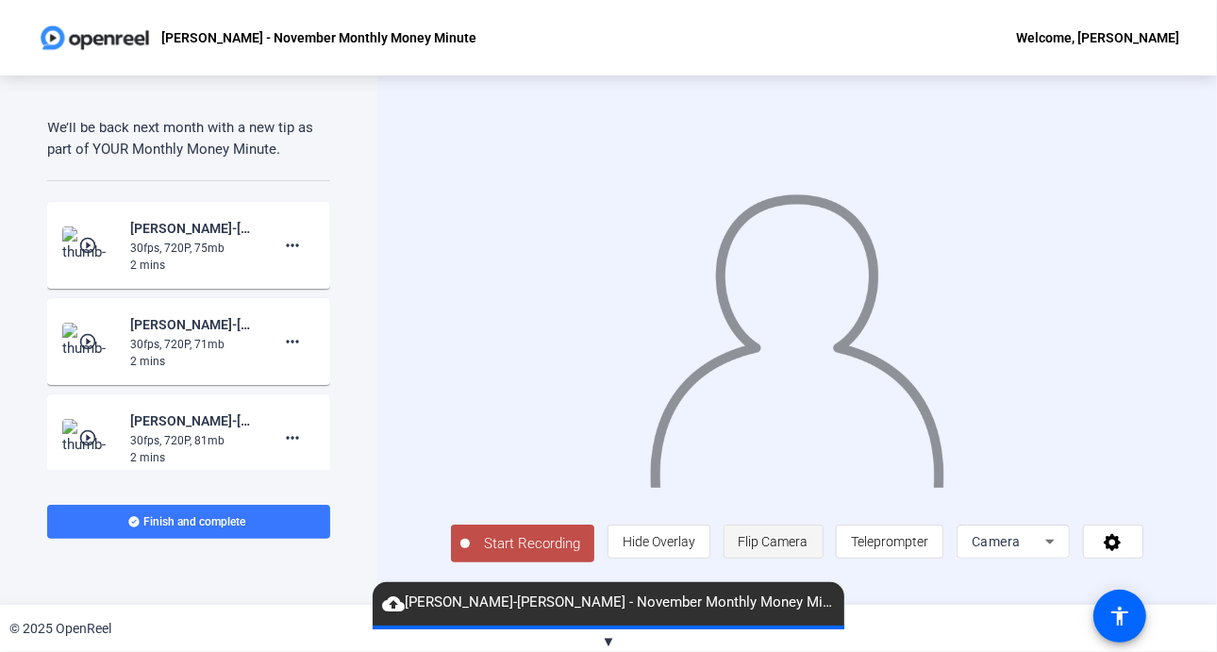
click at [801, 539] on span "Flip Camera" at bounding box center [774, 542] width 70 height 36
click at [522, 552] on span "Start Recording" at bounding box center [532, 544] width 125 height 22
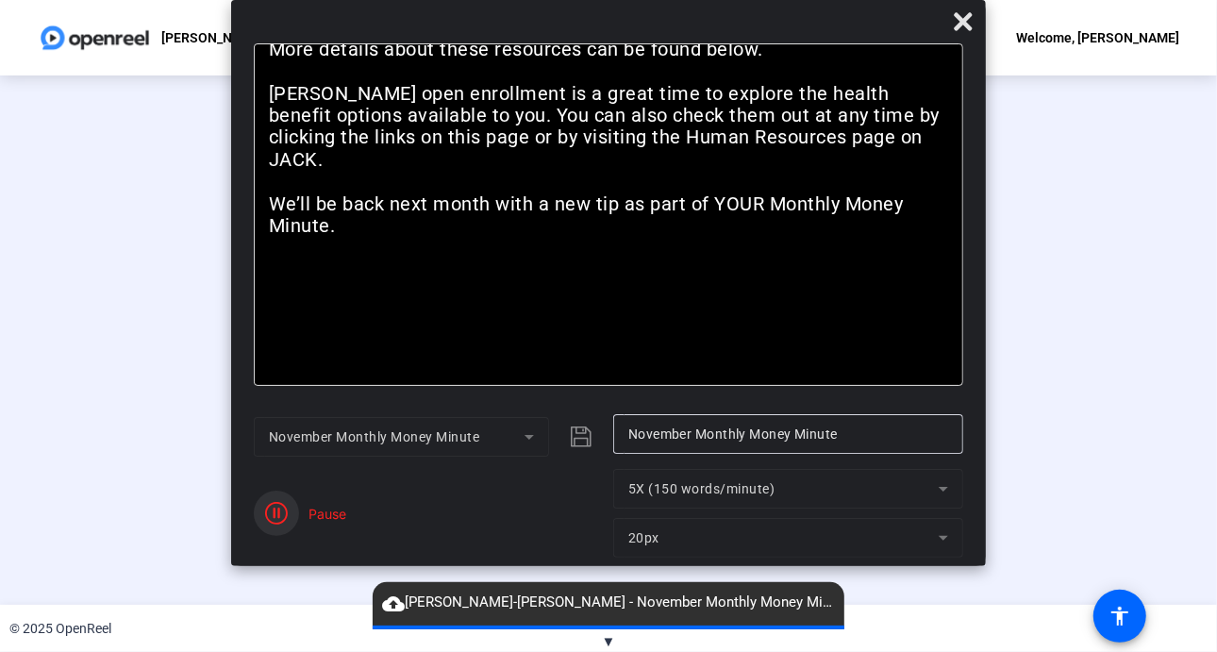
click at [291, 513] on span "button" at bounding box center [276, 513] width 45 height 45
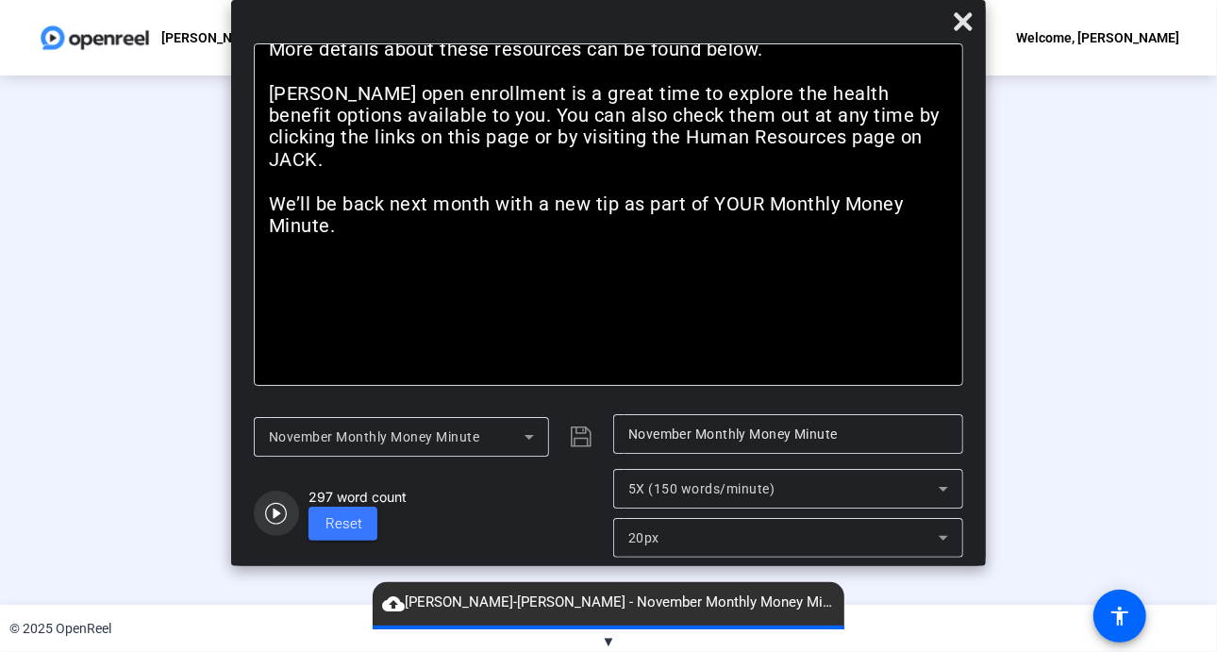
click at [291, 513] on span "button" at bounding box center [276, 513] width 45 height 45
click at [1119, 261] on div "Stop Recording 00:01:44 person Hide Overlay flip Flip Camera article Teleprompt…" at bounding box center [608, 339] width 1217 height 529
click at [962, 18] on icon at bounding box center [963, 21] width 18 height 18
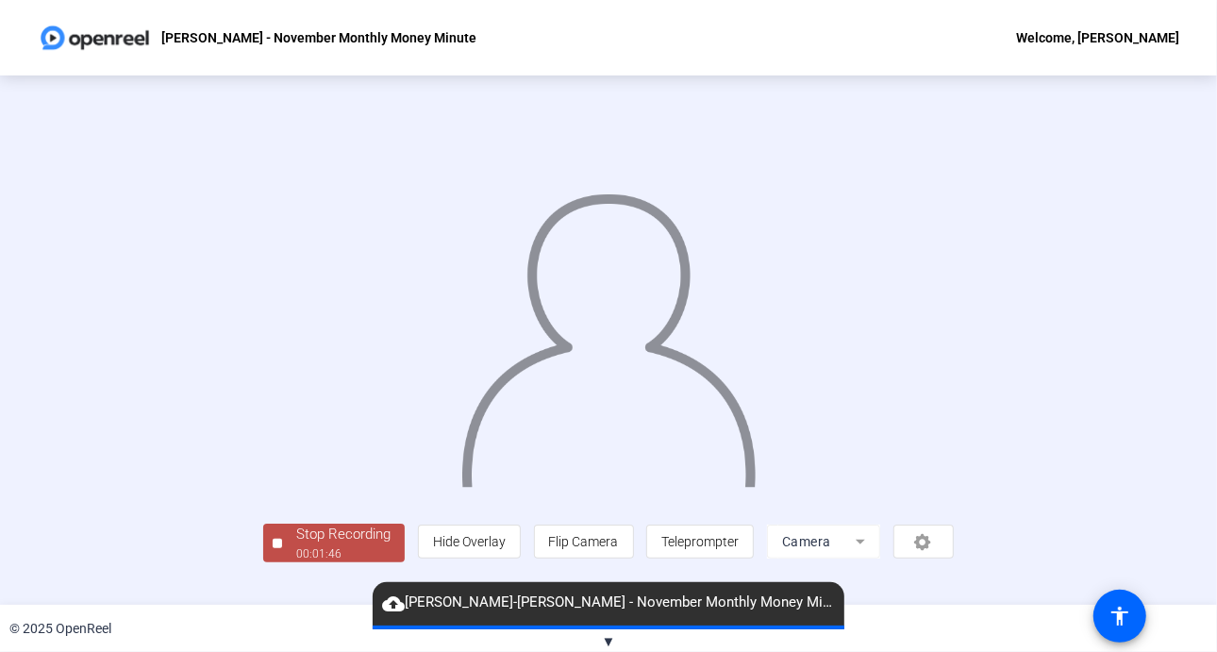
scroll to position [68, 0]
click at [296, 545] on div "Stop Recording" at bounding box center [343, 535] width 94 height 22
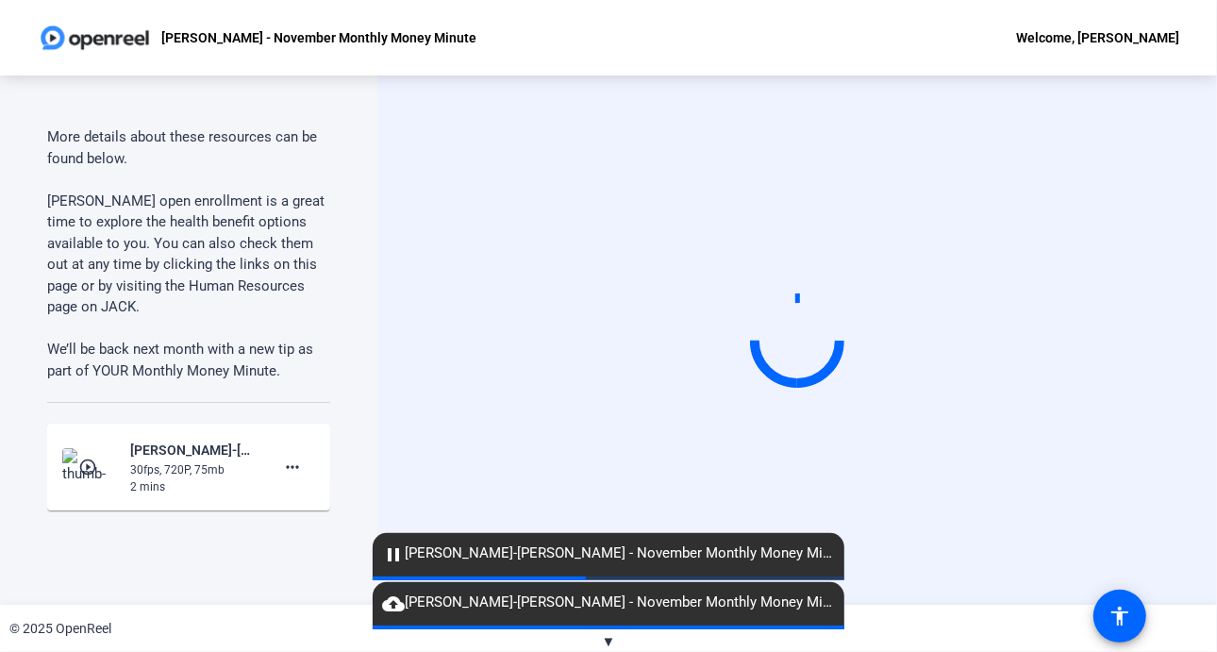
scroll to position [1060, 0]
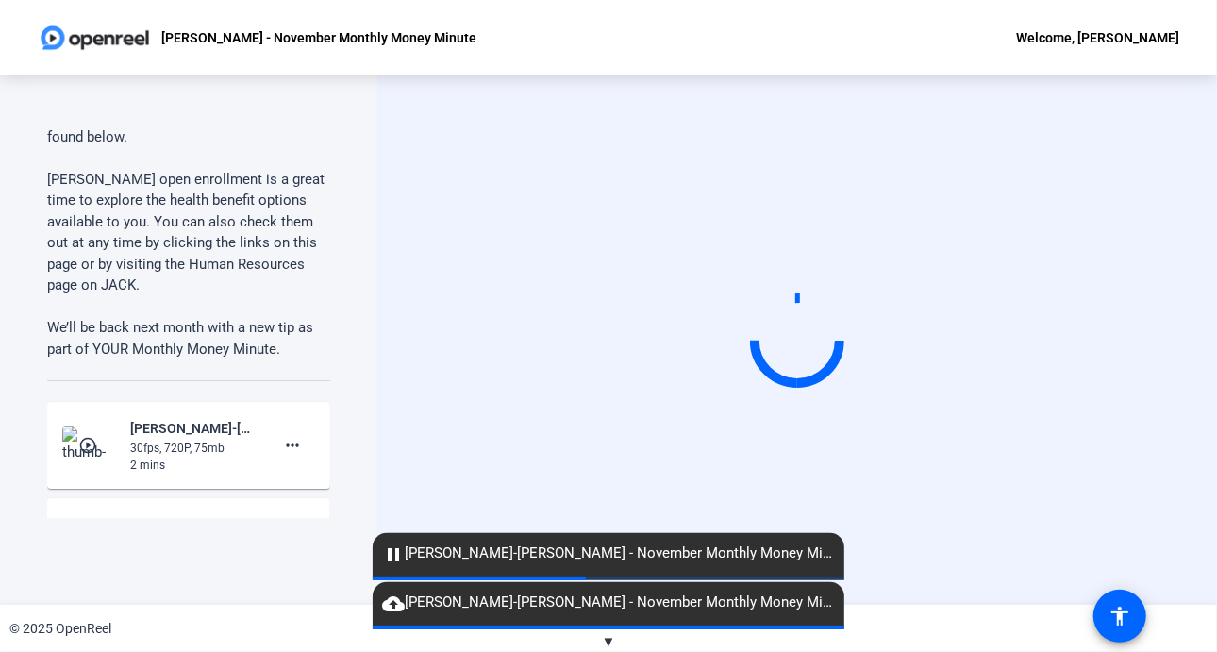
click at [464, 610] on span "cloud_upload [PERSON_NAME]-[PERSON_NAME] - November Monthly Money Min-[PERSON_N…" at bounding box center [609, 603] width 472 height 23
click at [391, 598] on mat-icon "cloud_upload" at bounding box center [393, 604] width 23 height 23
click at [449, 560] on span "pause [PERSON_NAME]-[PERSON_NAME] - November Monthly Money Min-[PERSON_NAME] - …" at bounding box center [609, 554] width 472 height 23
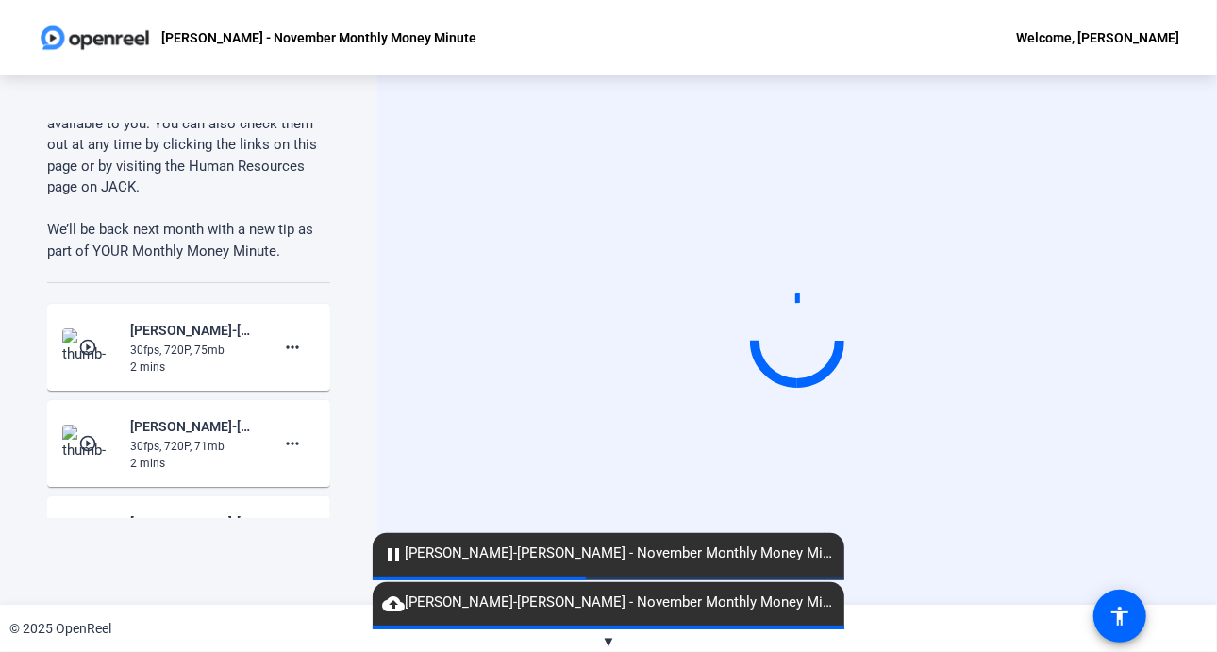
scroll to position [1164, 0]
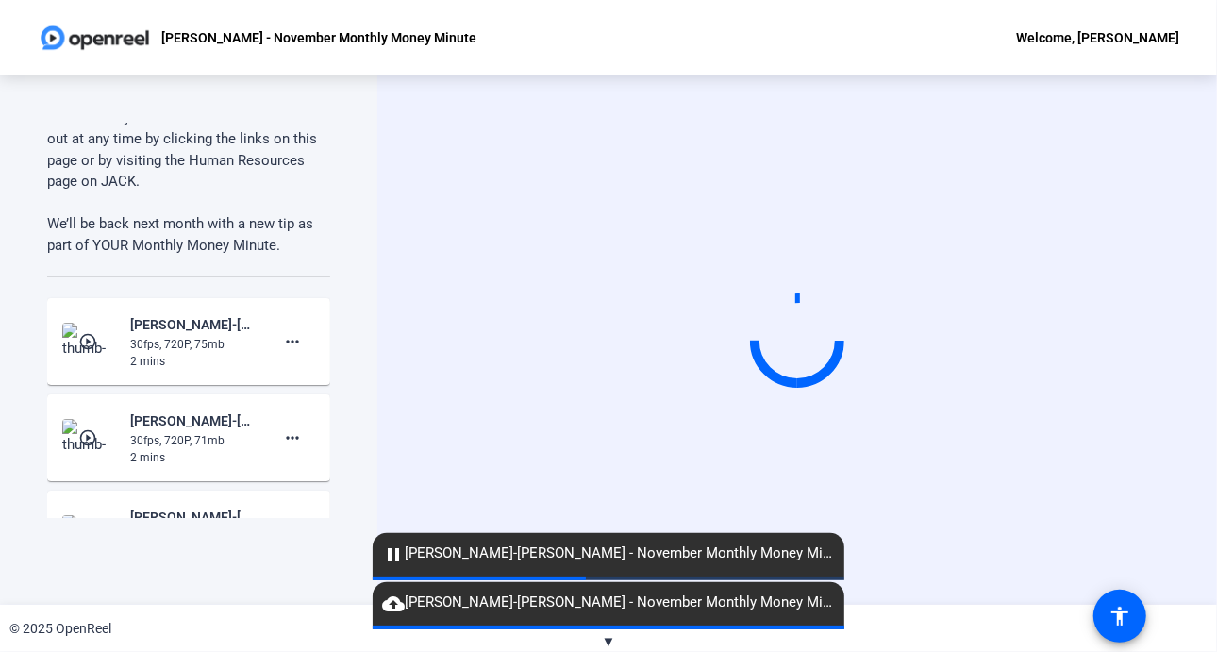
click at [608, 635] on span "▼" at bounding box center [609, 641] width 14 height 17
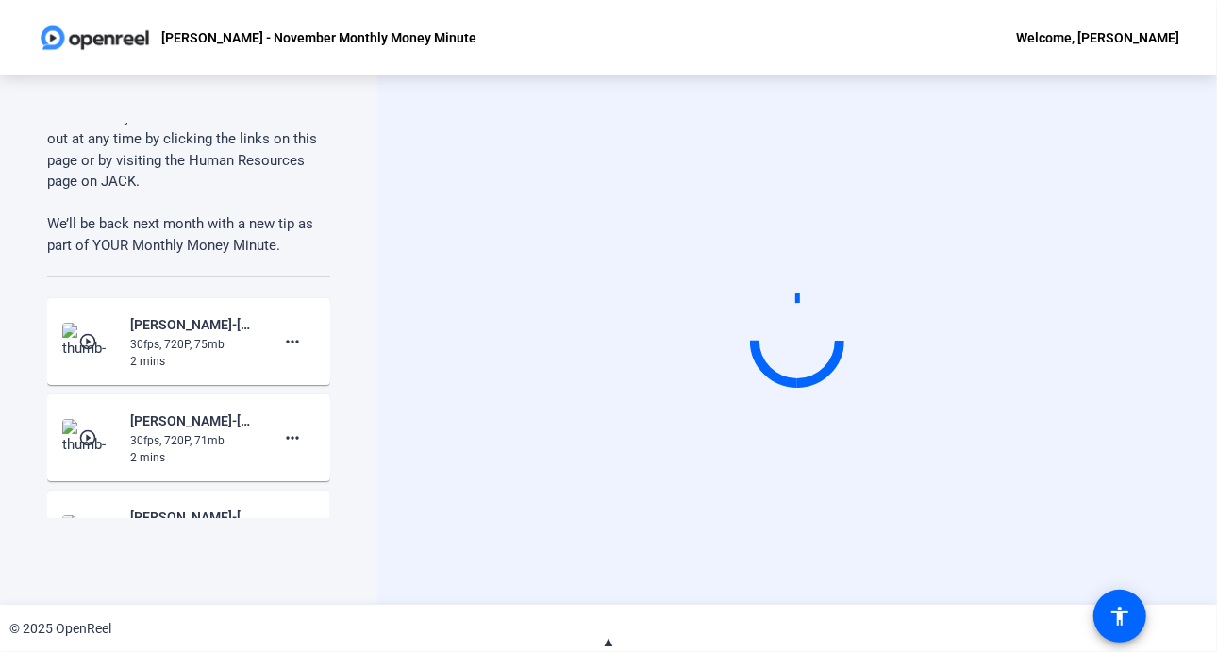
click at [612, 645] on span "▲" at bounding box center [609, 641] width 14 height 17
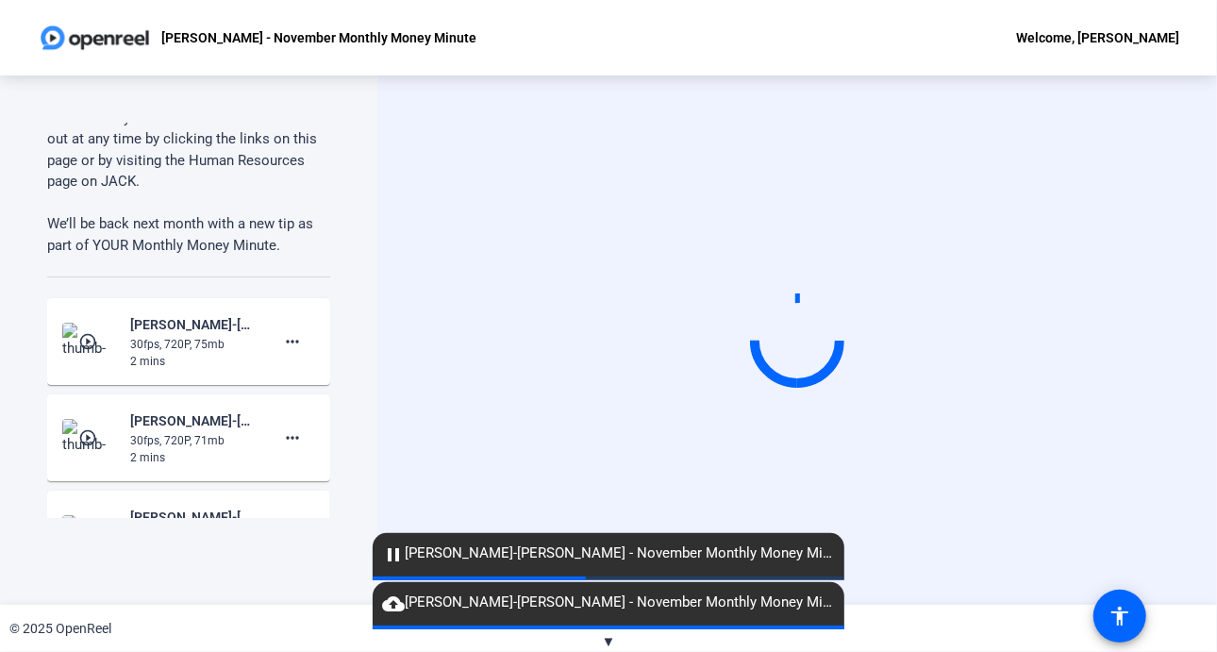
click at [612, 645] on span "▼" at bounding box center [609, 641] width 14 height 17
